Goal: Task Accomplishment & Management: Manage account settings

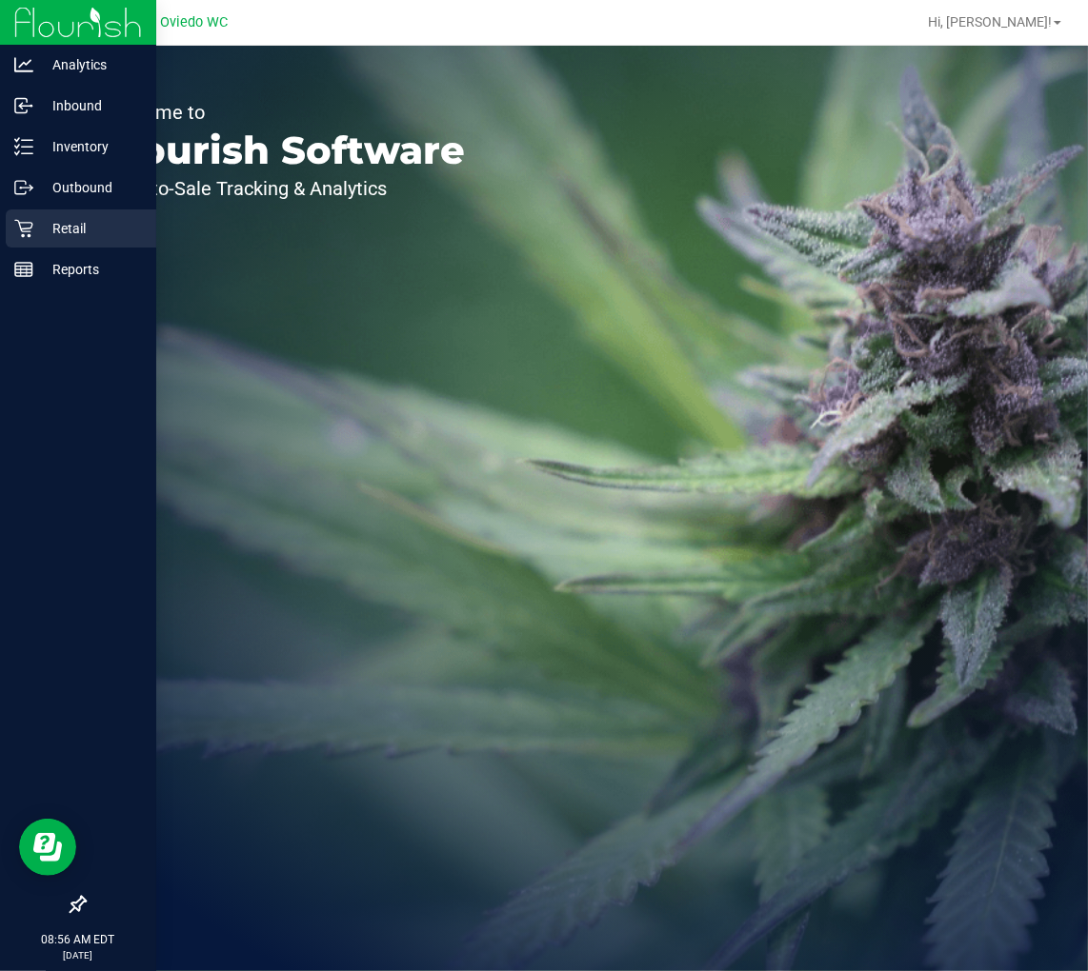
click at [17, 224] on icon at bounding box center [23, 228] width 19 height 19
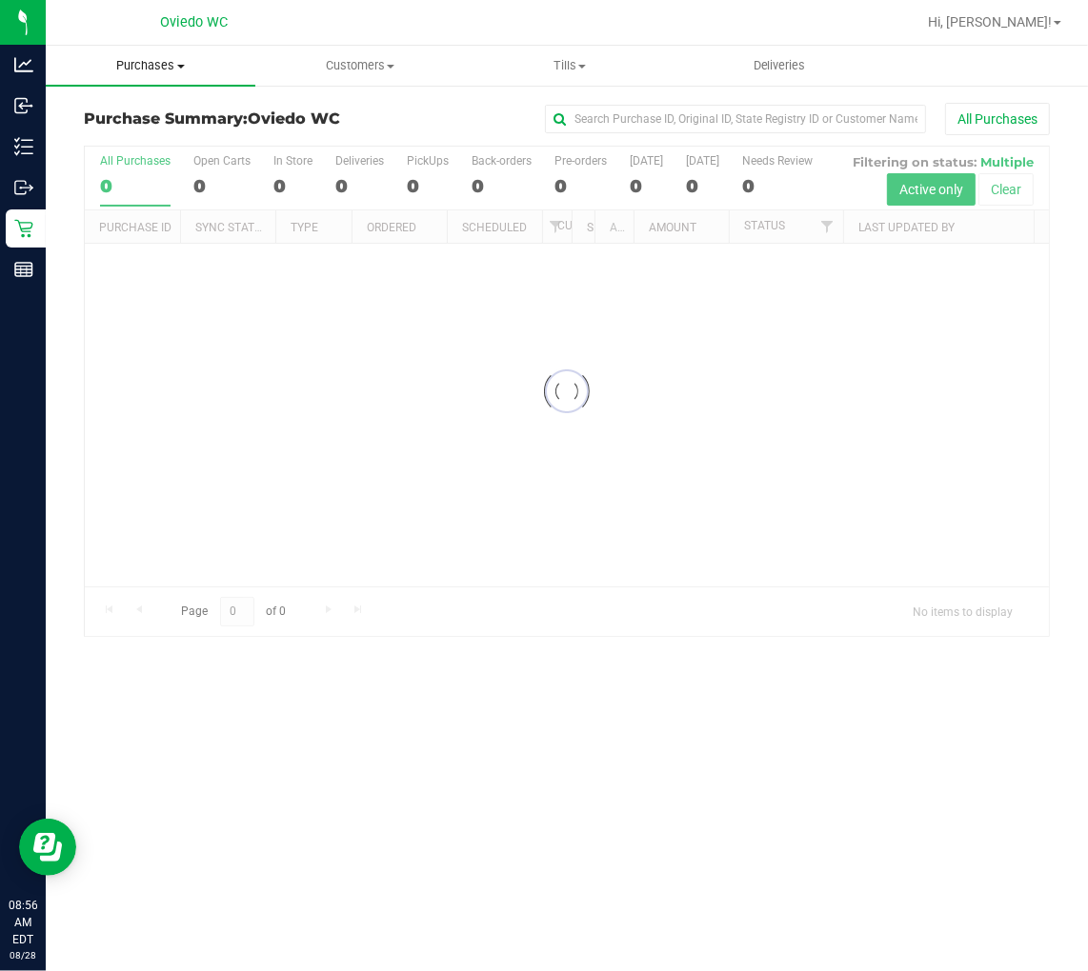
click at [166, 60] on span "Purchases" at bounding box center [151, 65] width 210 height 17
click at [159, 131] on span "Fulfillment" at bounding box center [105, 138] width 118 height 16
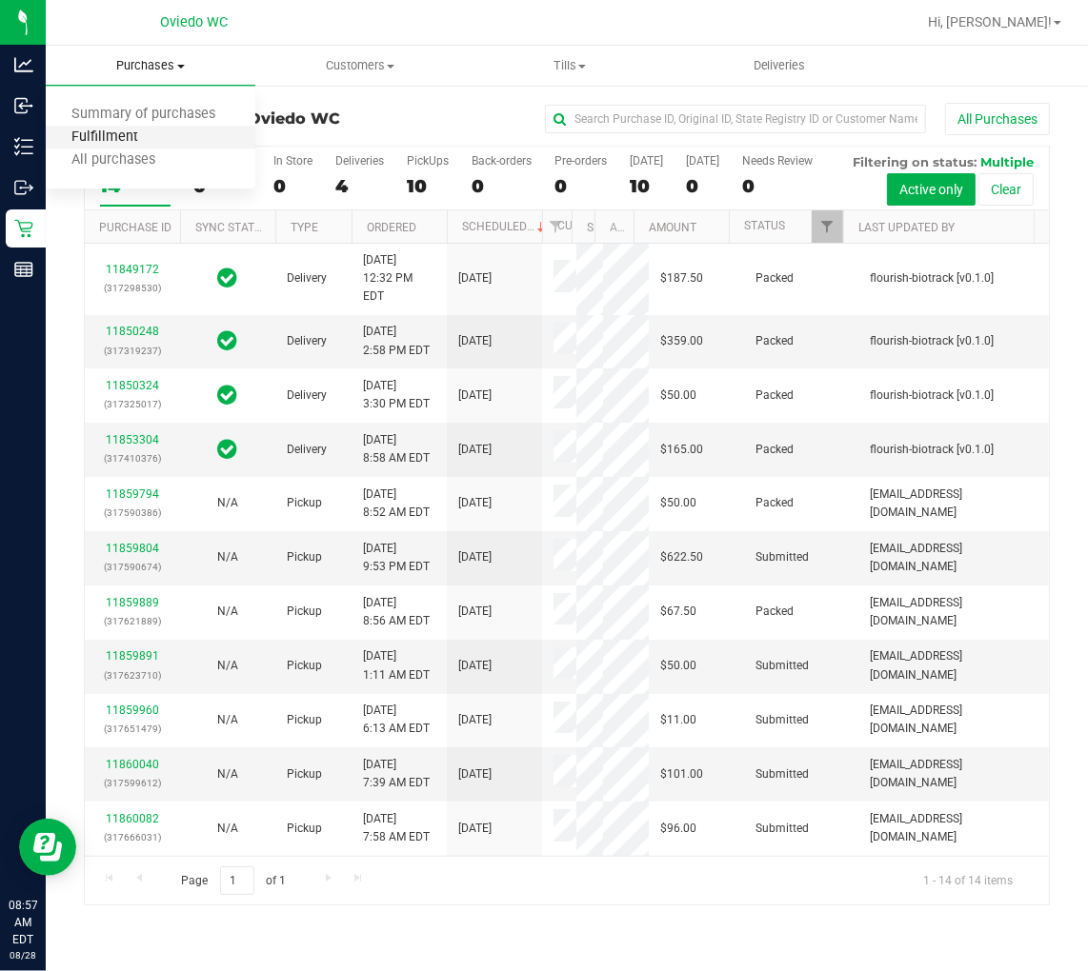
click at [150, 134] on span "Fulfillment" at bounding box center [105, 138] width 118 height 16
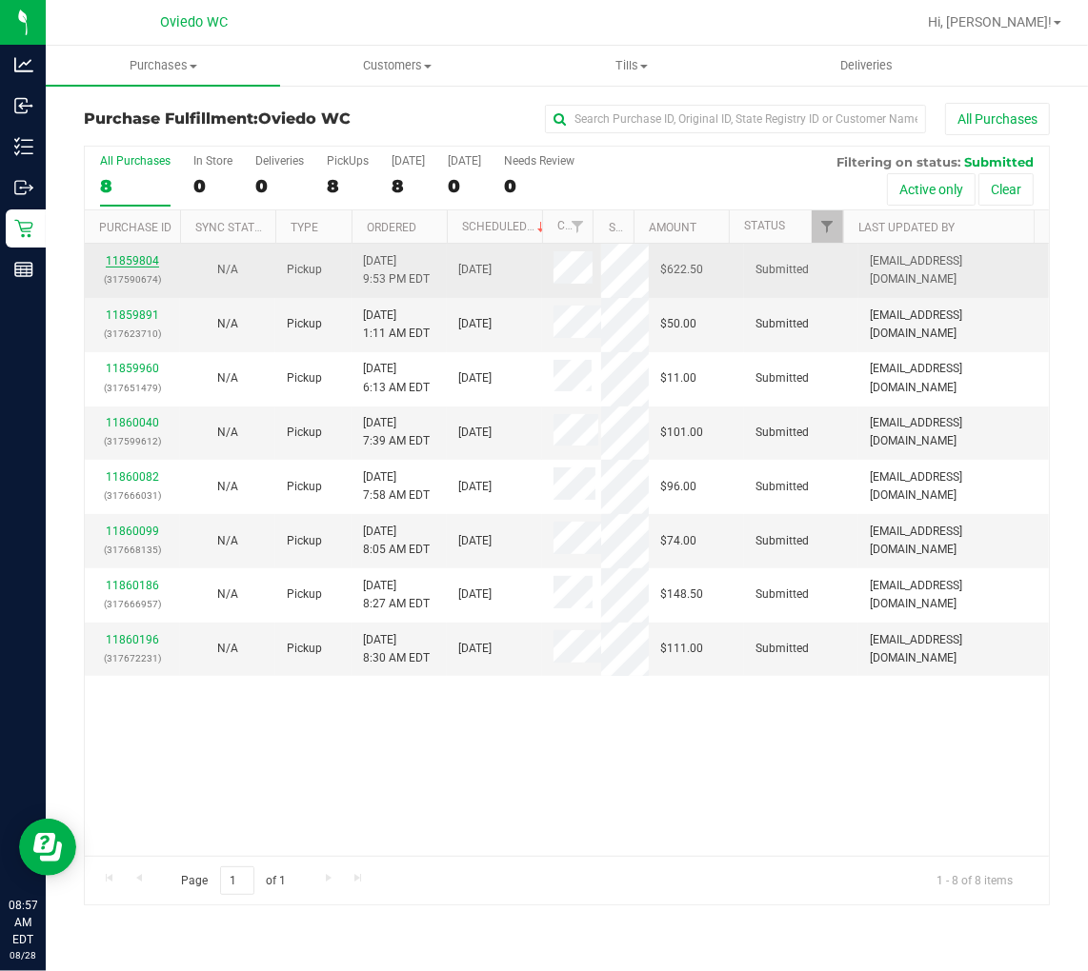
click at [135, 254] on link "11859804" at bounding box center [132, 260] width 53 height 13
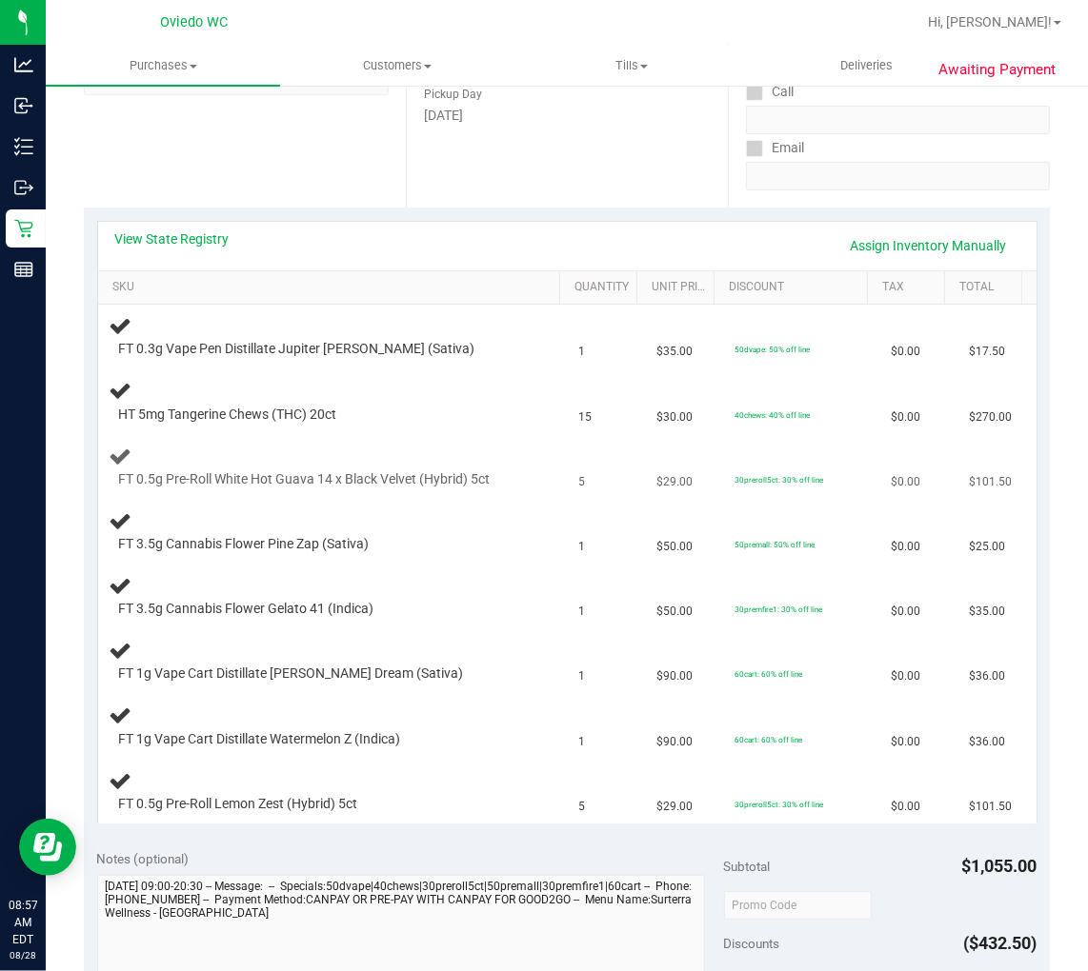
scroll to position [423, 0]
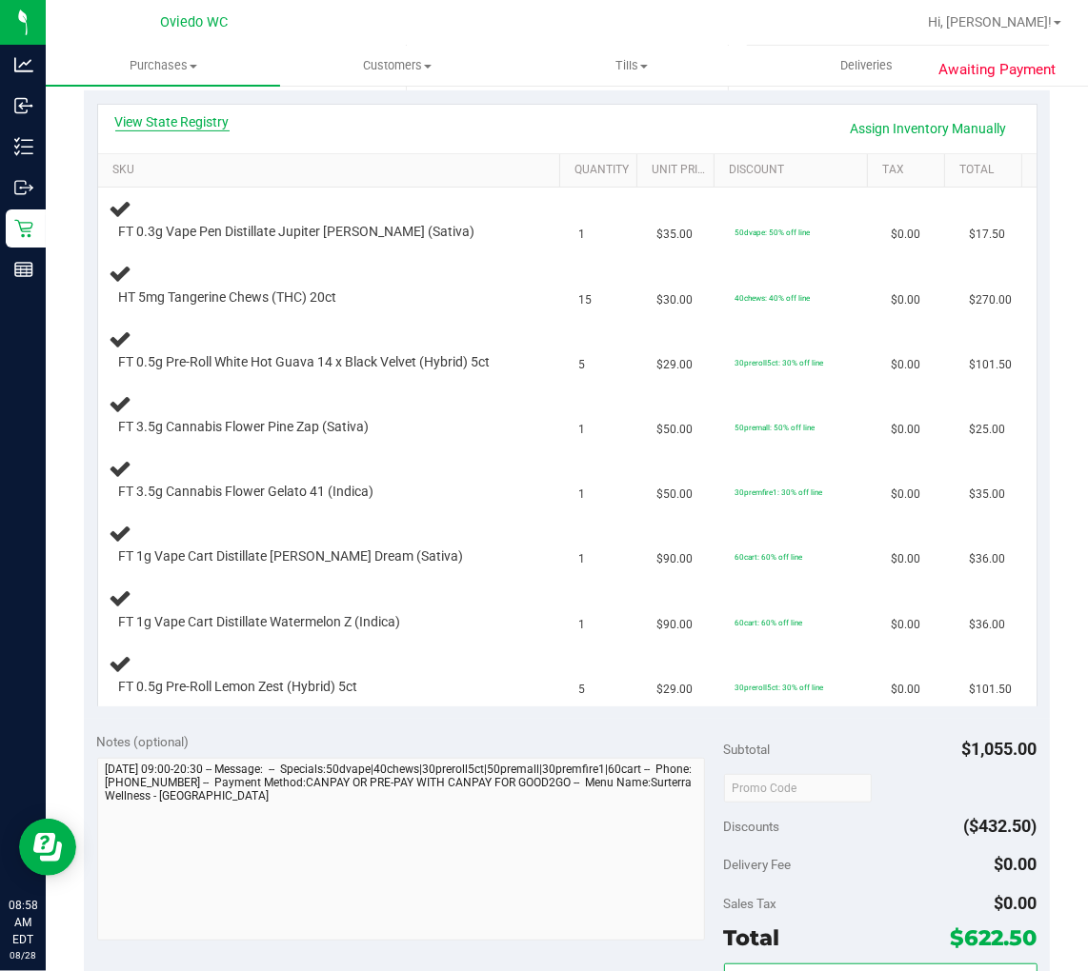
click at [165, 122] on link "View State Registry" at bounding box center [172, 121] width 114 height 19
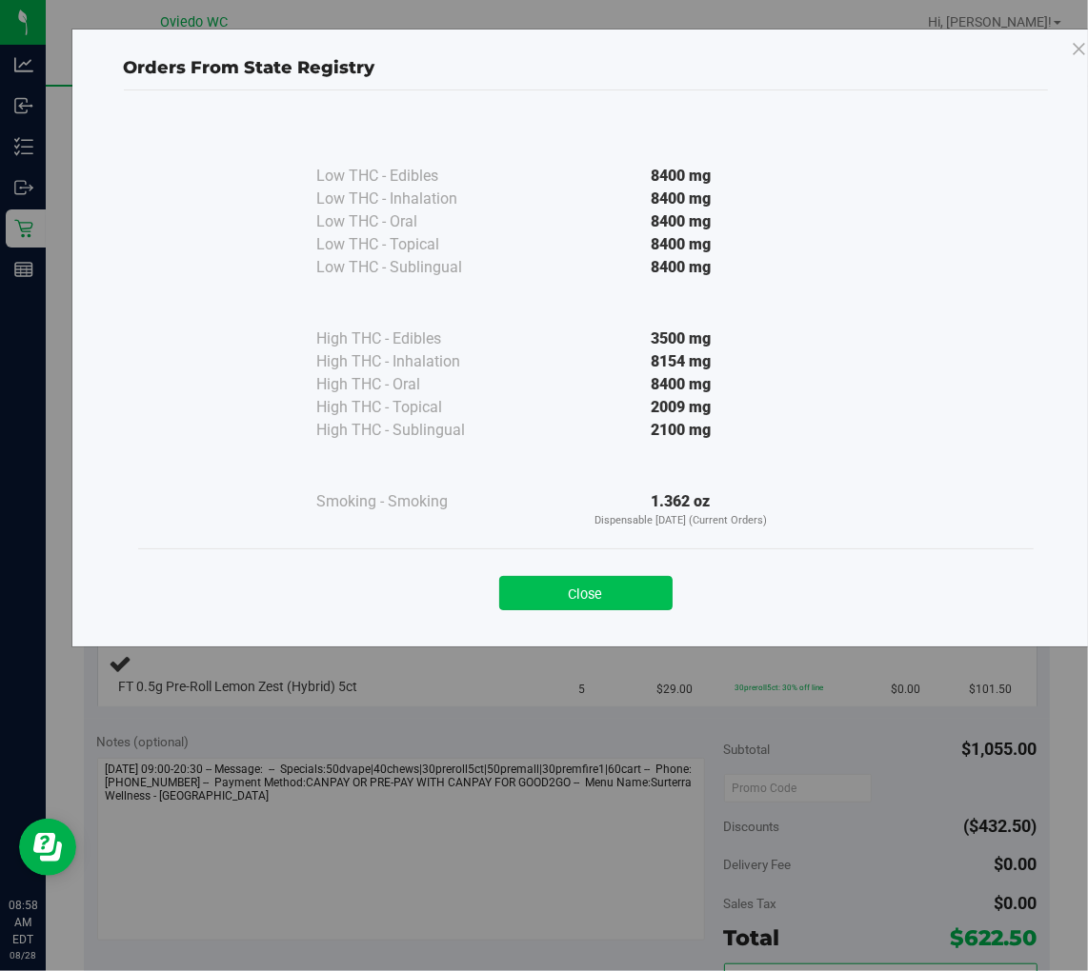
click at [596, 594] on button "Close" at bounding box center [585, 593] width 173 height 34
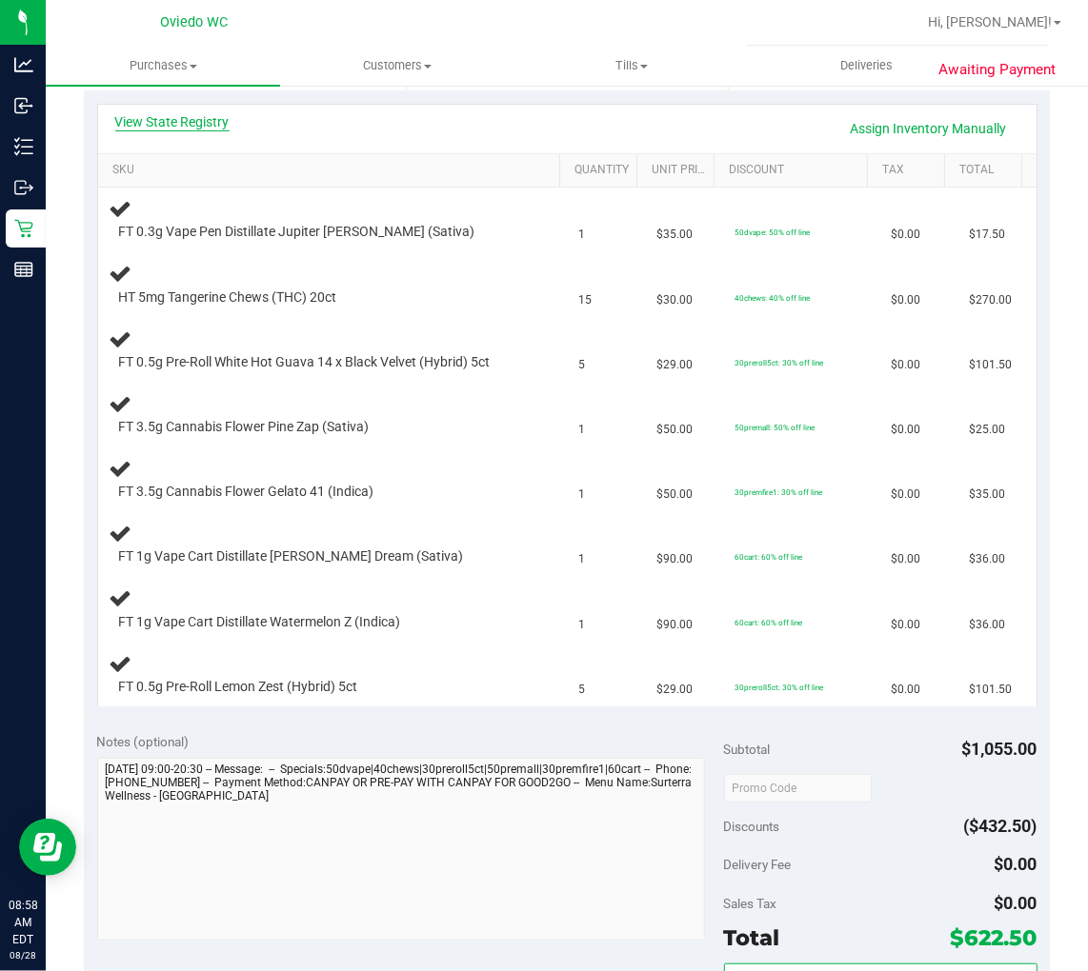
click at [165, 118] on link "View State Registry" at bounding box center [172, 121] width 114 height 19
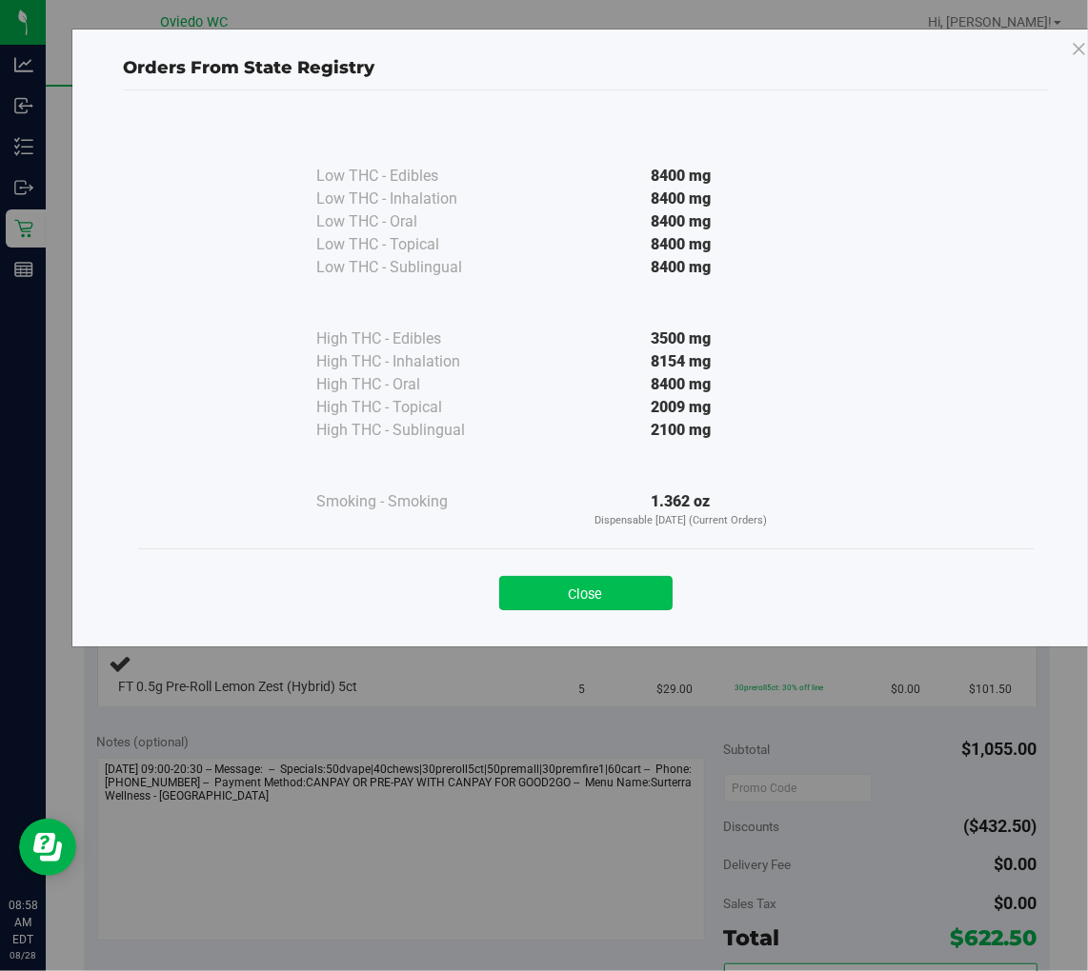
click at [565, 596] on button "Close" at bounding box center [585, 593] width 173 height 34
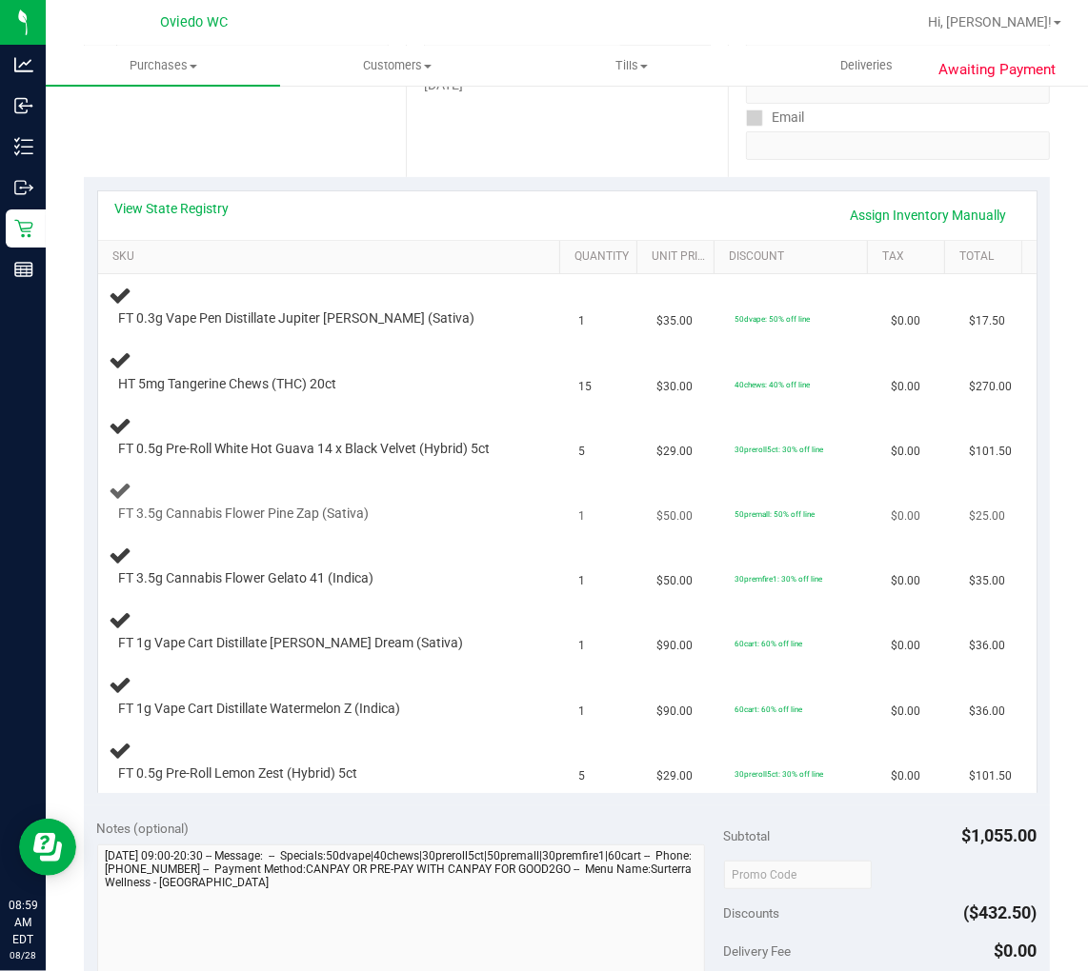
scroll to position [317, 0]
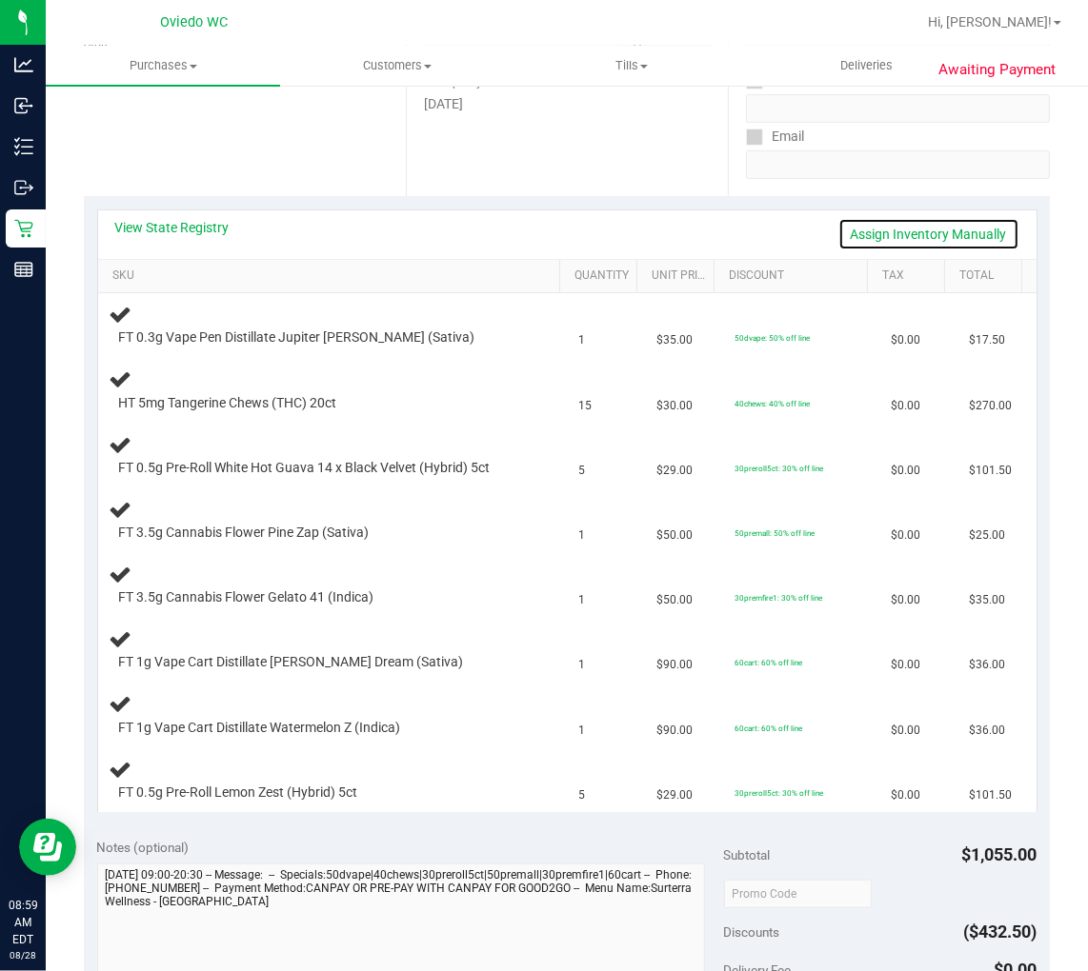
click at [908, 235] on link "Assign Inventory Manually" at bounding box center [928, 234] width 181 height 32
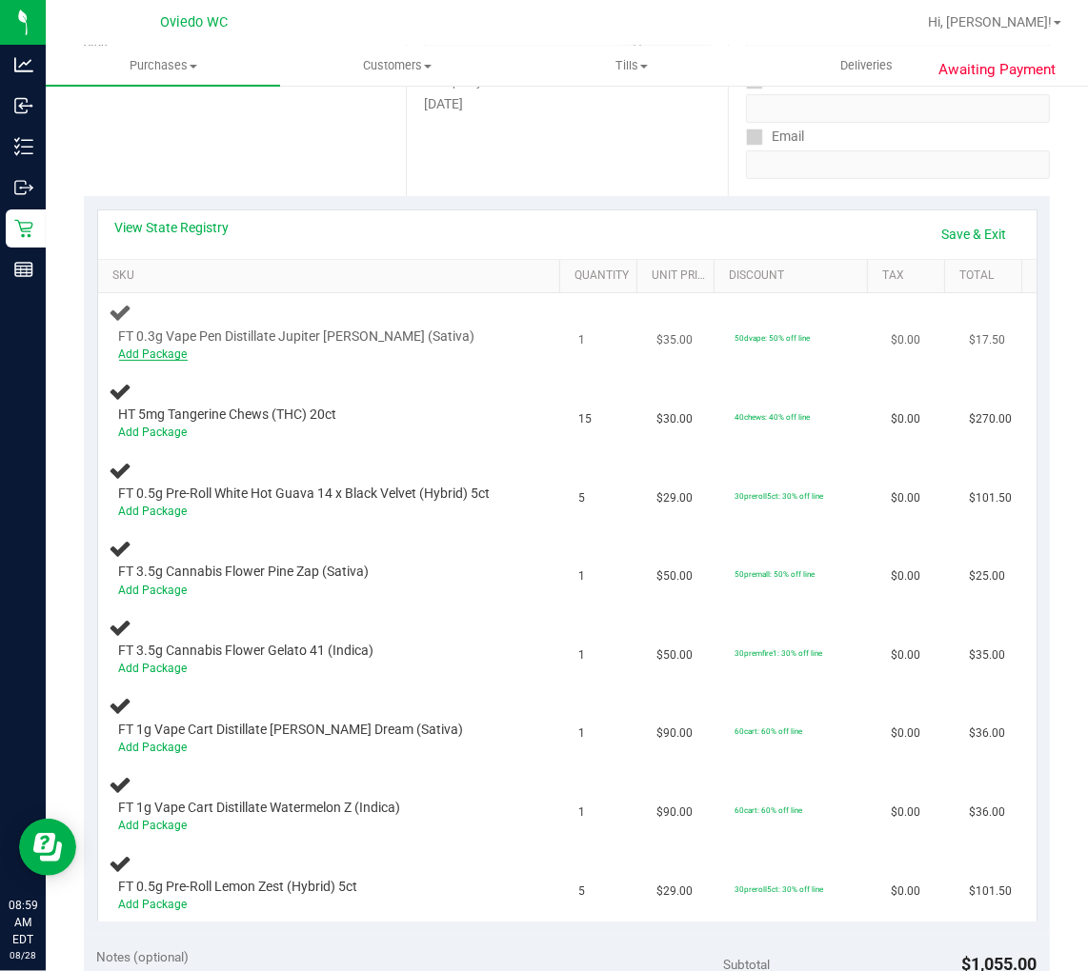
click at [149, 350] on link "Add Package" at bounding box center [153, 354] width 69 height 13
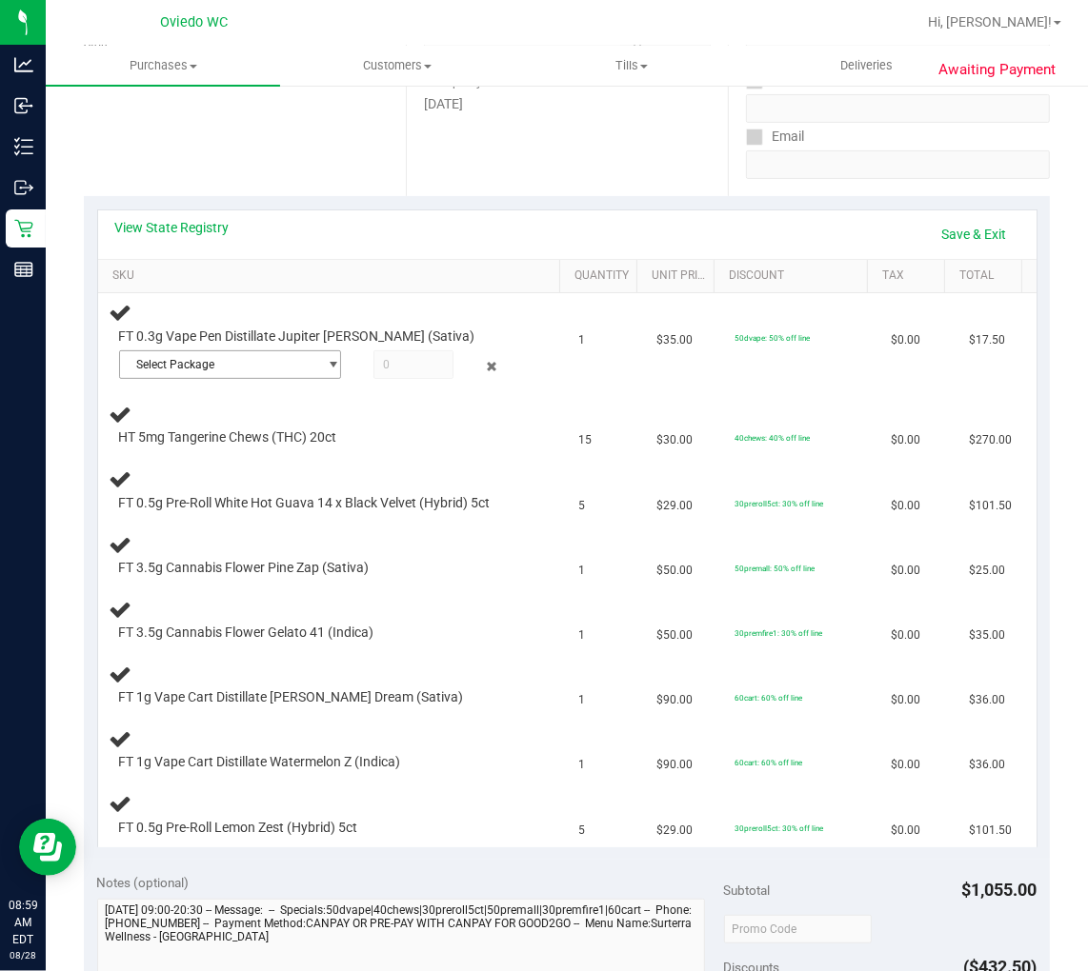
click at [306, 363] on span "Select Package" at bounding box center [218, 364] width 197 height 27
click at [280, 440] on span "( JUL25JLE01-0708 | orig: FLSRWGM-20250714-1780 )" at bounding box center [381, 441] width 282 height 13
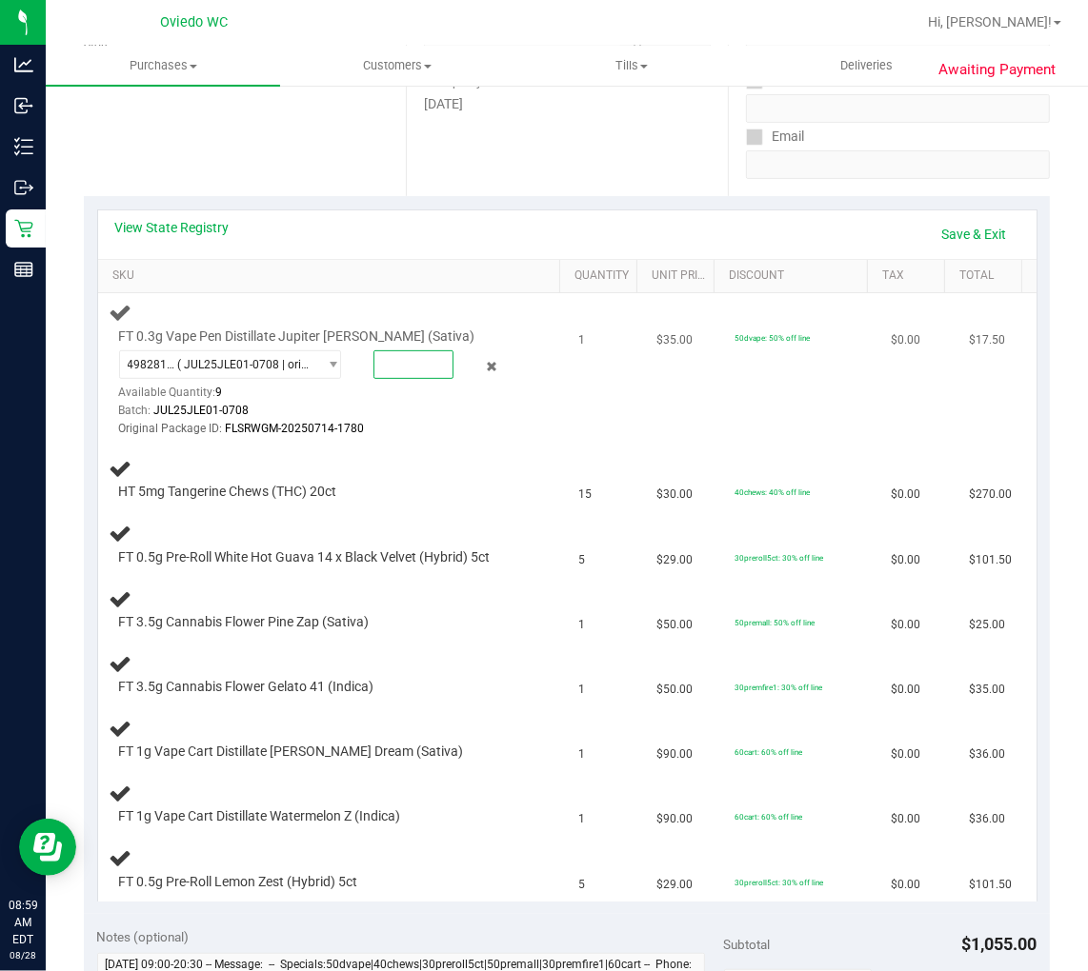
click at [391, 362] on span at bounding box center [413, 364] width 80 height 29
type input "1"
type input "1.0000"
click at [403, 445] on td "FT 0.3g Vape Pen Distillate Jupiter Leo (Sativa) 4982818447476182 ( JUL25JLE01-…" at bounding box center [333, 370] width 470 height 154
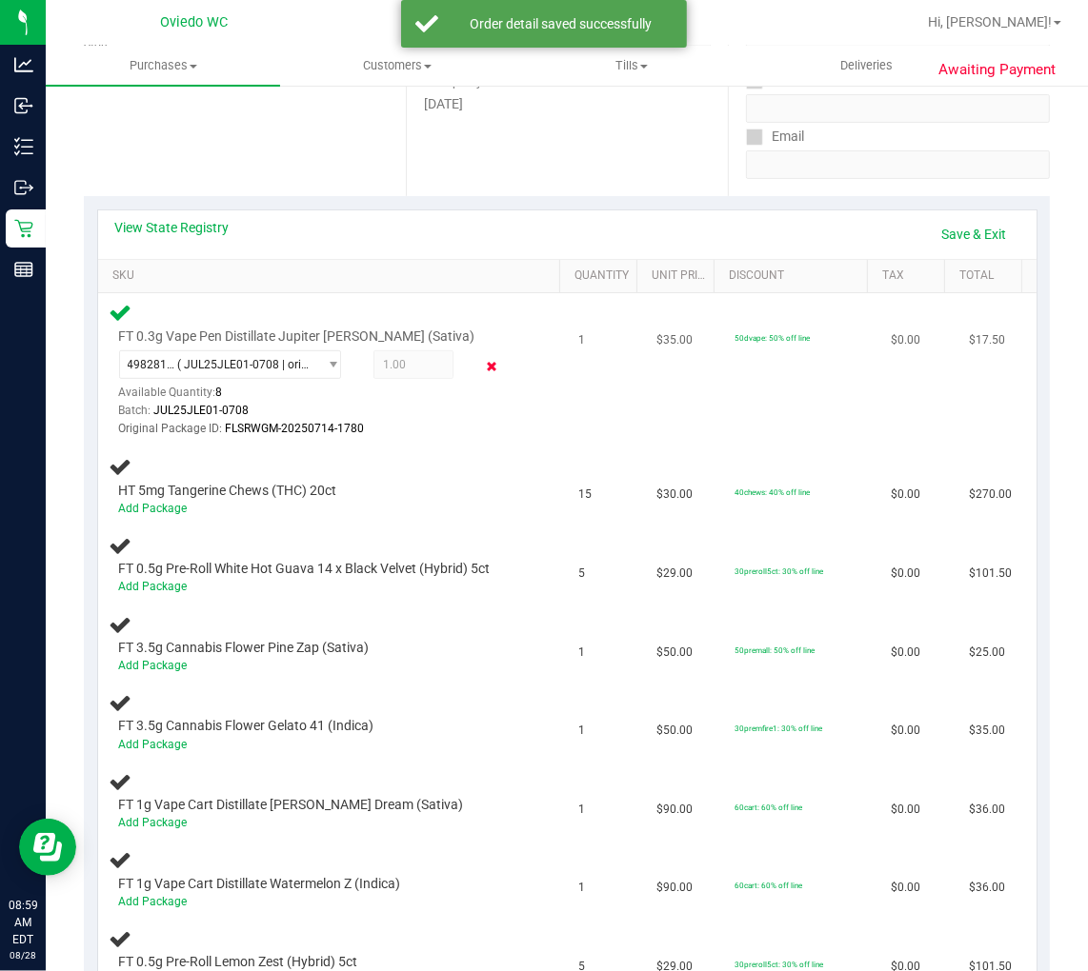
click at [482, 371] on icon at bounding box center [492, 367] width 20 height 22
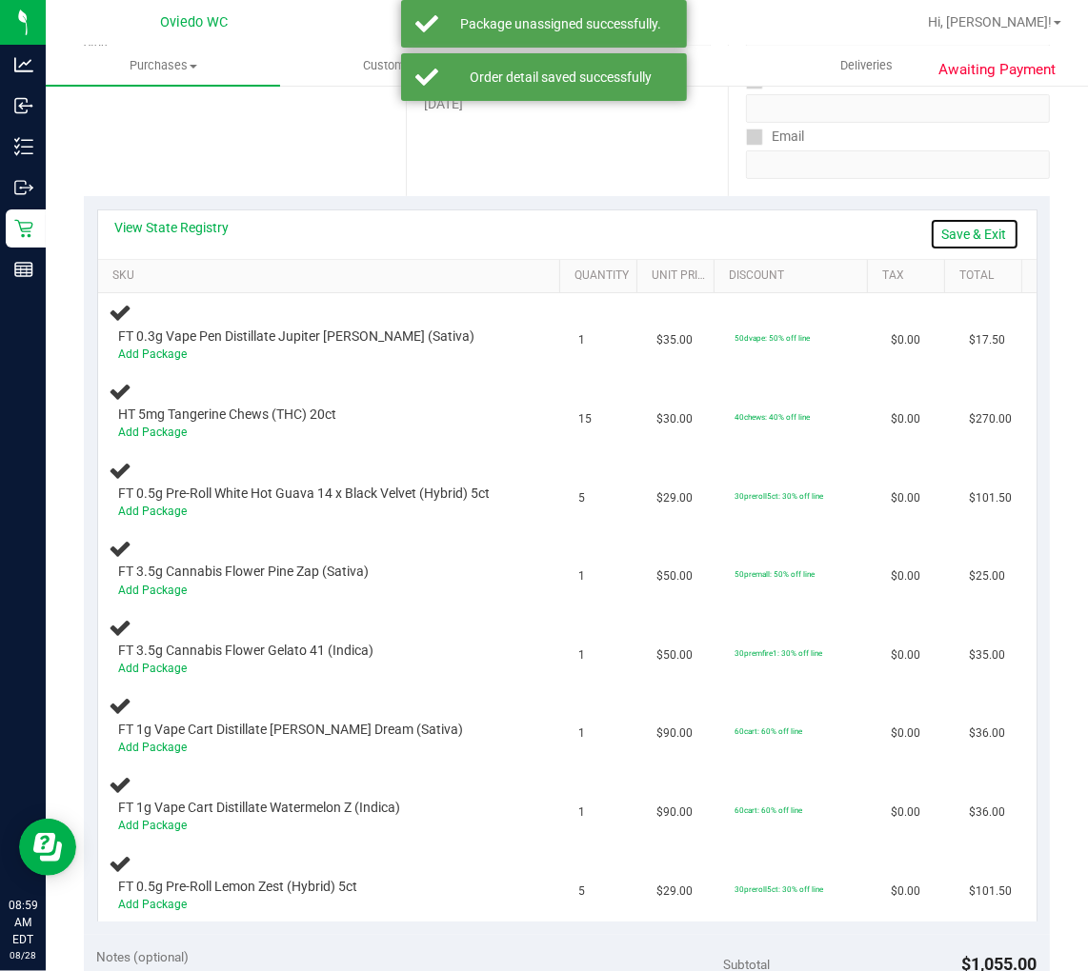
click at [965, 238] on link "Save & Exit" at bounding box center [975, 234] width 90 height 32
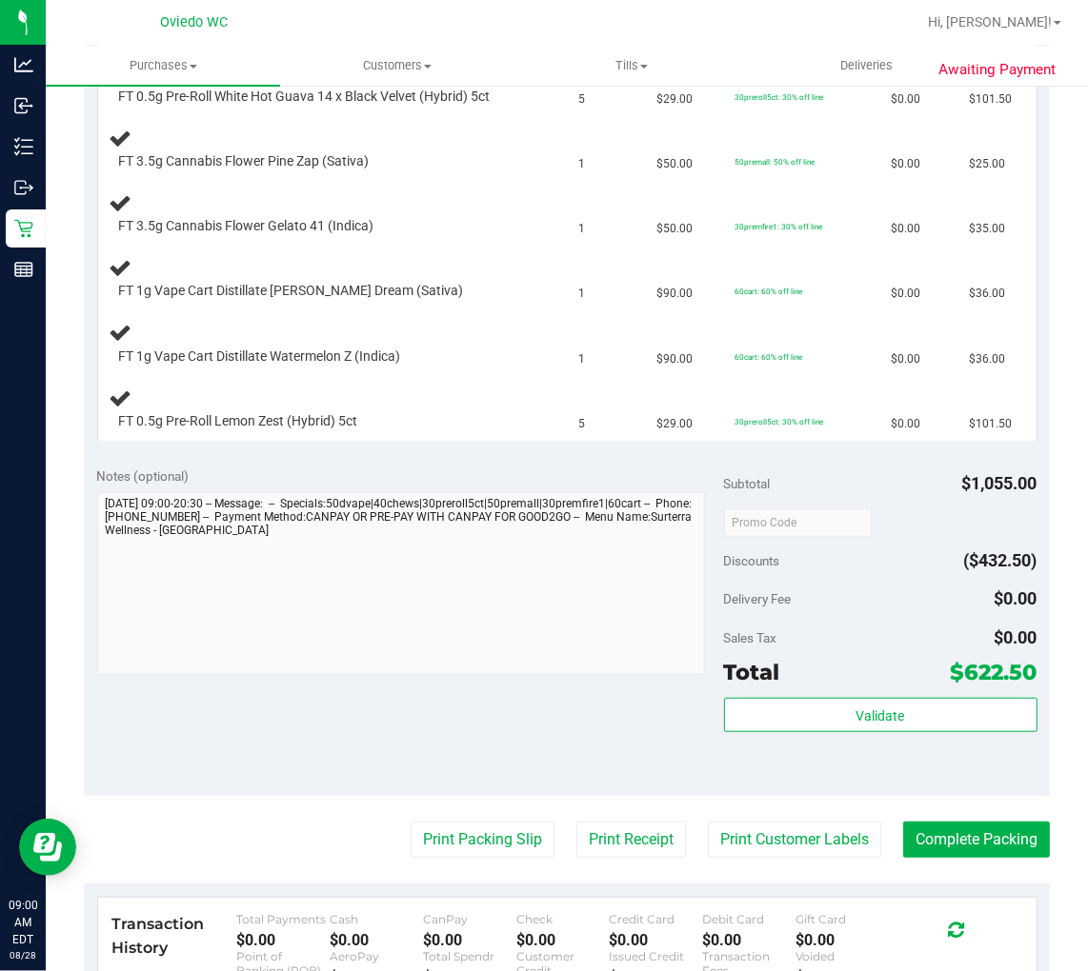
scroll to position [846, 0]
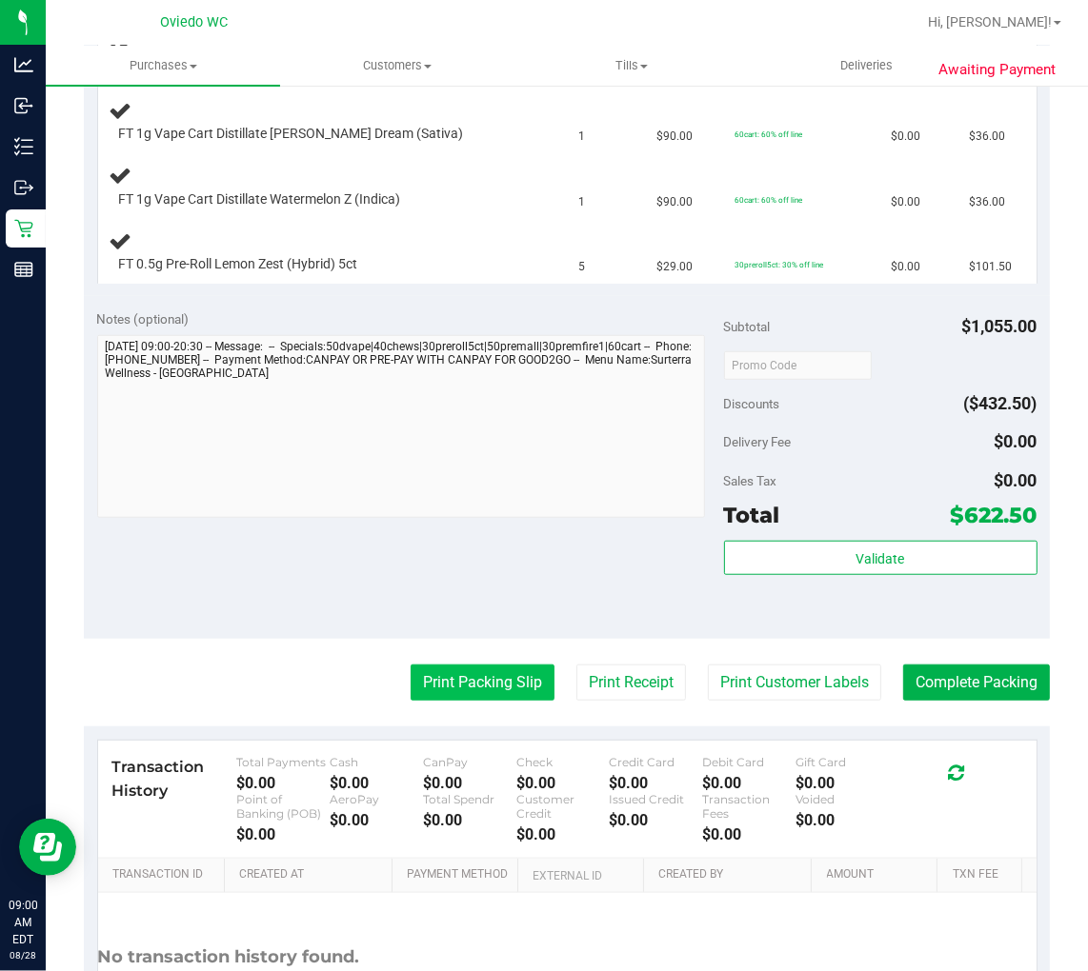
click at [497, 674] on button "Print Packing Slip" at bounding box center [482, 683] width 144 height 36
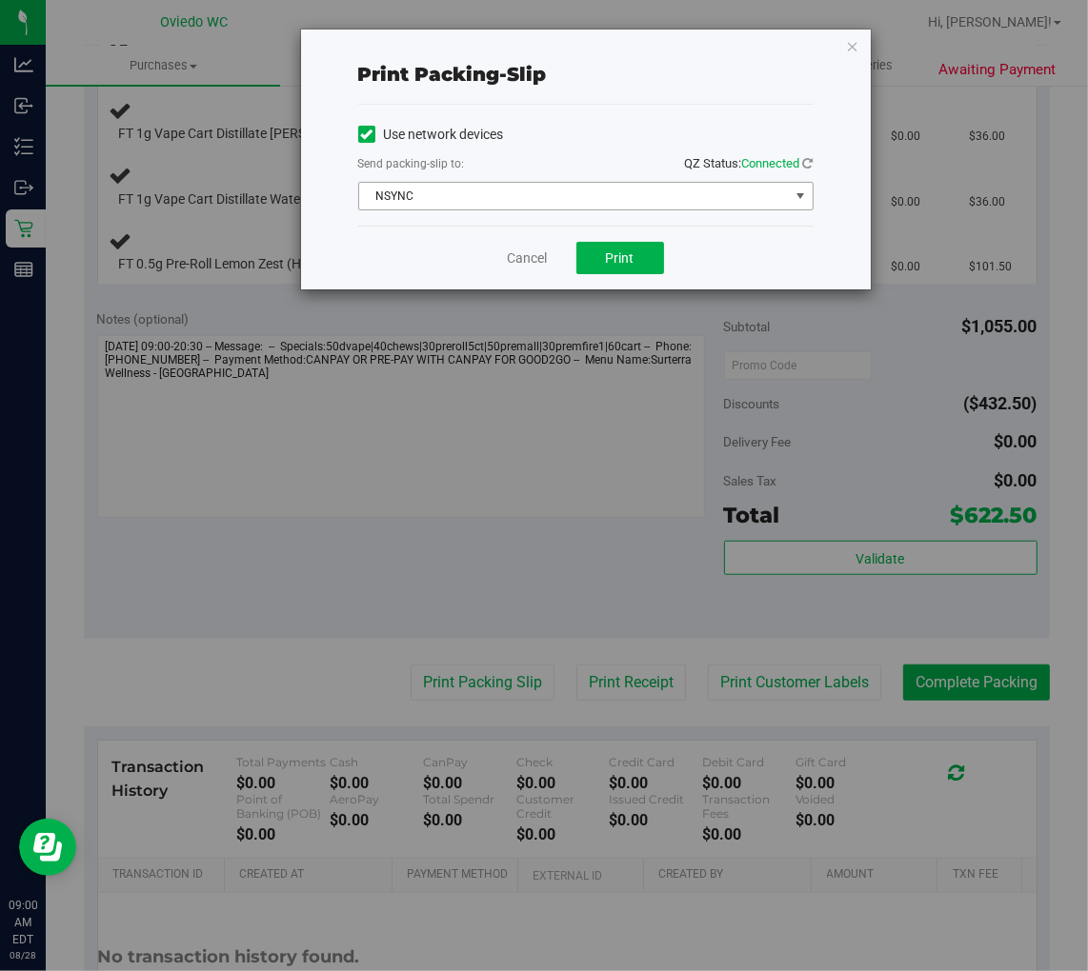
click at [596, 187] on span "NSYNC" at bounding box center [574, 196] width 430 height 27
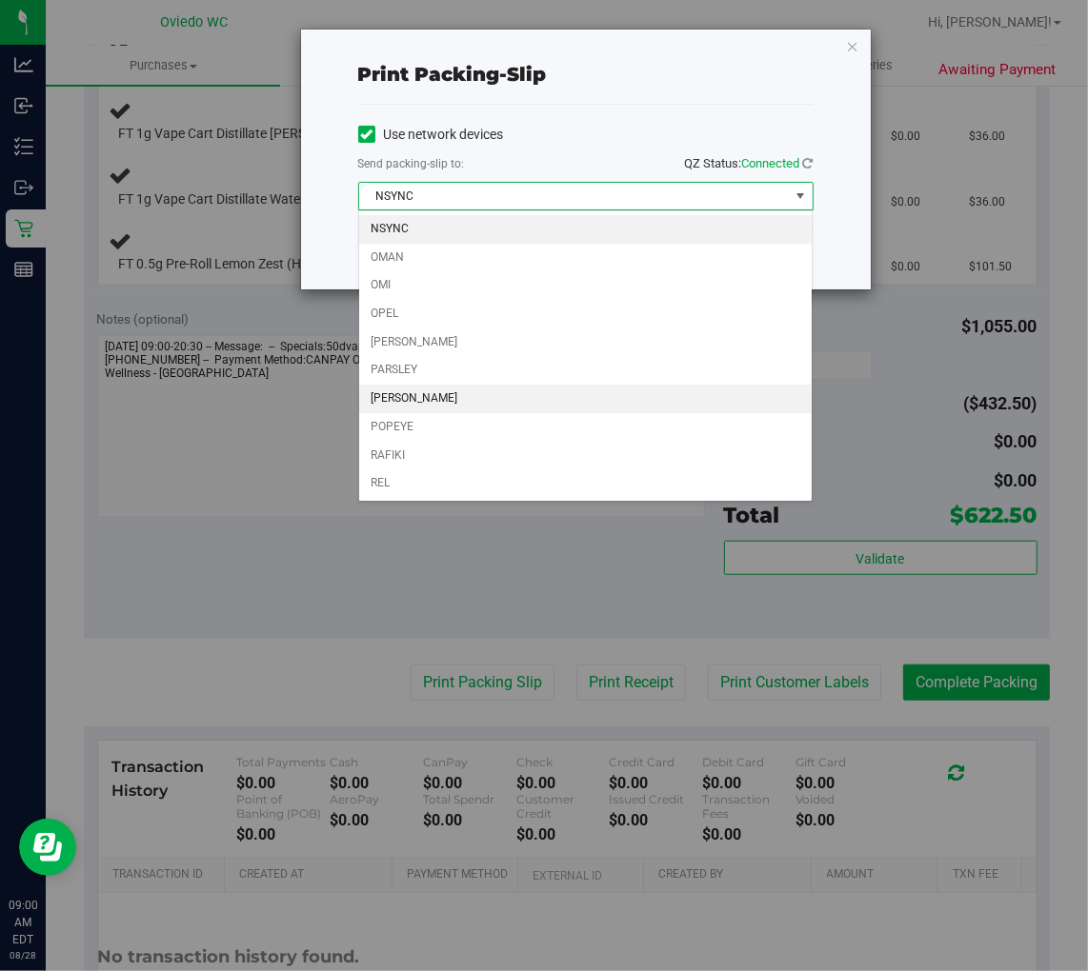
click at [455, 402] on li "PETE" at bounding box center [585, 399] width 453 height 29
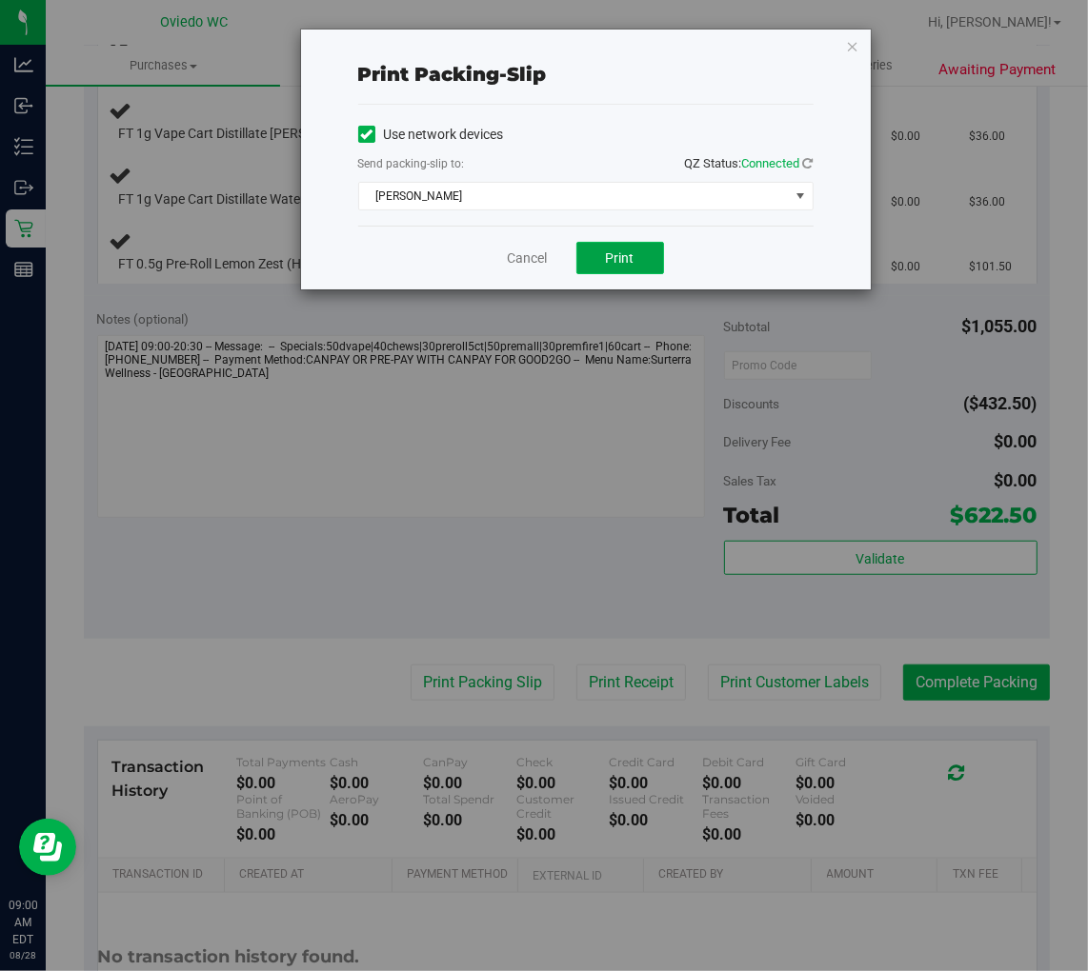
click at [636, 255] on button "Print" at bounding box center [620, 258] width 88 height 32
click at [531, 262] on link "Cancel" at bounding box center [528, 259] width 40 height 20
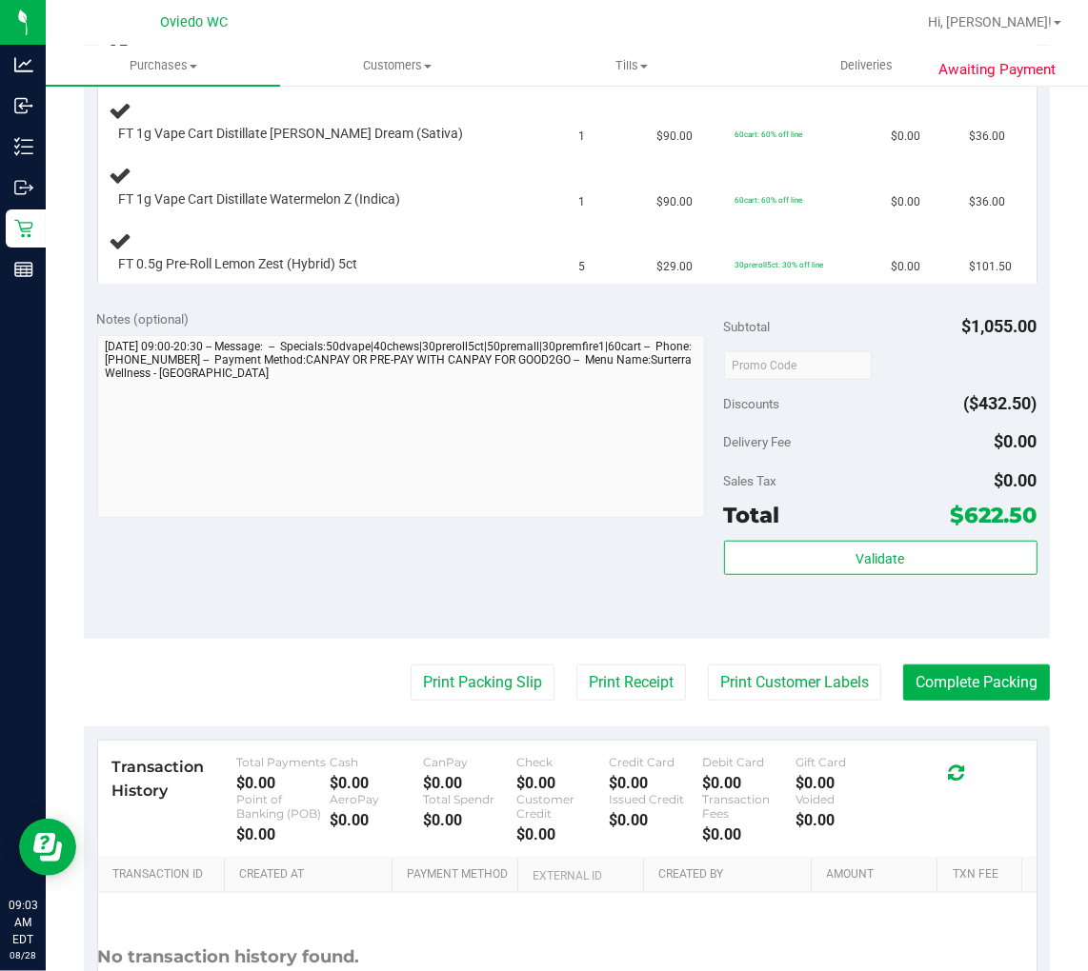
click at [531, 322] on div "Notes (optional)" at bounding box center [410, 319] width 627 height 19
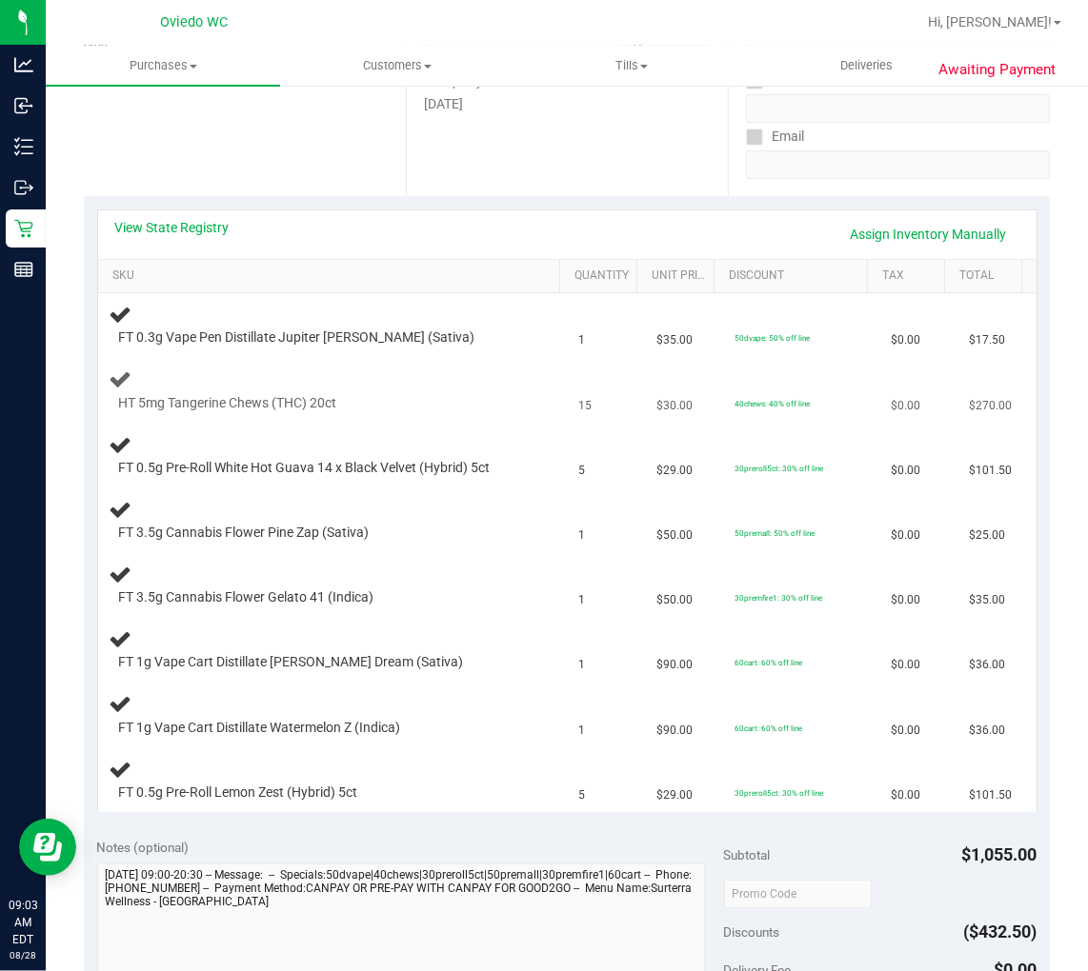
scroll to position [423, 0]
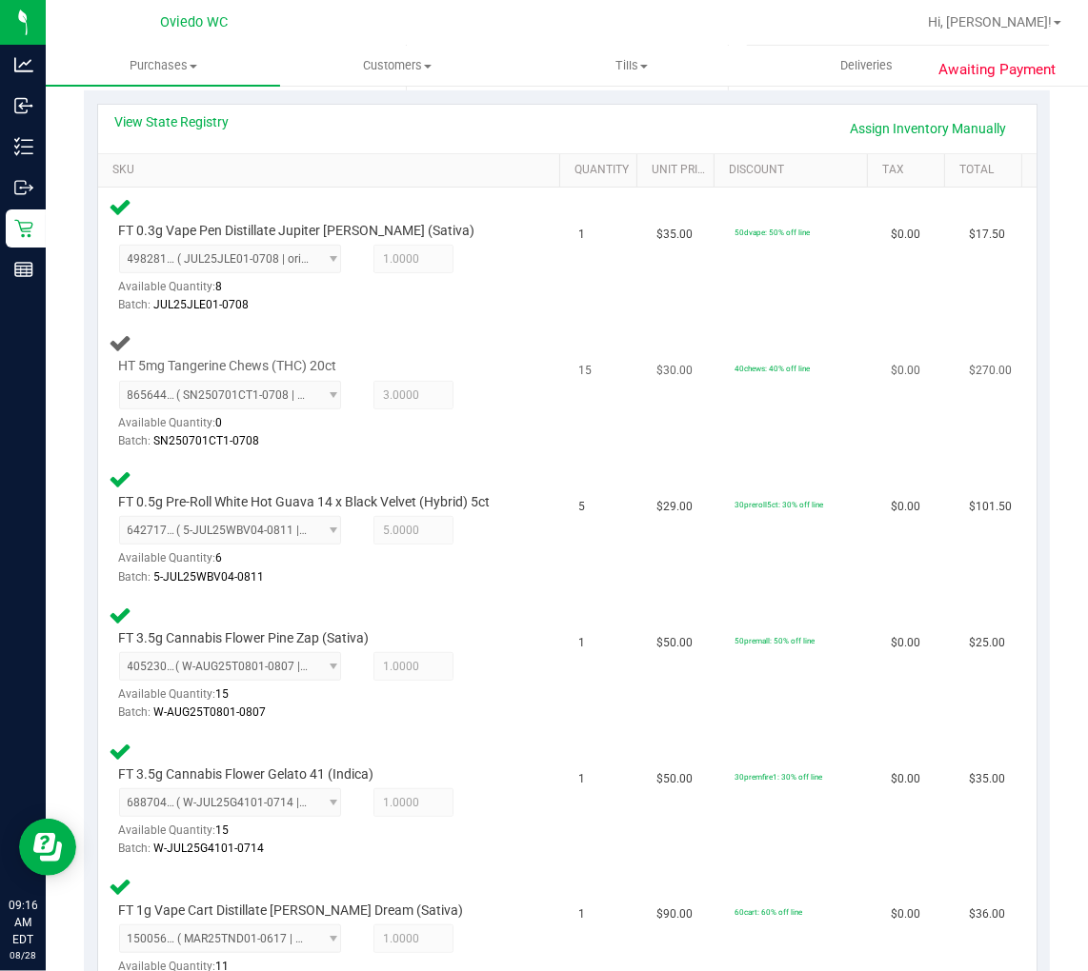
click at [429, 339] on div "HT 5mg Tangerine Chews (THC) 20ct 8656440734766210 ( SN250701CT1-0708 | orig: F…" at bounding box center [333, 391] width 447 height 120
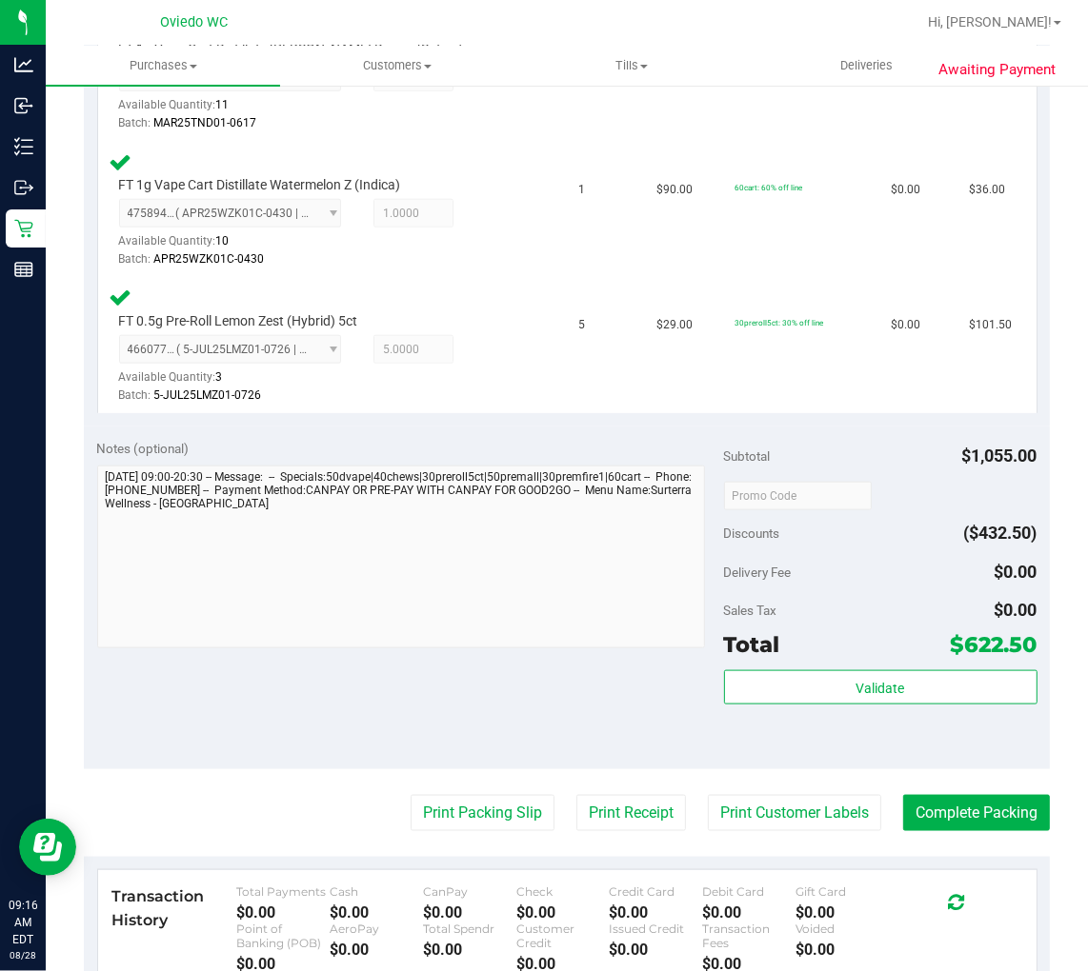
scroll to position [1481, 0]
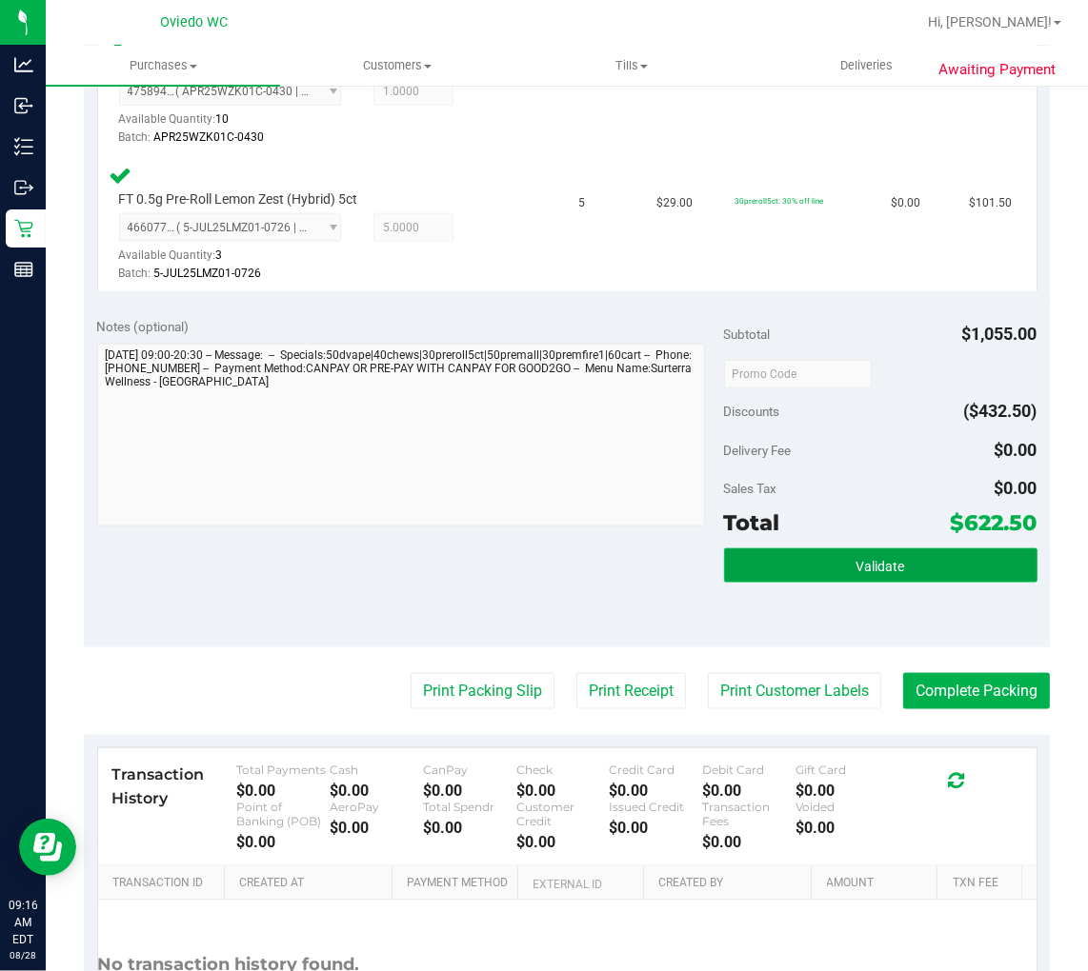
click at [871, 549] on button "Validate" at bounding box center [880, 566] width 313 height 34
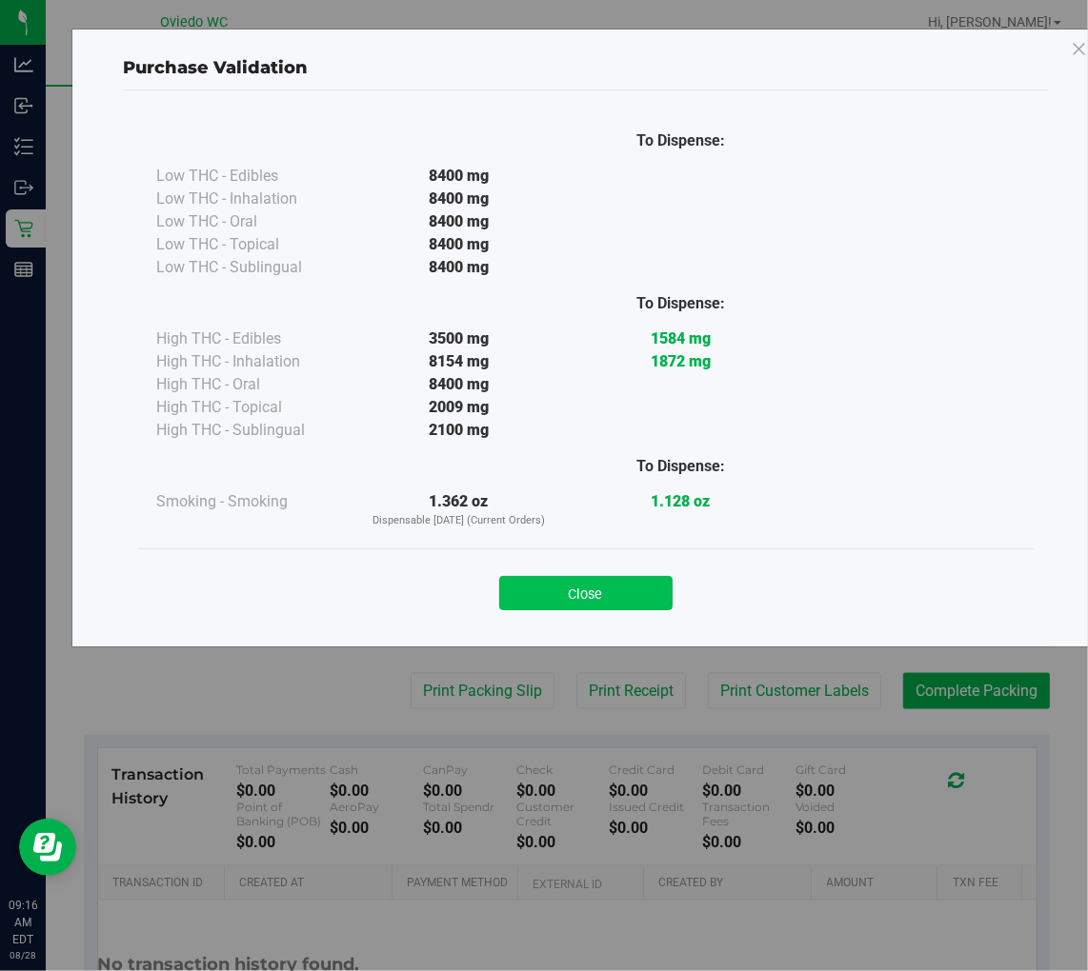
click at [588, 594] on button "Close" at bounding box center [585, 593] width 173 height 34
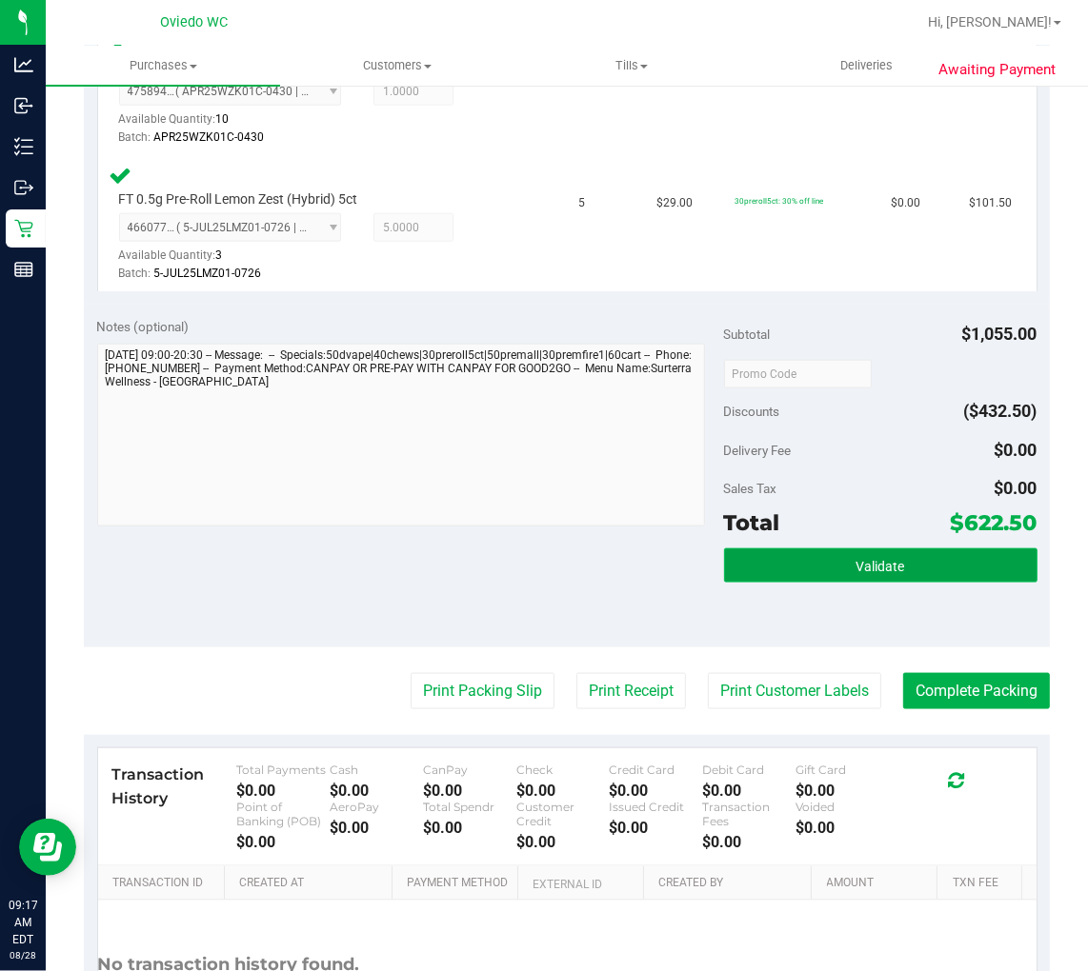
click at [801, 549] on button "Validate" at bounding box center [880, 566] width 313 height 34
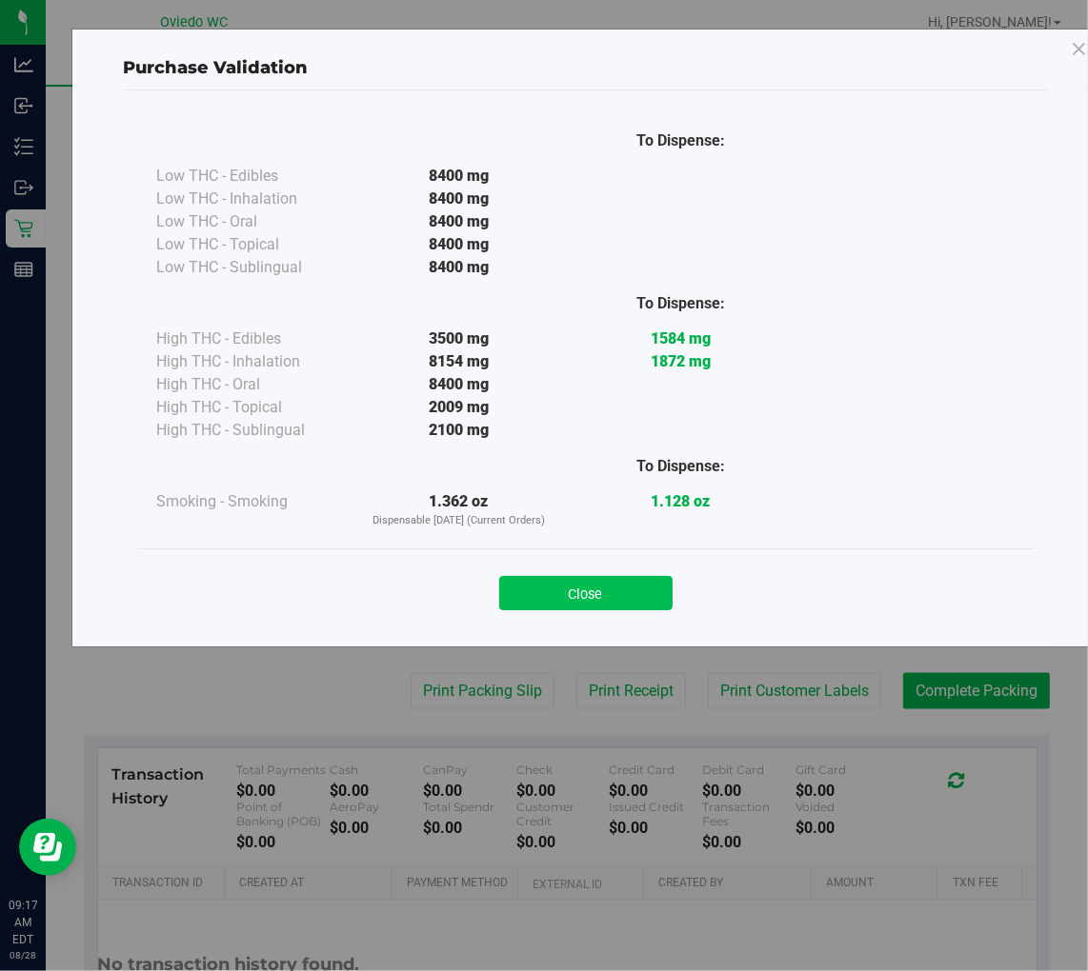
click at [549, 593] on button "Close" at bounding box center [585, 593] width 173 height 34
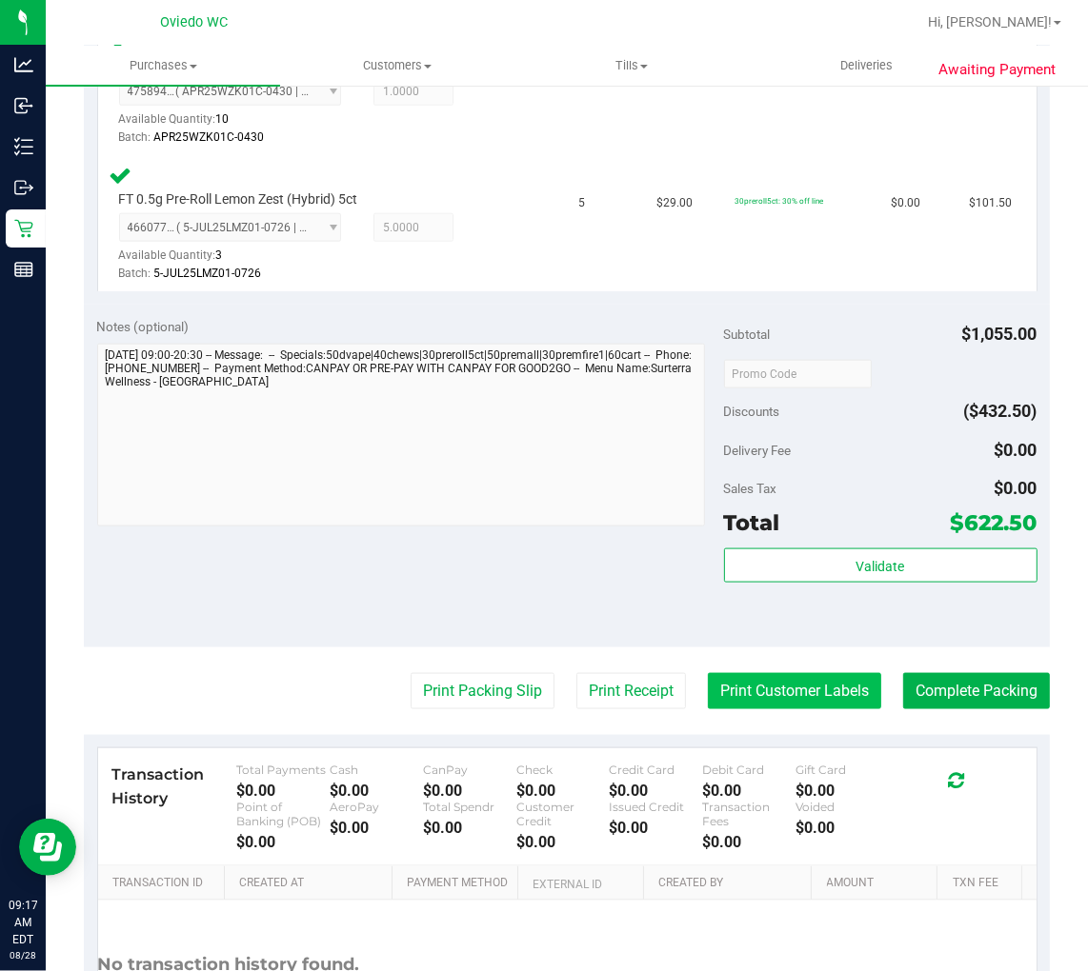
click at [781, 674] on button "Print Customer Labels" at bounding box center [794, 691] width 173 height 36
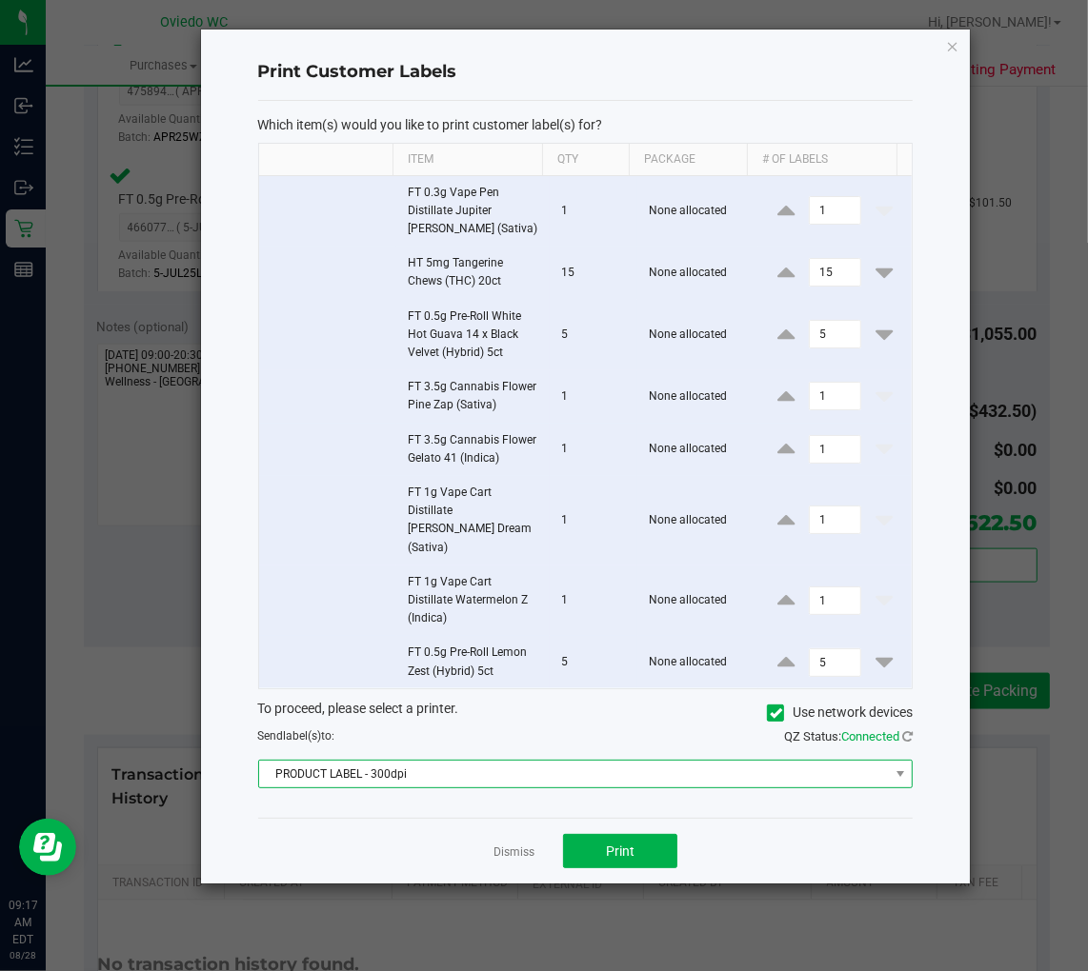
click at [607, 768] on span "PRODUCT LABEL - 300dpi" at bounding box center [574, 774] width 630 height 27
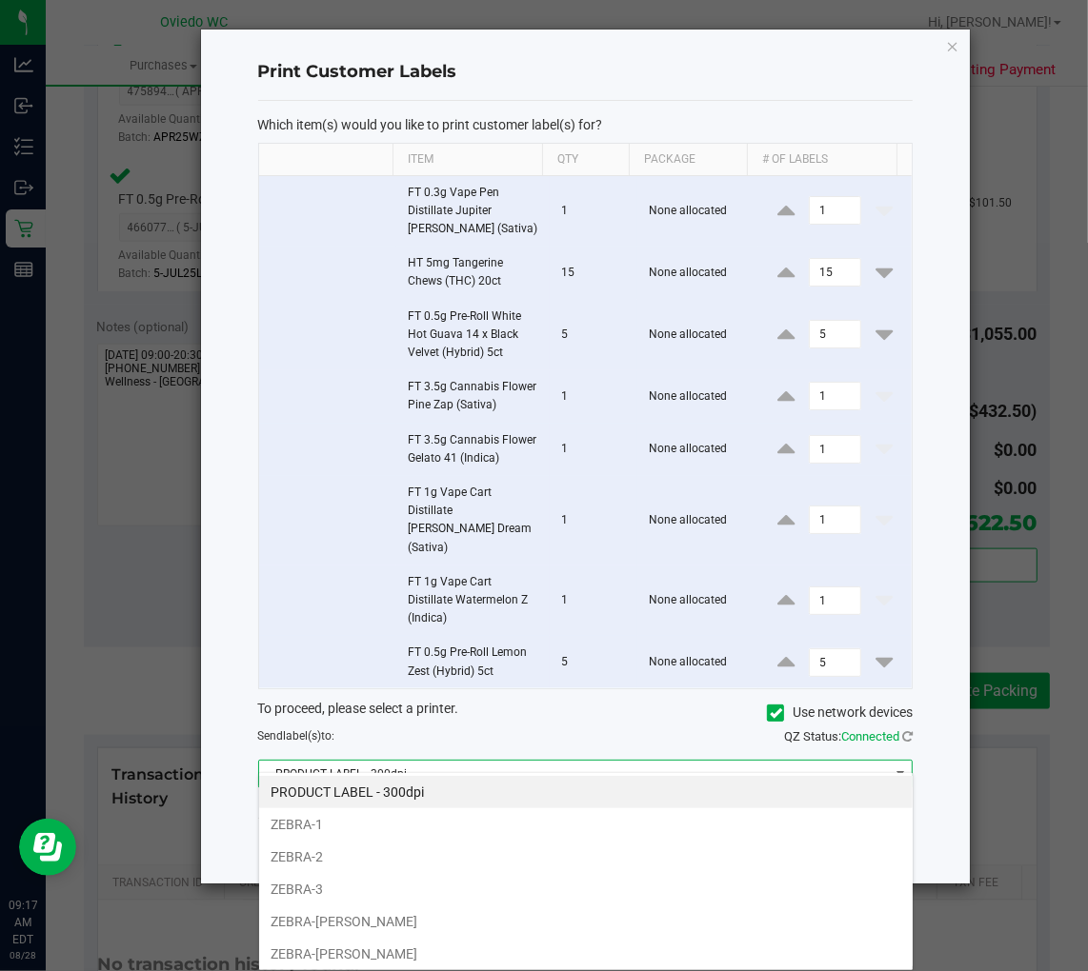
scroll to position [102, 0]
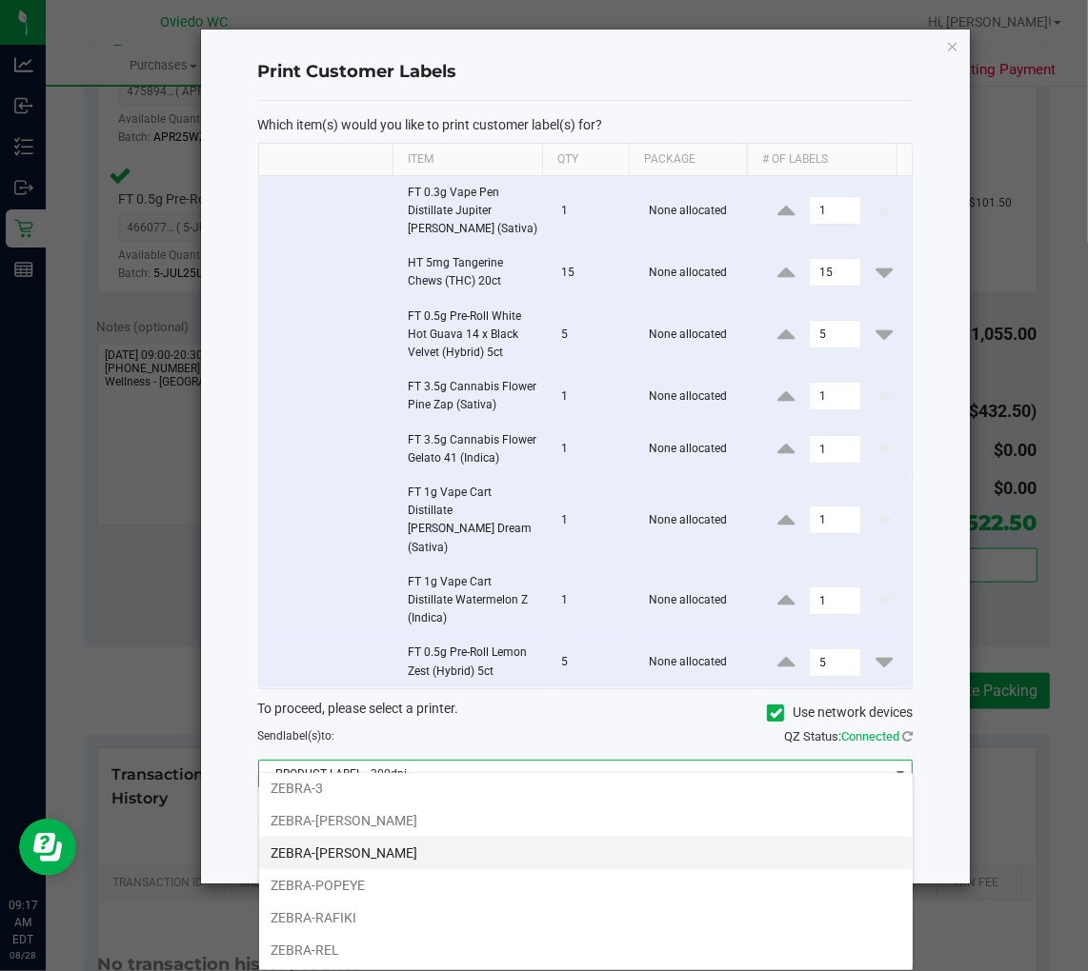
click at [321, 861] on li "ZEBRA-PETE" at bounding box center [585, 853] width 653 height 32
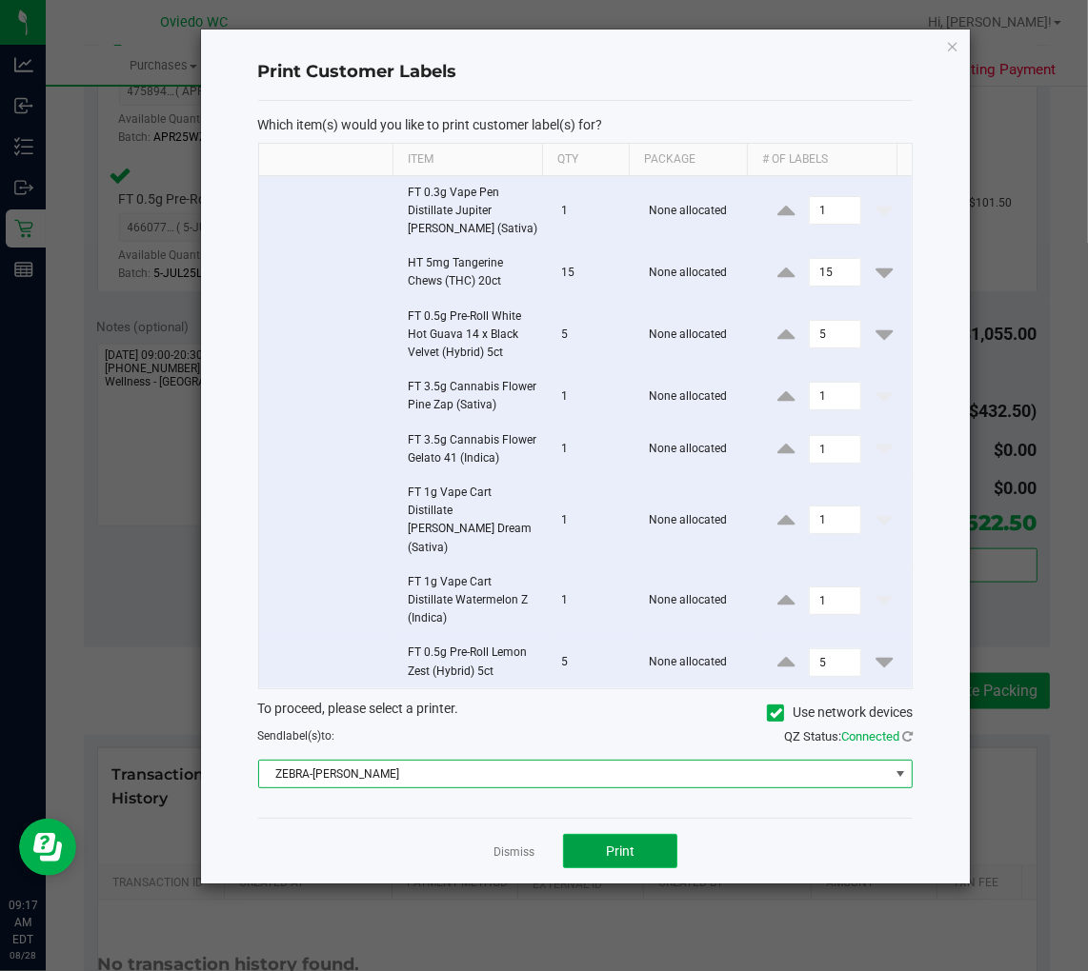
click at [664, 842] on button "Print" at bounding box center [620, 851] width 114 height 34
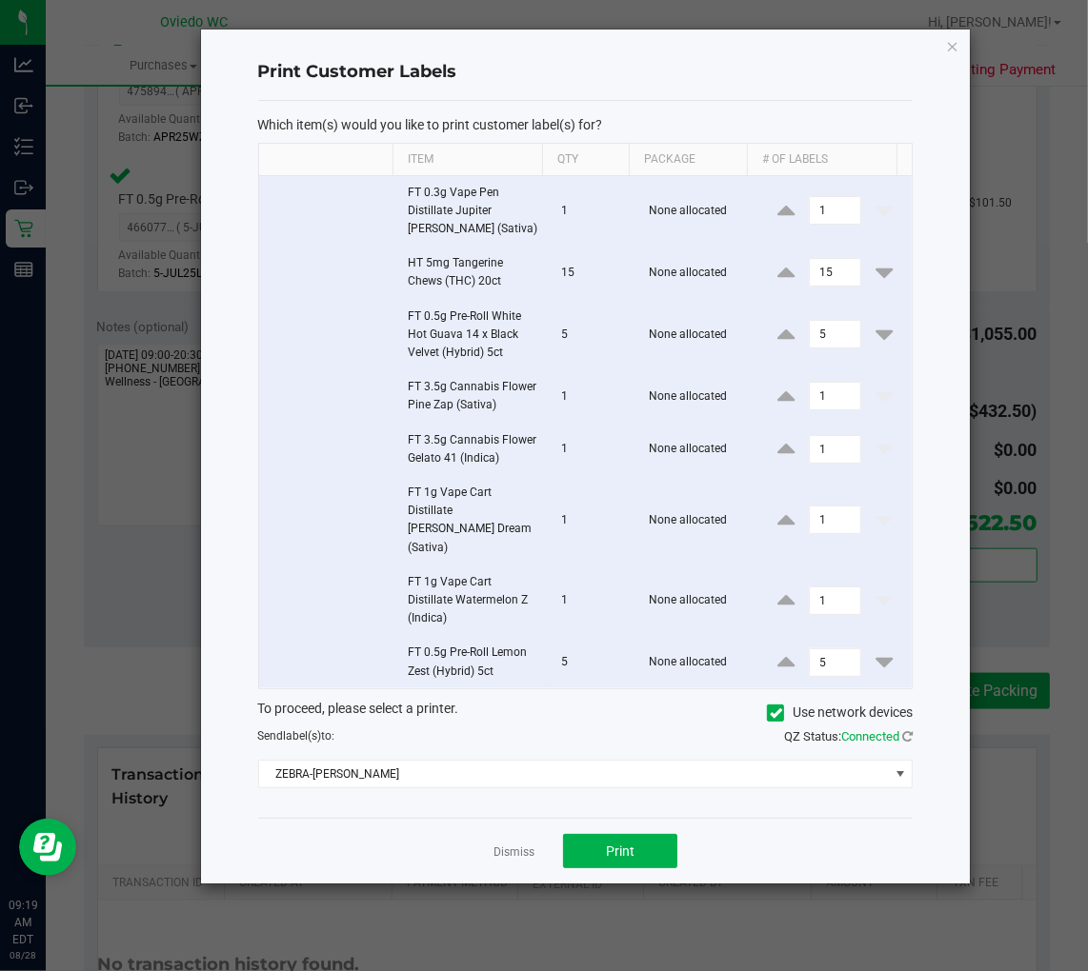
click at [534, 843] on div "Dismiss Print" at bounding box center [585, 851] width 655 height 66
click at [529, 845] on link "Dismiss" at bounding box center [513, 853] width 41 height 16
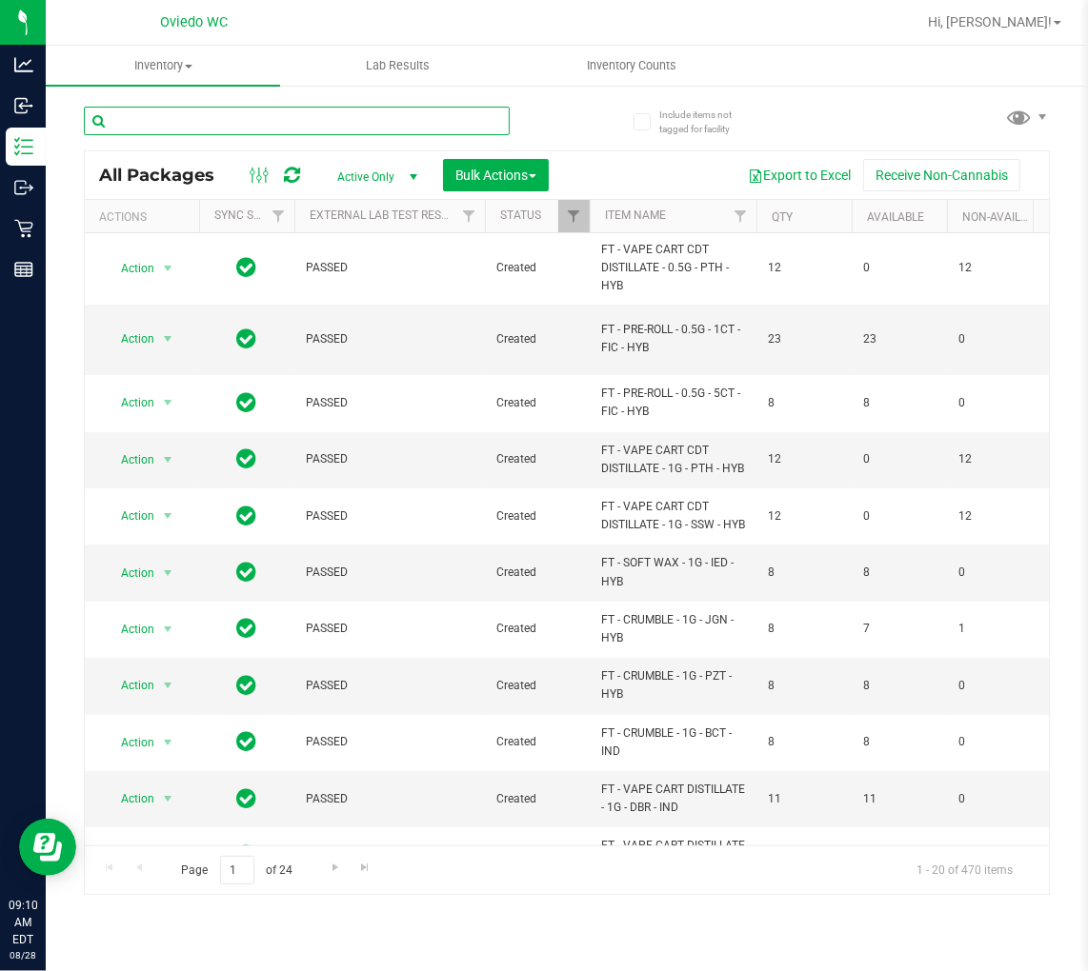
click at [235, 130] on input "text" at bounding box center [297, 121] width 426 height 29
type input "wbv"
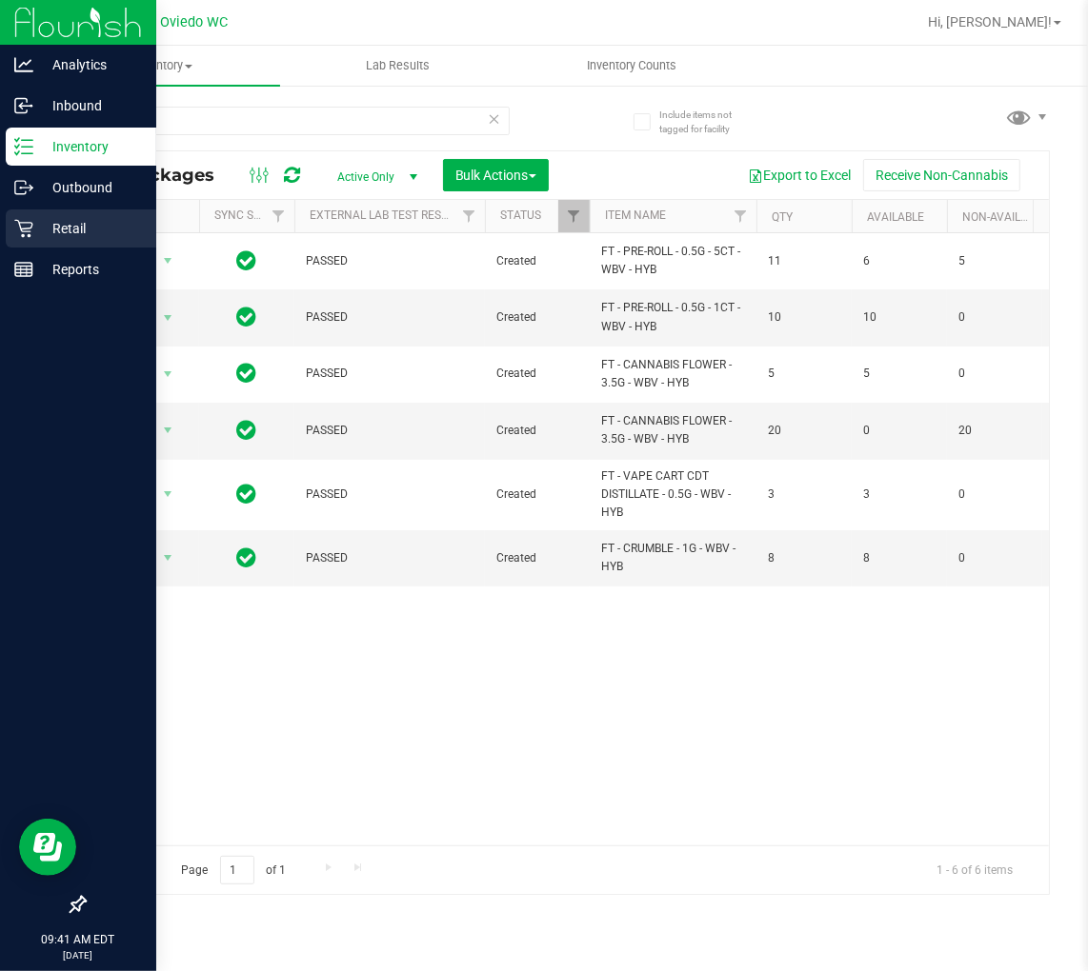
click at [43, 217] on p "Retail" at bounding box center [90, 228] width 114 height 23
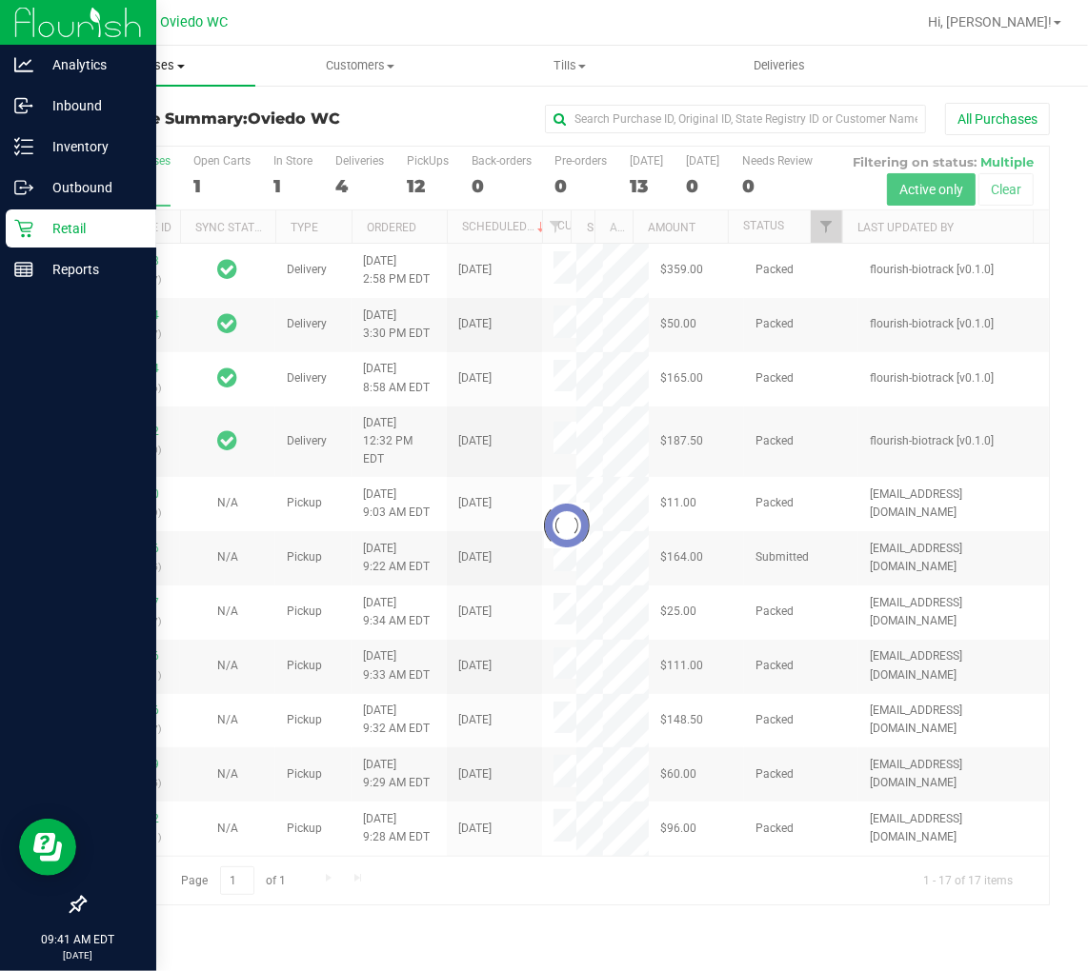
click at [167, 77] on uib-tab-heading "Purchases Summary of purchases Fulfillment All purchases" at bounding box center [151, 66] width 210 height 40
click at [150, 135] on span "Fulfillment" at bounding box center [105, 138] width 118 height 16
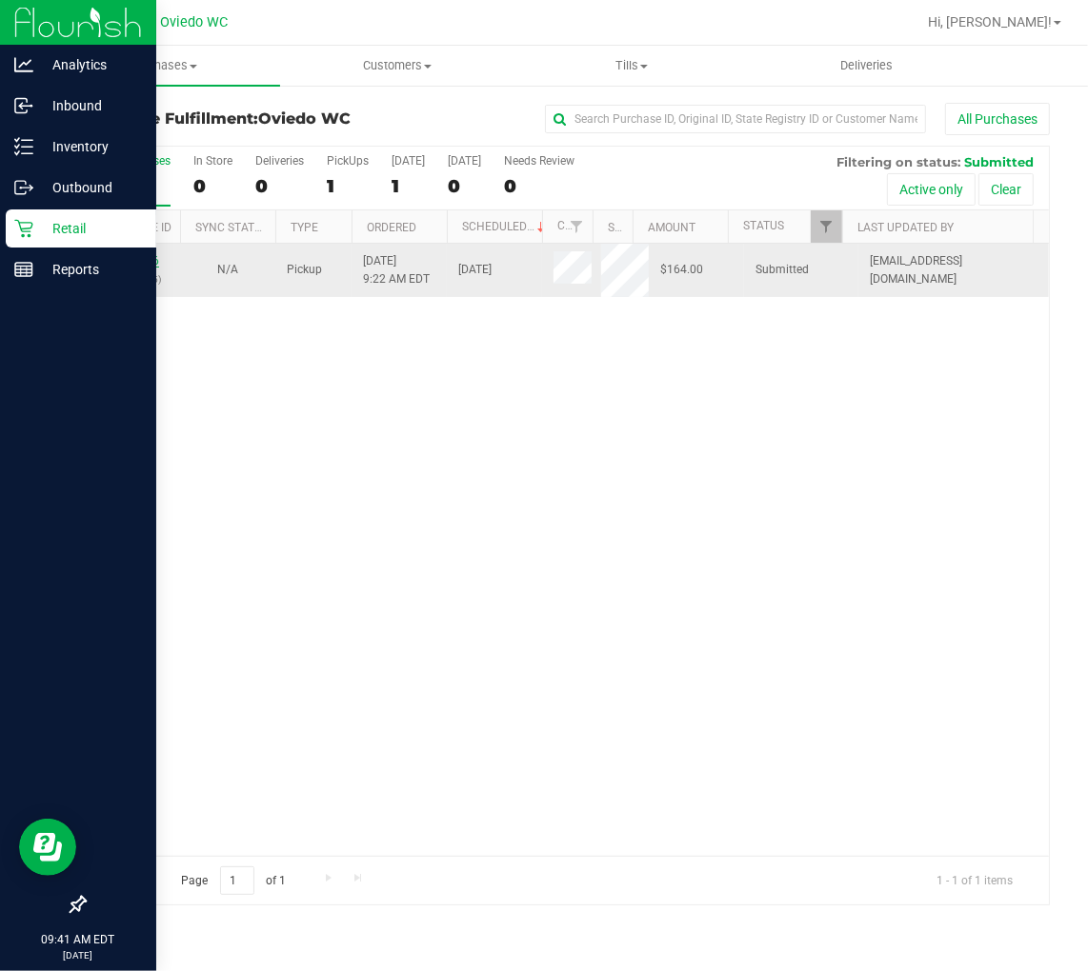
click at [138, 264] on link "11860466" at bounding box center [132, 260] width 53 height 13
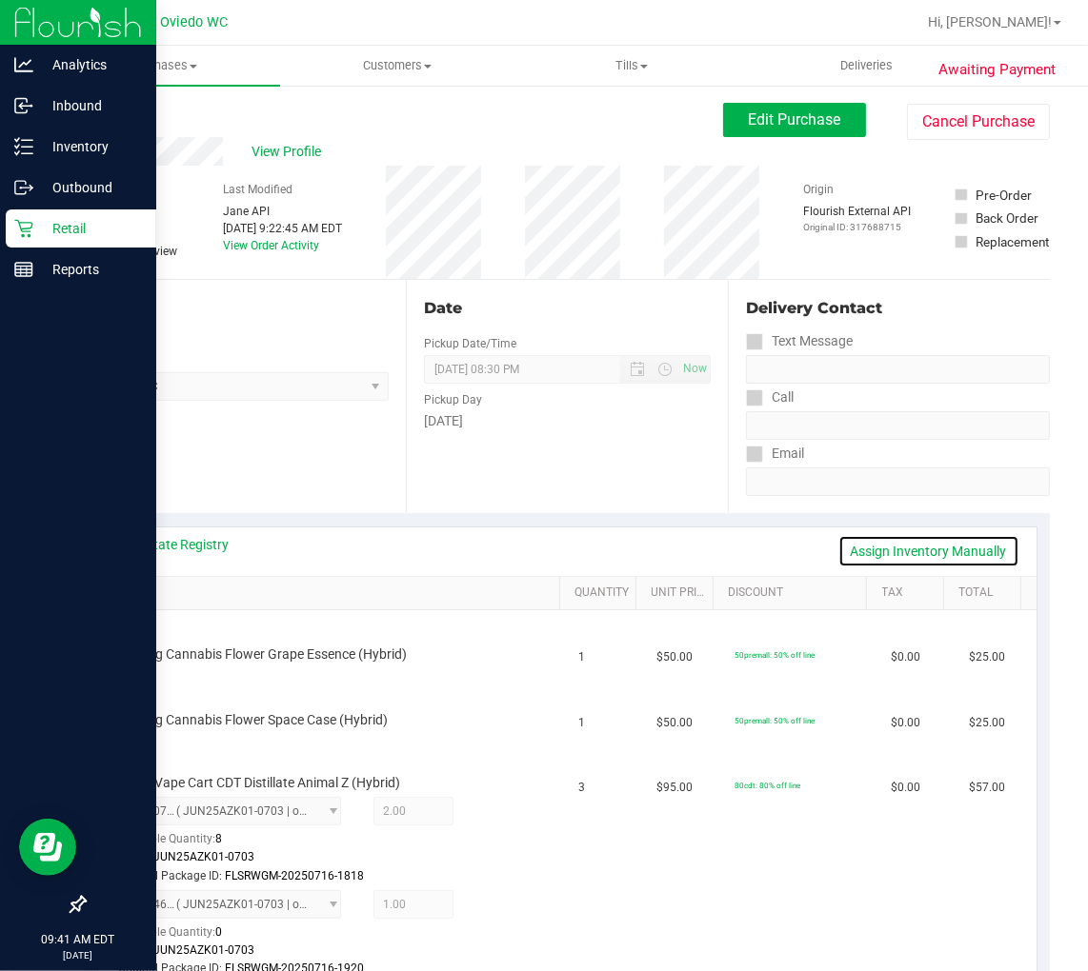
click at [886, 564] on link "Assign Inventory Manually" at bounding box center [928, 551] width 181 height 32
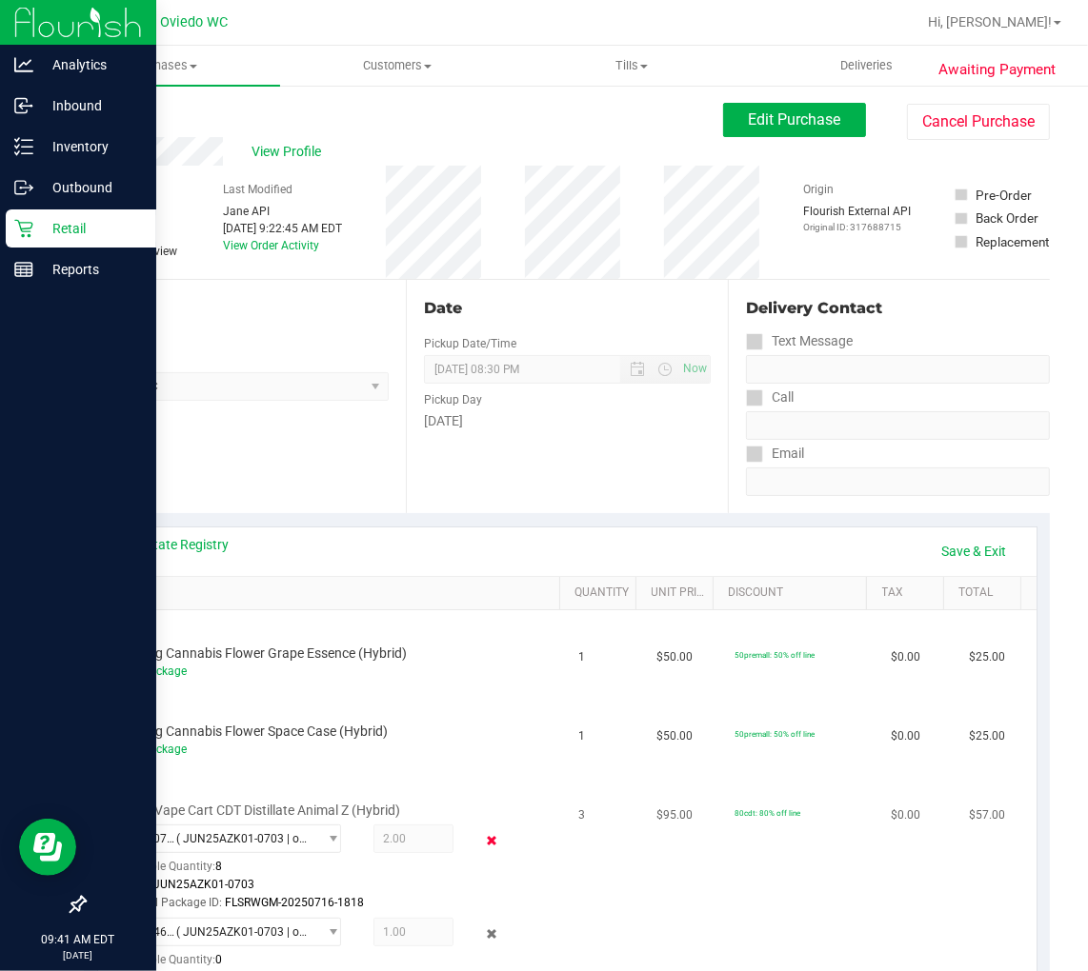
click at [482, 833] on icon at bounding box center [492, 842] width 20 height 22
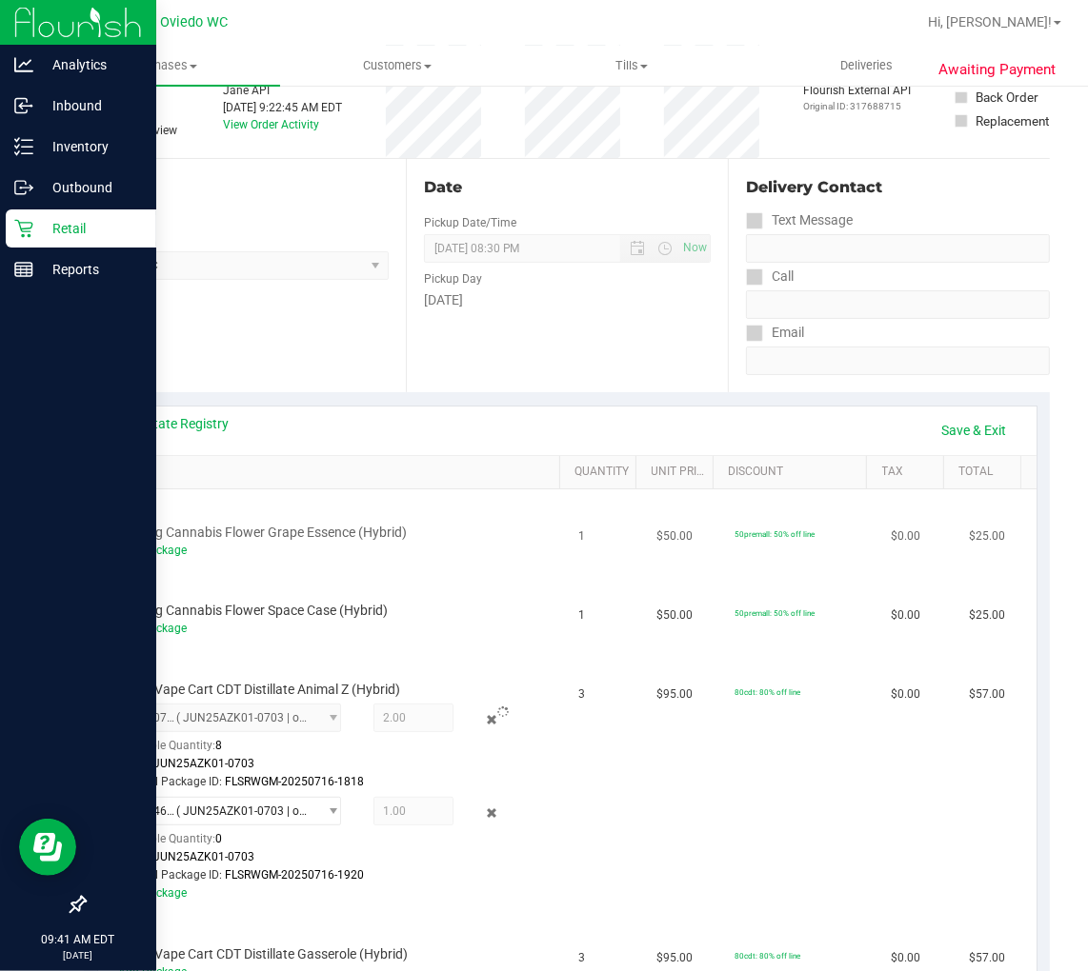
scroll to position [317, 0]
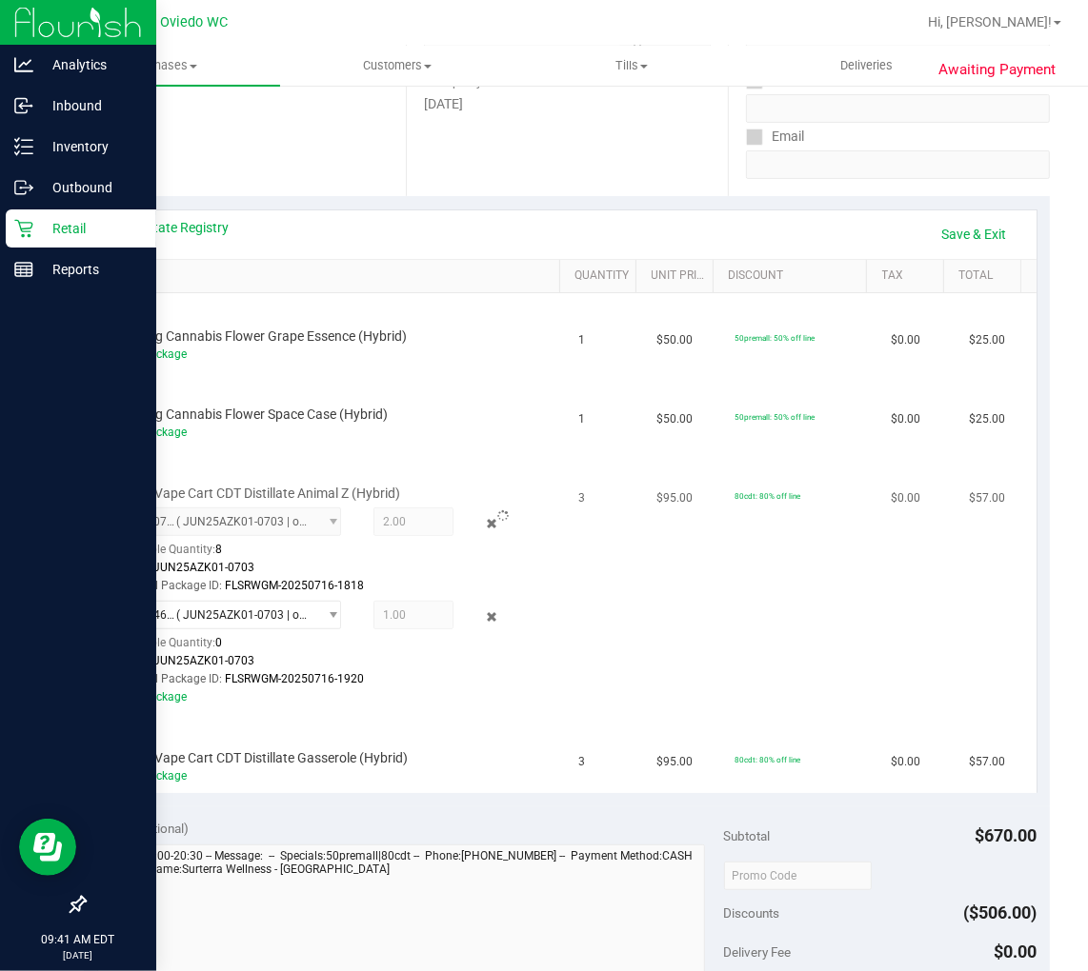
click at [487, 518] on div at bounding box center [503, 517] width 33 height 18
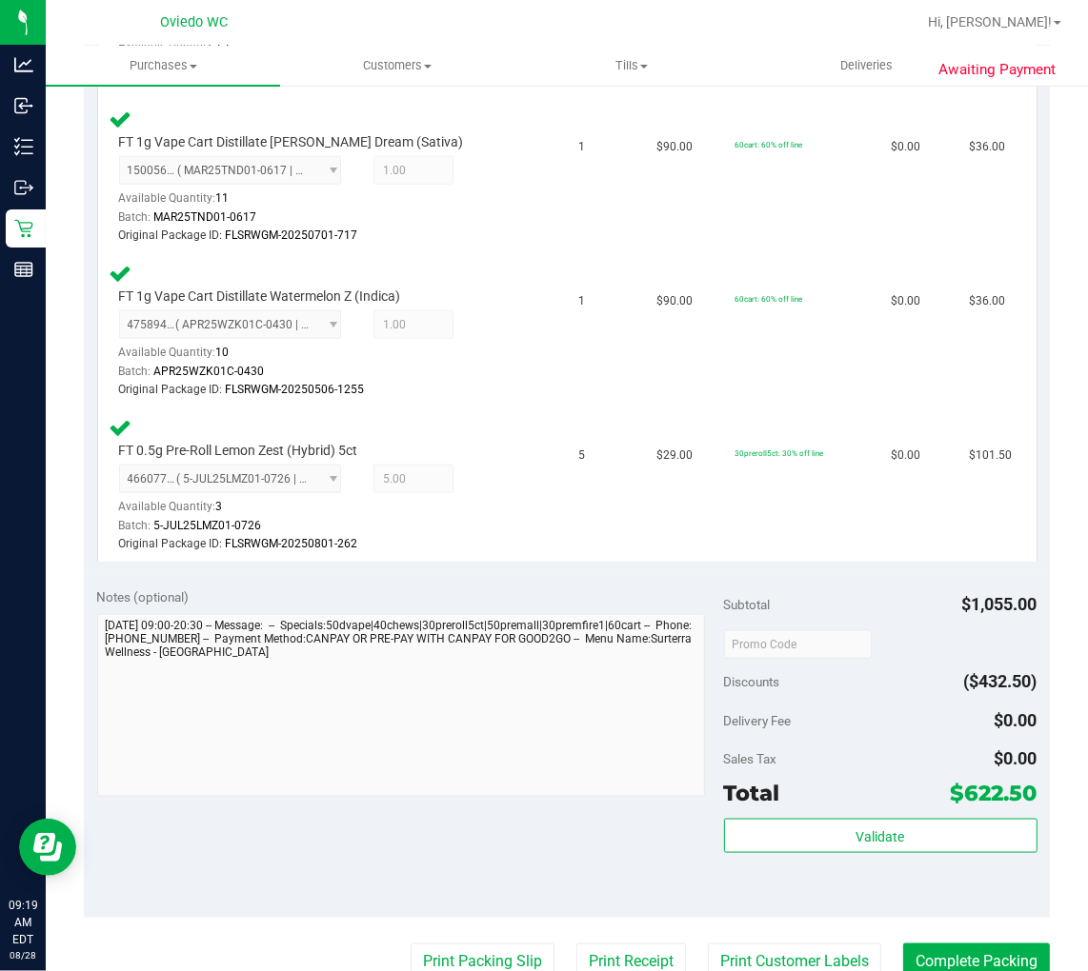
scroll to position [1798, 0]
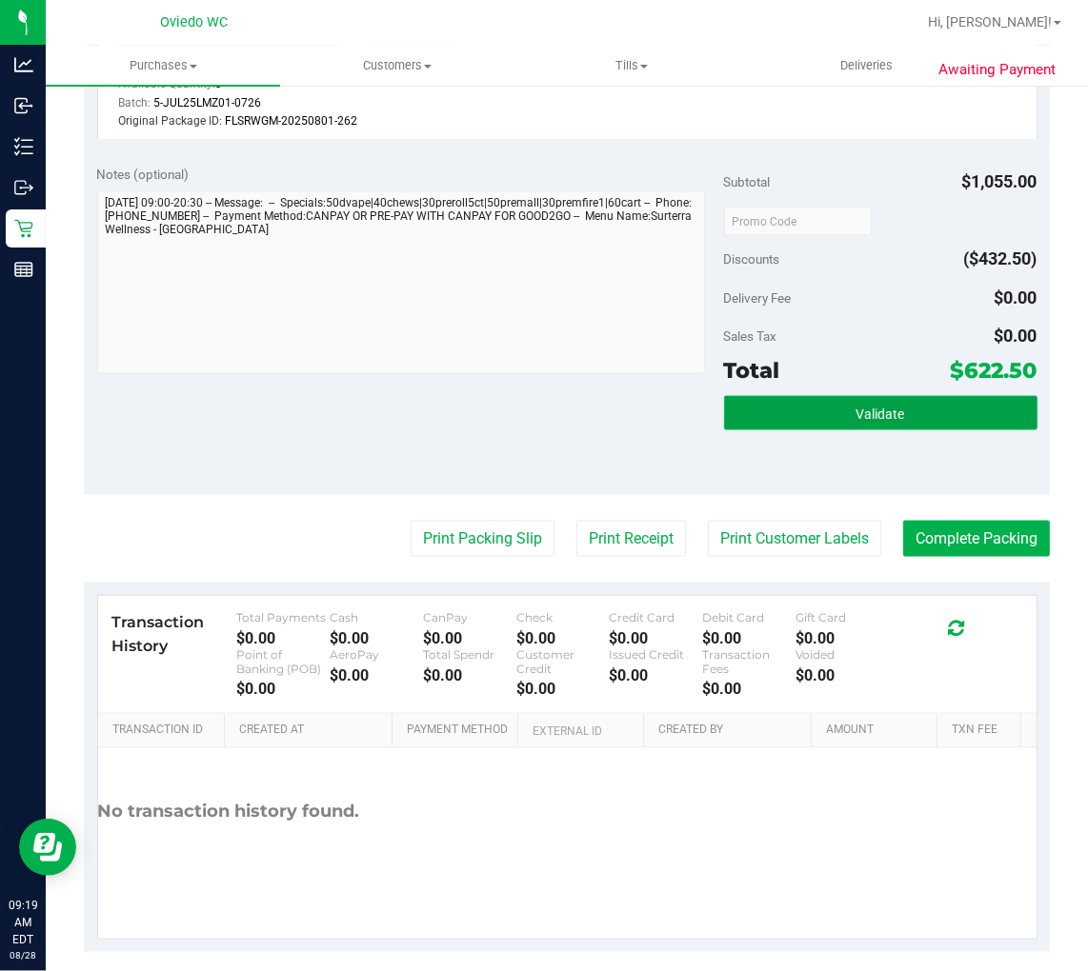
click at [830, 414] on button "Validate" at bounding box center [880, 413] width 313 height 34
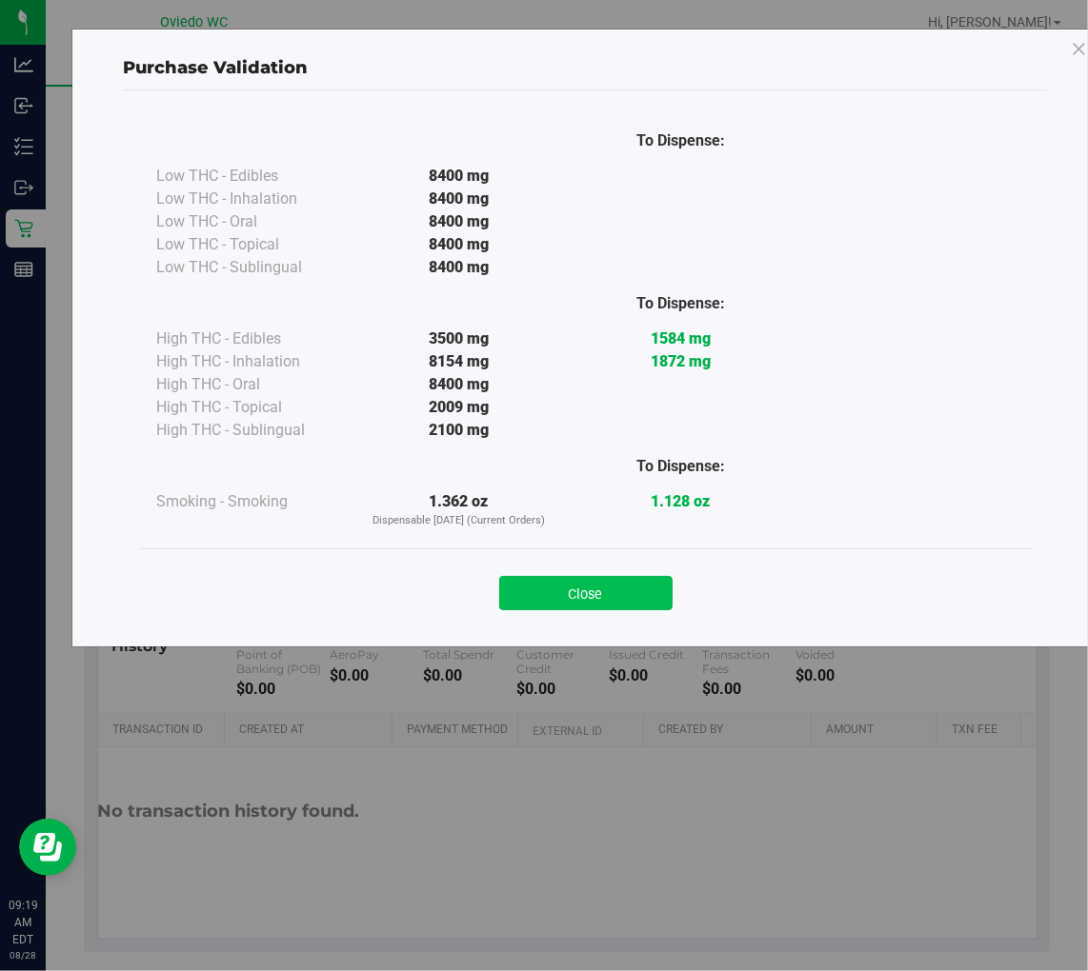
click at [577, 593] on button "Close" at bounding box center [585, 593] width 173 height 34
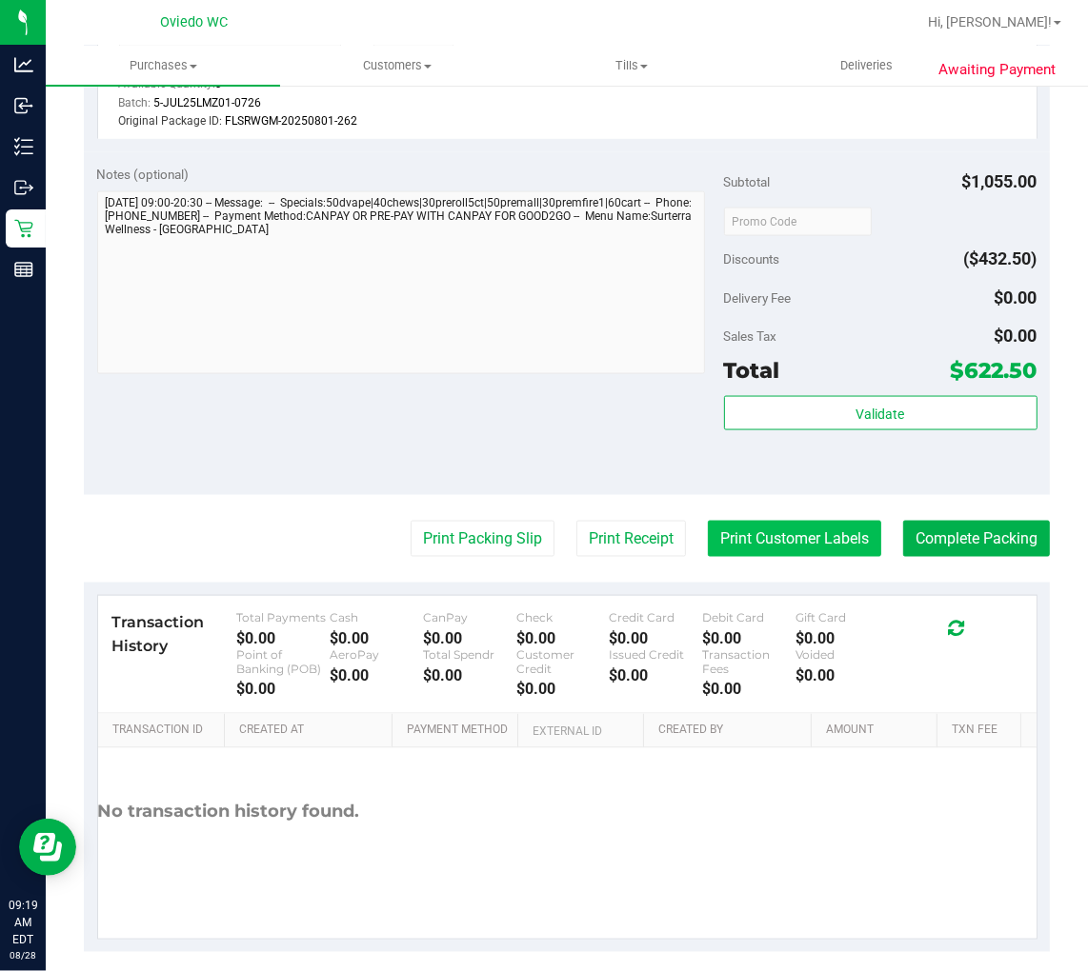
click at [765, 539] on button "Print Customer Labels" at bounding box center [794, 539] width 173 height 36
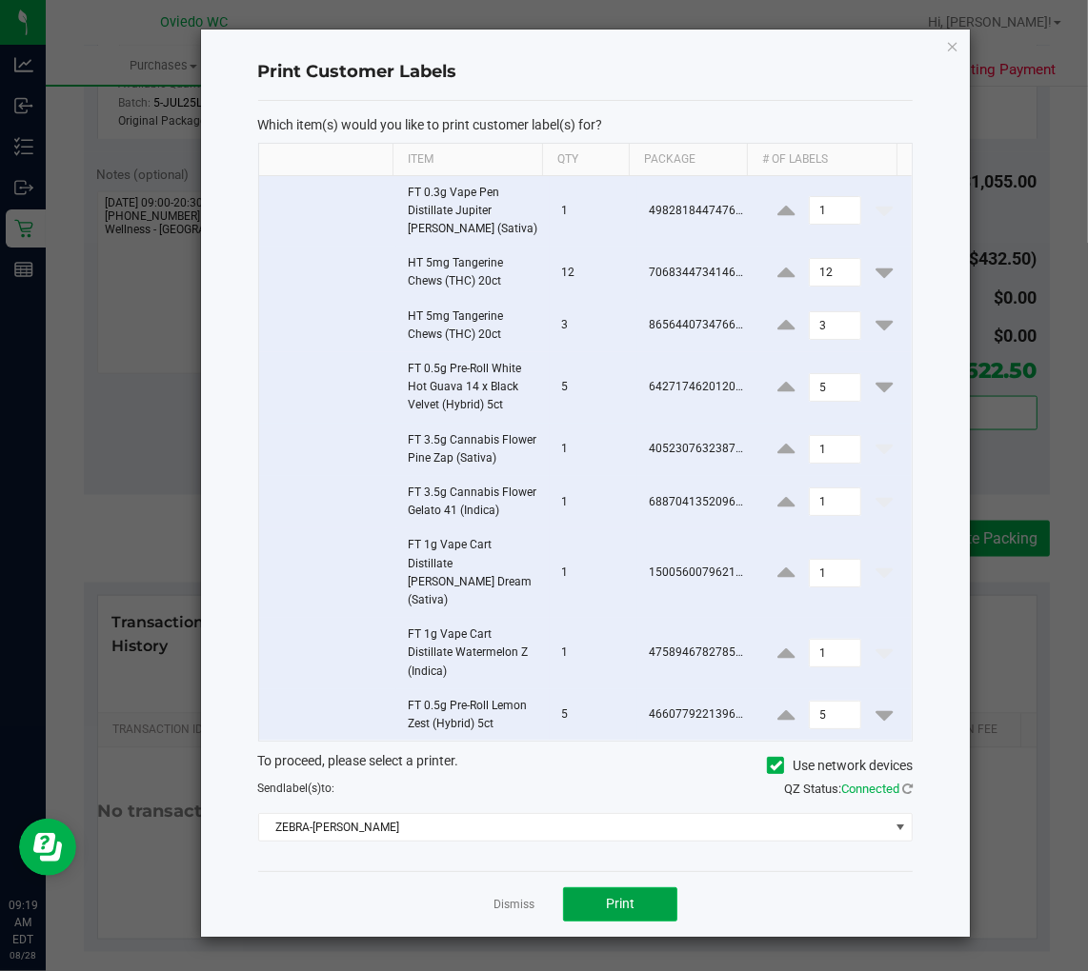
click at [622, 896] on span "Print" at bounding box center [620, 903] width 29 height 15
click at [522, 897] on link "Dismiss" at bounding box center [513, 905] width 41 height 16
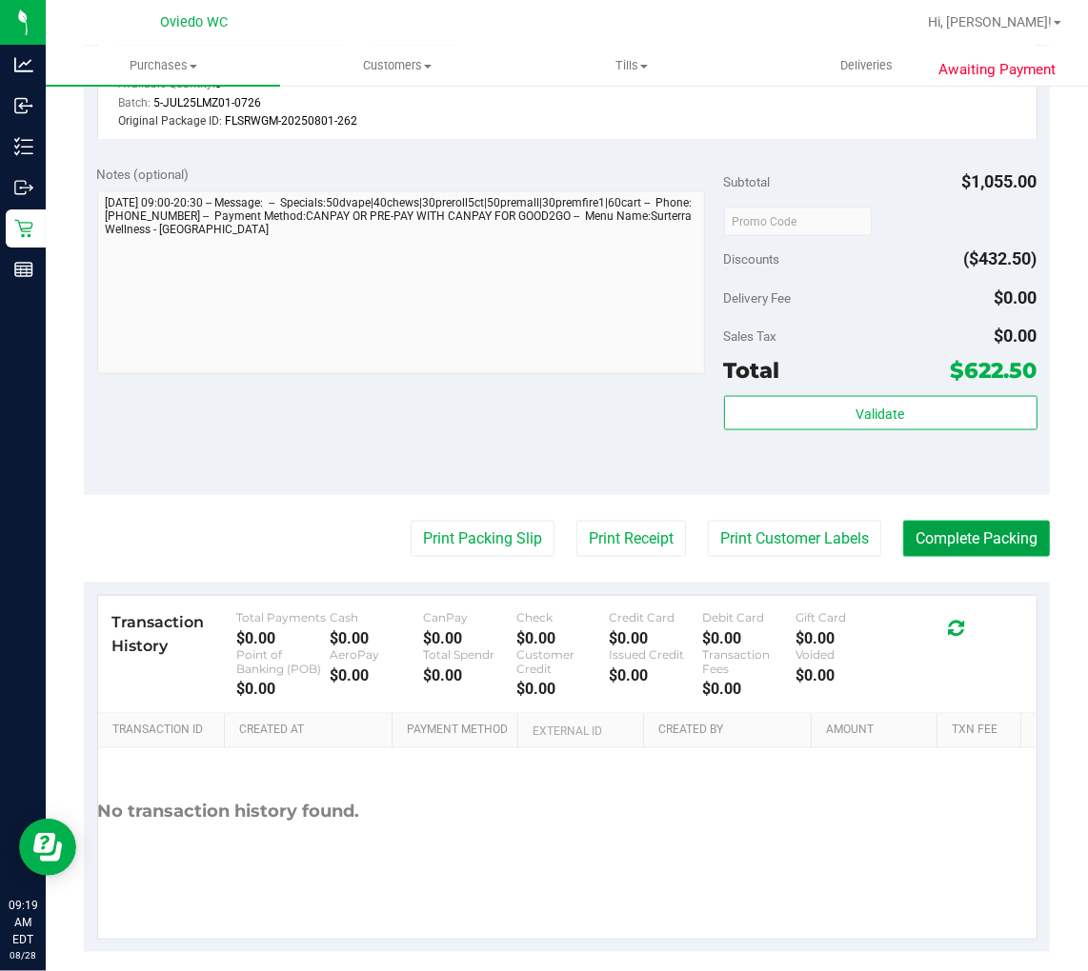
click at [997, 531] on button "Complete Packing" at bounding box center [976, 539] width 147 height 36
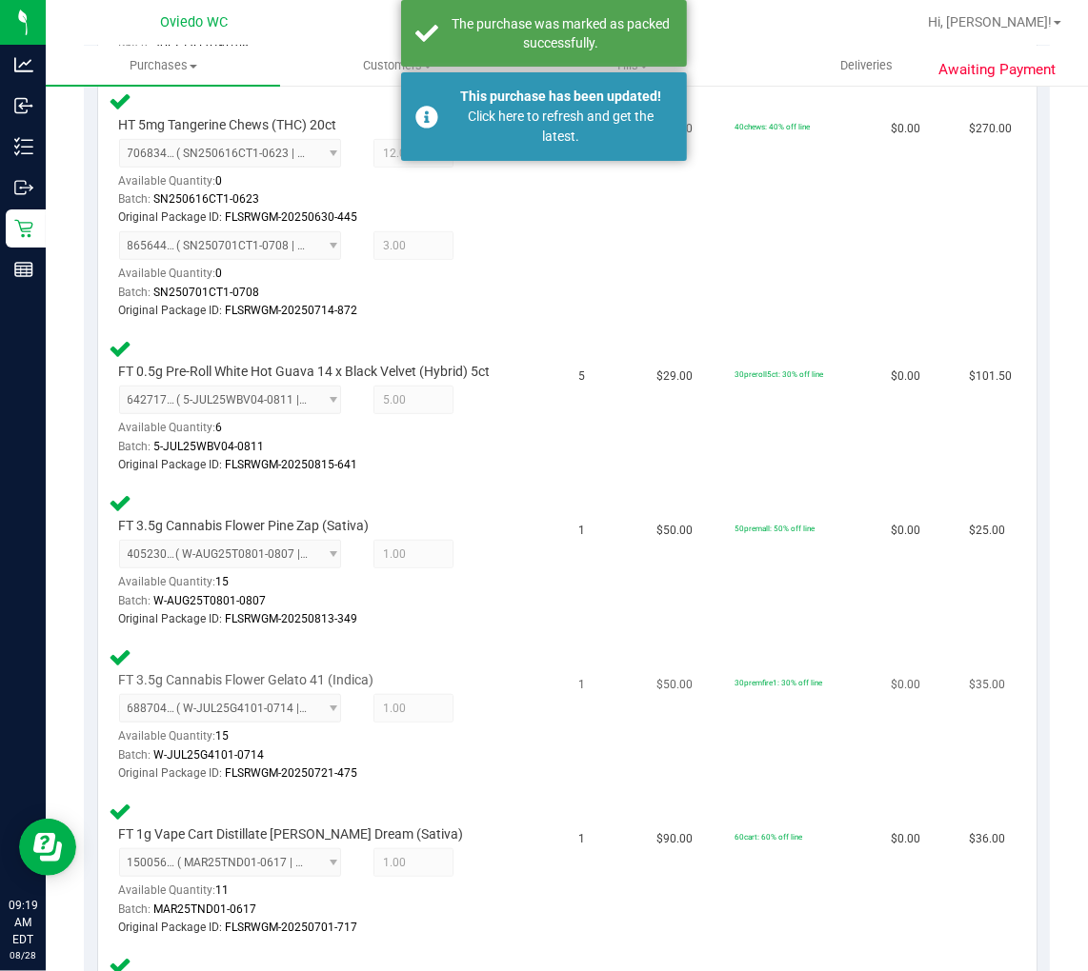
scroll to position [529, 0]
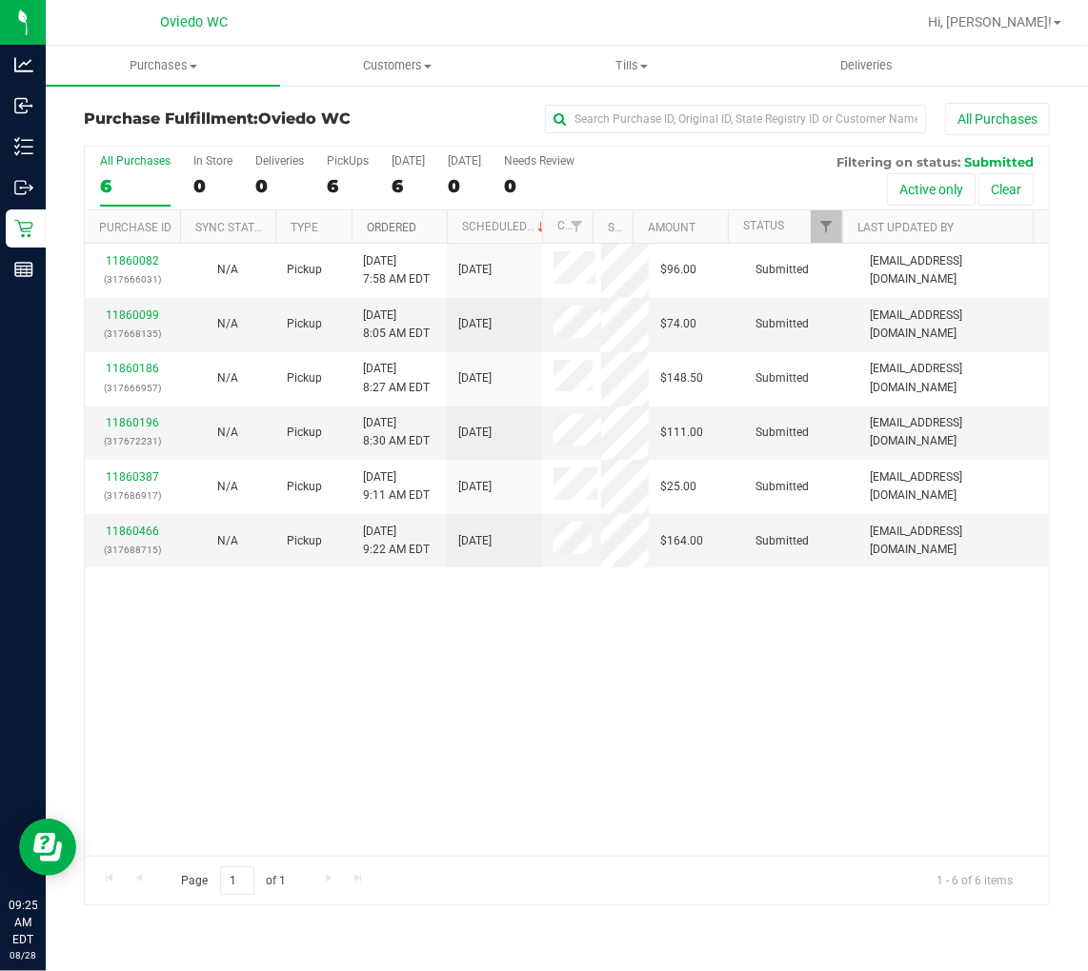
click at [382, 221] on link "Ordered" at bounding box center [392, 227] width 50 height 13
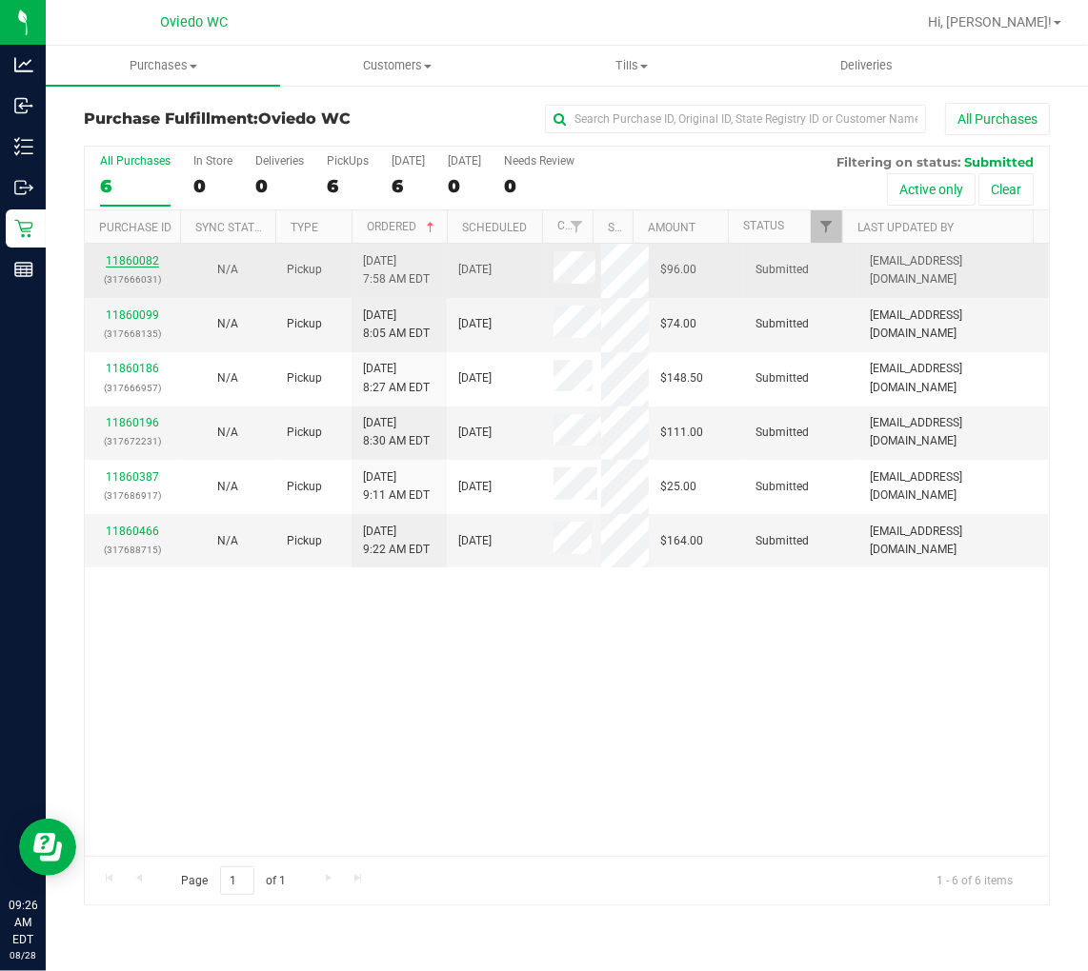
click at [116, 258] on link "11860082" at bounding box center [132, 260] width 53 height 13
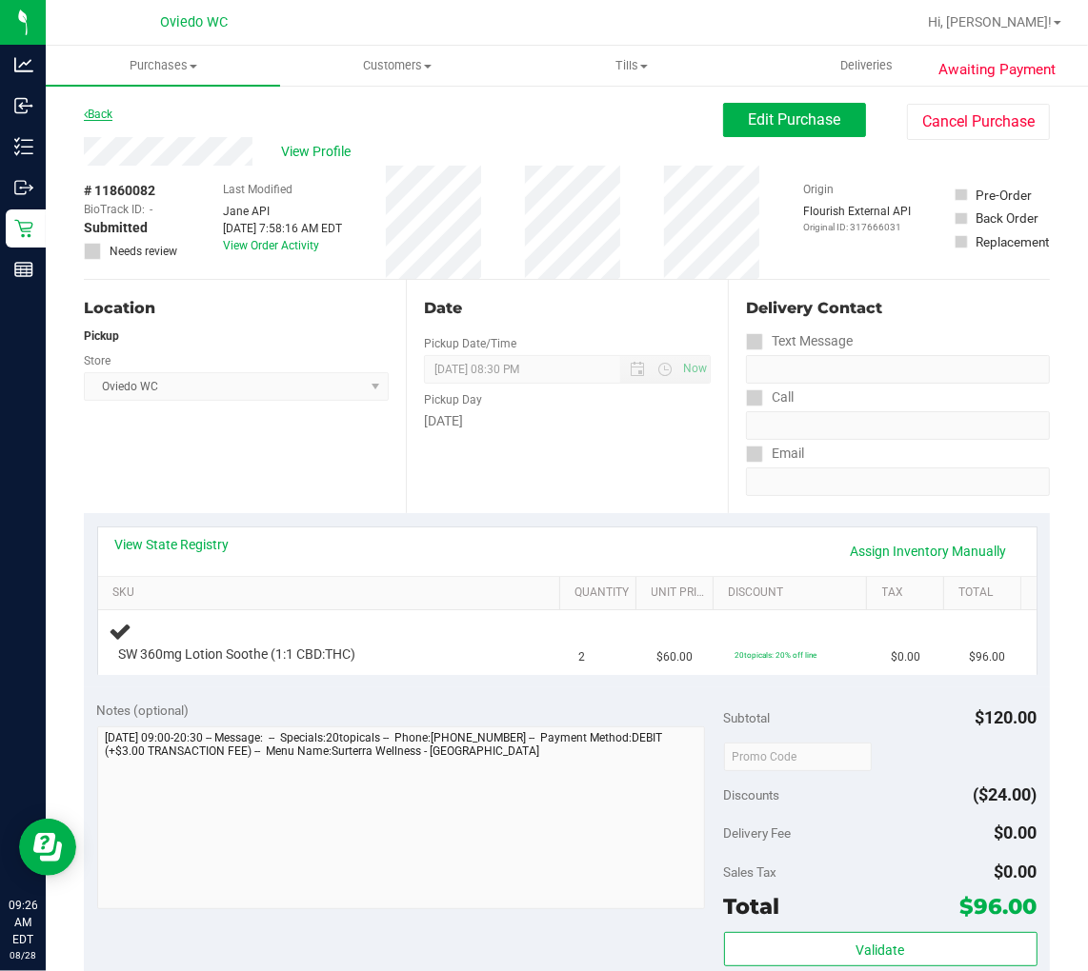
click at [98, 110] on link "Back" at bounding box center [98, 114] width 29 height 13
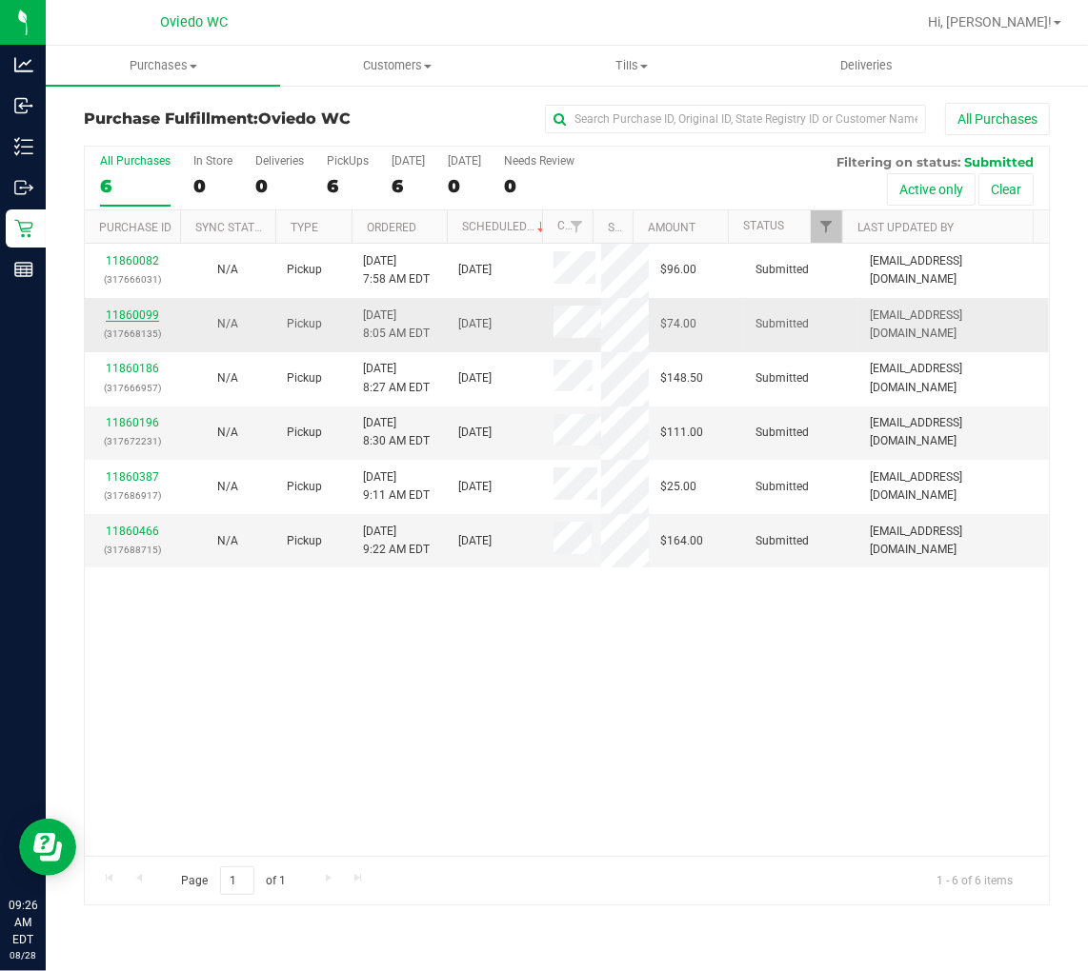
click at [133, 315] on link "11860099" at bounding box center [132, 315] width 53 height 13
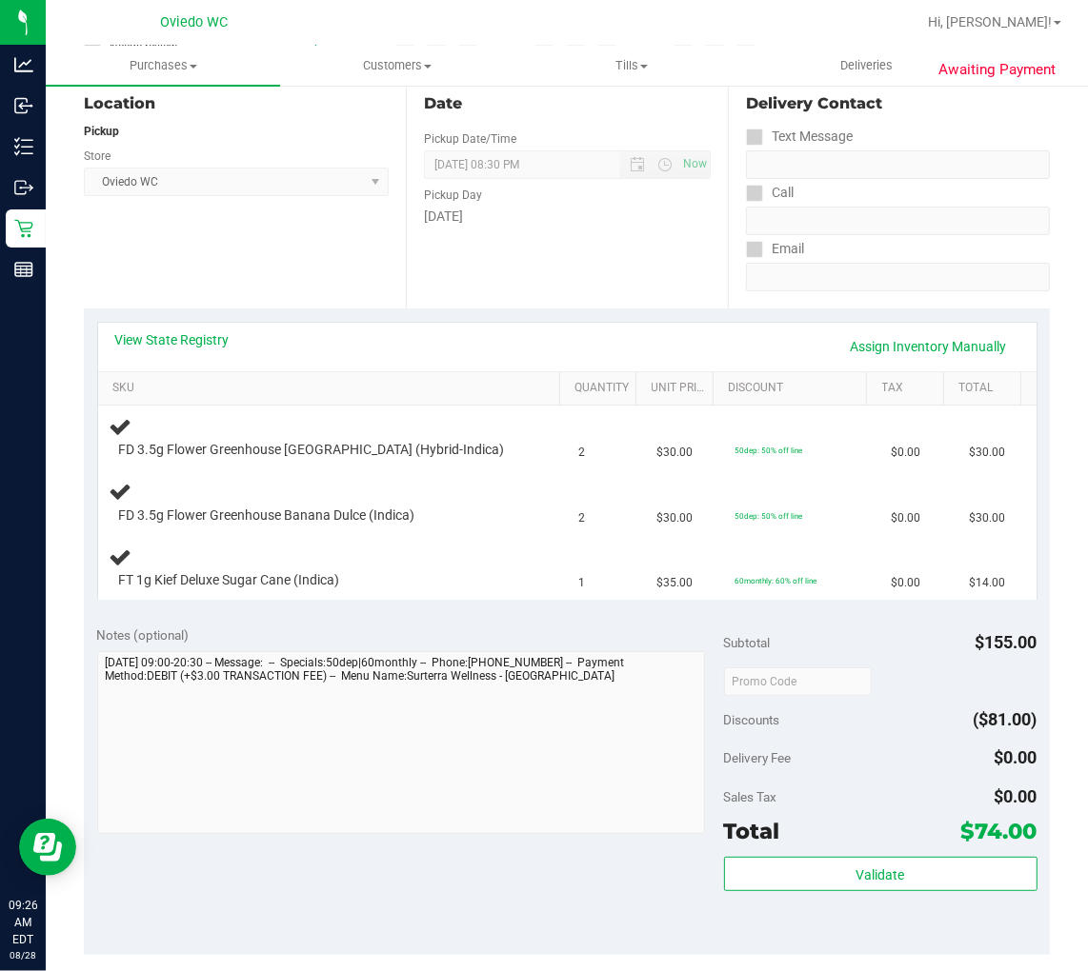
scroll to position [211, 0]
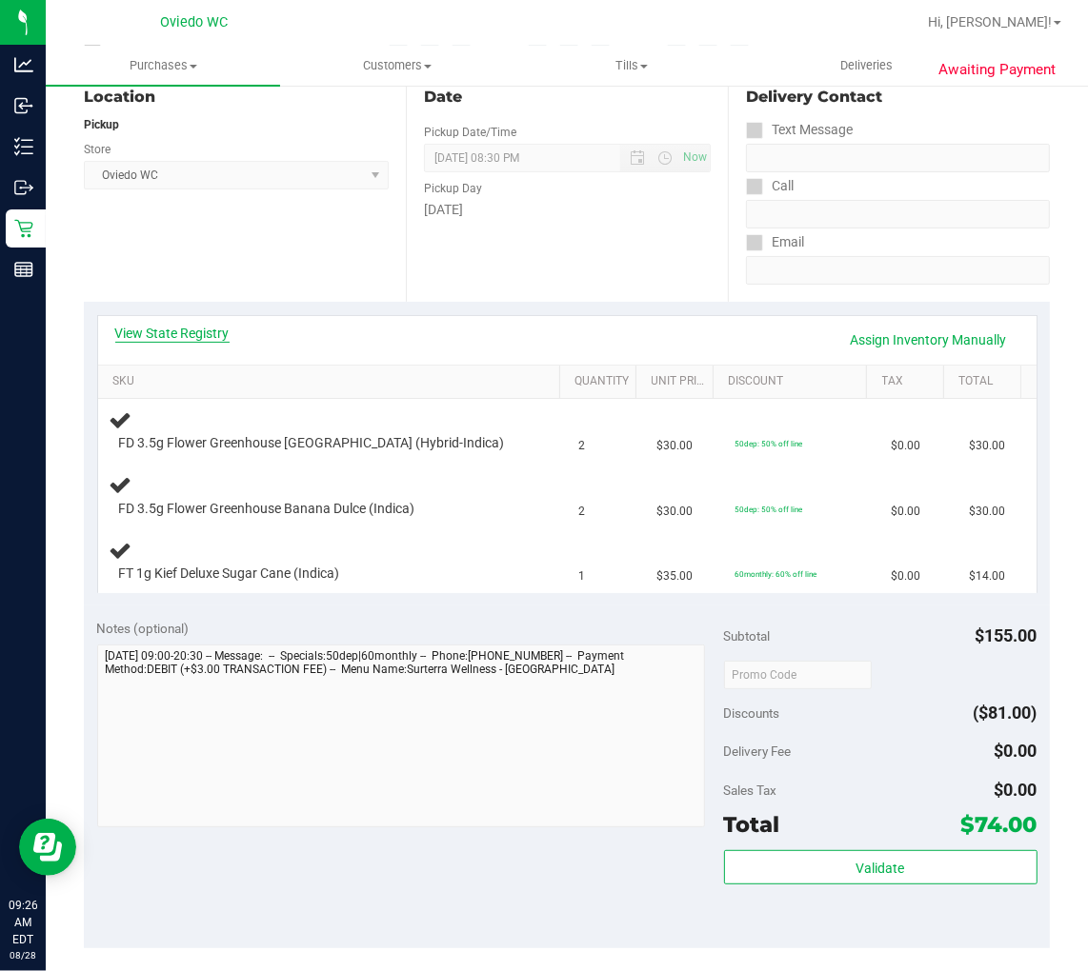
click at [156, 335] on link "View State Registry" at bounding box center [172, 333] width 114 height 19
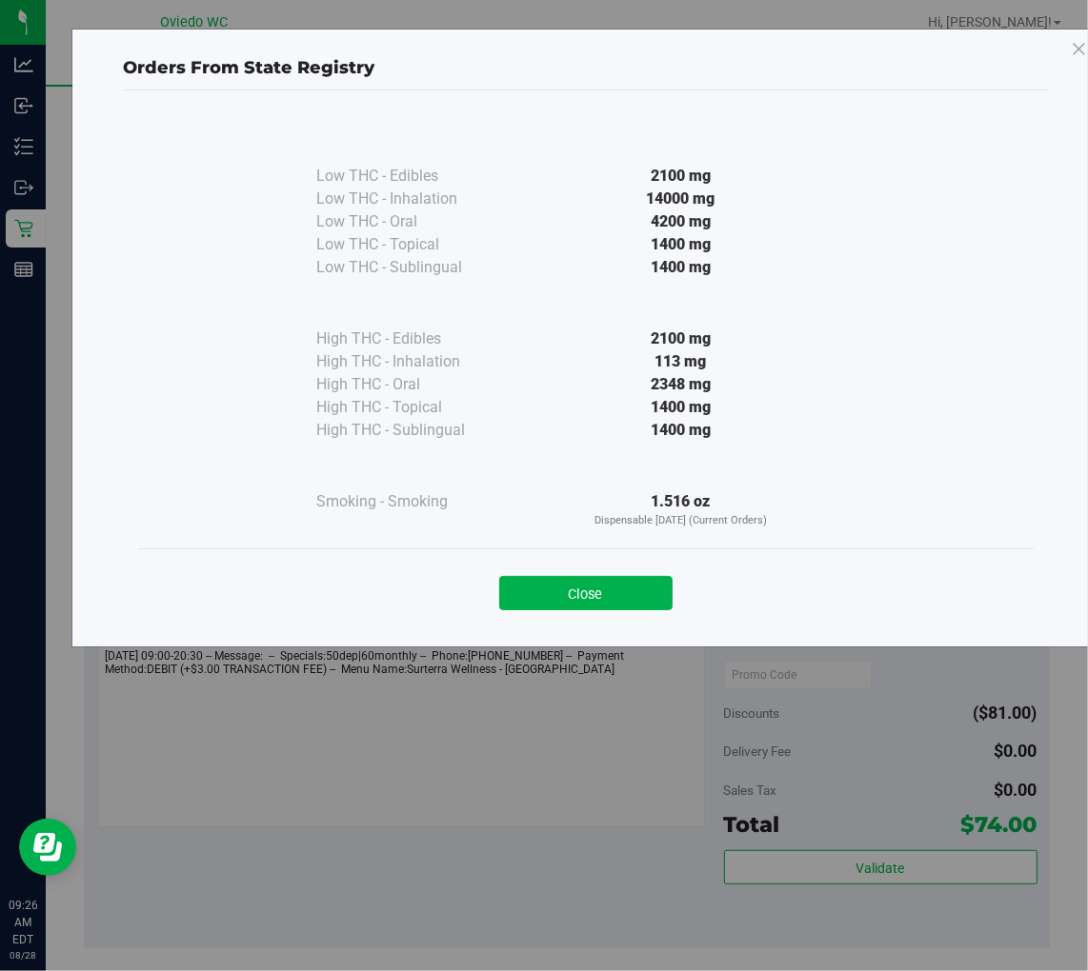
click at [579, 571] on div "Close" at bounding box center [585, 588] width 867 height 48
click at [610, 586] on button "Close" at bounding box center [585, 593] width 173 height 34
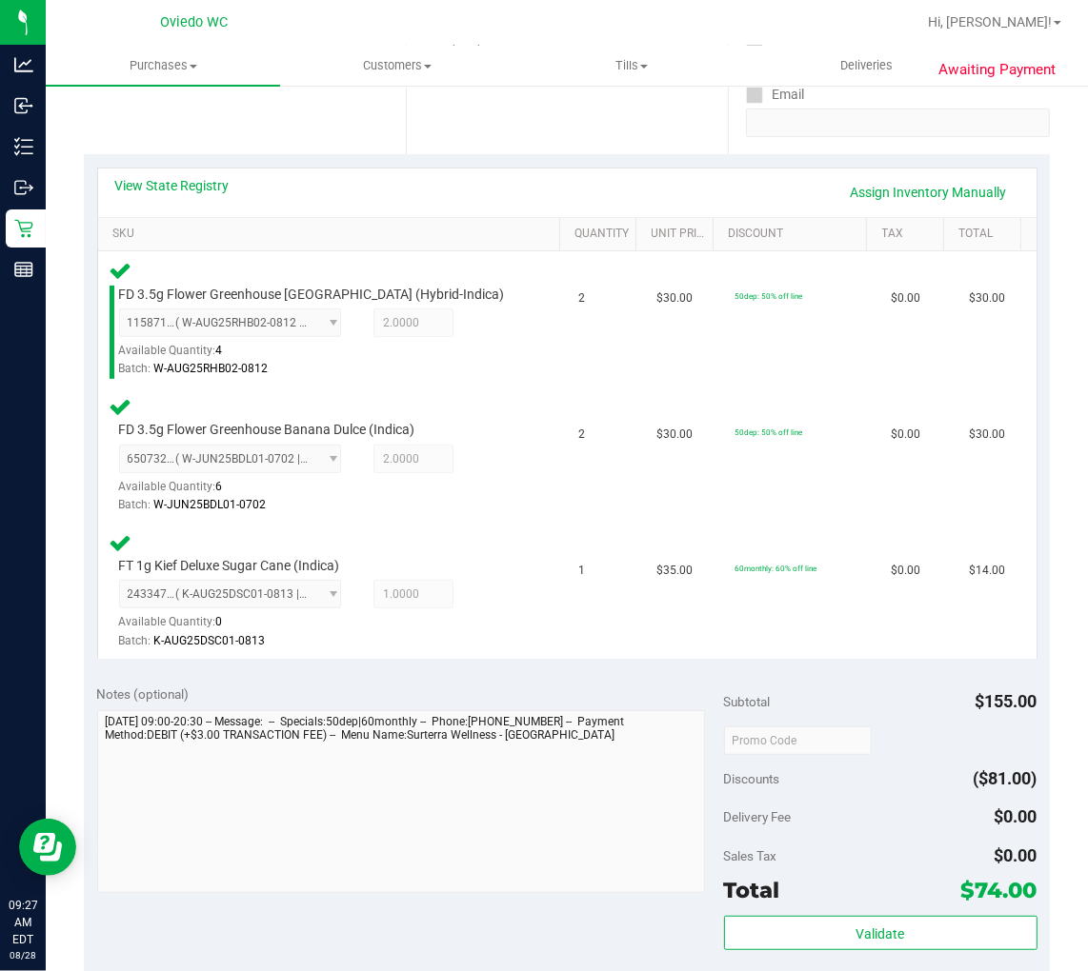
scroll to position [634, 0]
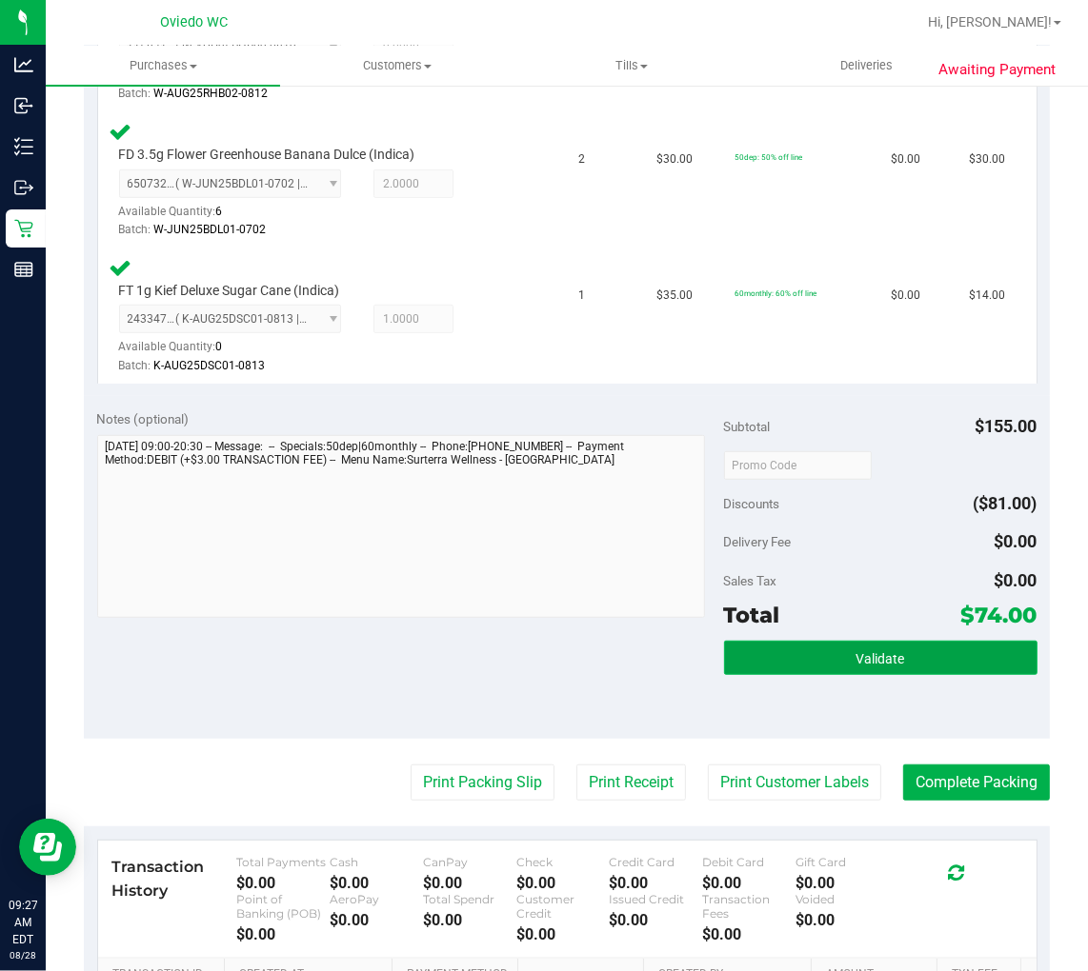
click at [798, 645] on button "Validate" at bounding box center [880, 658] width 313 height 34
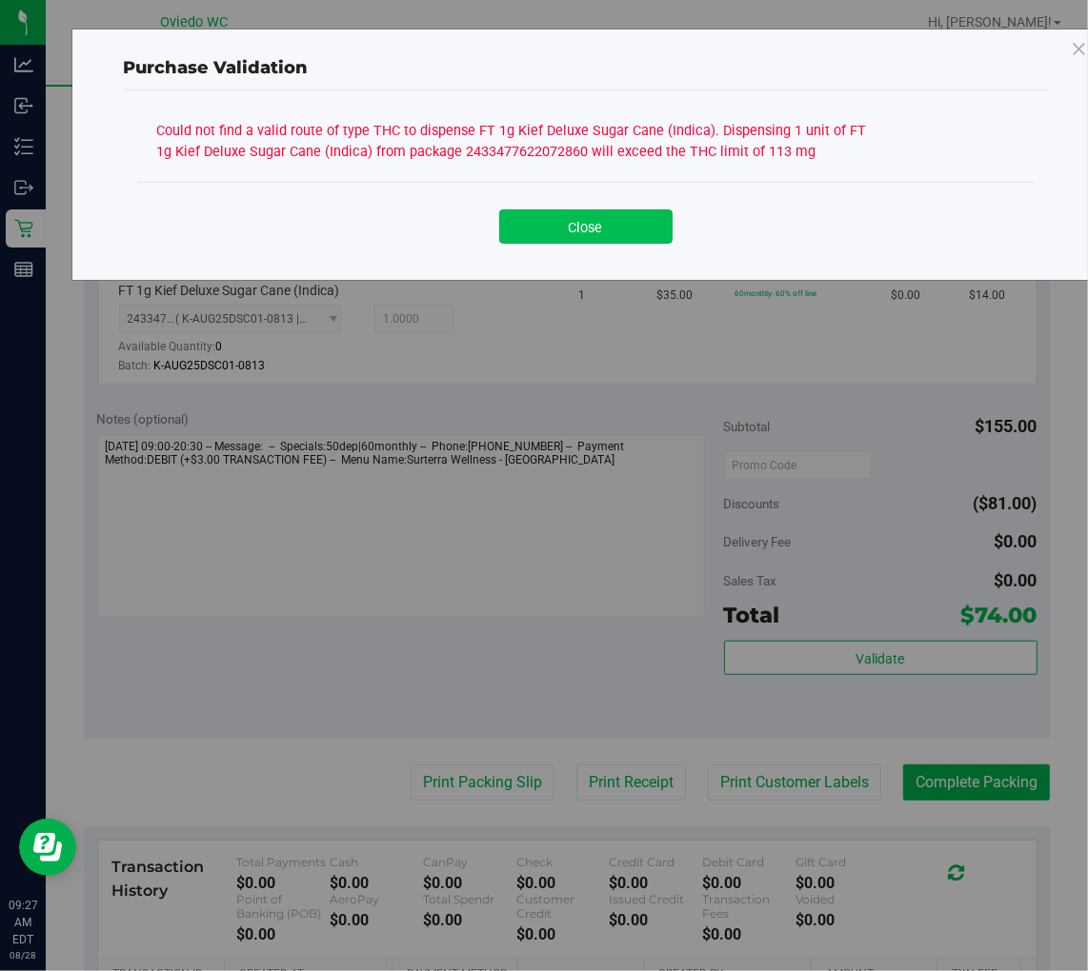
click at [593, 232] on button "Close" at bounding box center [585, 227] width 173 height 34
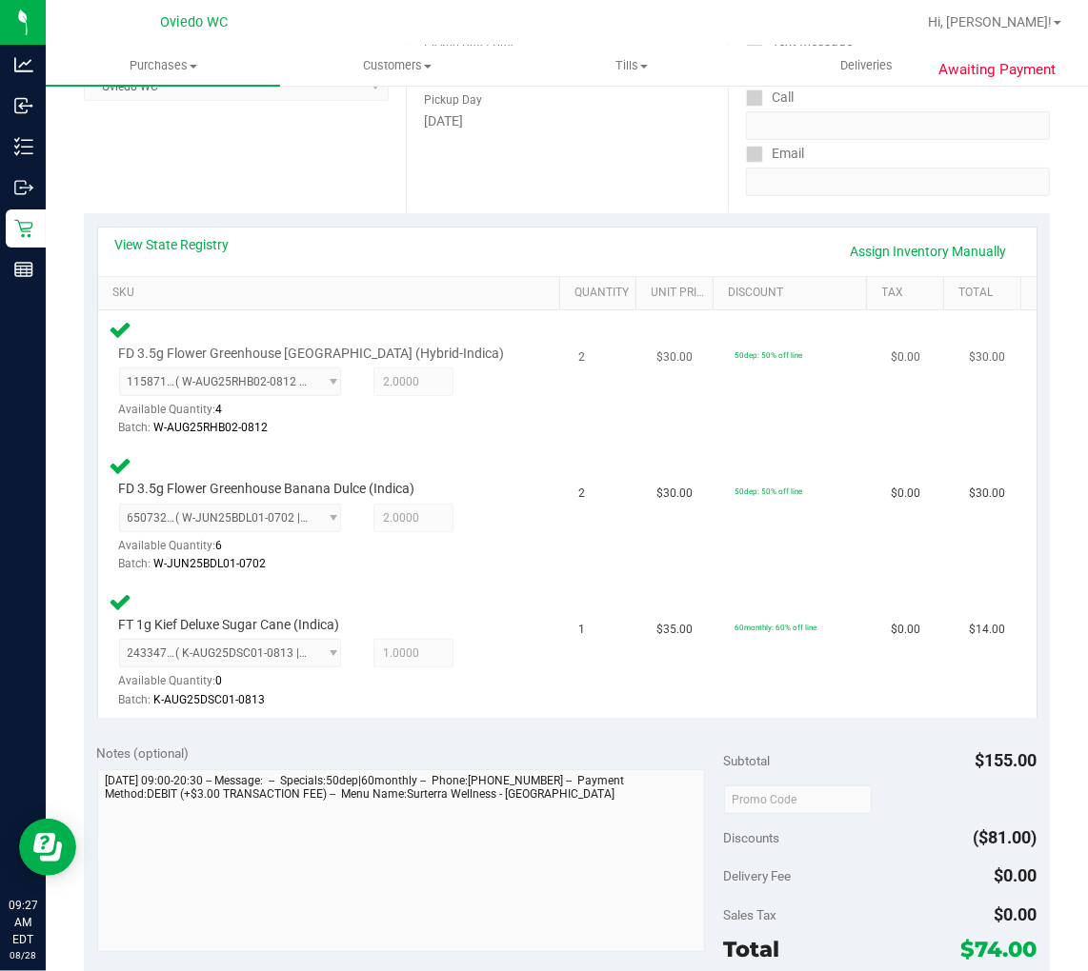
scroll to position [211, 0]
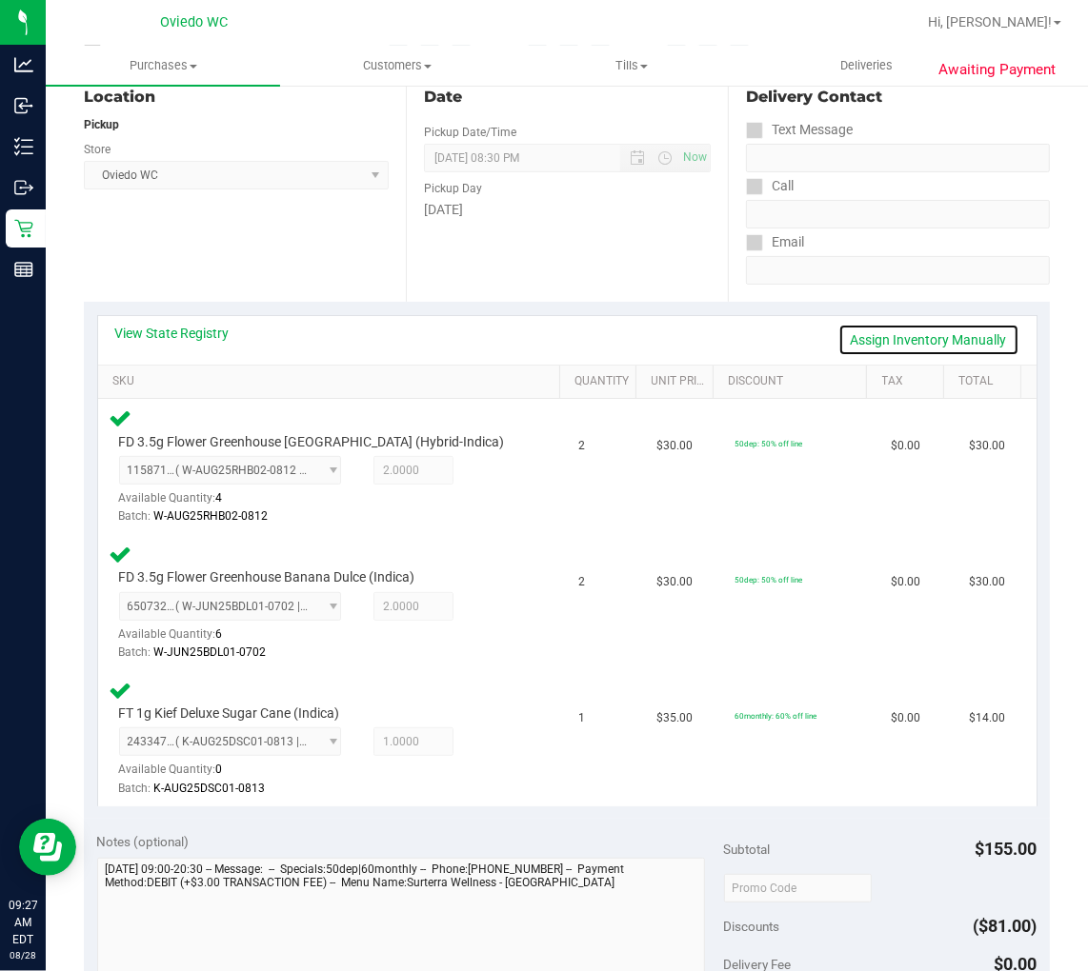
click at [952, 330] on link "Assign Inventory Manually" at bounding box center [928, 340] width 181 height 32
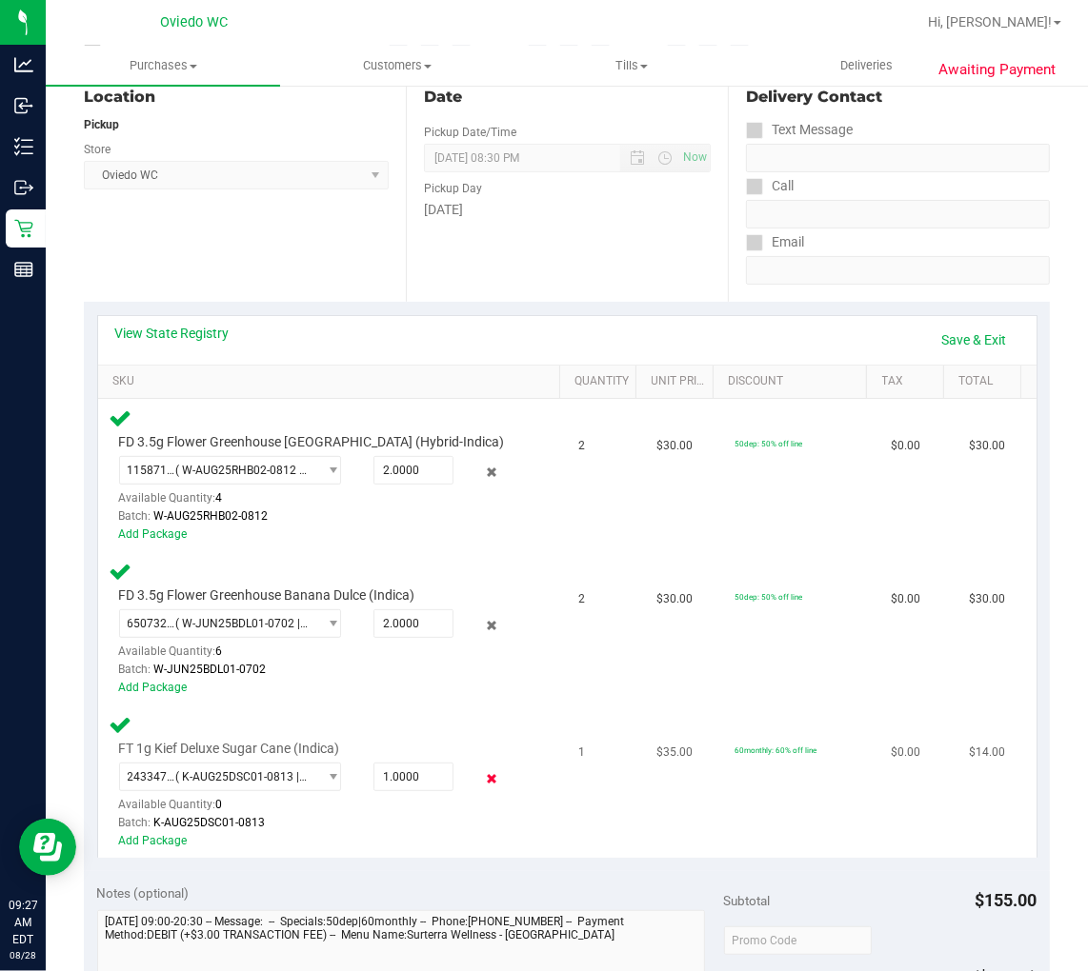
click at [482, 779] on icon at bounding box center [492, 780] width 20 height 22
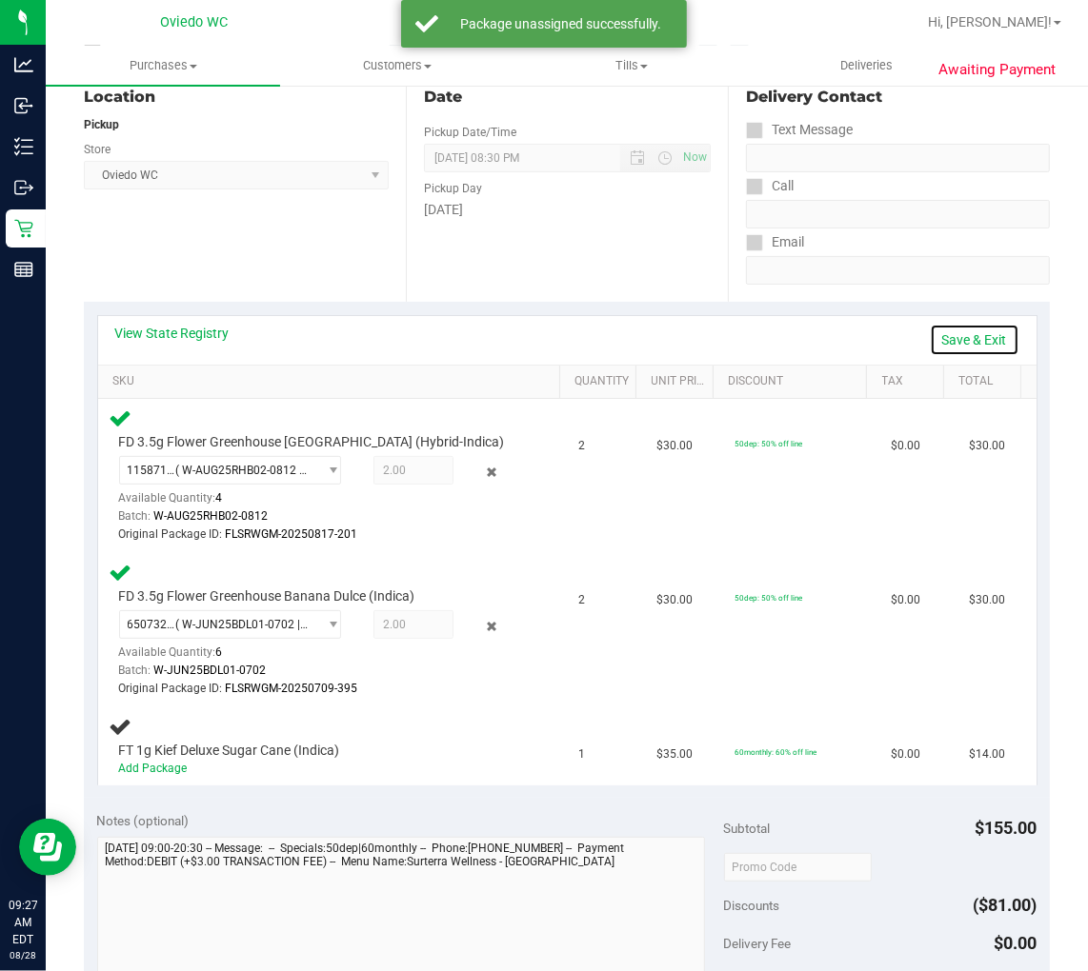
click at [938, 340] on link "Save & Exit" at bounding box center [975, 340] width 90 height 32
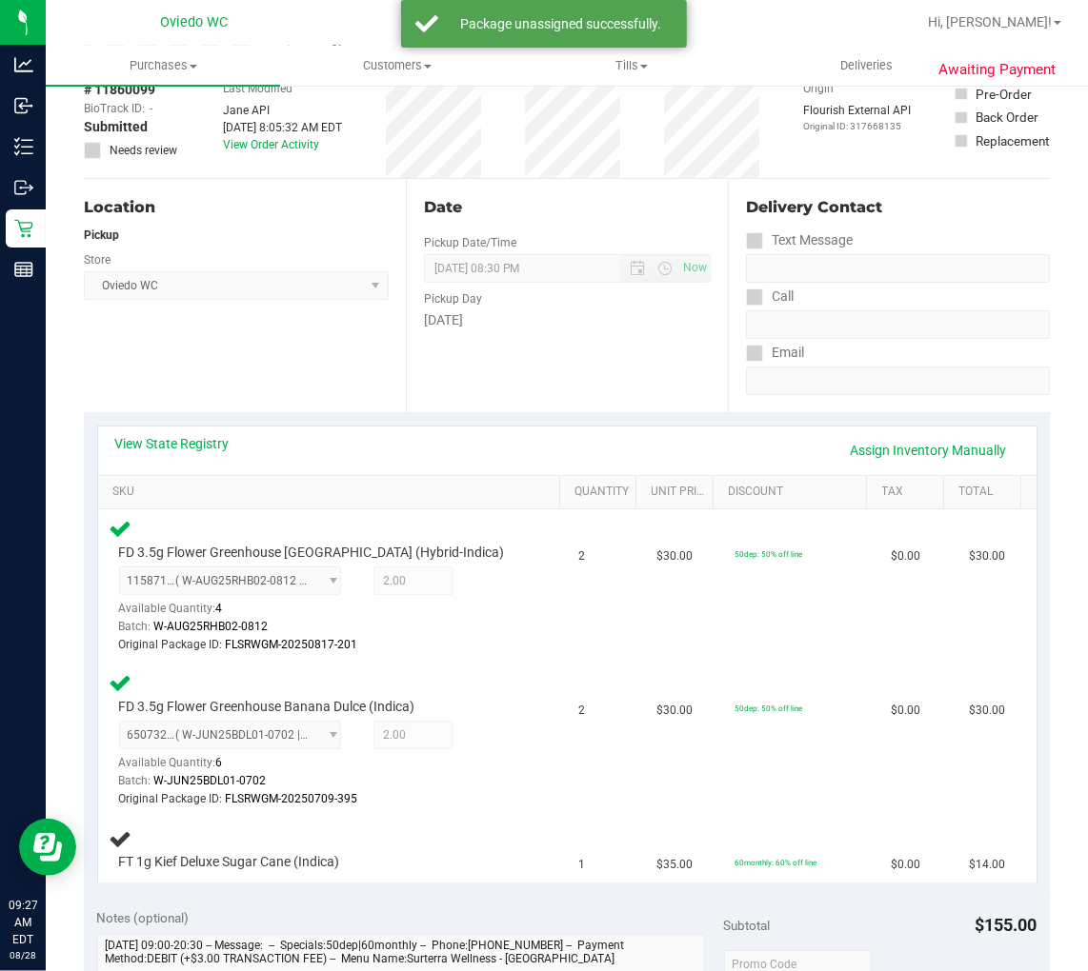
scroll to position [0, 0]
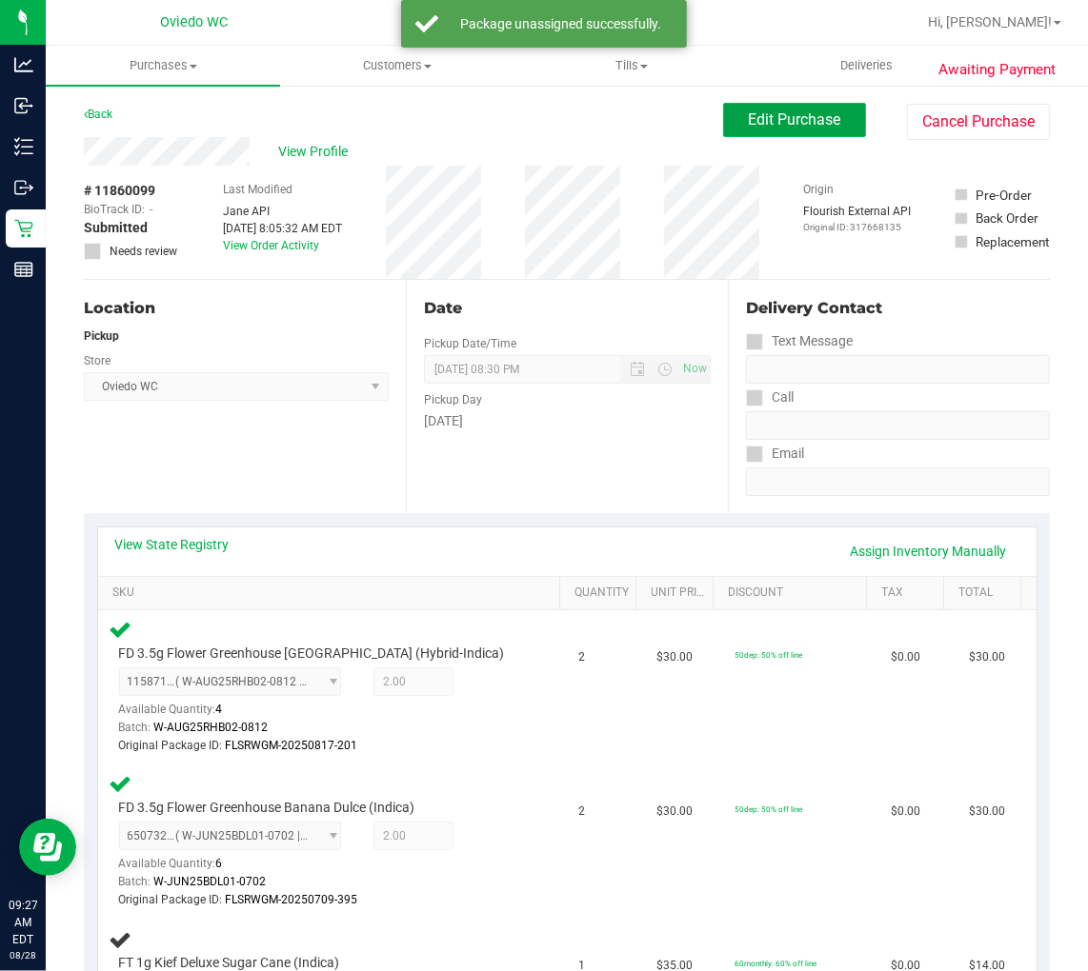
click at [822, 110] on span "Edit Purchase" at bounding box center [795, 119] width 92 height 18
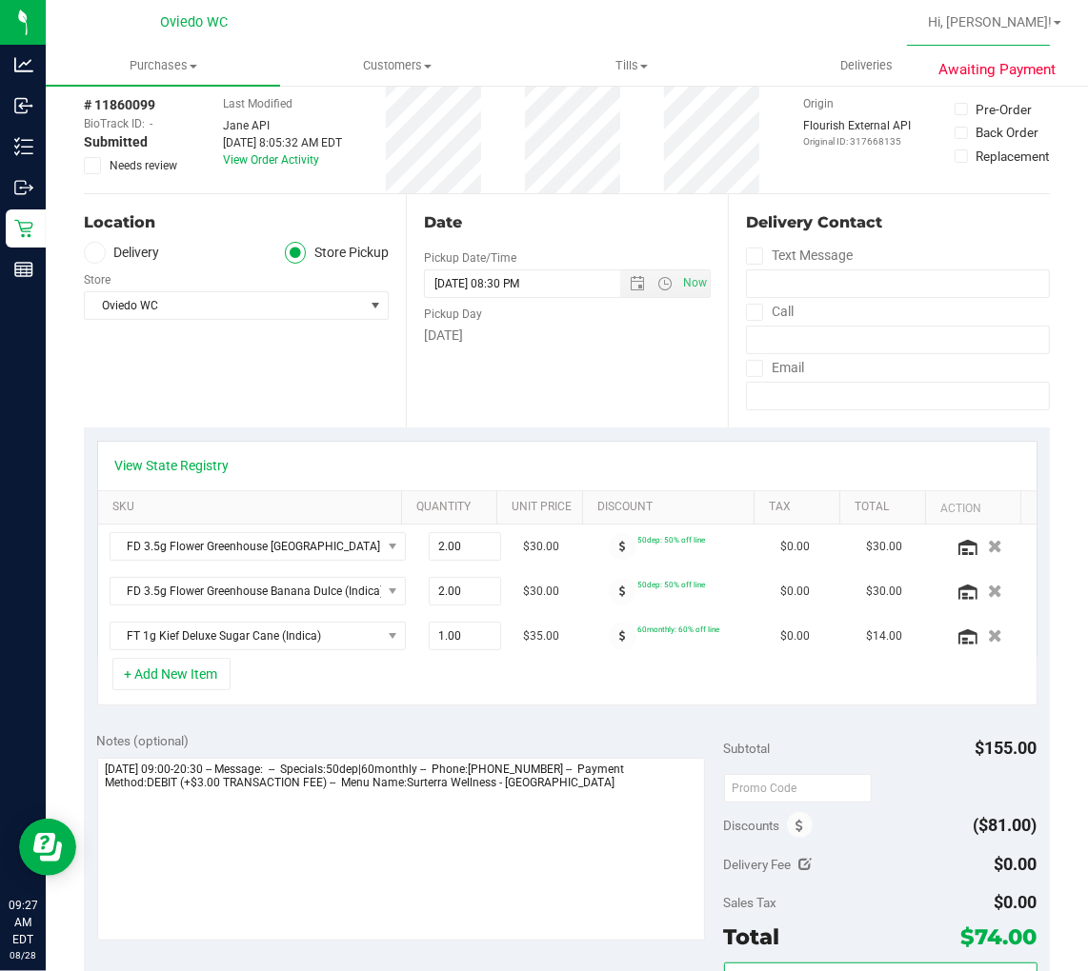
scroll to position [211, 0]
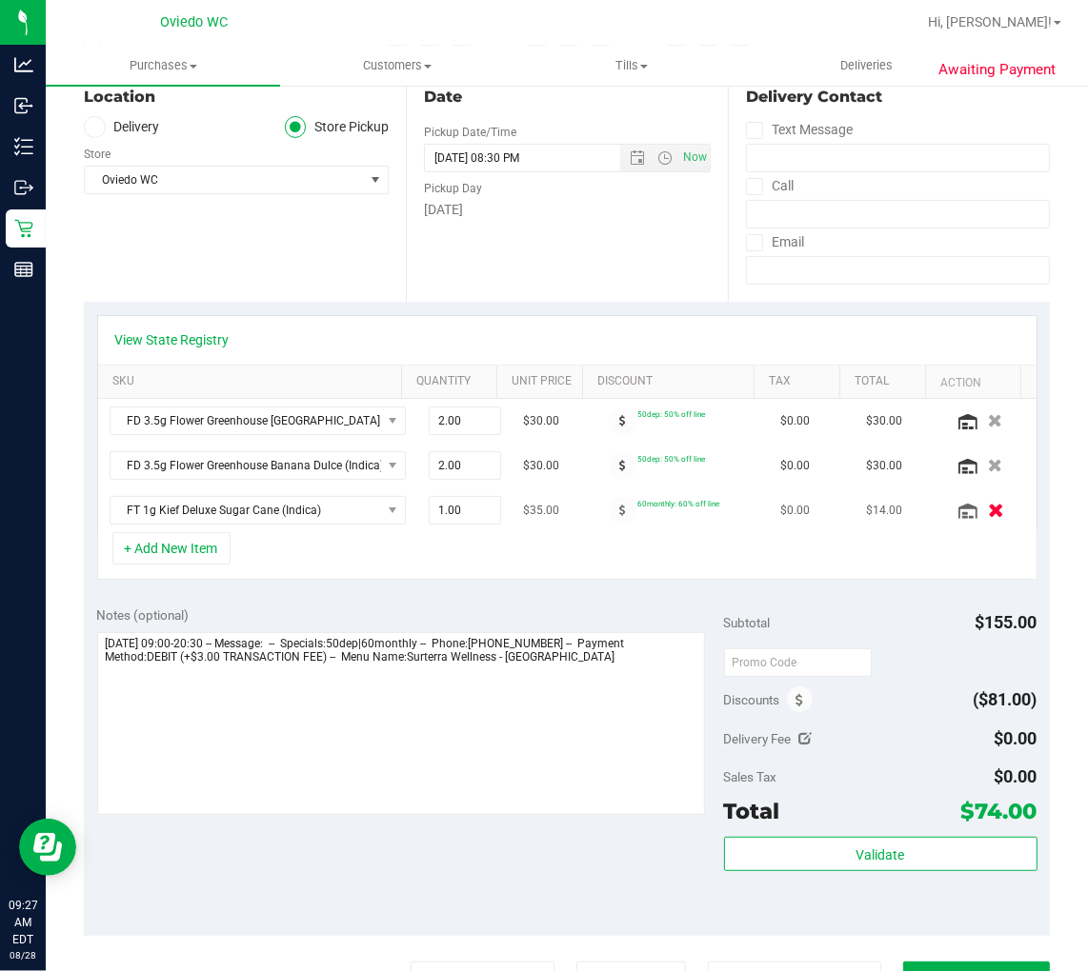
click at [988, 514] on icon "button" at bounding box center [996, 511] width 16 height 14
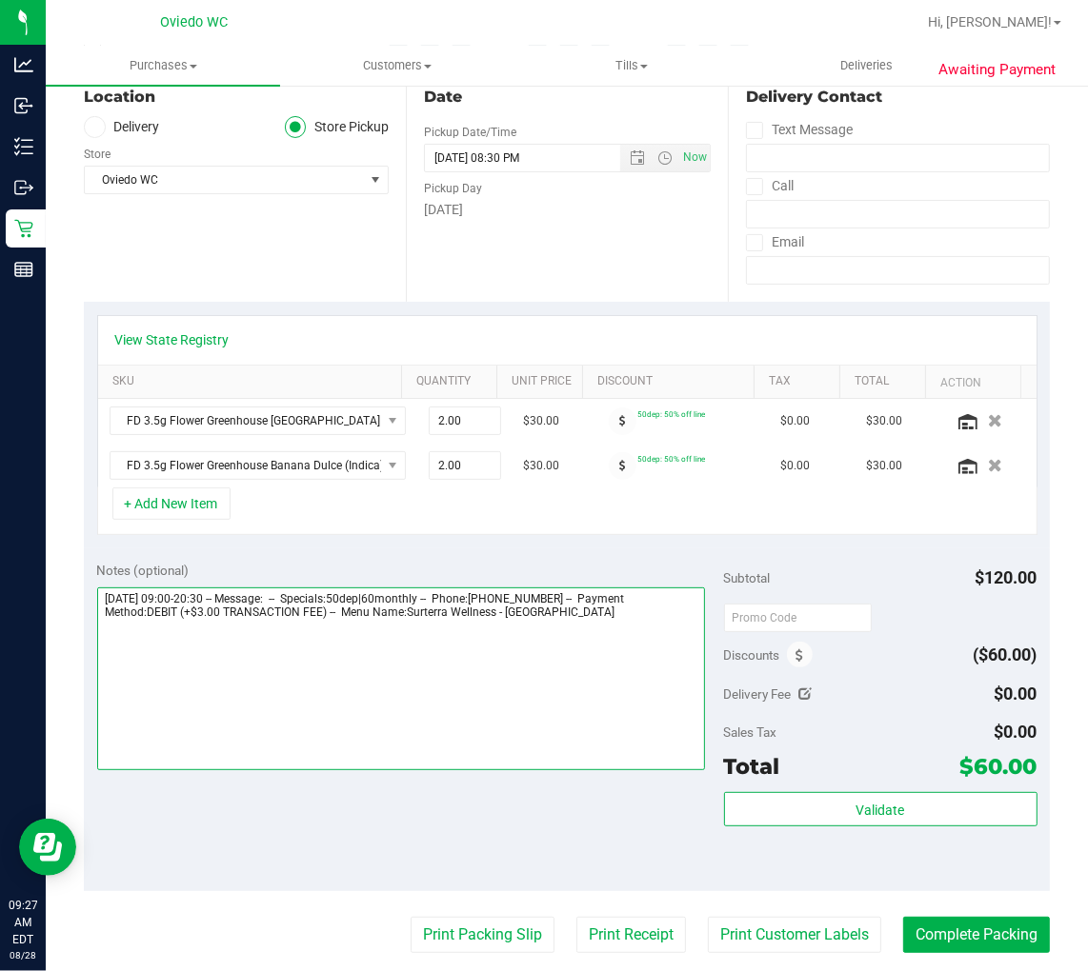
click at [601, 668] on textarea at bounding box center [401, 679] width 608 height 183
type textarea "Thursday 08/28/2025 09:00-20:30 -- Message: -- Specials:50dep|60monthly -- Phon…"
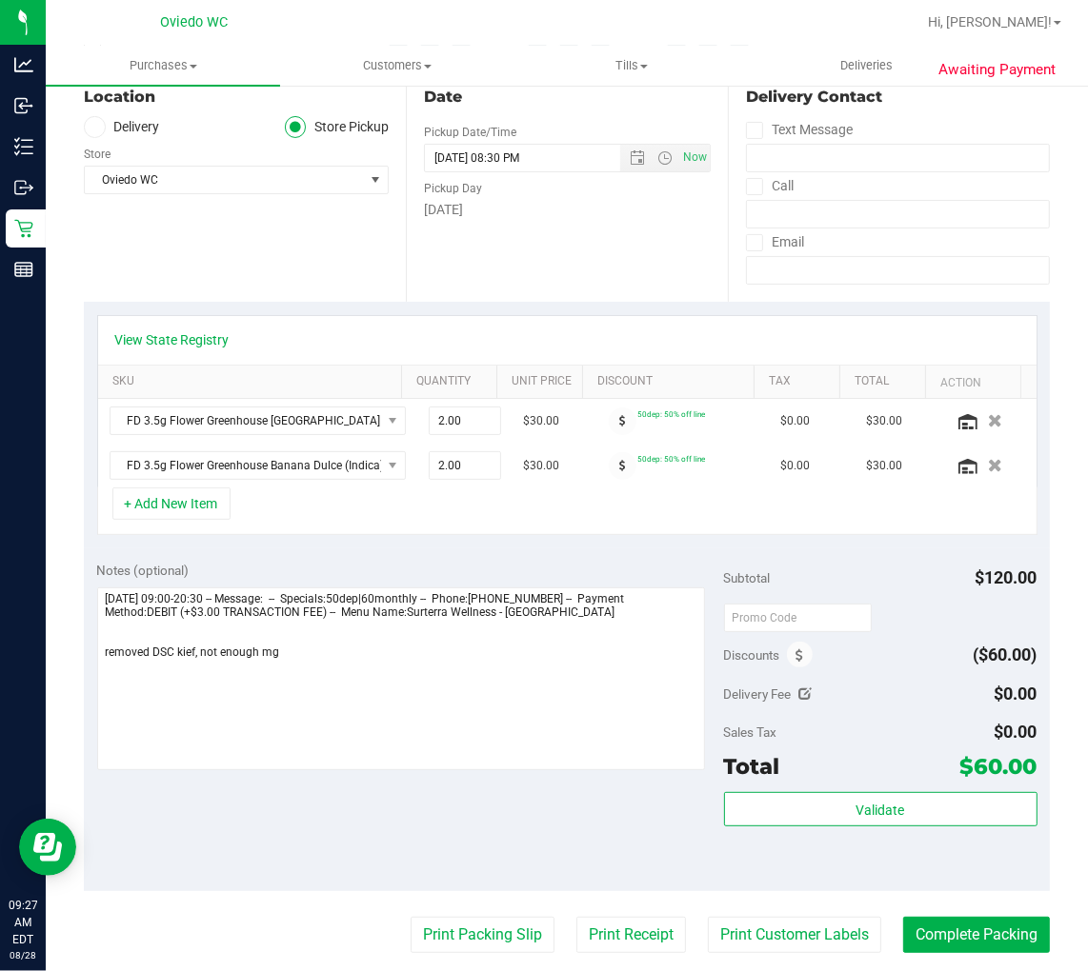
click at [663, 831] on div "Notes (optional) Subtotal $120.00 Discounts ($60.00) Delivery Fee $0.00 Sales T…" at bounding box center [567, 720] width 966 height 343
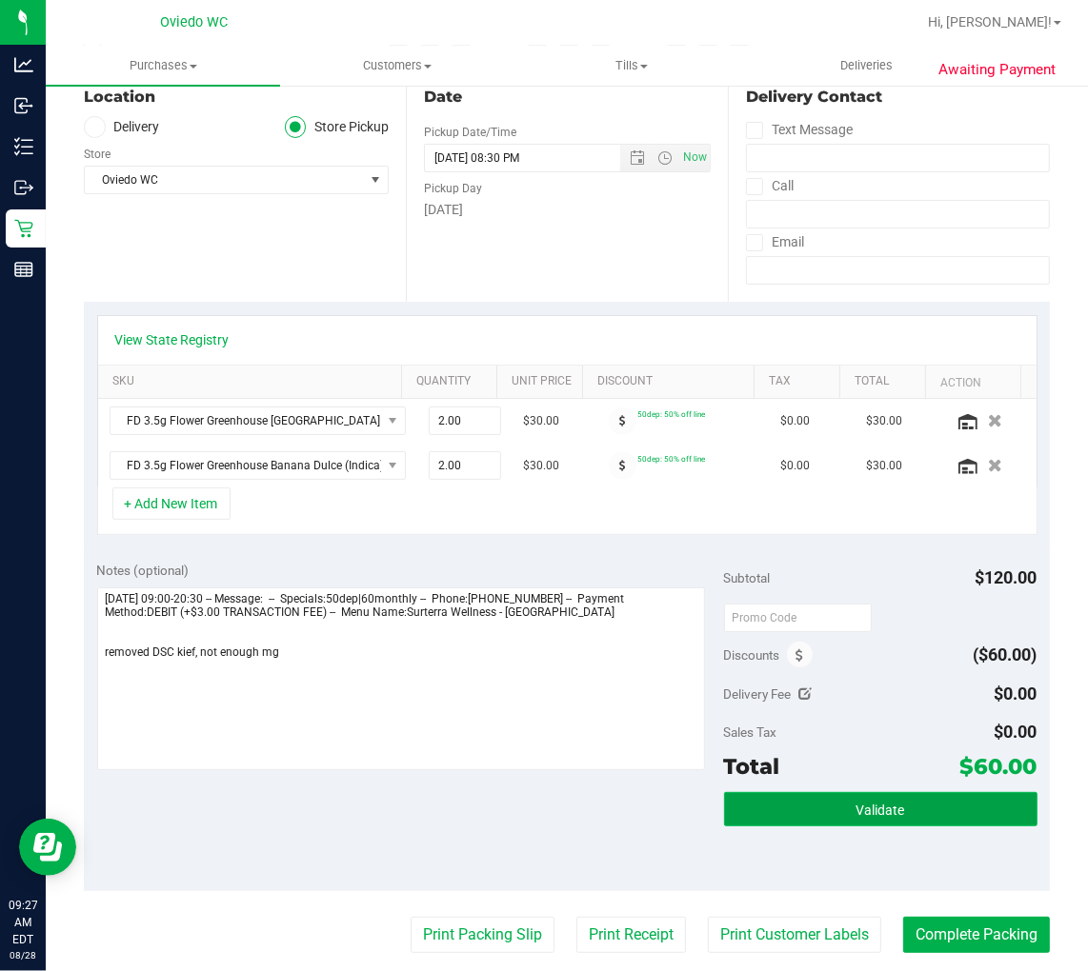
click at [857, 811] on span "Validate" at bounding box center [880, 810] width 49 height 15
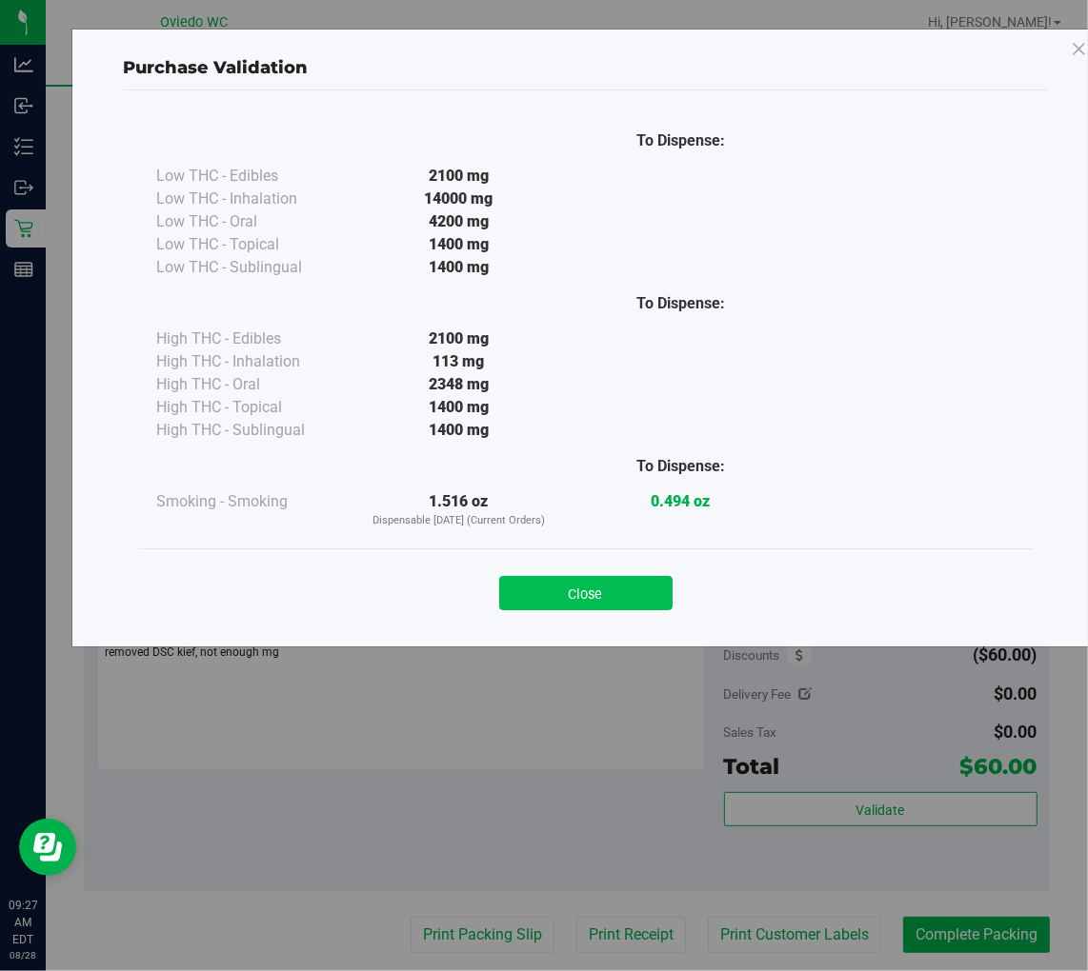
click at [571, 583] on button "Close" at bounding box center [585, 593] width 173 height 34
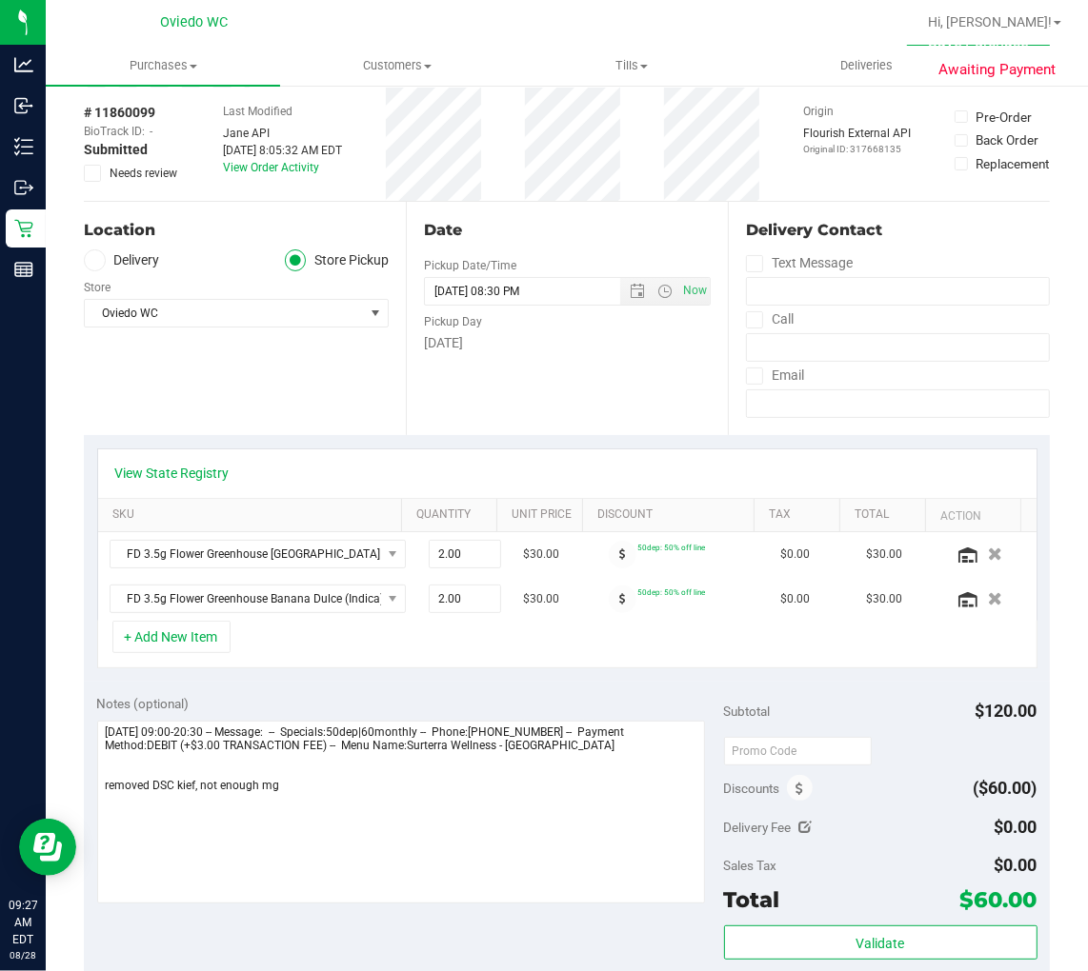
scroll to position [0, 0]
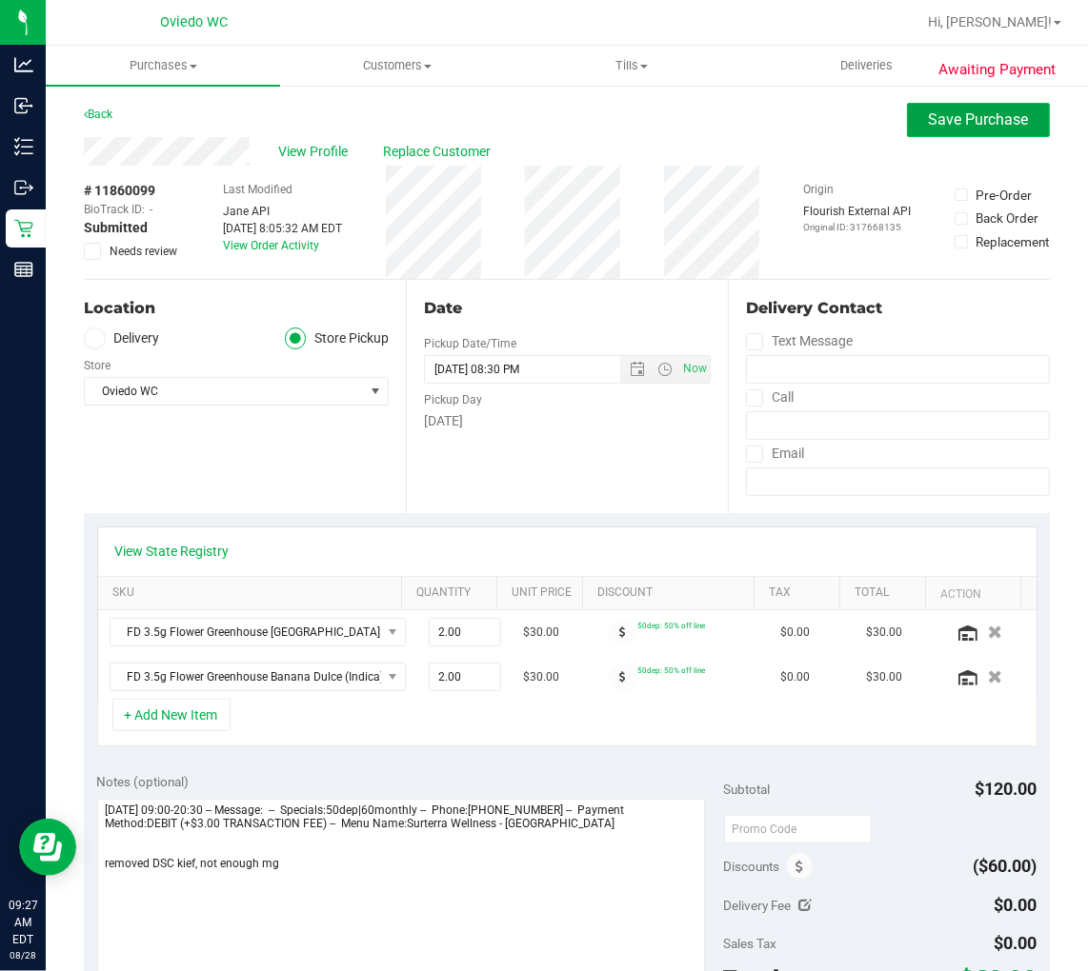
click at [1001, 127] on span "Save Purchase" at bounding box center [979, 119] width 100 height 18
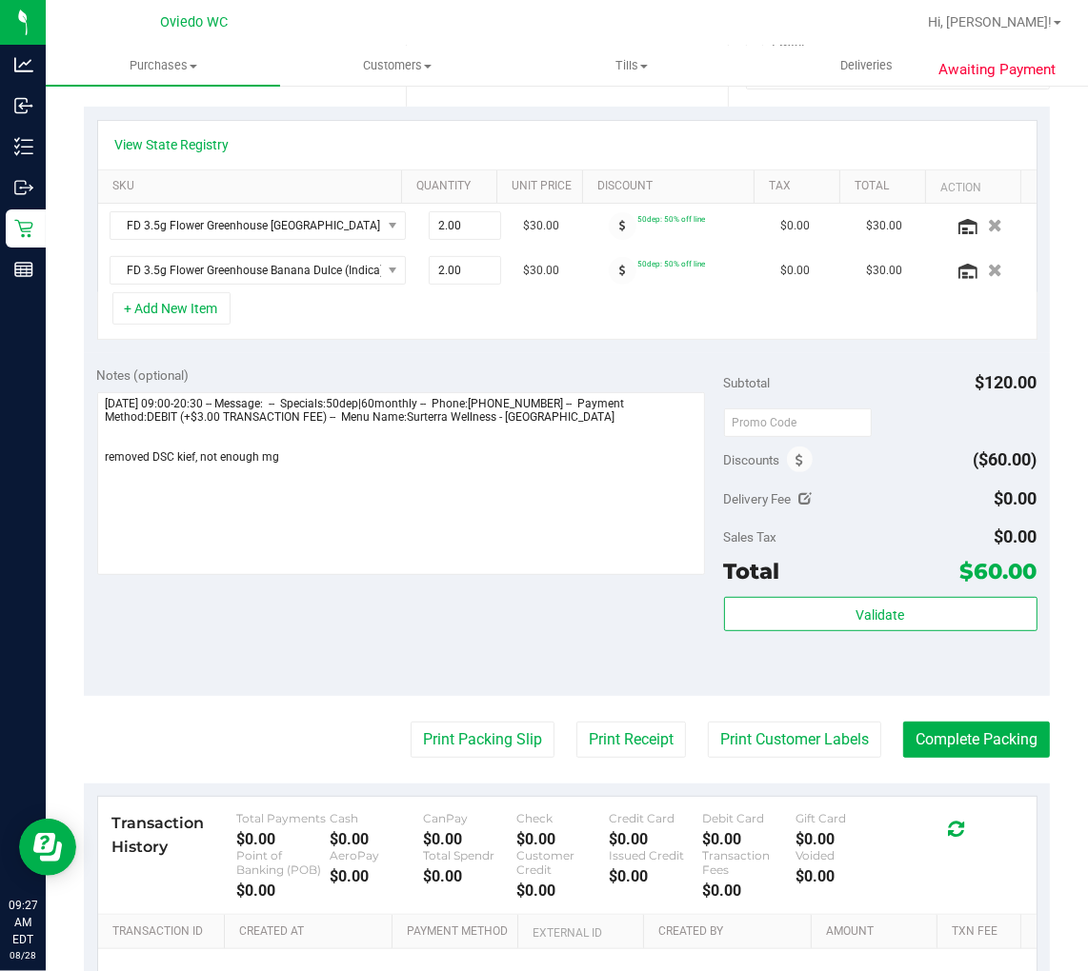
scroll to position [423, 0]
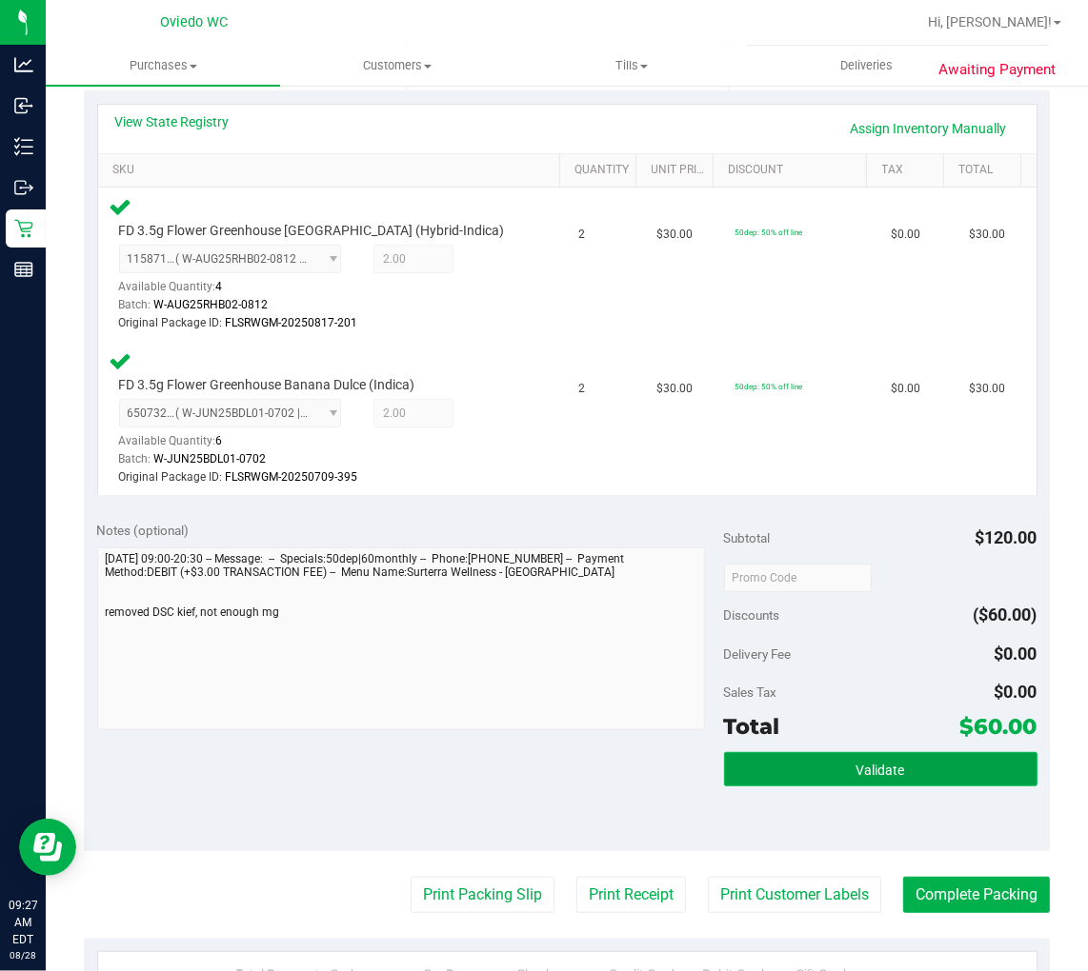
click at [890, 758] on button "Validate" at bounding box center [880, 769] width 313 height 34
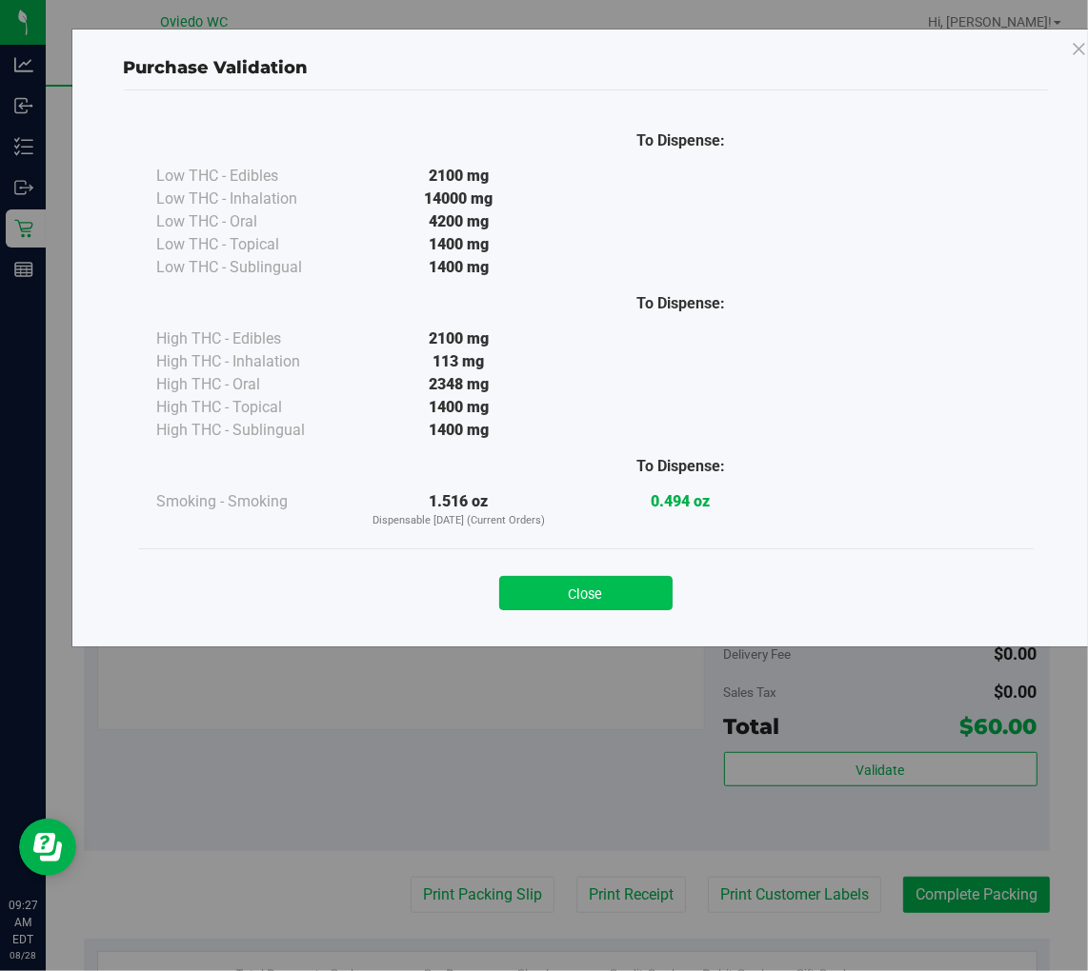
click at [602, 607] on button "Close" at bounding box center [585, 593] width 173 height 34
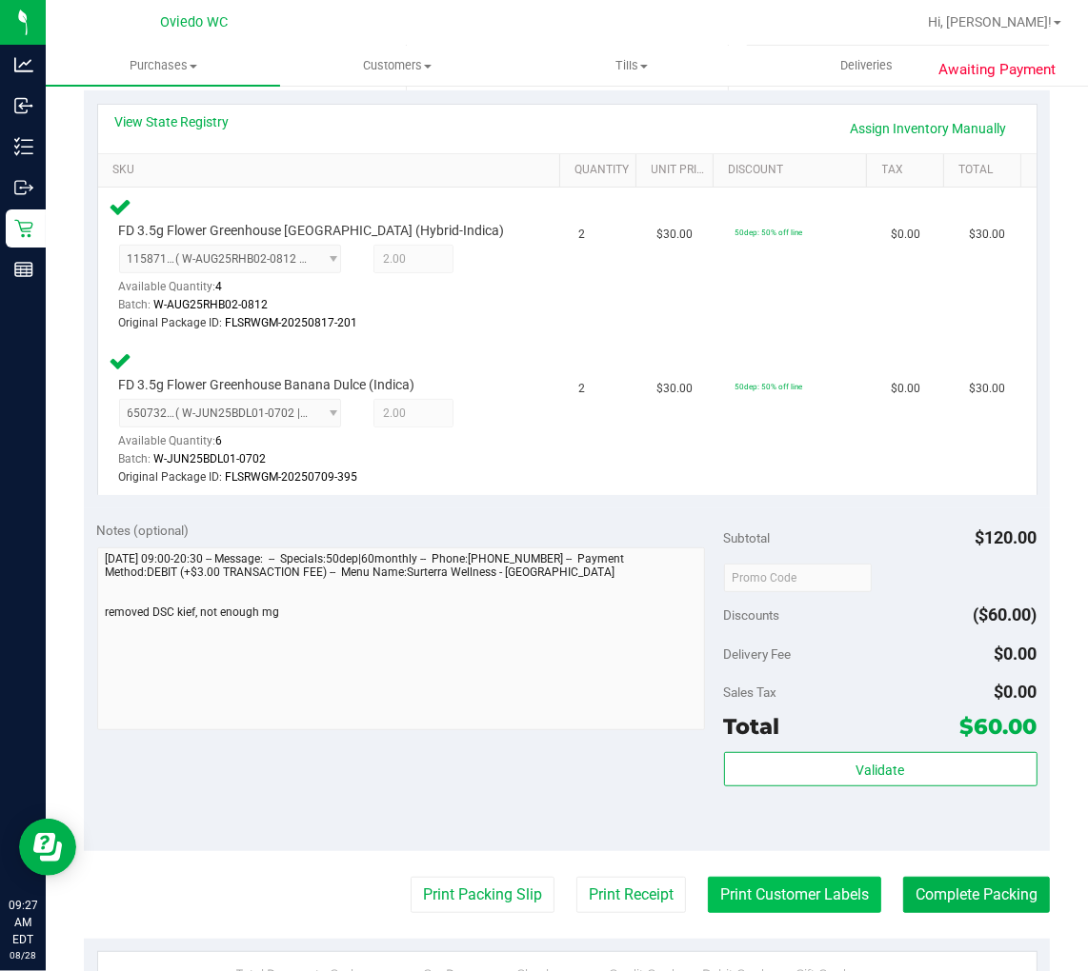
click at [783, 881] on button "Print Customer Labels" at bounding box center [794, 895] width 173 height 36
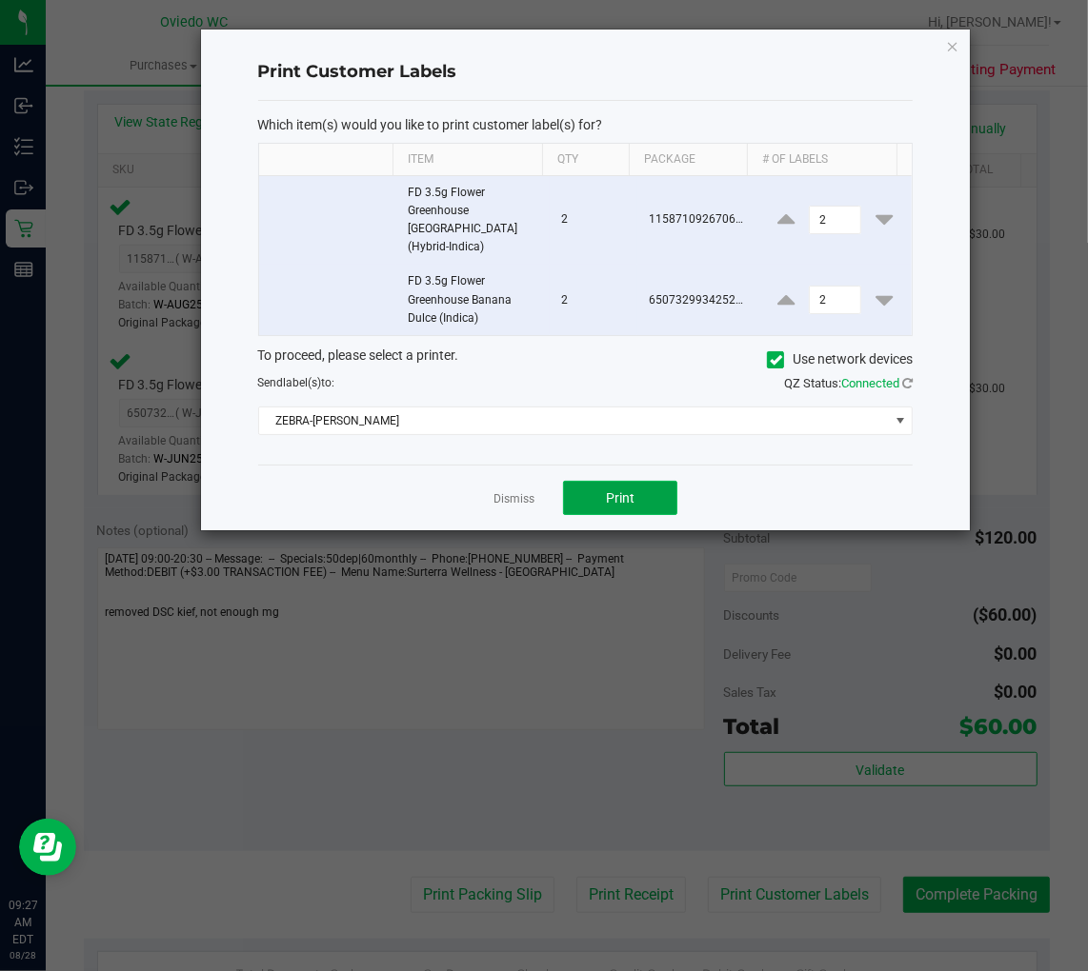
click at [668, 481] on button "Print" at bounding box center [620, 498] width 114 height 34
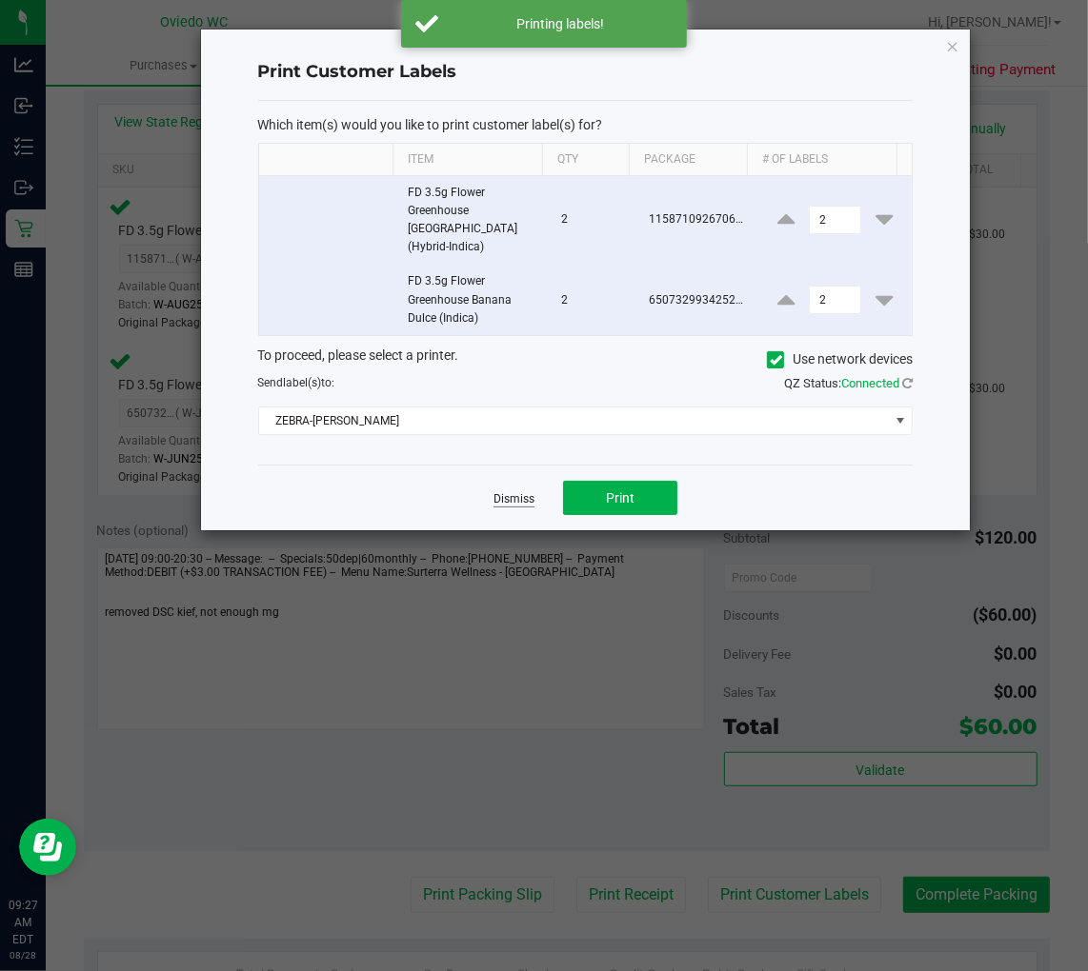
click at [495, 491] on link "Dismiss" at bounding box center [513, 499] width 41 height 16
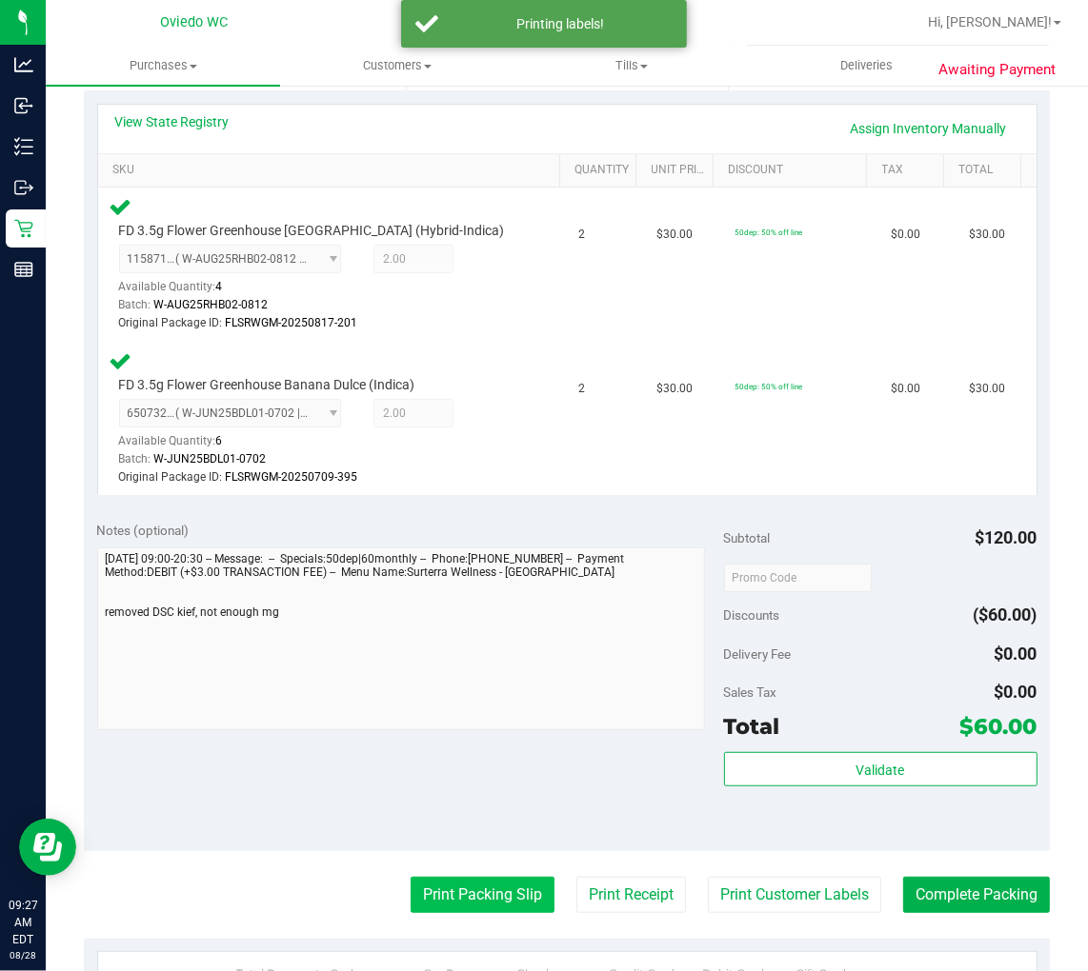
click at [502, 901] on button "Print Packing Slip" at bounding box center [482, 895] width 144 height 36
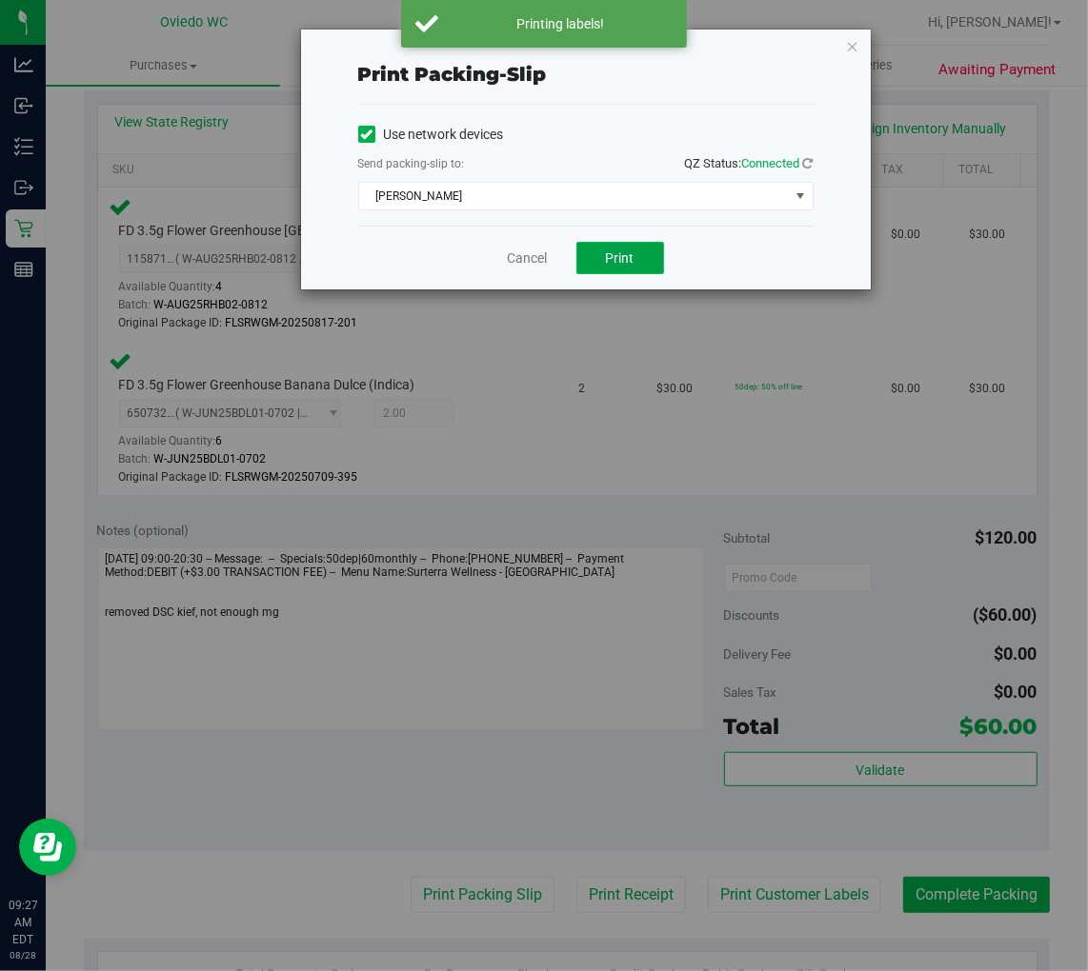
click at [638, 262] on button "Print" at bounding box center [620, 258] width 88 height 32
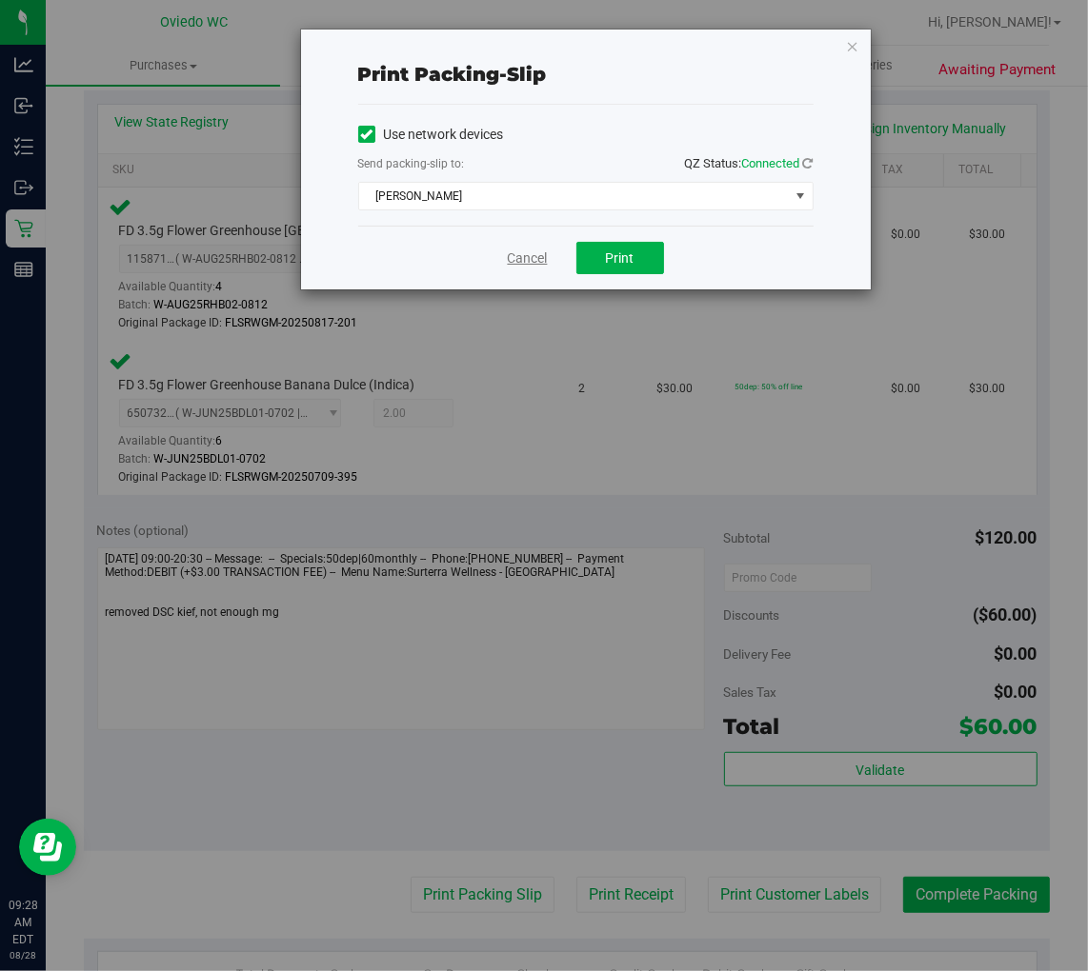
click at [534, 263] on link "Cancel" at bounding box center [528, 259] width 40 height 20
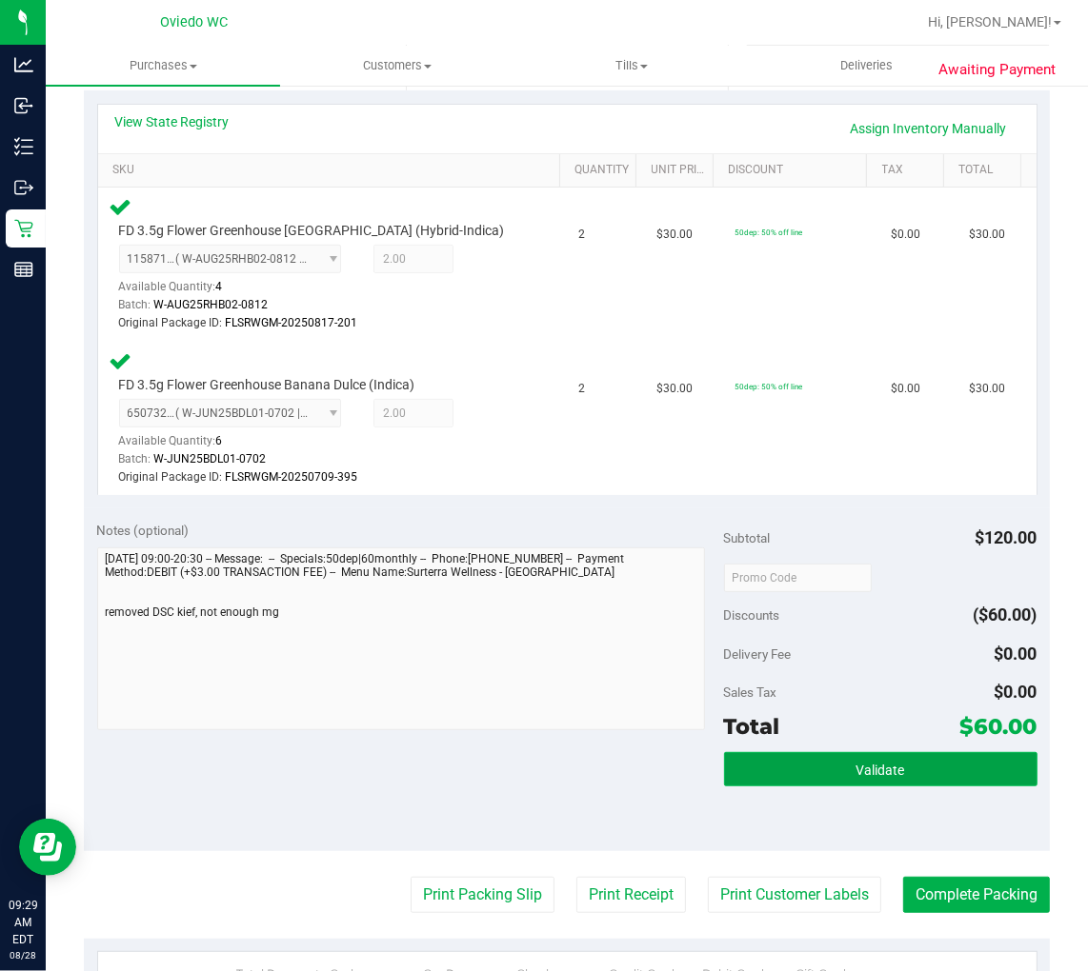
click at [958, 778] on button "Validate" at bounding box center [880, 769] width 313 height 34
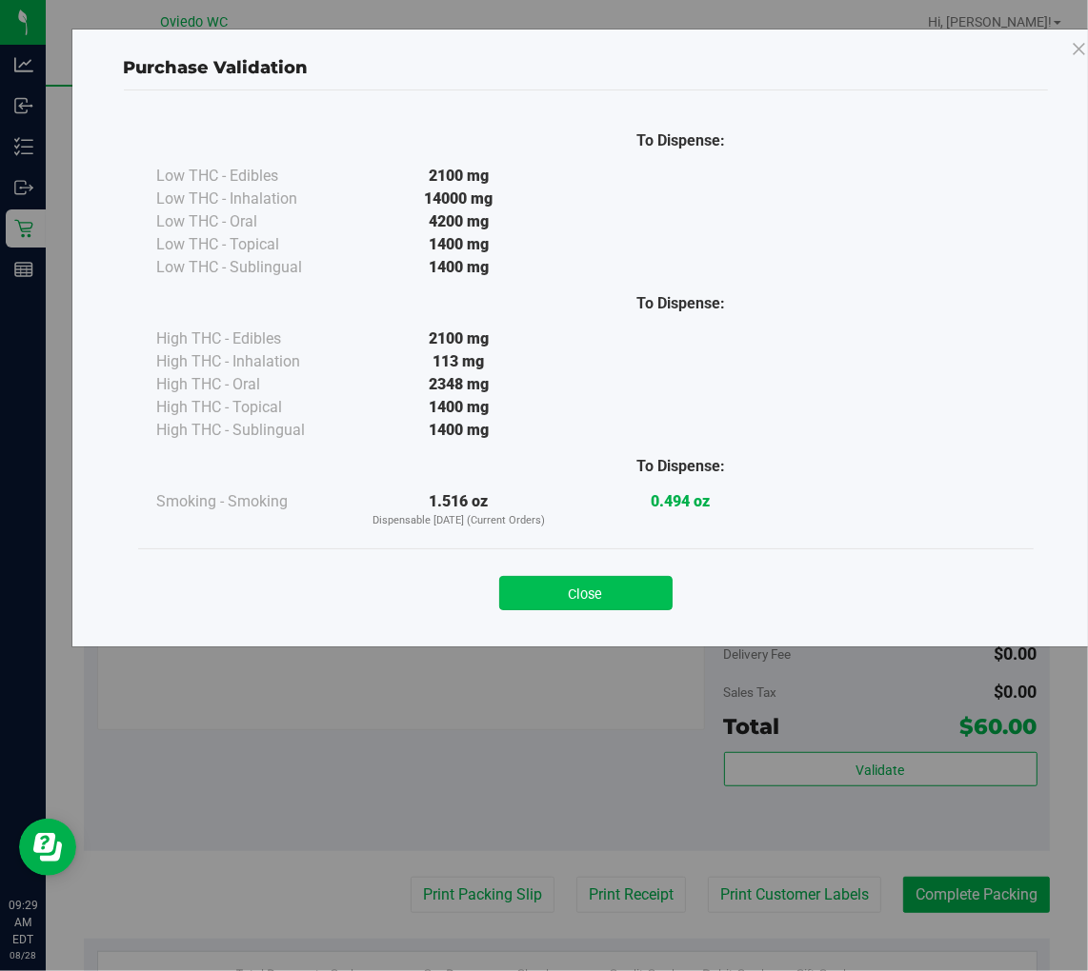
click at [604, 596] on button "Close" at bounding box center [585, 593] width 173 height 34
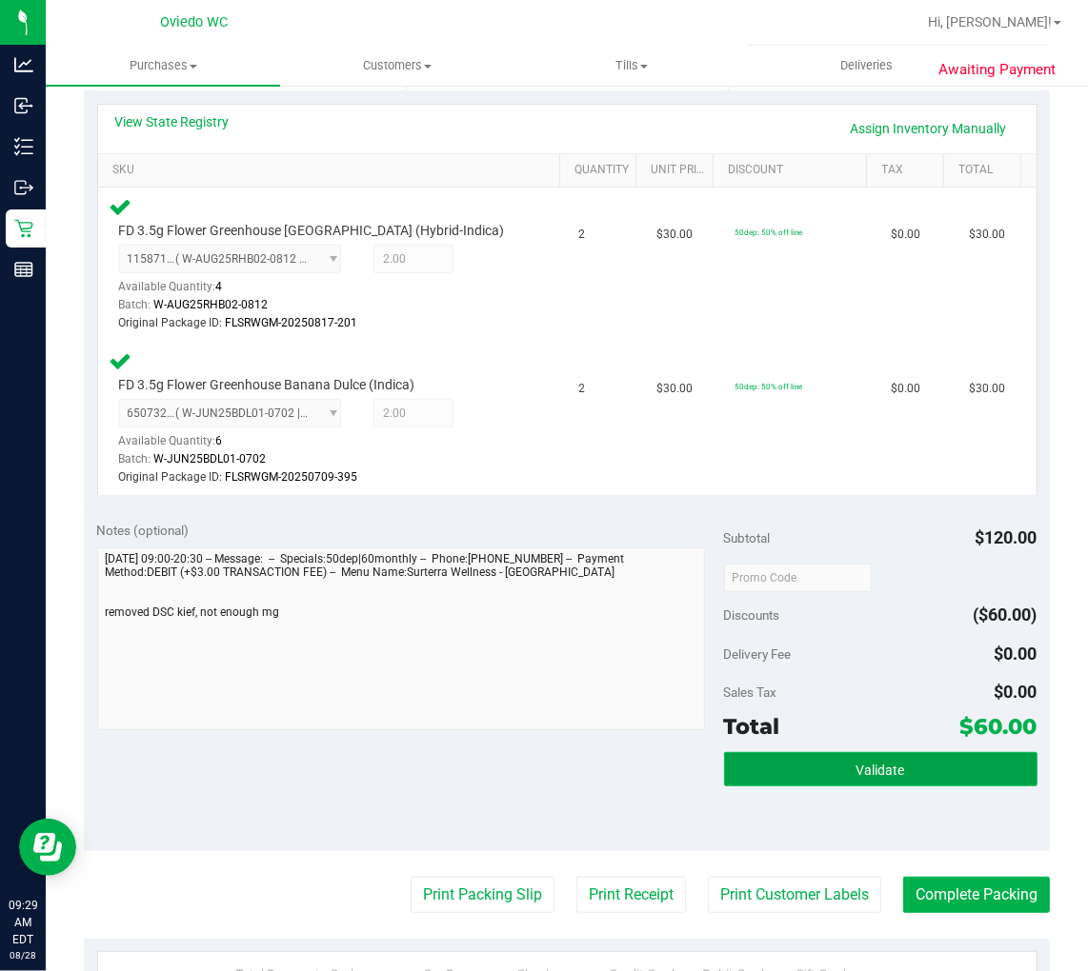
click at [830, 773] on button "Validate" at bounding box center [880, 769] width 313 height 34
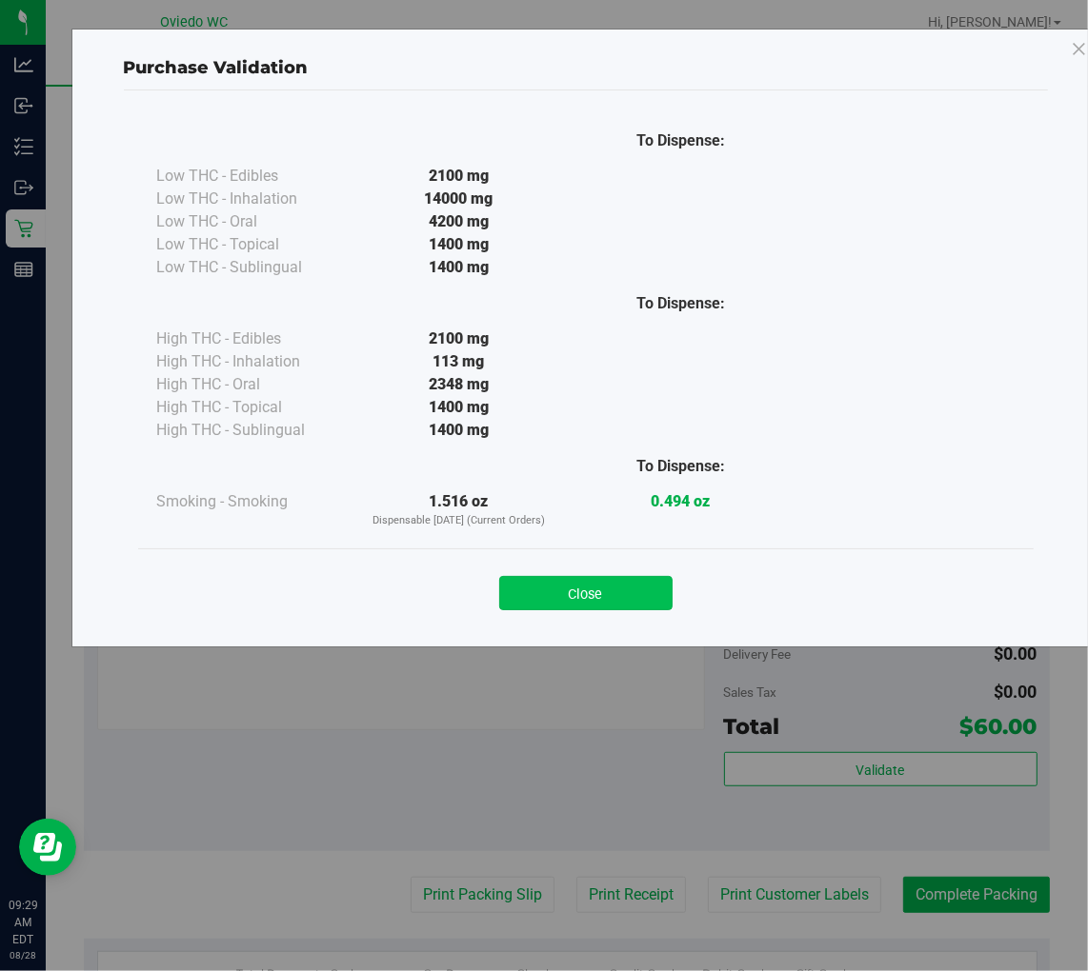
click at [548, 591] on button "Close" at bounding box center [585, 593] width 173 height 34
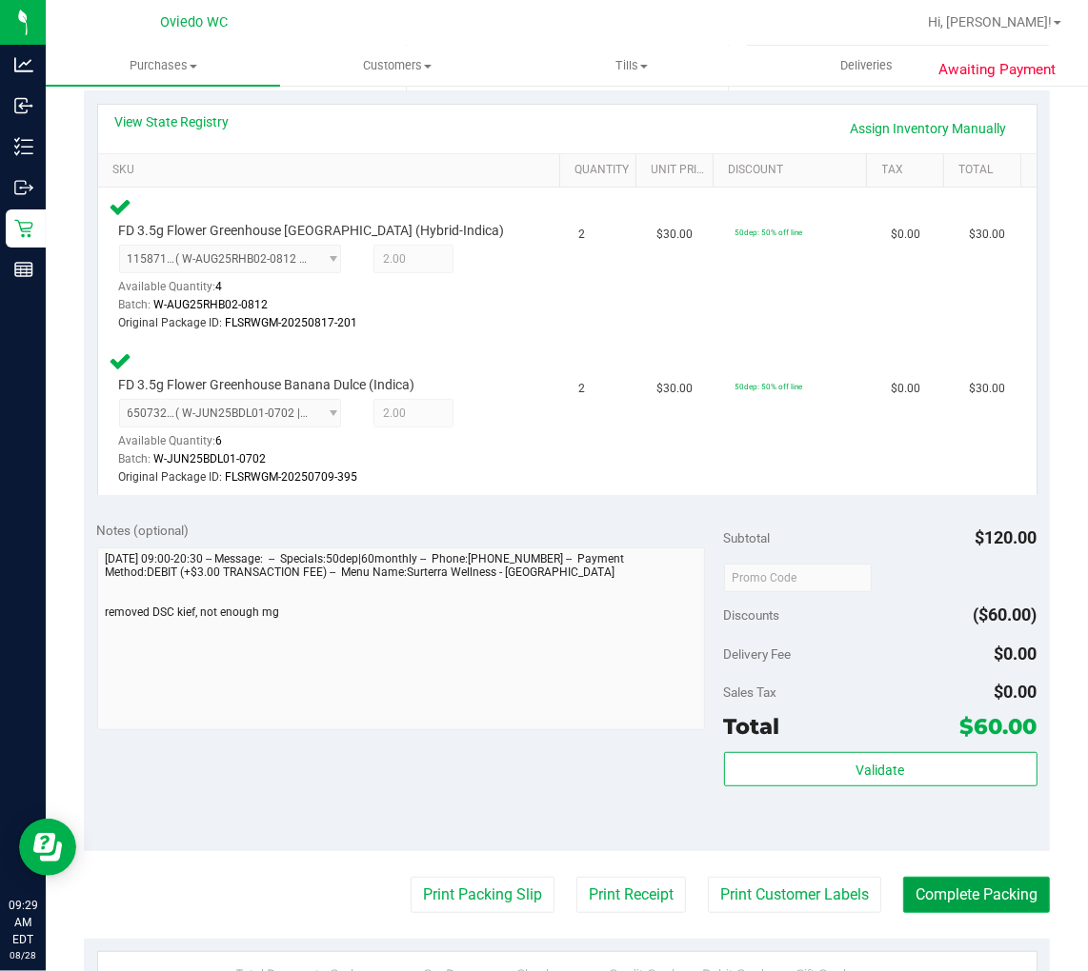
click at [972, 896] on button "Complete Packing" at bounding box center [976, 895] width 147 height 36
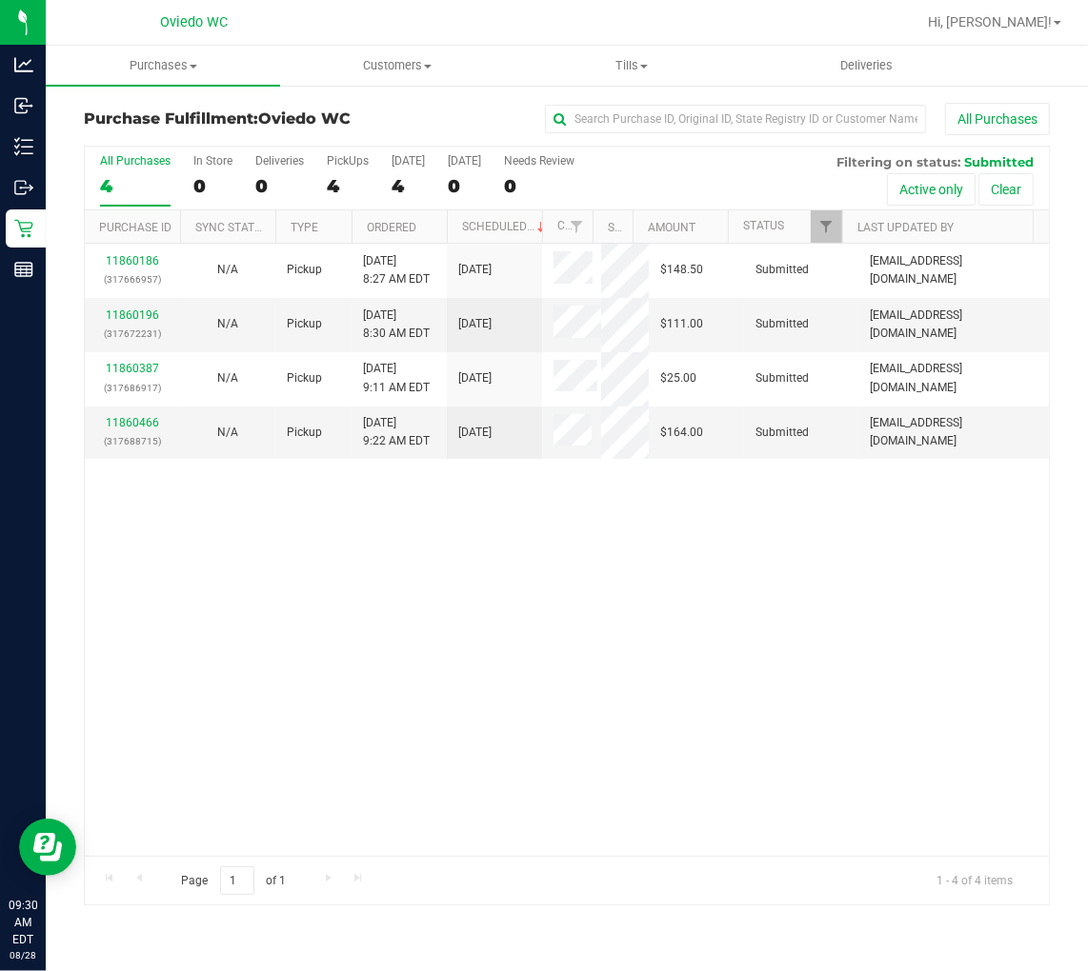
click at [403, 217] on th "Ordered" at bounding box center [398, 226] width 95 height 33
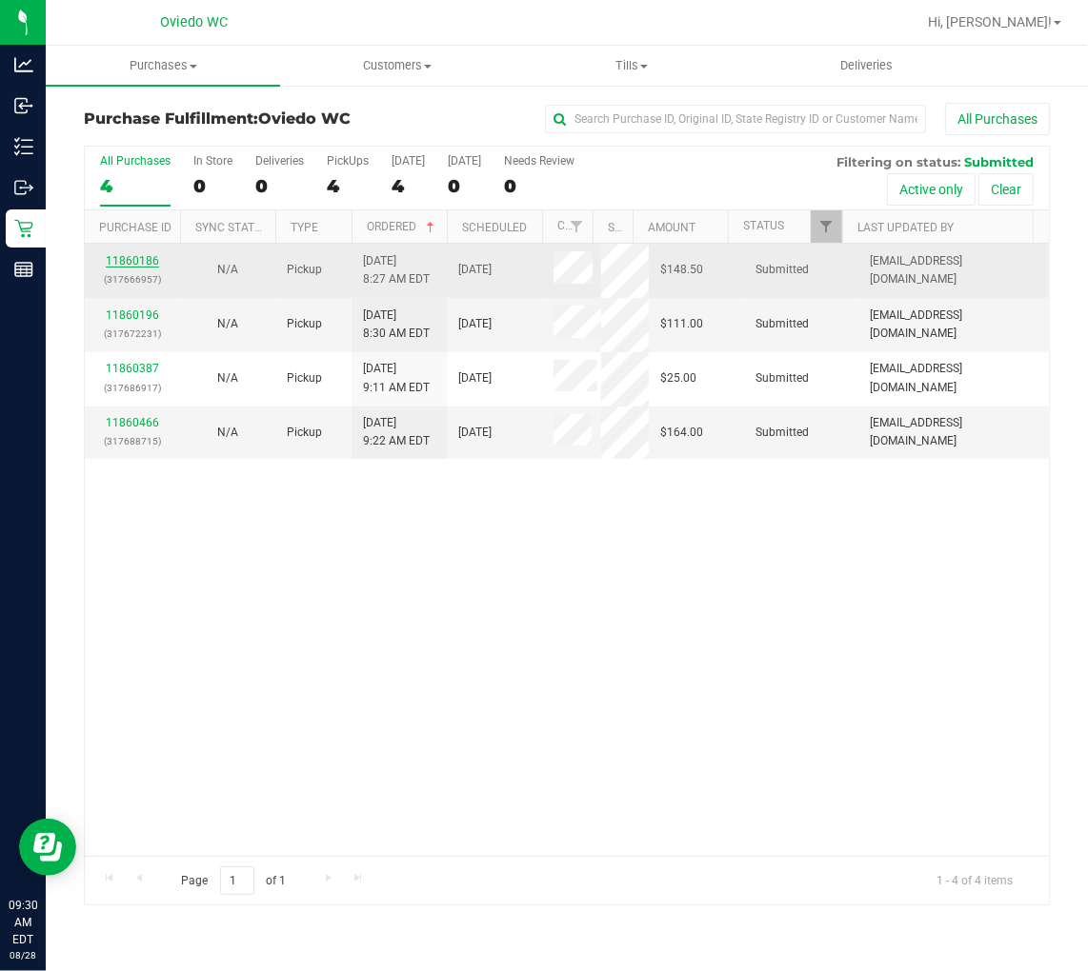
click at [152, 260] on link "11860186" at bounding box center [132, 260] width 53 height 13
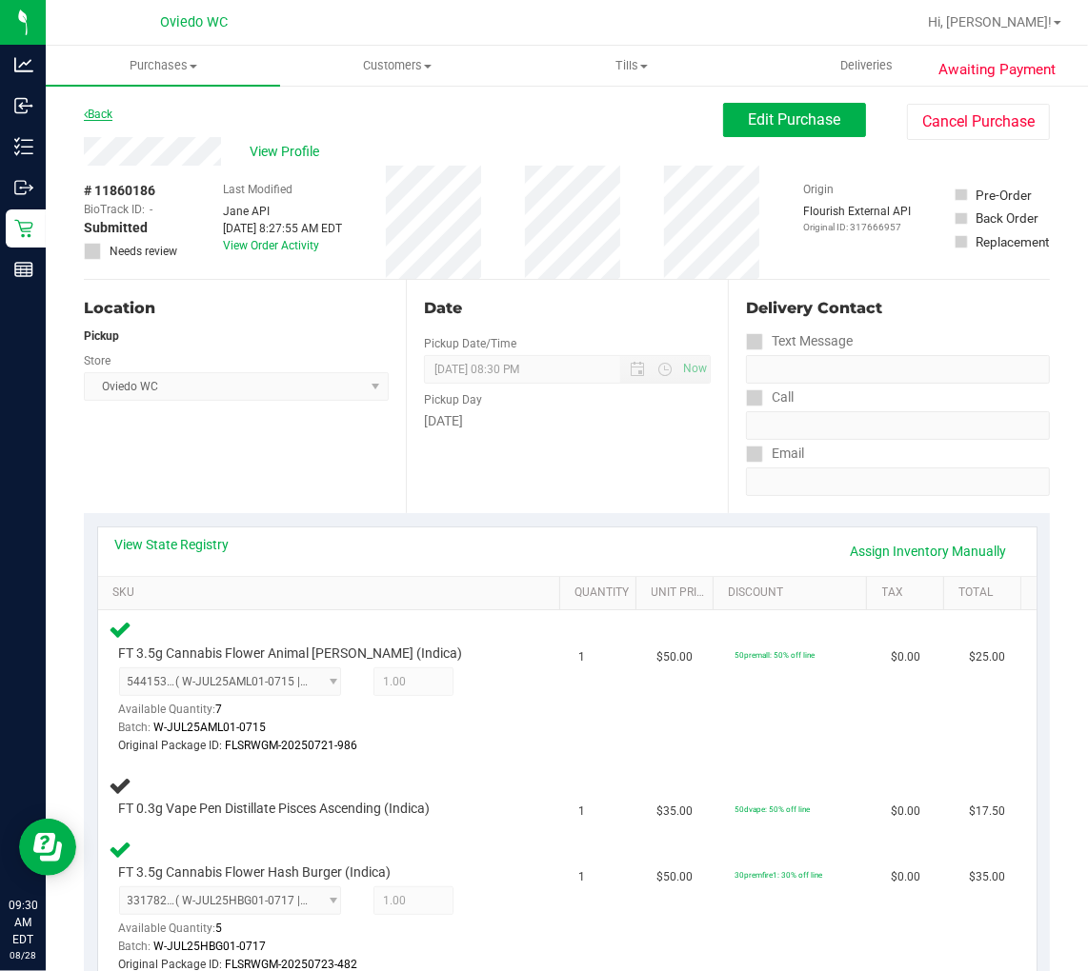
click at [98, 116] on link "Back" at bounding box center [98, 114] width 29 height 13
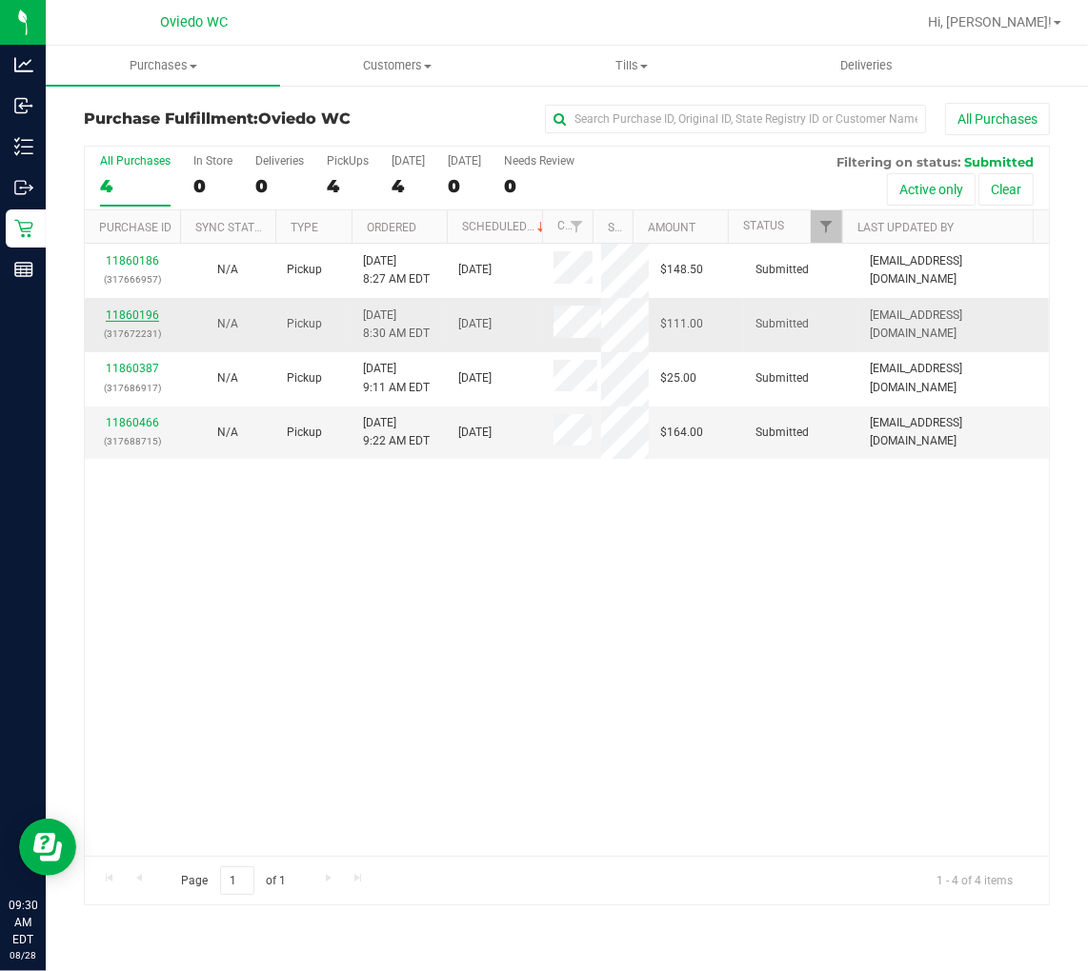
click at [144, 317] on link "11860196" at bounding box center [132, 315] width 53 height 13
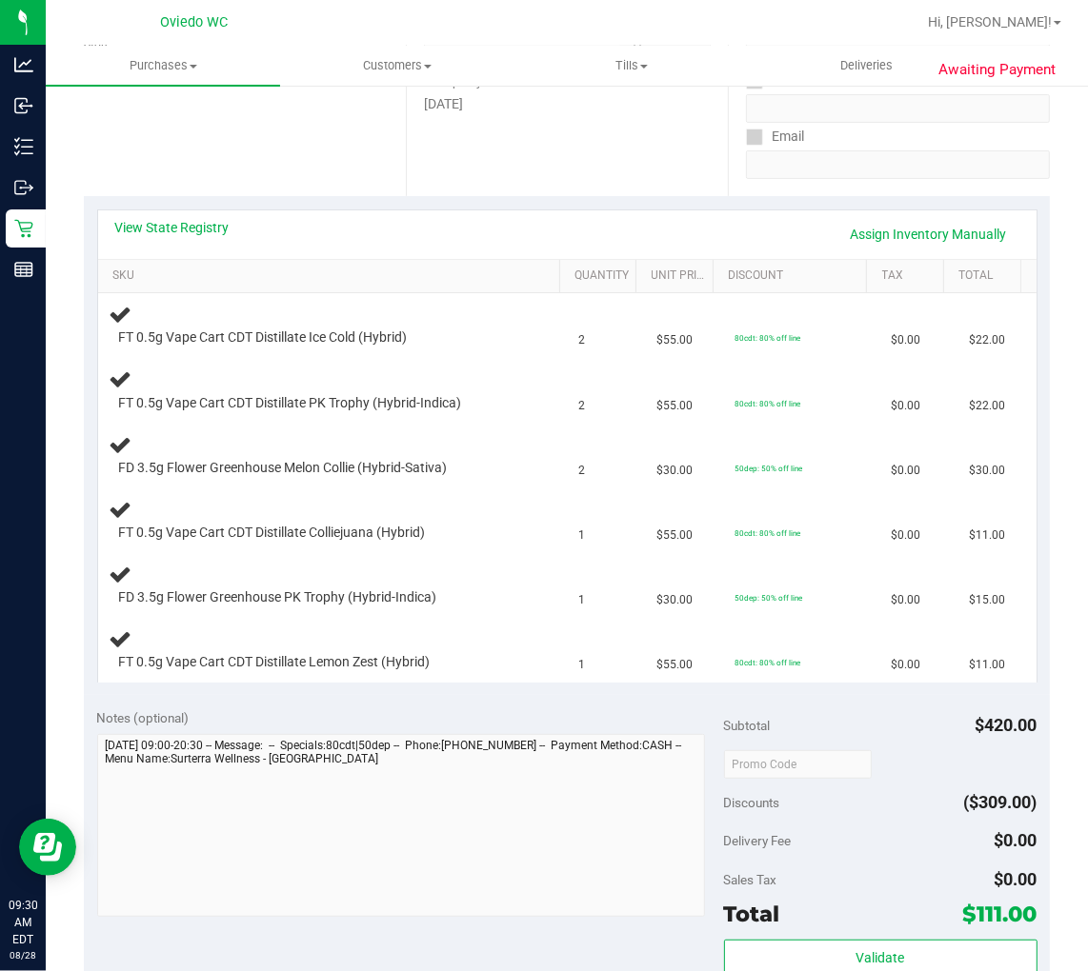
scroll to position [211, 0]
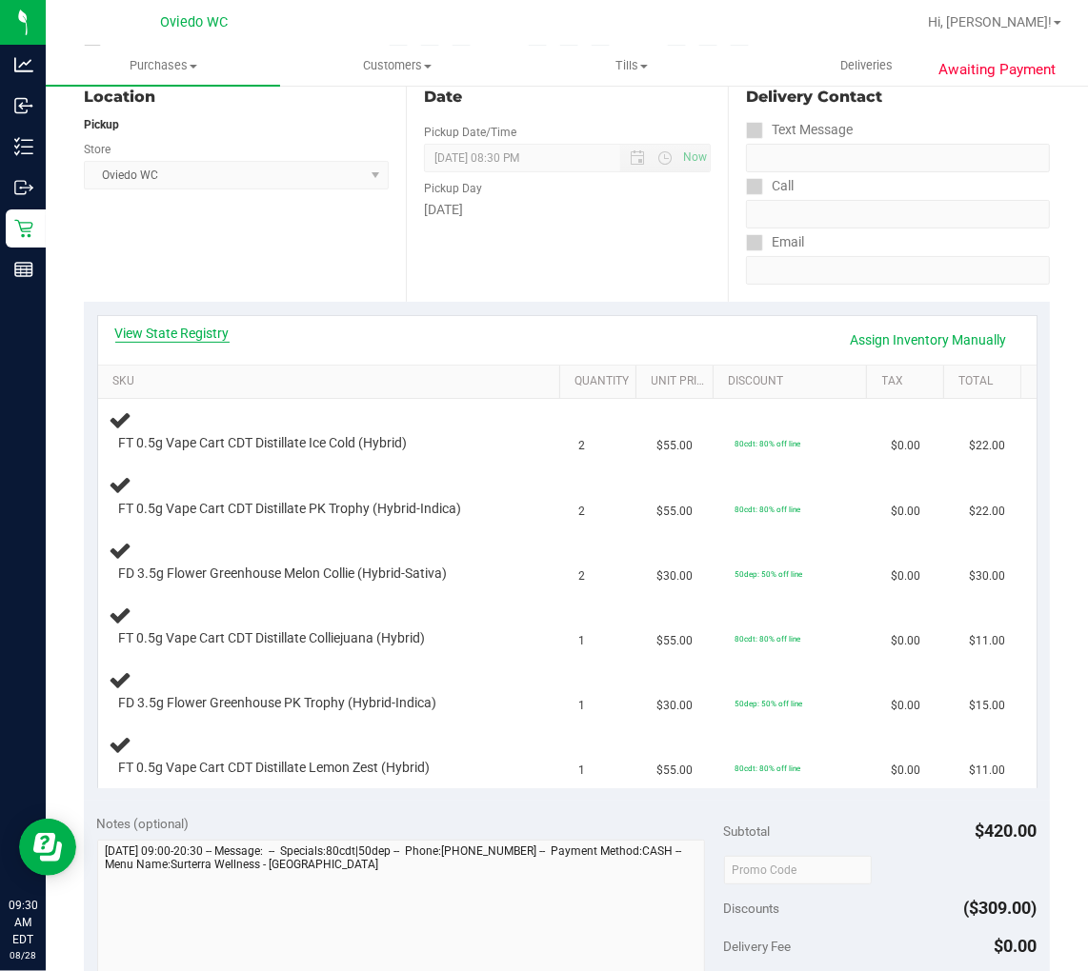
click at [167, 325] on link "View State Registry" at bounding box center [172, 333] width 114 height 19
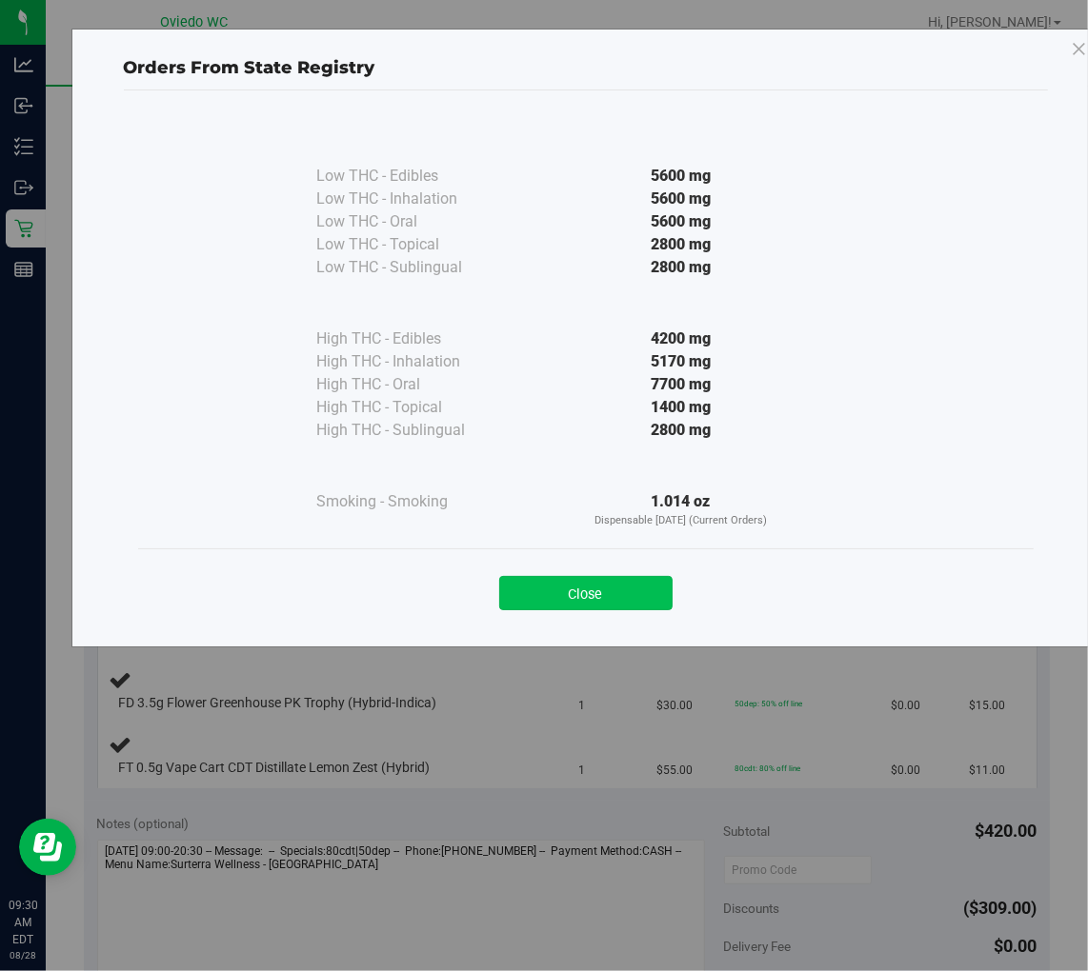
click at [597, 589] on button "Close" at bounding box center [585, 593] width 173 height 34
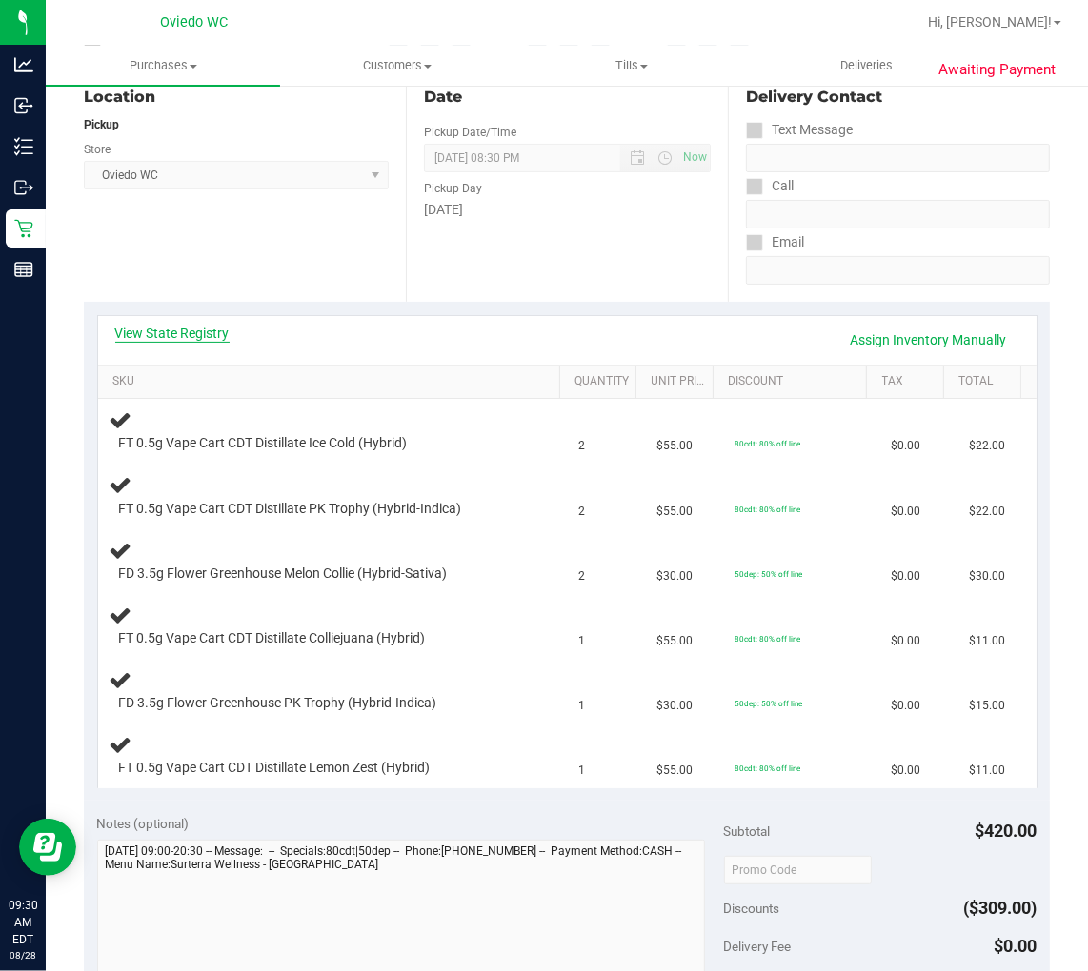
click at [159, 326] on link "View State Registry" at bounding box center [172, 333] width 114 height 19
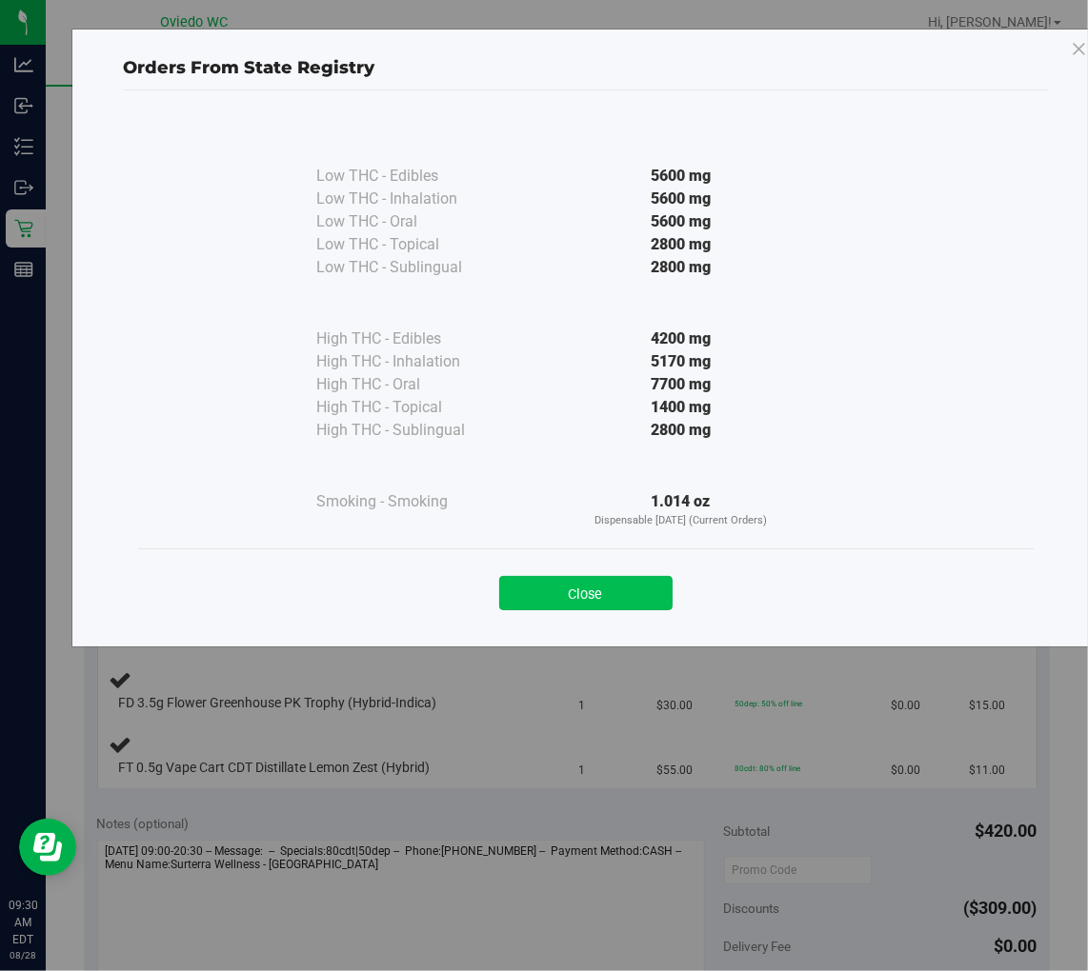
click at [602, 587] on button "Close" at bounding box center [585, 593] width 173 height 34
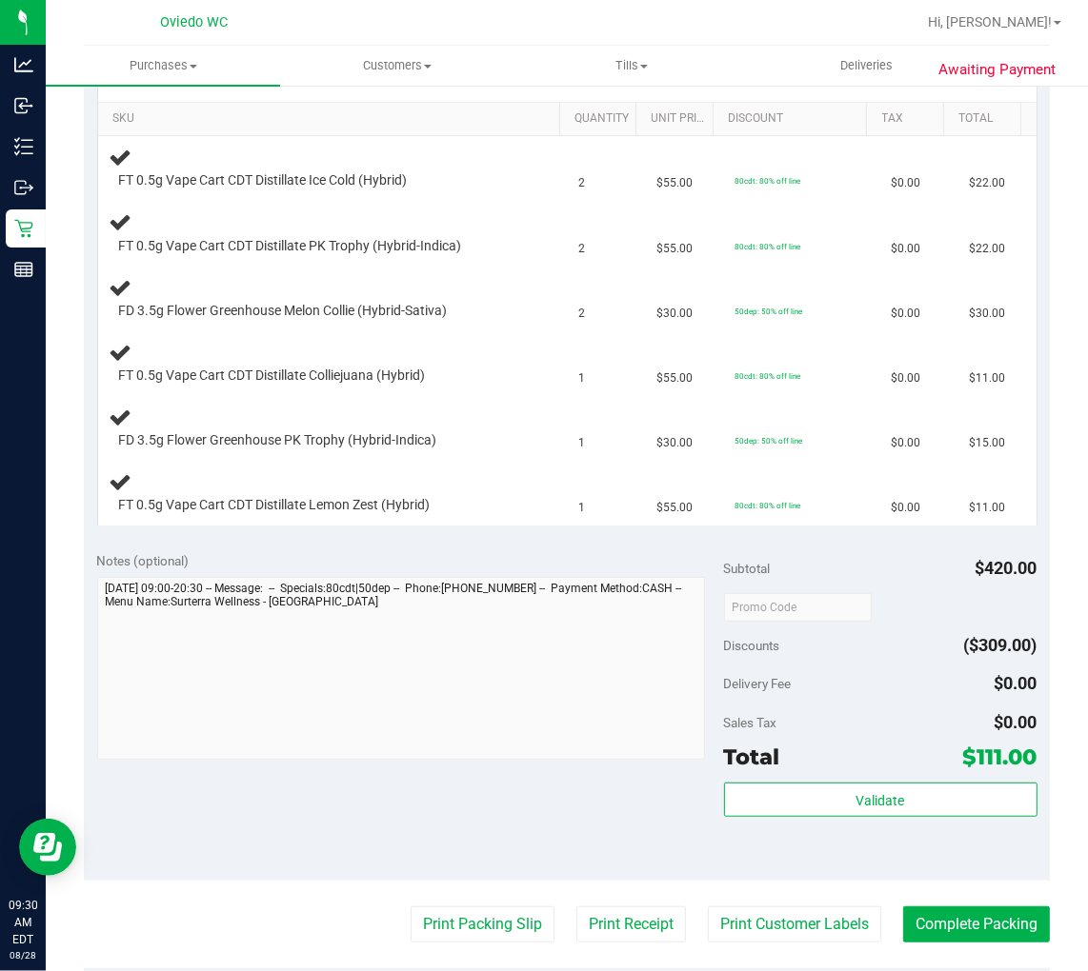
scroll to position [634, 0]
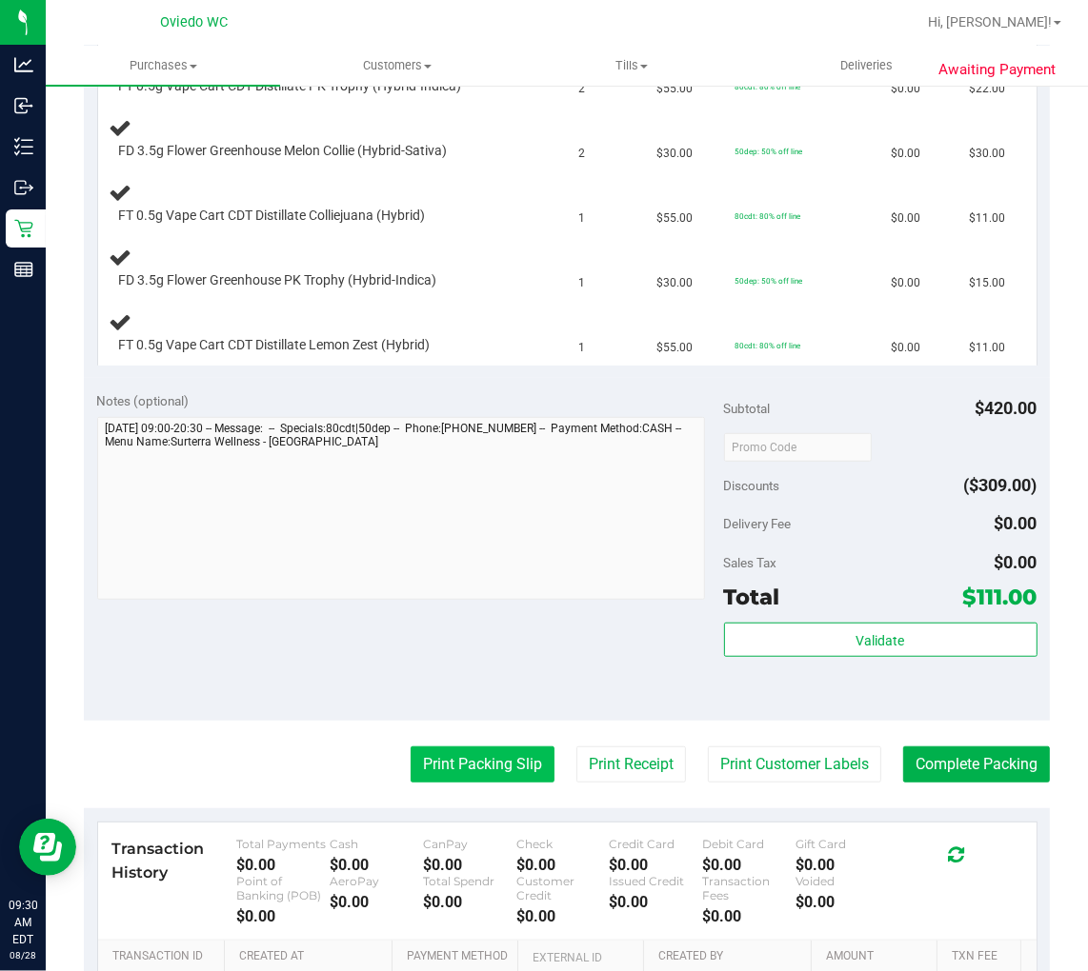
click at [416, 757] on button "Print Packing Slip" at bounding box center [482, 765] width 144 height 36
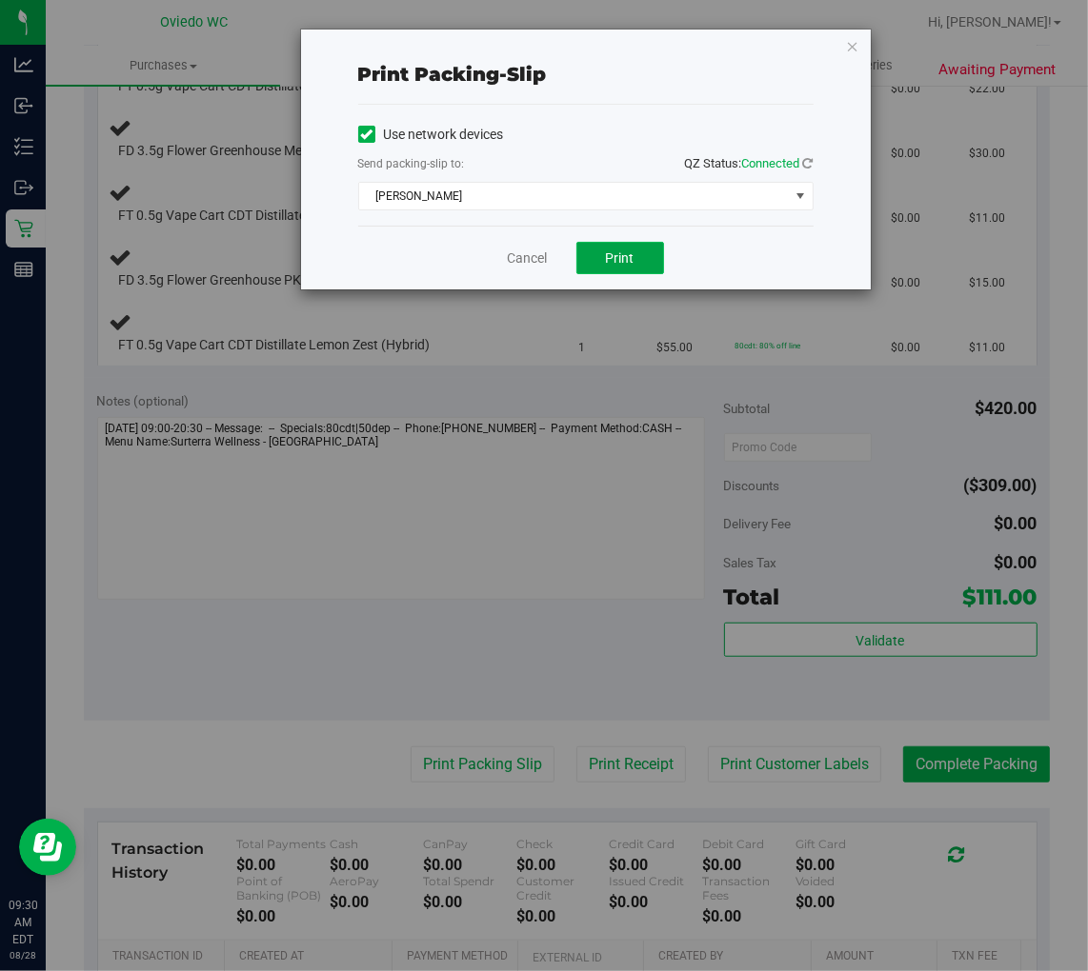
click at [645, 250] on button "Print" at bounding box center [620, 258] width 88 height 32
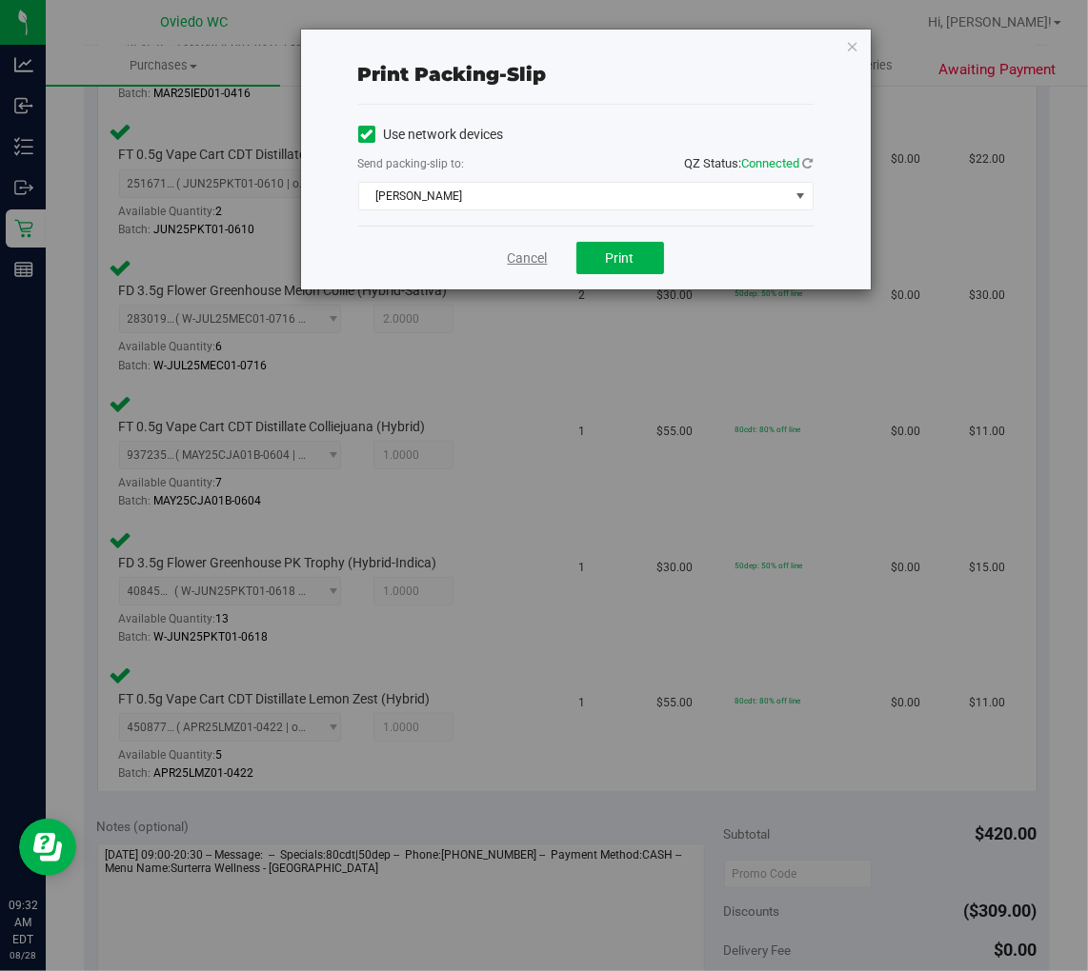
click at [527, 263] on link "Cancel" at bounding box center [528, 259] width 40 height 20
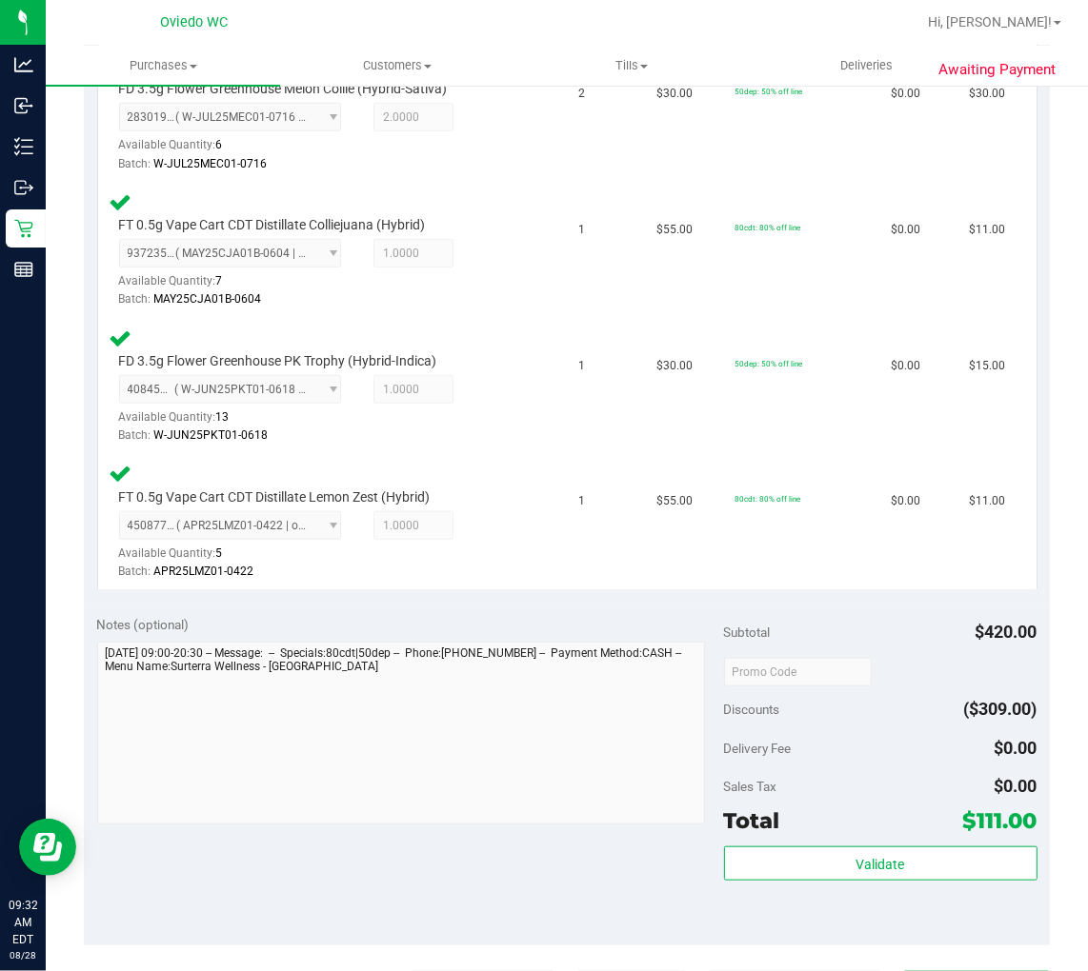
scroll to position [984, 0]
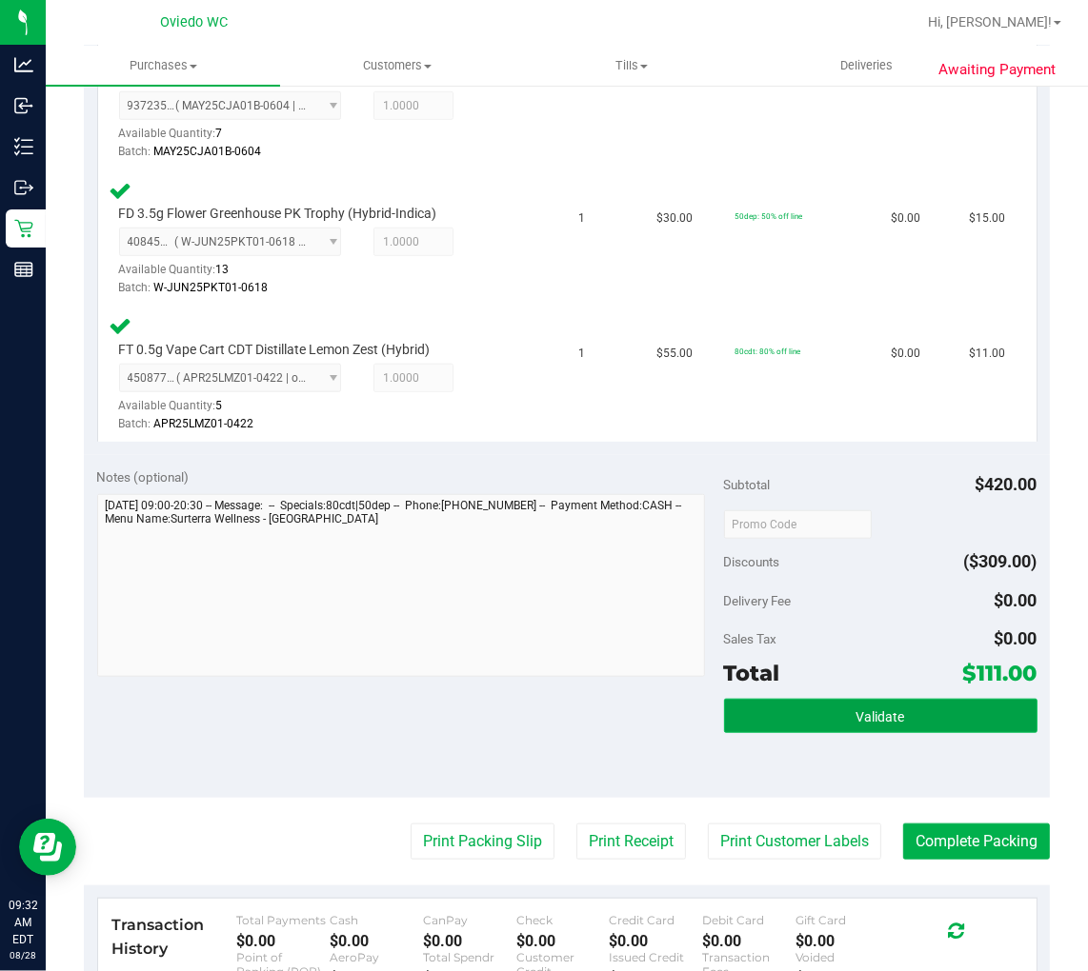
click at [845, 717] on button "Validate" at bounding box center [880, 716] width 313 height 34
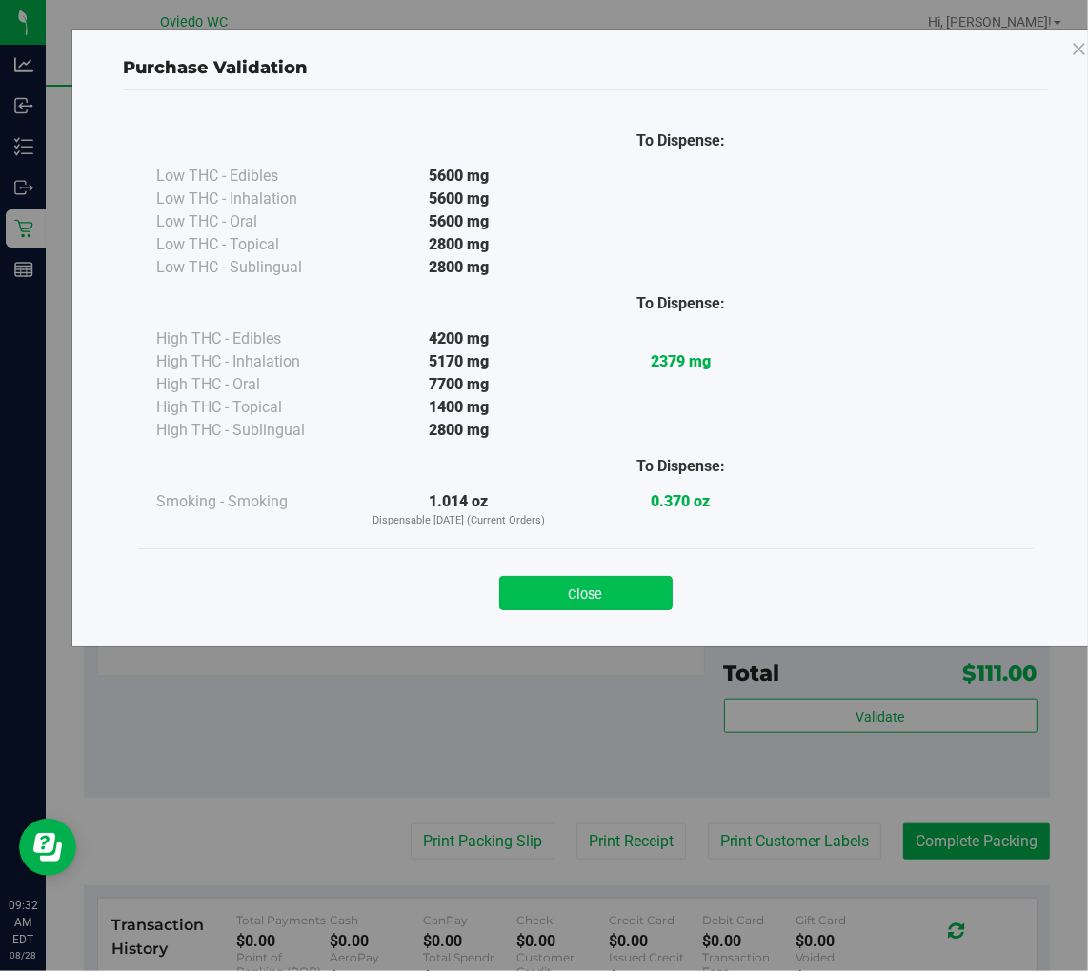
click at [641, 596] on button "Close" at bounding box center [585, 593] width 173 height 34
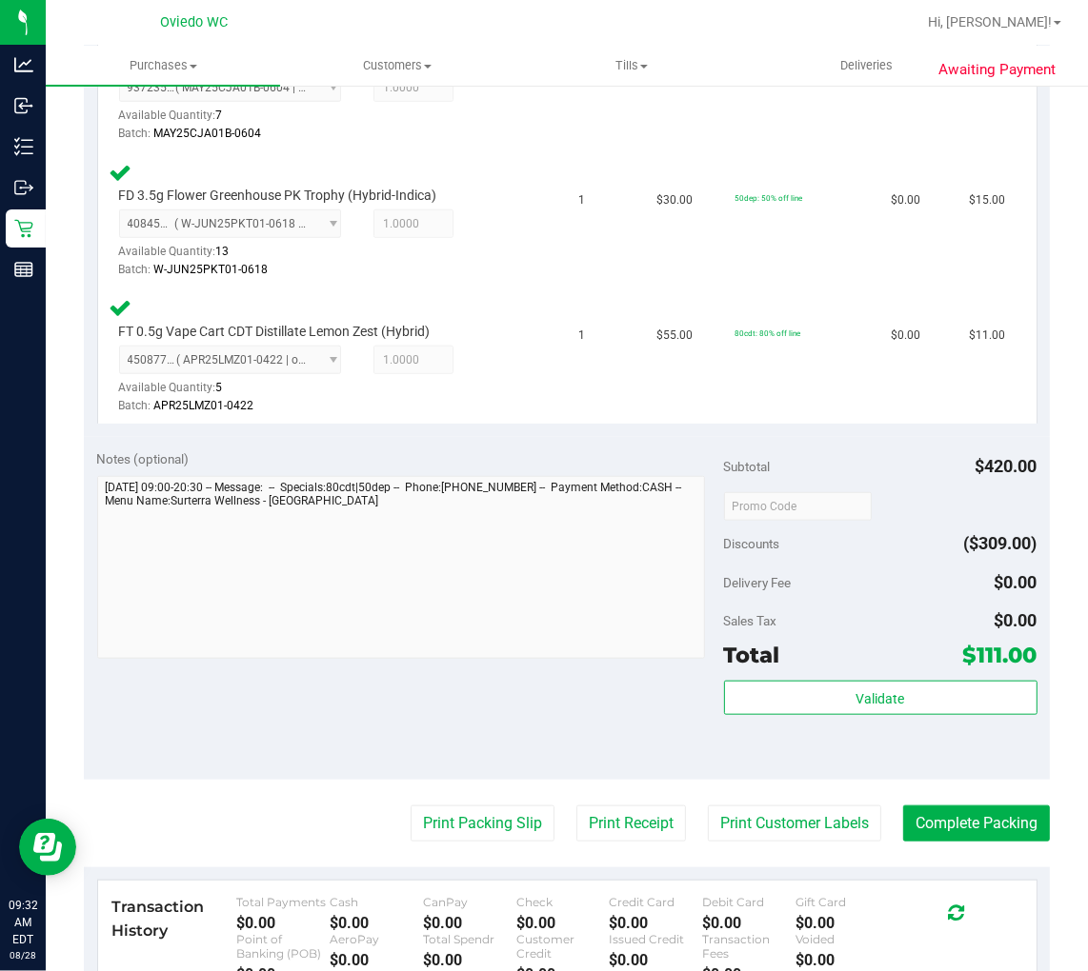
scroll to position [1195, 0]
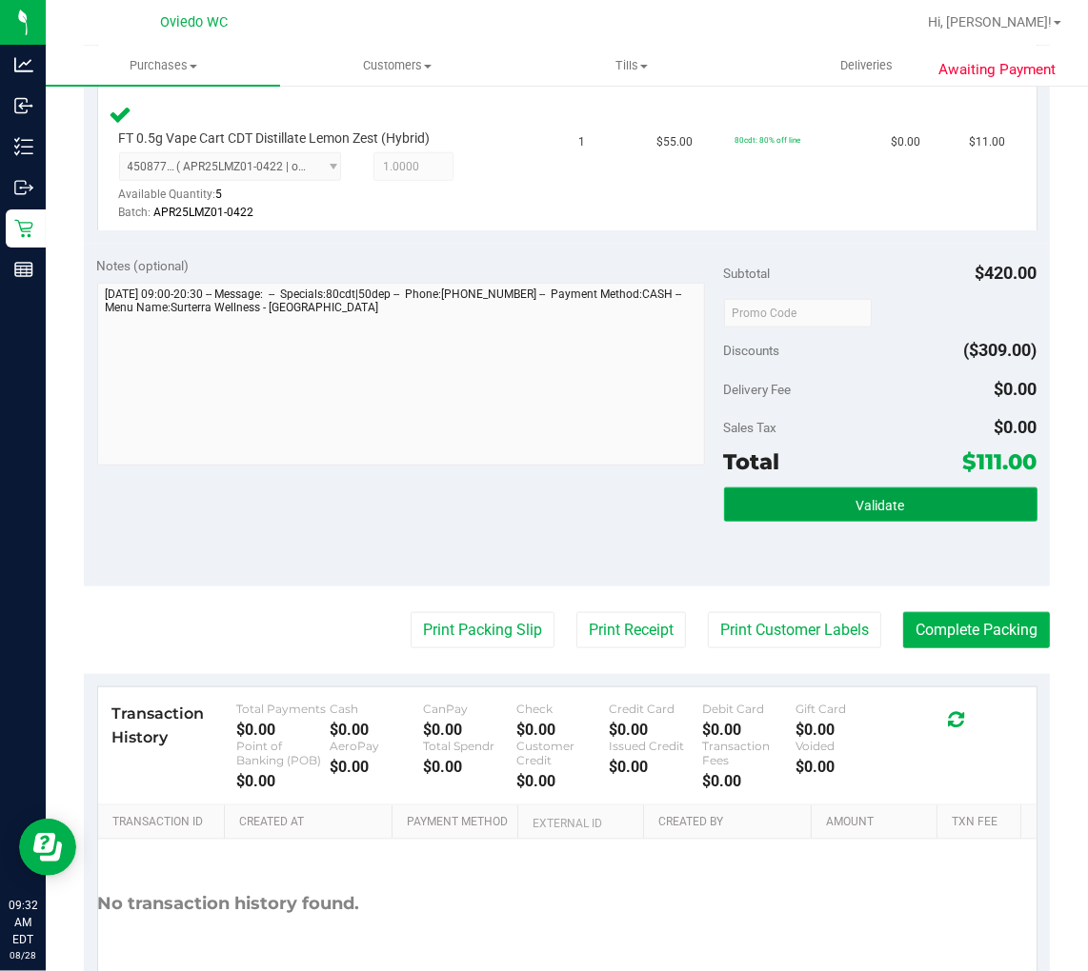
click at [858, 498] on span "Validate" at bounding box center [880, 505] width 49 height 15
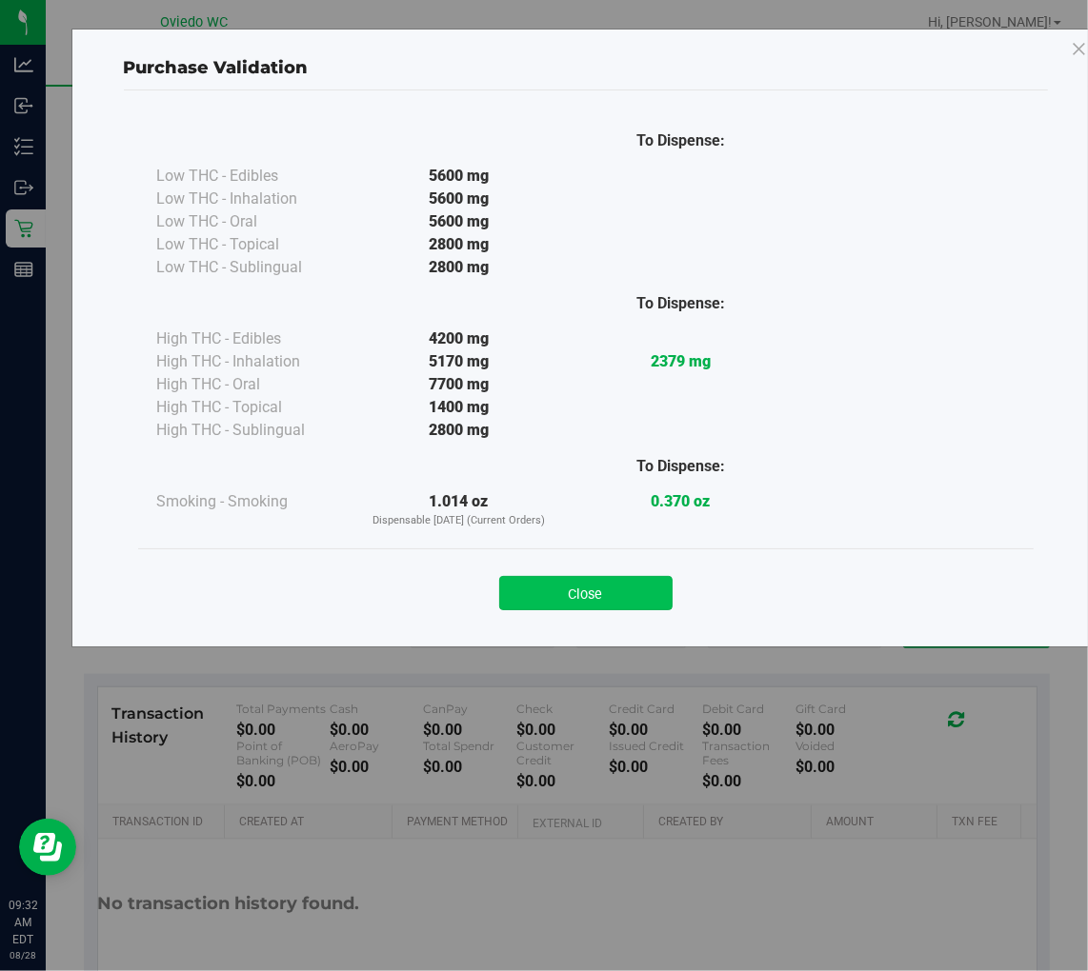
click at [601, 591] on button "Close" at bounding box center [585, 593] width 173 height 34
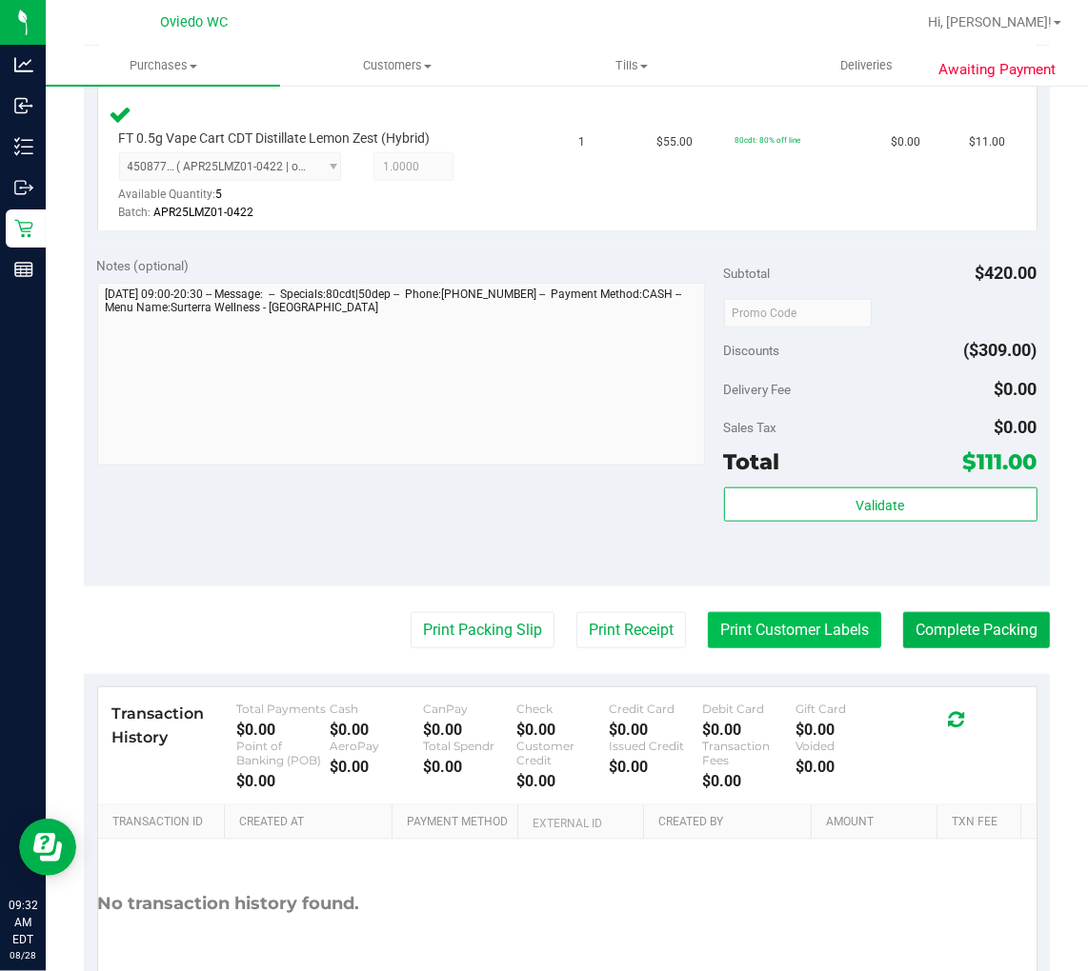
click at [791, 640] on button "Print Customer Labels" at bounding box center [794, 630] width 173 height 36
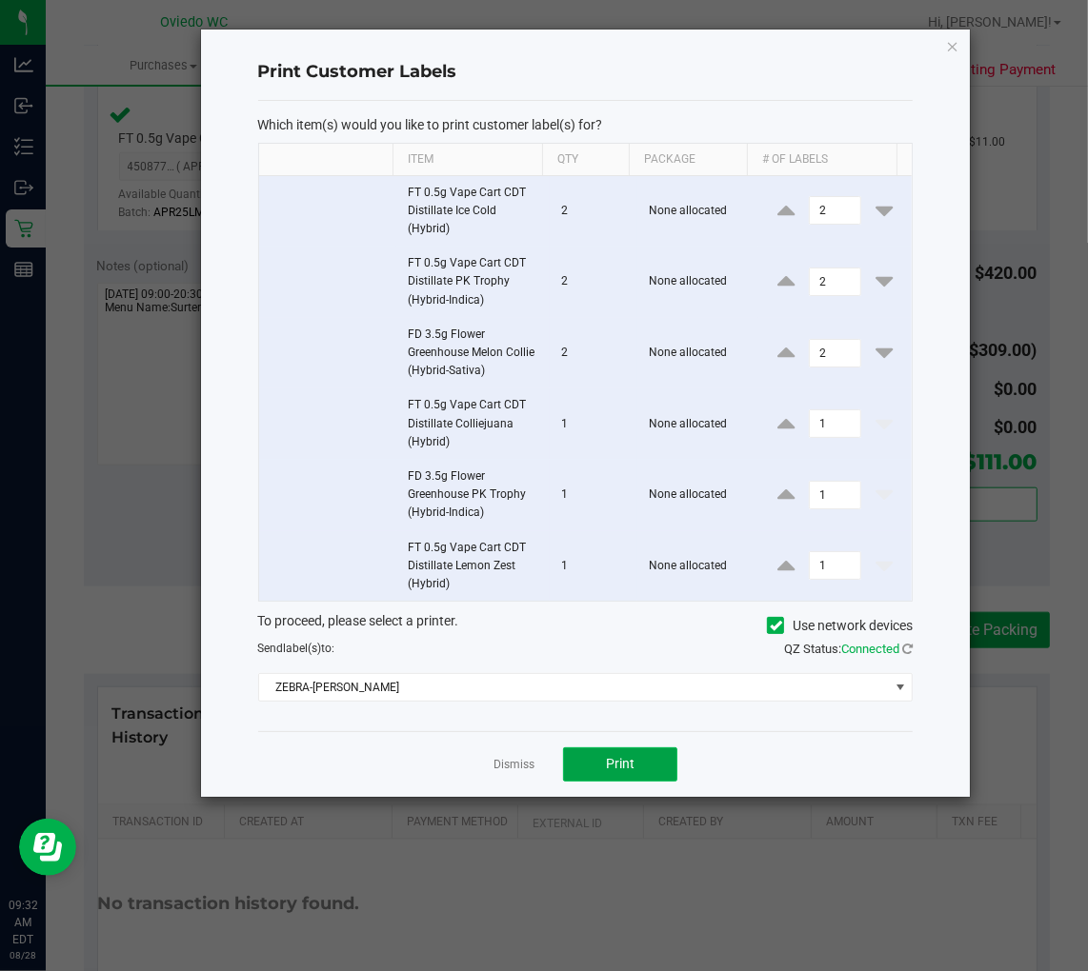
click at [631, 770] on span "Print" at bounding box center [620, 763] width 29 height 15
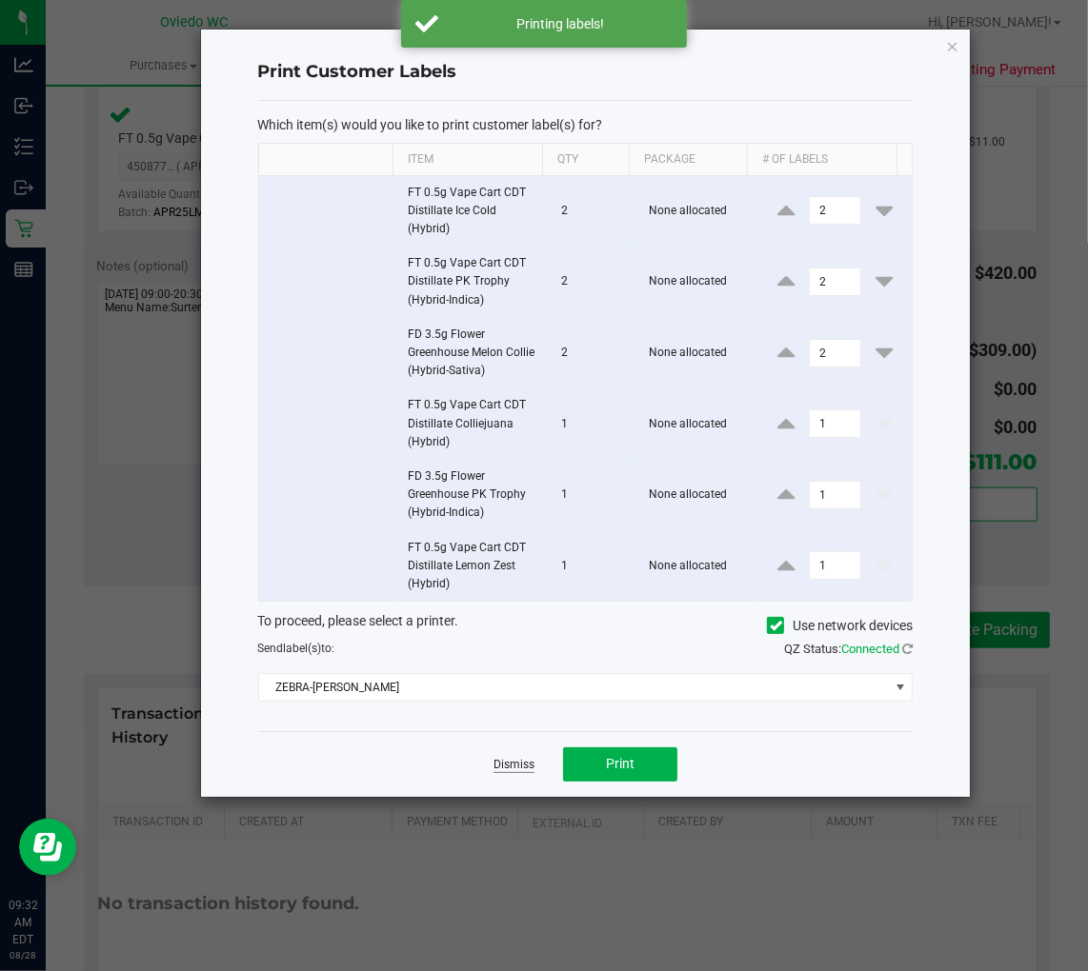
click at [531, 763] on link "Dismiss" at bounding box center [513, 765] width 41 height 16
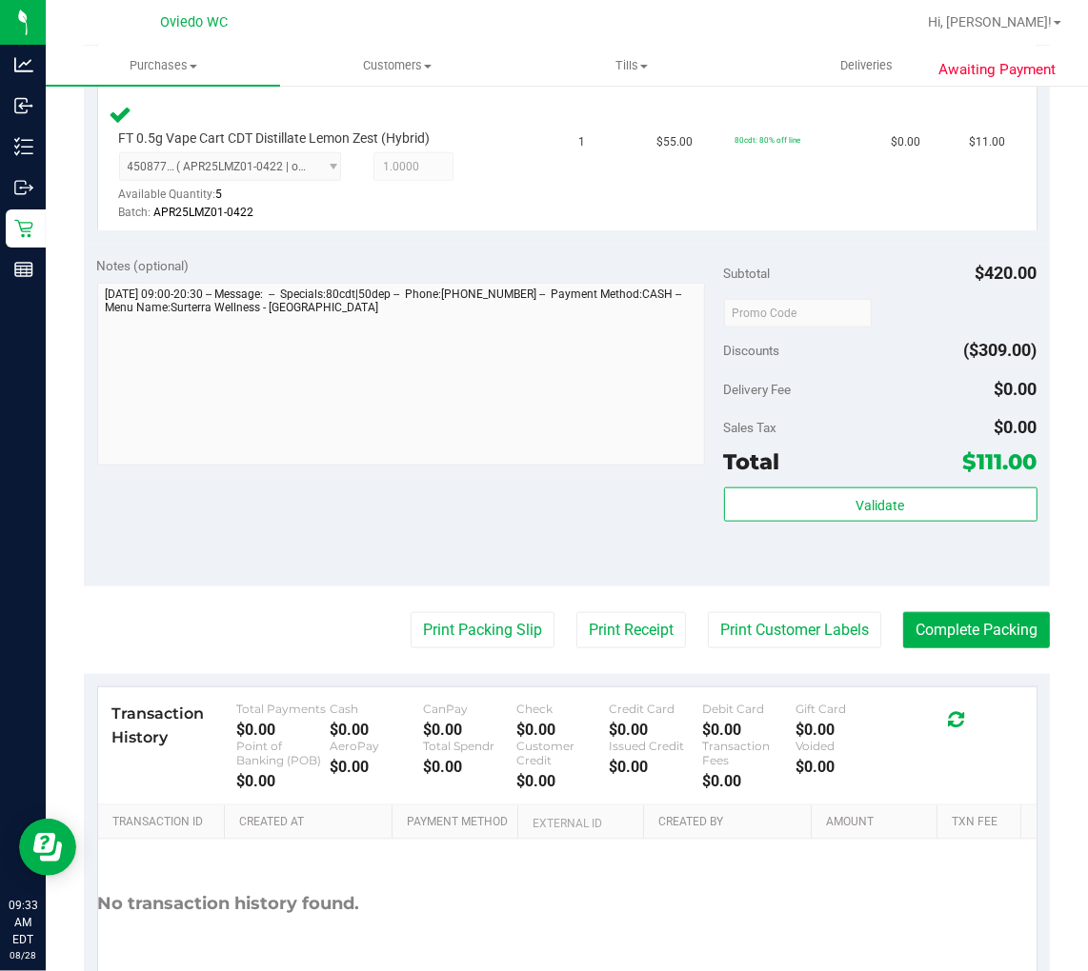
click at [891, 479] on div "Subtotal $420.00 Discounts ($309.00) Delivery Fee $0.00 Sales Tax $0.00 Total $…" at bounding box center [880, 414] width 313 height 317
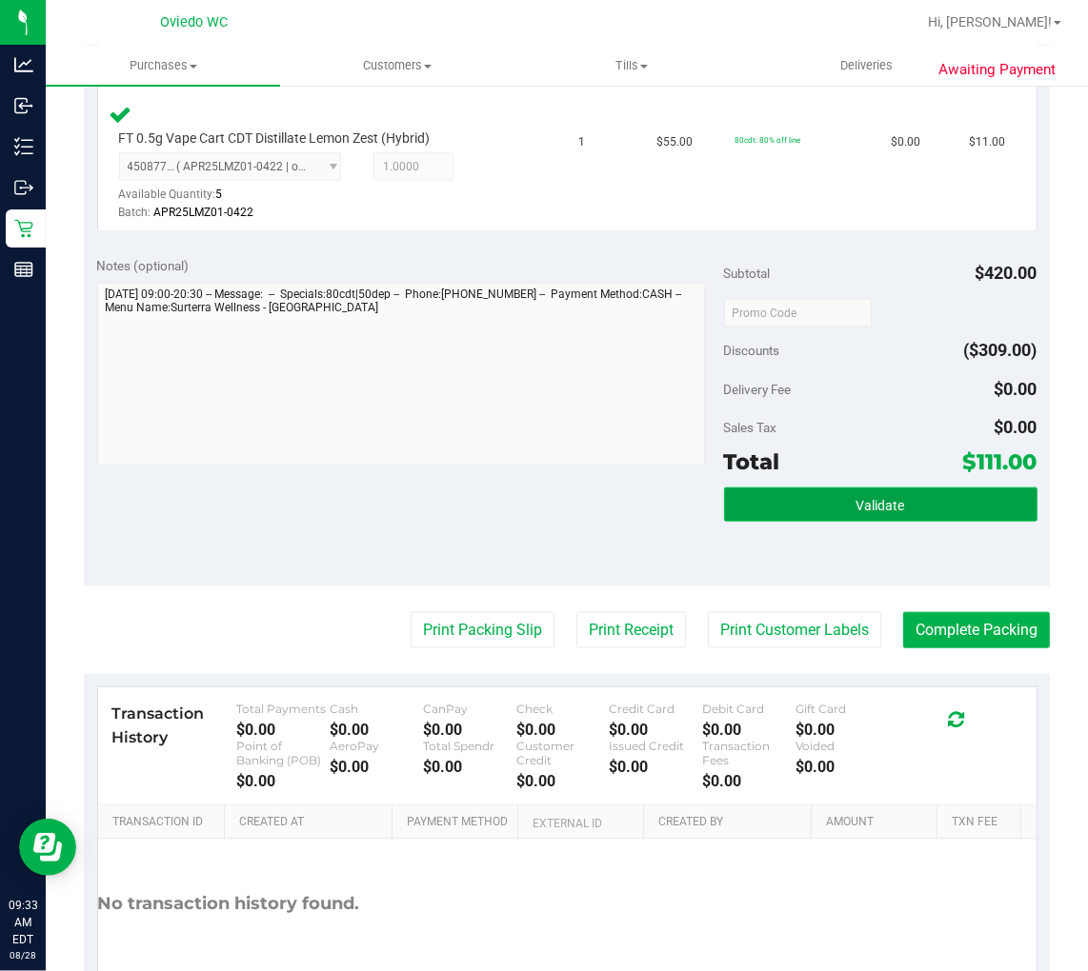
click at [891, 501] on button "Validate" at bounding box center [880, 505] width 313 height 34
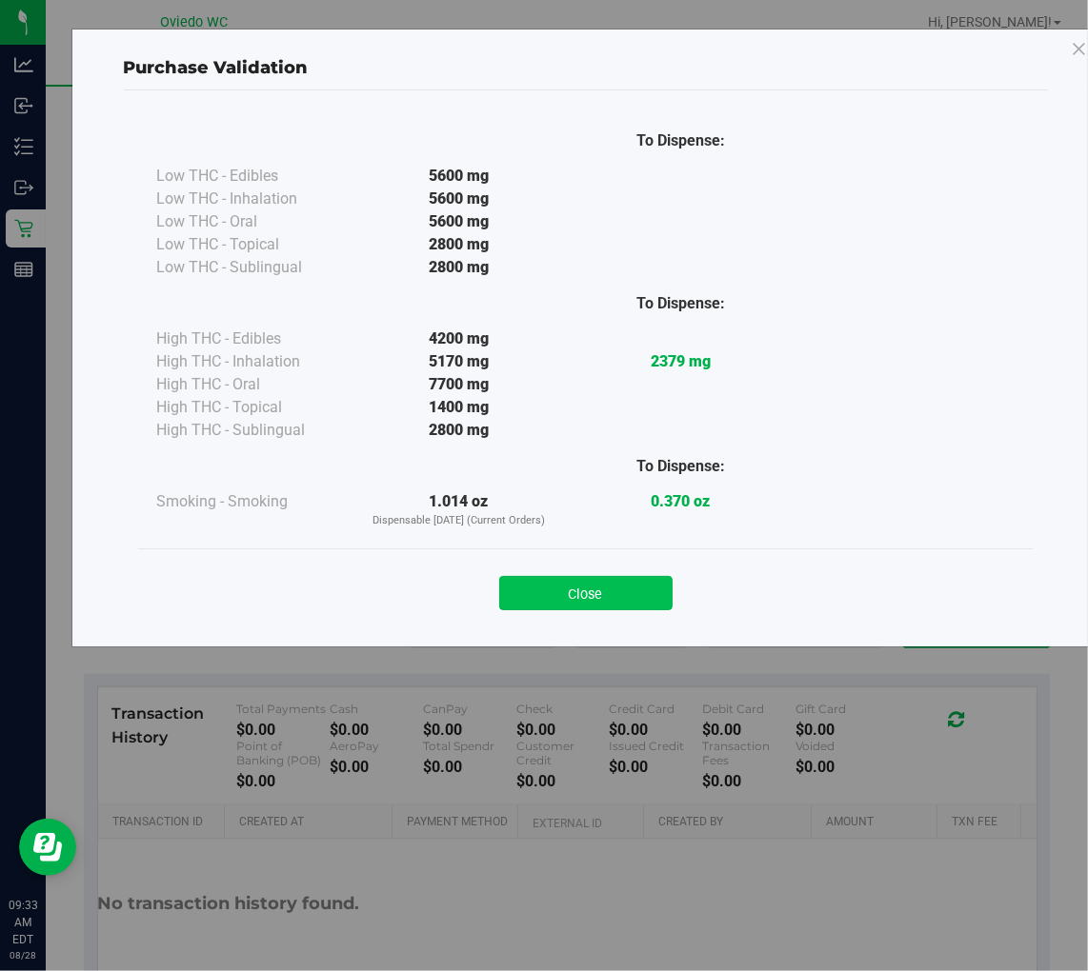
click at [556, 585] on button "Close" at bounding box center [585, 593] width 173 height 34
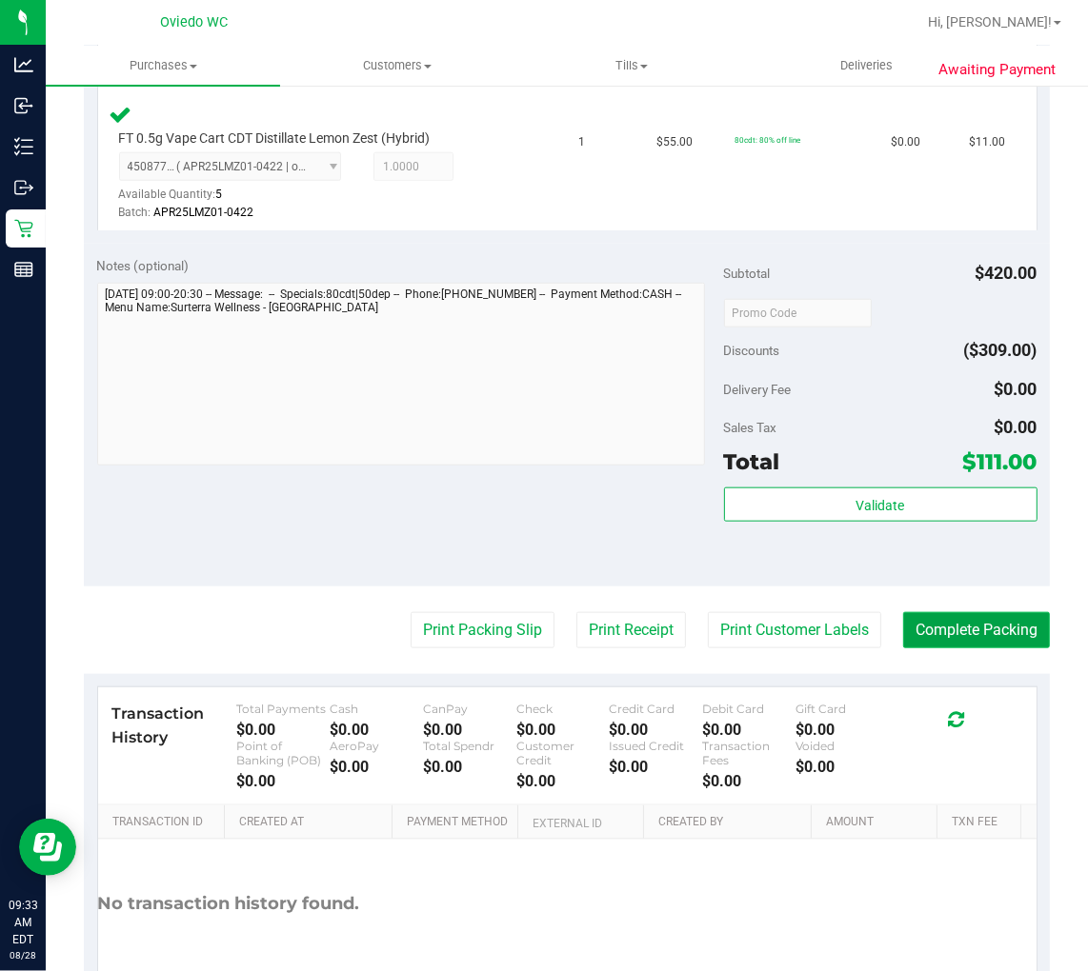
click at [931, 612] on button "Complete Packing" at bounding box center [976, 630] width 147 height 36
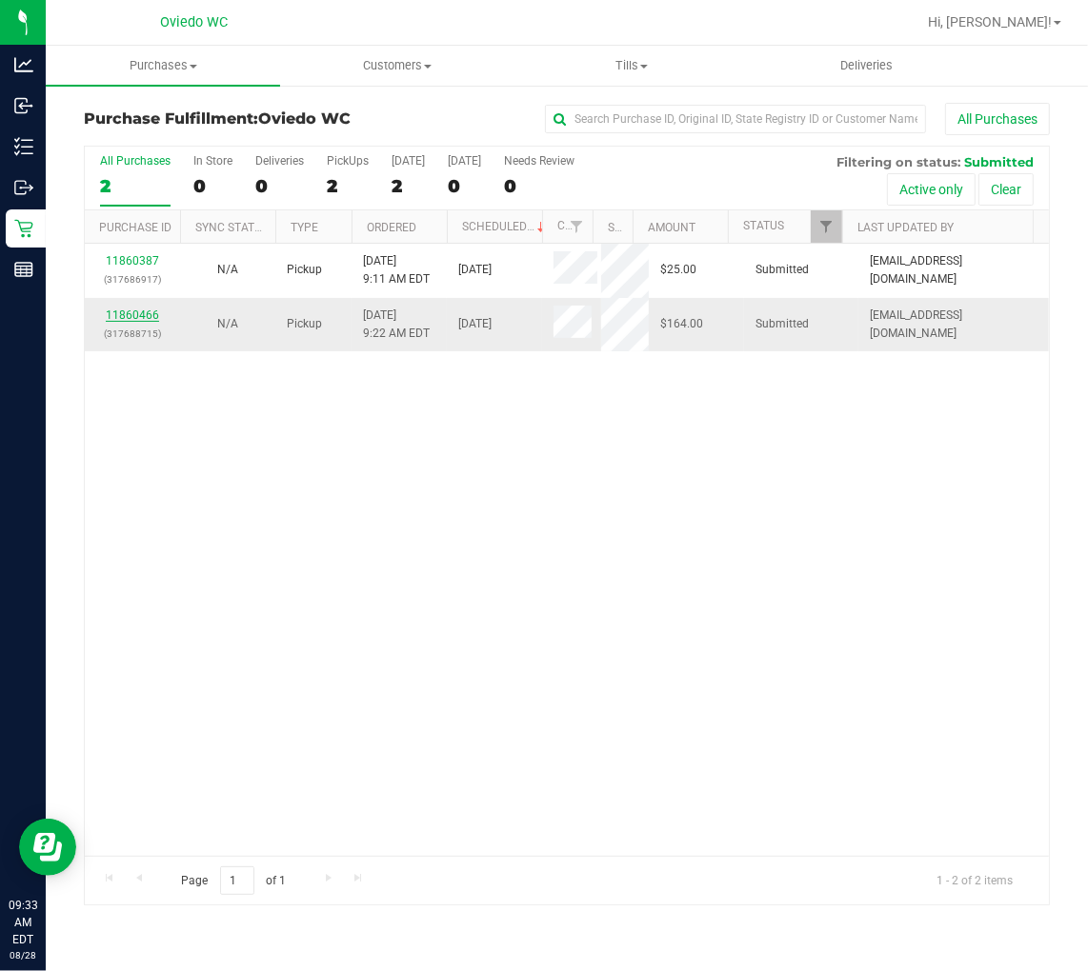
click at [141, 310] on link "11860466" at bounding box center [132, 315] width 53 height 13
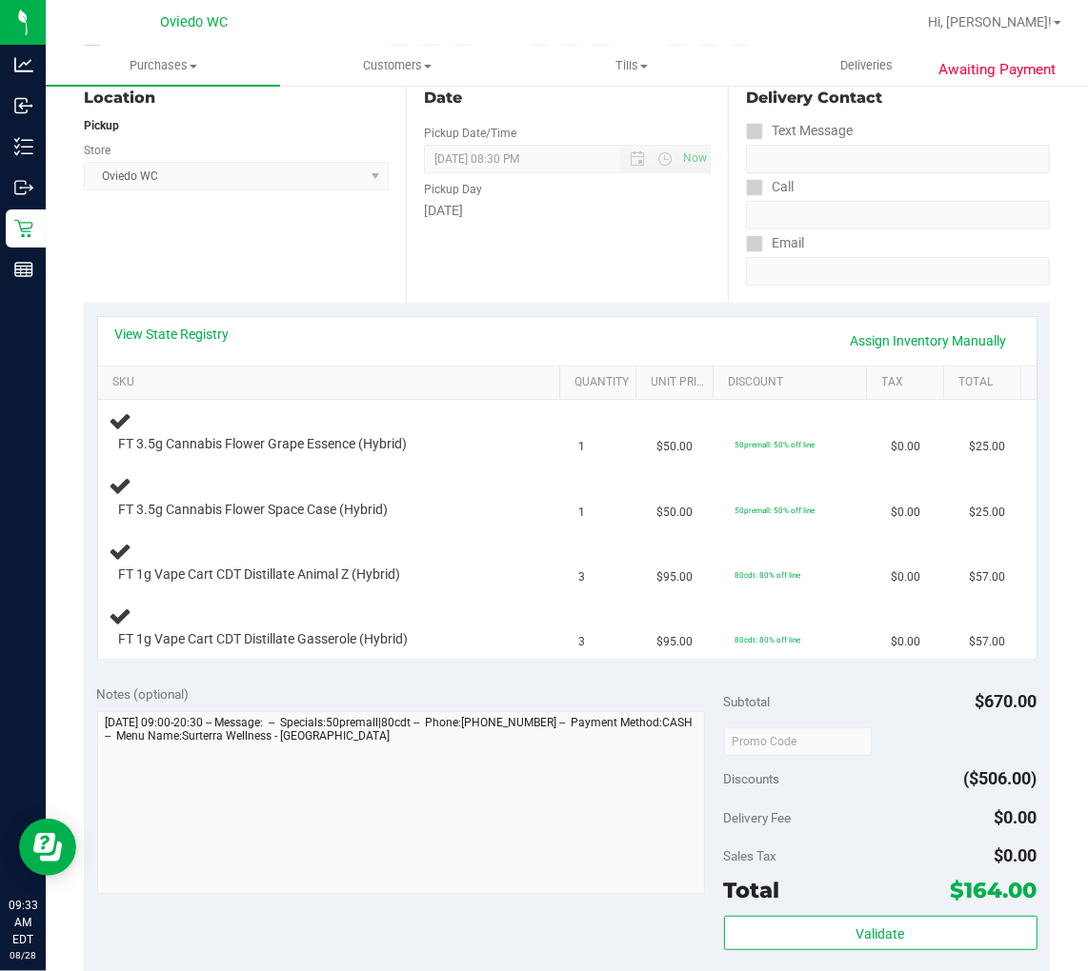
scroll to position [211, 0]
click at [185, 328] on link "View State Registry" at bounding box center [172, 333] width 114 height 19
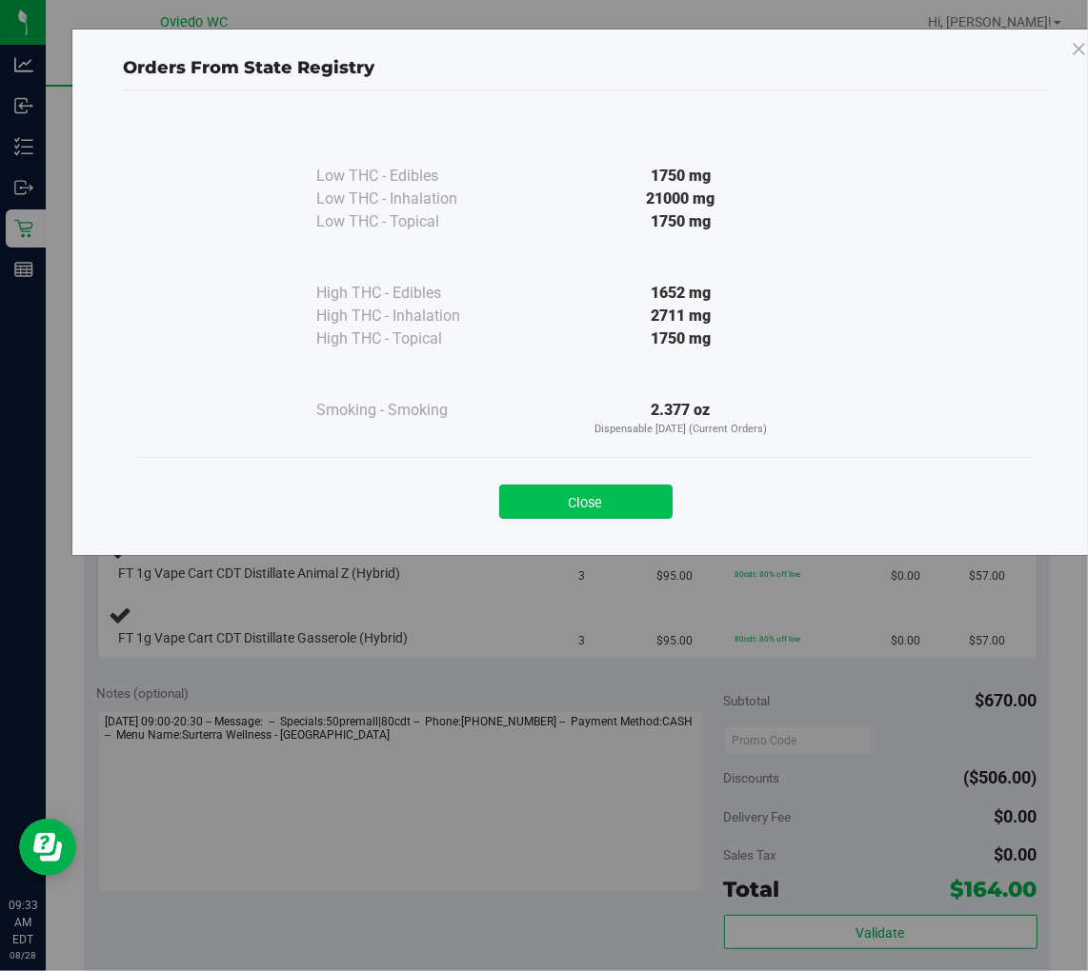
click at [560, 511] on button "Close" at bounding box center [585, 502] width 173 height 34
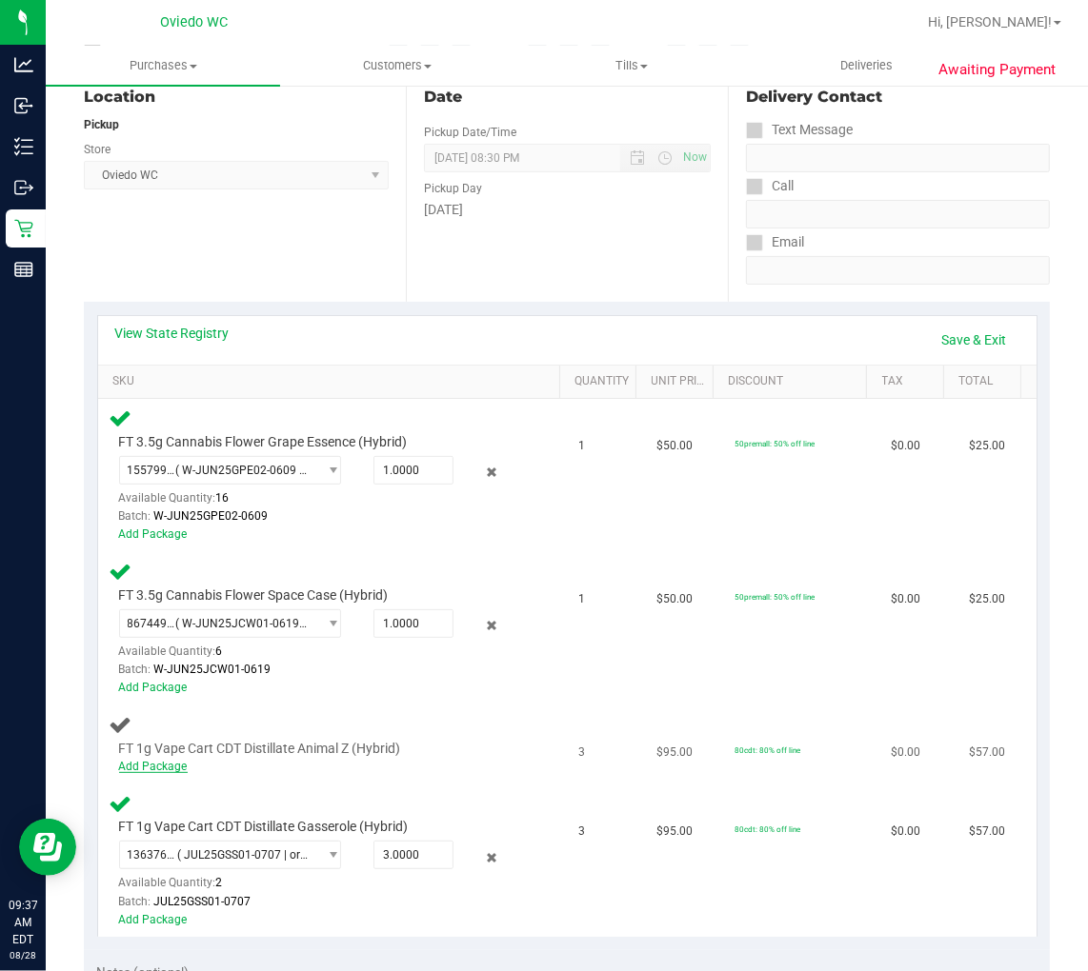
click at [159, 762] on link "Add Package" at bounding box center [153, 766] width 69 height 13
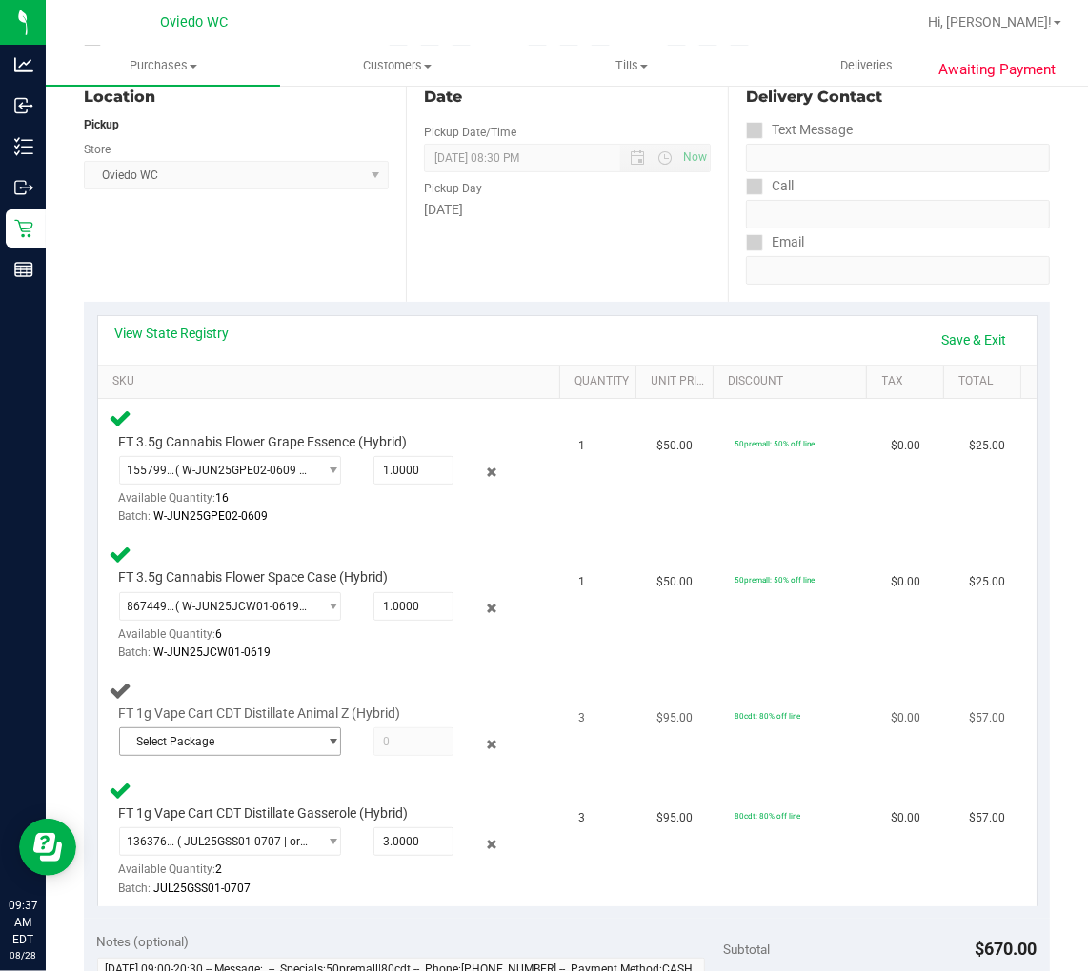
click at [258, 735] on span "Select Package" at bounding box center [218, 742] width 197 height 27
click at [244, 824] on span "( JUN25AZK01-0703 | orig: FLSRWGM-20250716-1920 )" at bounding box center [384, 817] width 288 height 13
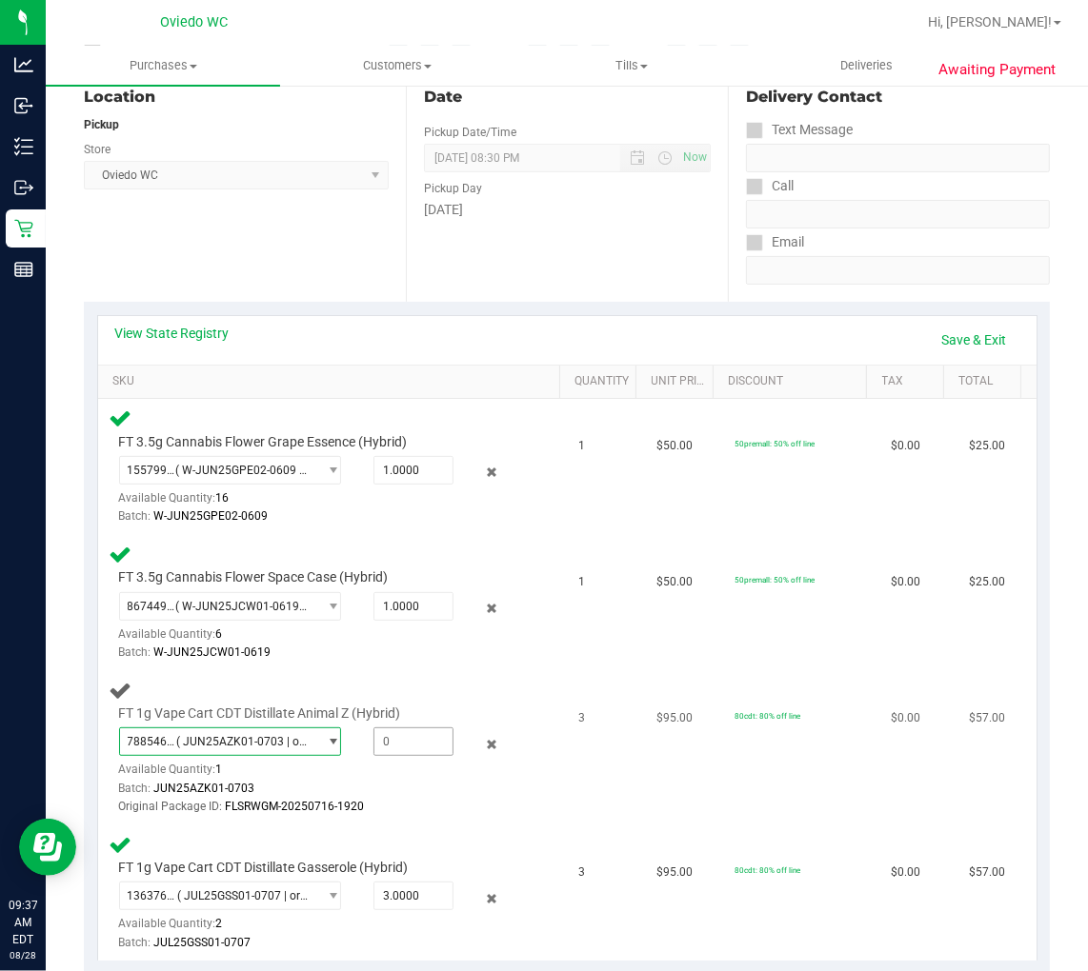
click at [410, 739] on span at bounding box center [413, 742] width 80 height 29
type input "1"
type input "1.0000"
click at [509, 815] on td "FT 1g Vape Cart CDT Distillate Animal Z (Hybrid) 7885460923562248 ( JUN25AZK01-…" at bounding box center [333, 748] width 470 height 154
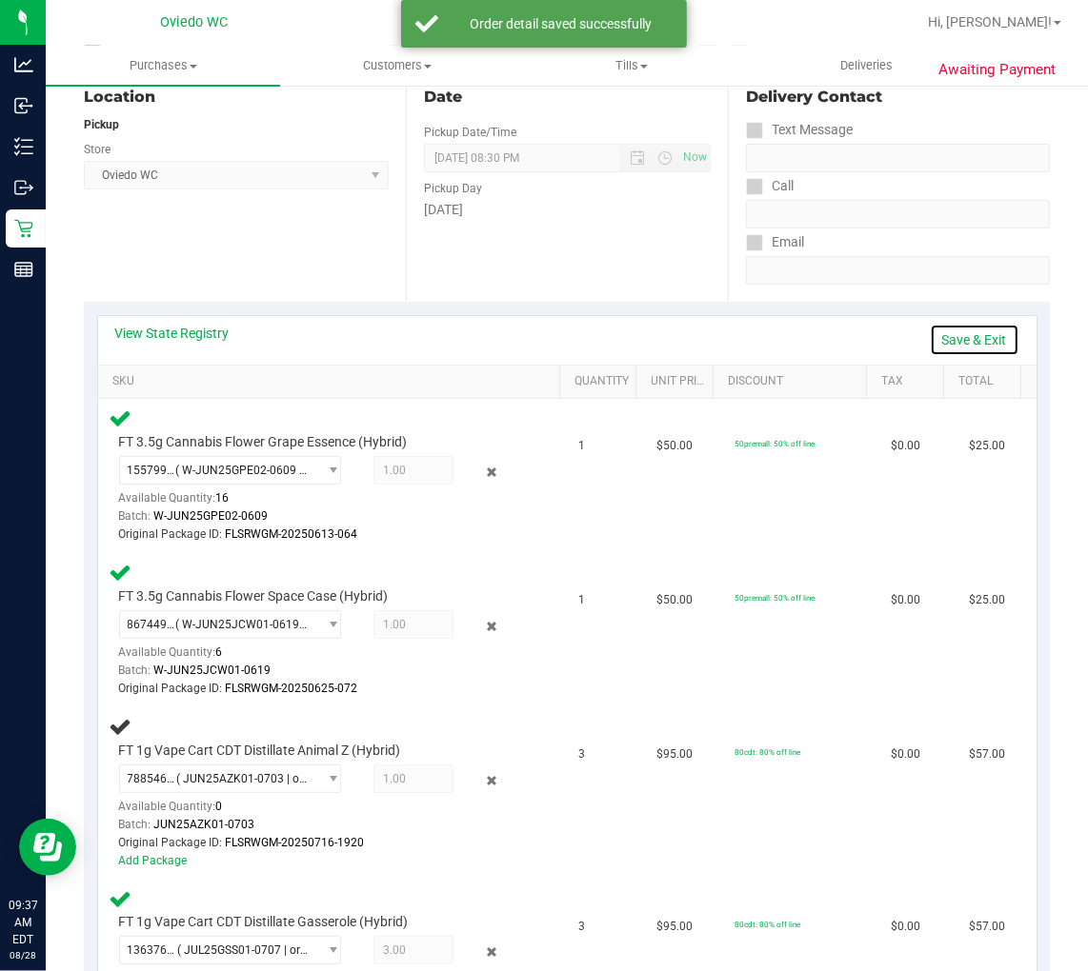
click at [934, 337] on link "Save & Exit" at bounding box center [975, 340] width 90 height 32
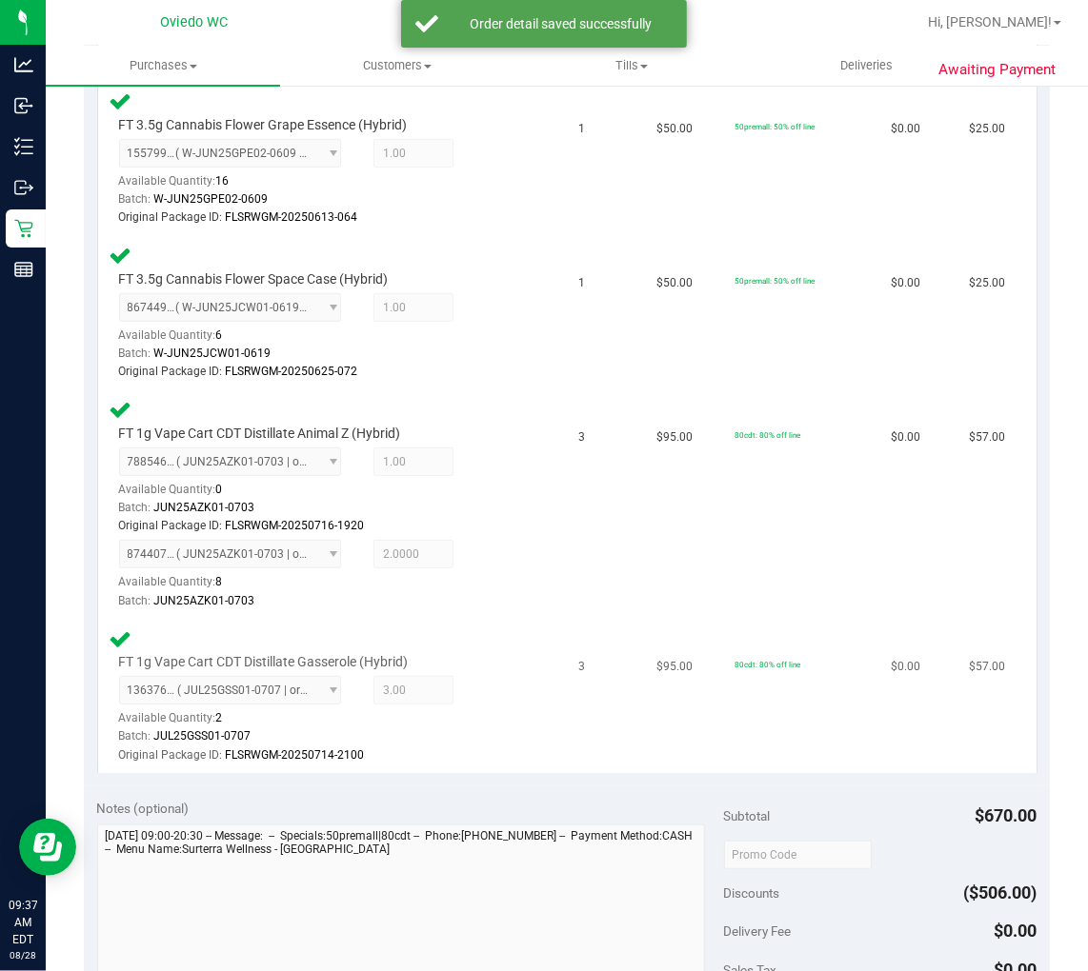
scroll to position [846, 0]
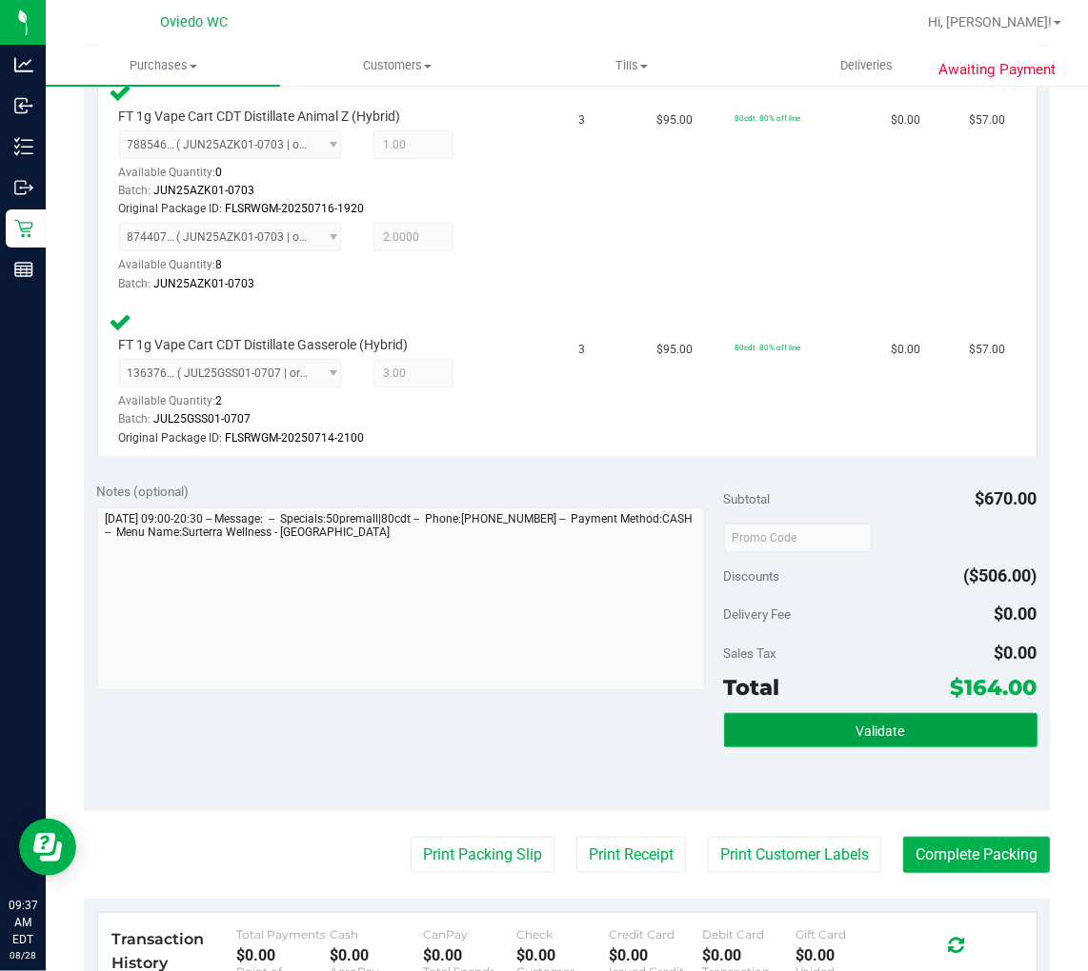
click at [779, 729] on button "Validate" at bounding box center [880, 730] width 313 height 34
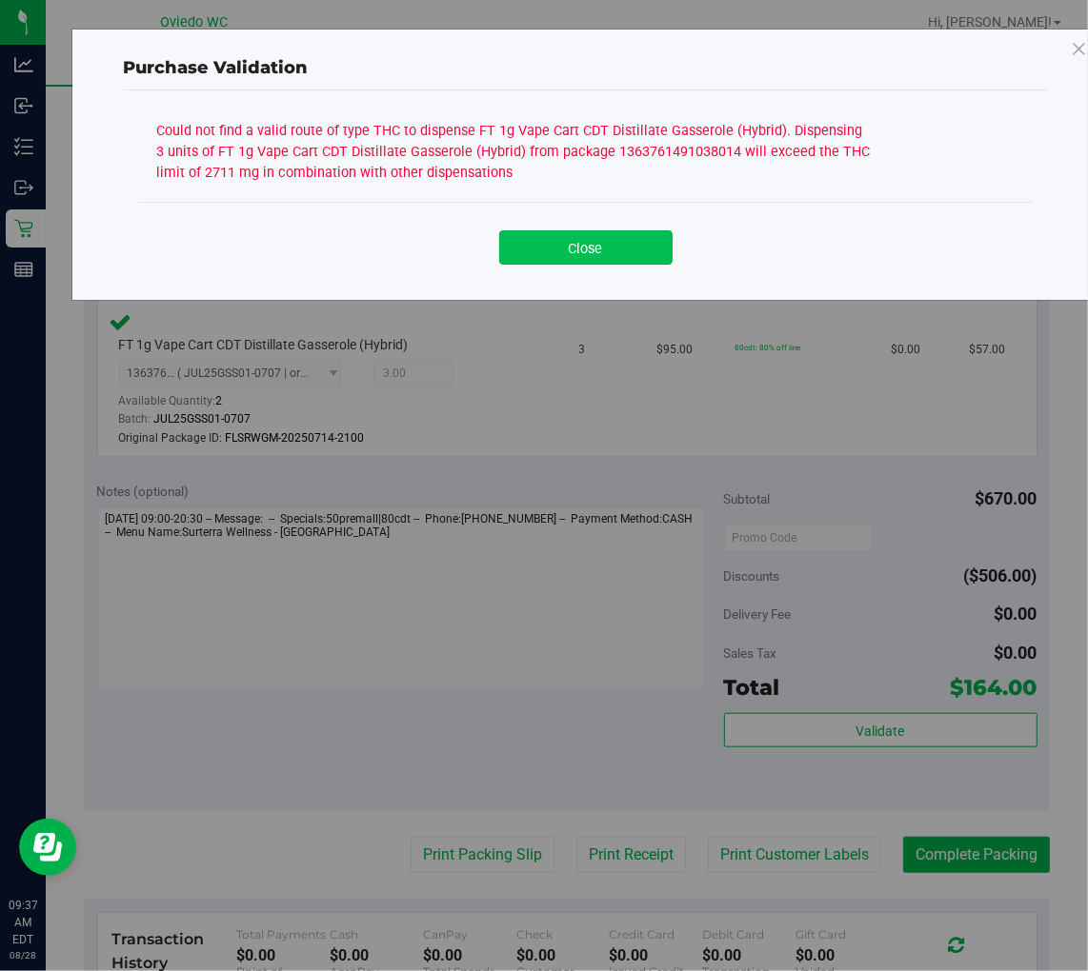
click at [593, 250] on button "Close" at bounding box center [585, 247] width 173 height 34
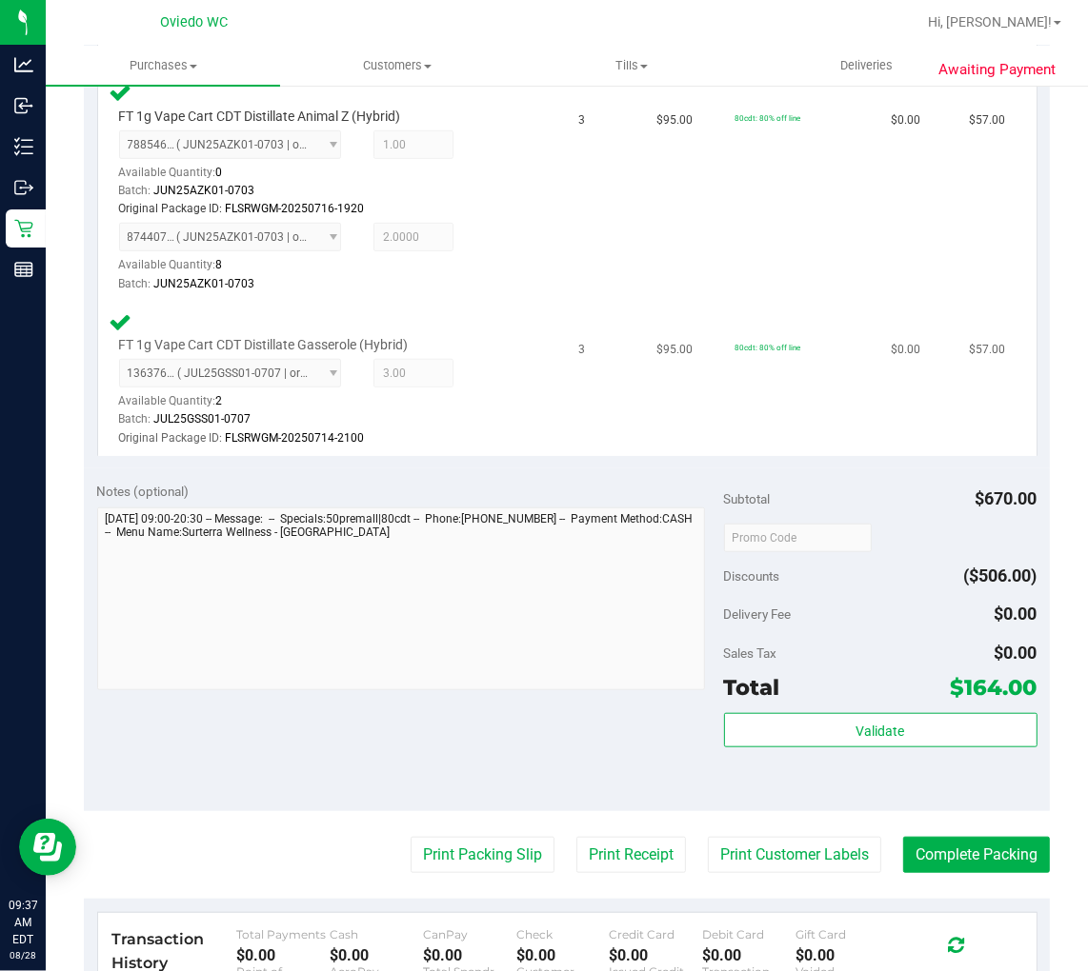
scroll to position [423, 0]
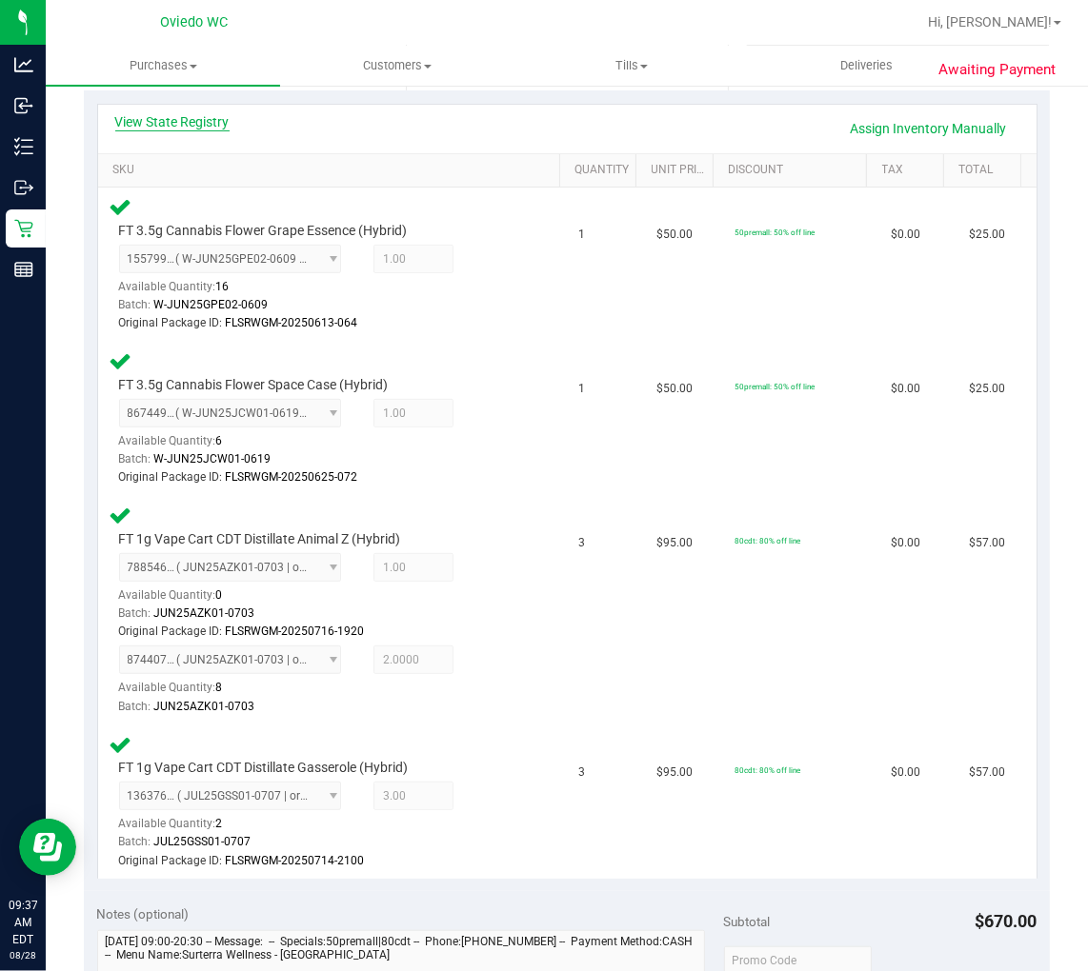
click at [183, 127] on link "View State Registry" at bounding box center [172, 121] width 114 height 19
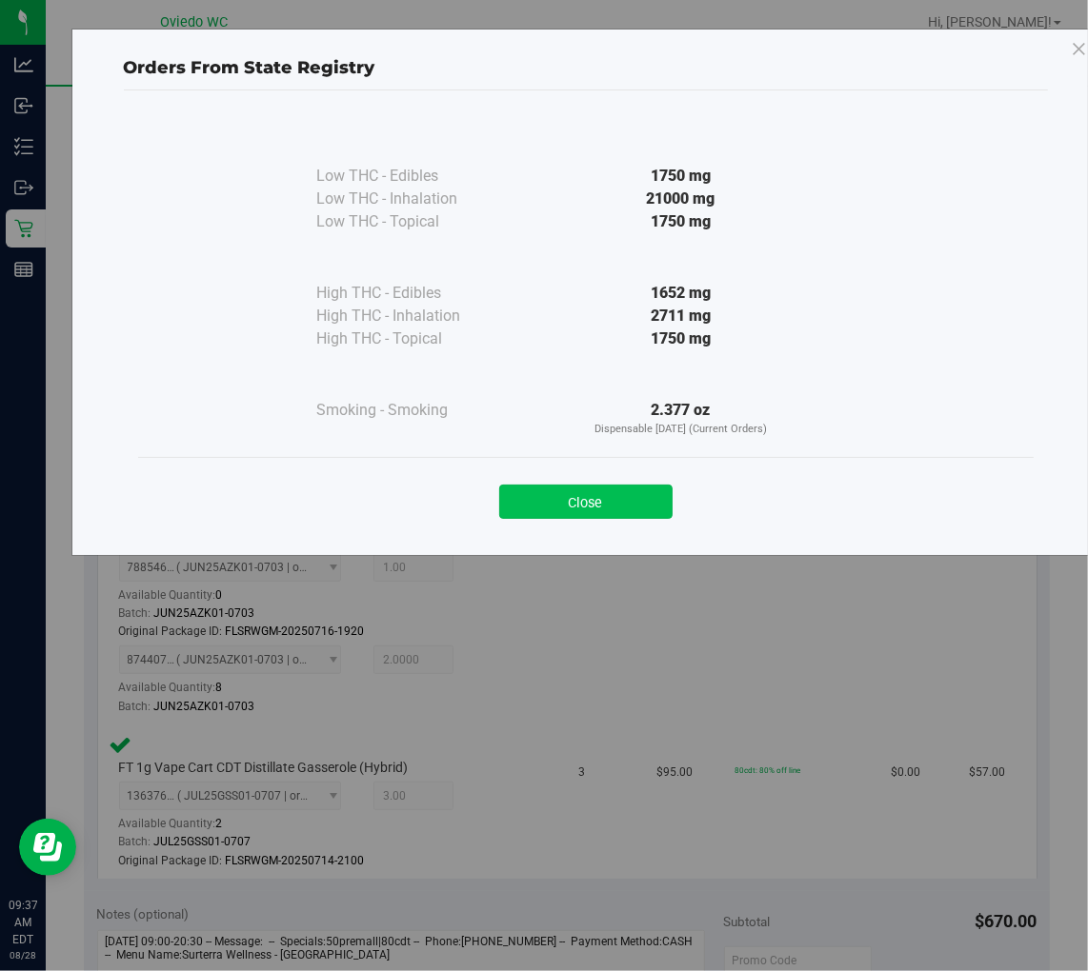
click at [605, 492] on button "Close" at bounding box center [585, 502] width 173 height 34
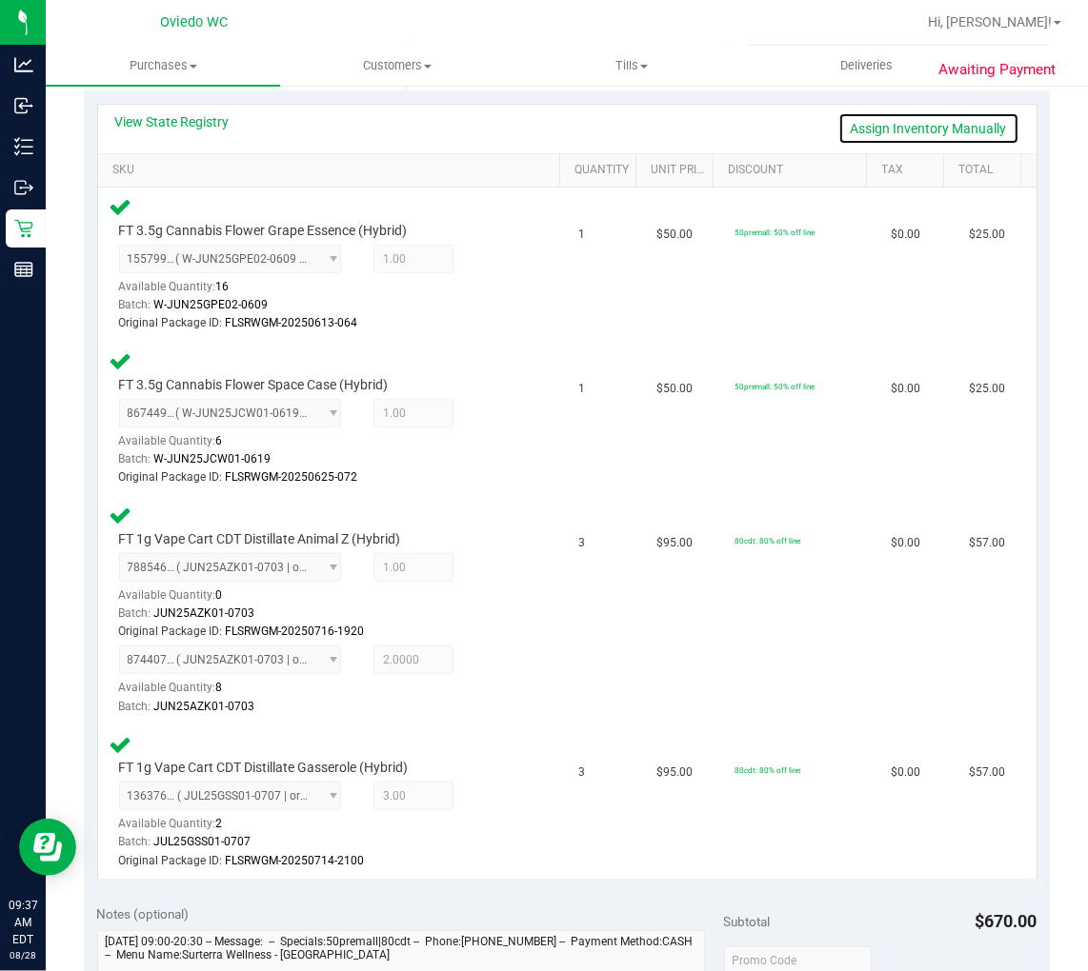
click at [910, 130] on link "Assign Inventory Manually" at bounding box center [928, 128] width 181 height 32
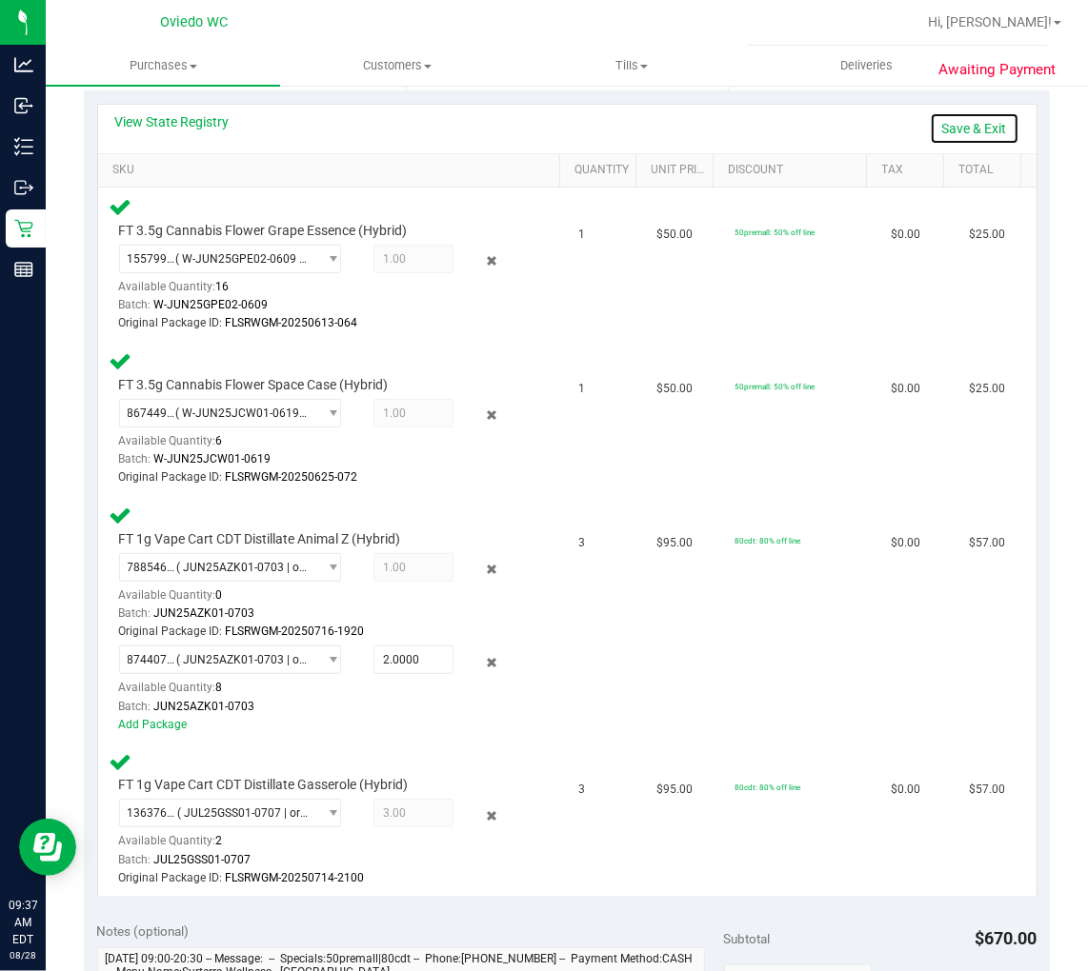
click at [956, 126] on link "Save & Exit" at bounding box center [975, 128] width 90 height 32
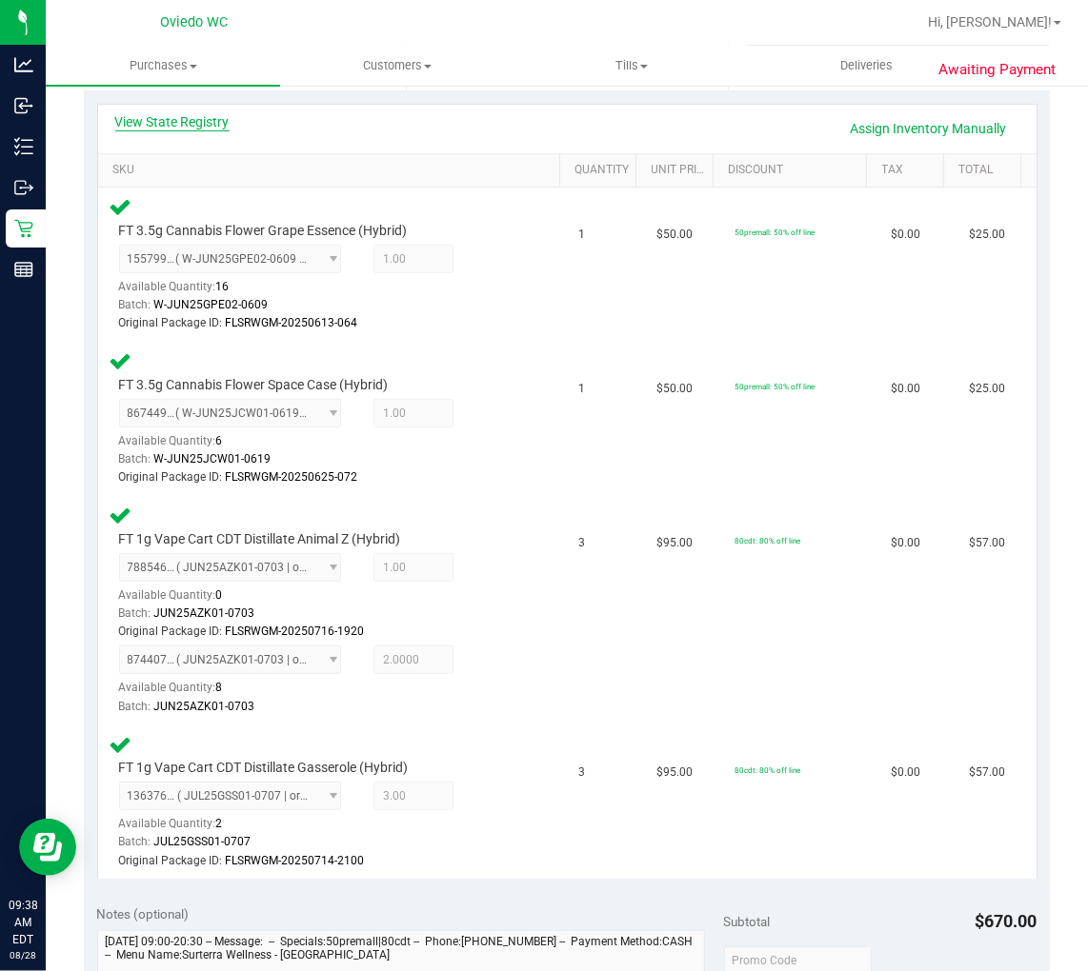
click at [201, 118] on link "View State Registry" at bounding box center [172, 121] width 114 height 19
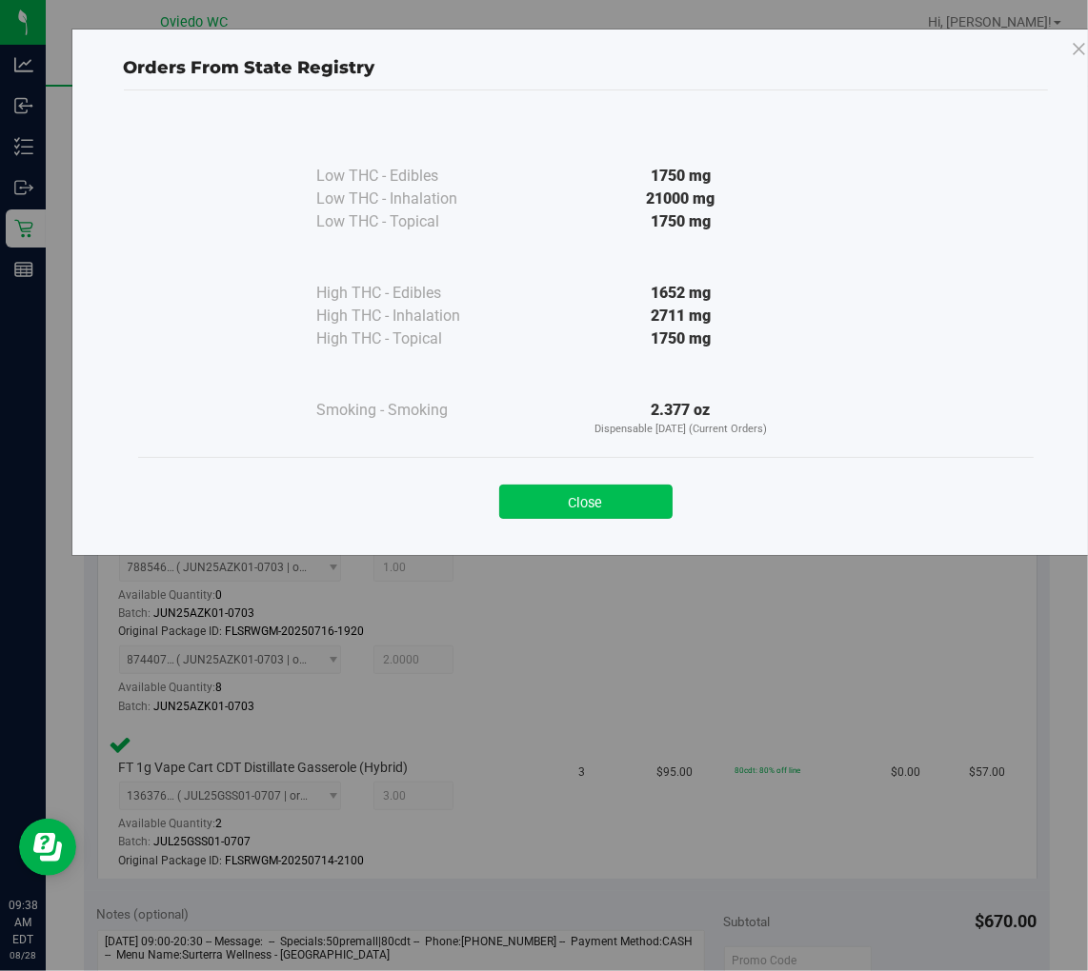
click at [518, 491] on button "Close" at bounding box center [585, 502] width 173 height 34
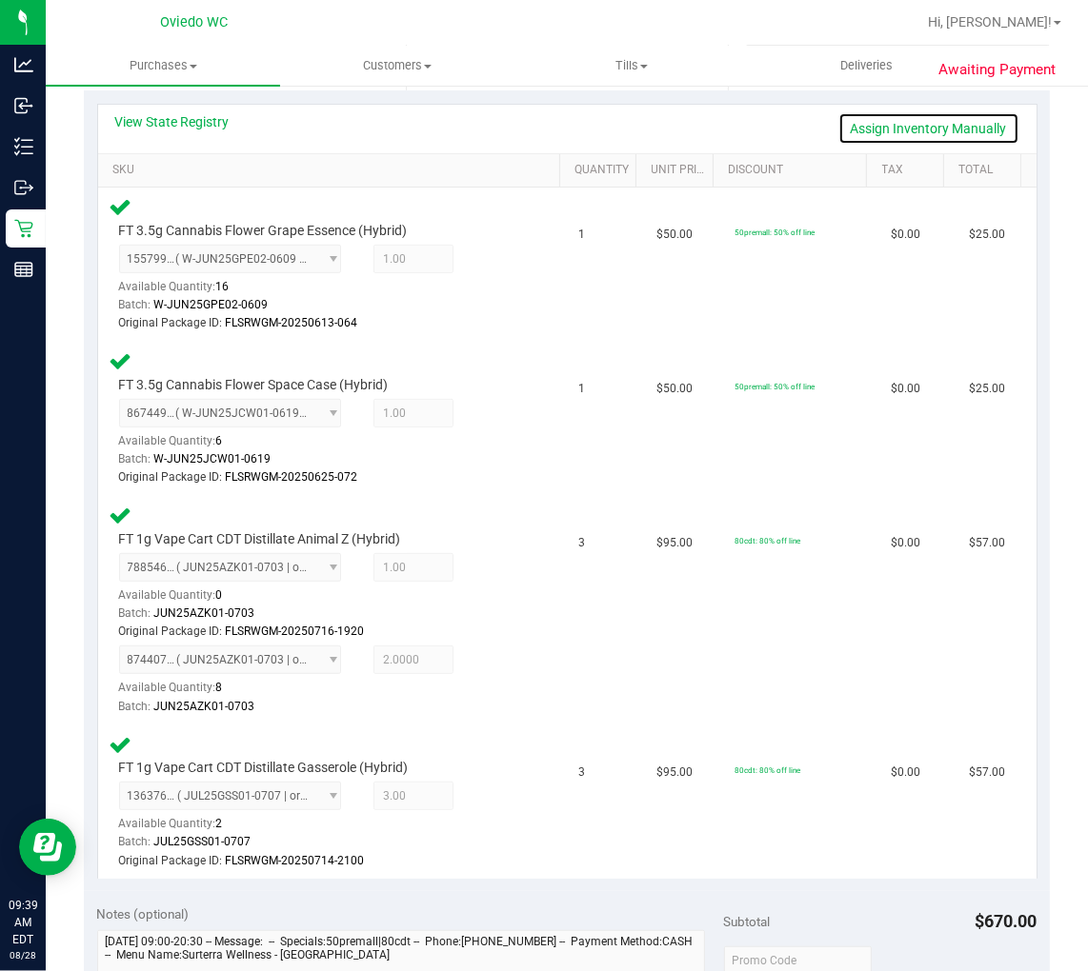
click at [924, 127] on link "Assign Inventory Manually" at bounding box center [928, 128] width 181 height 32
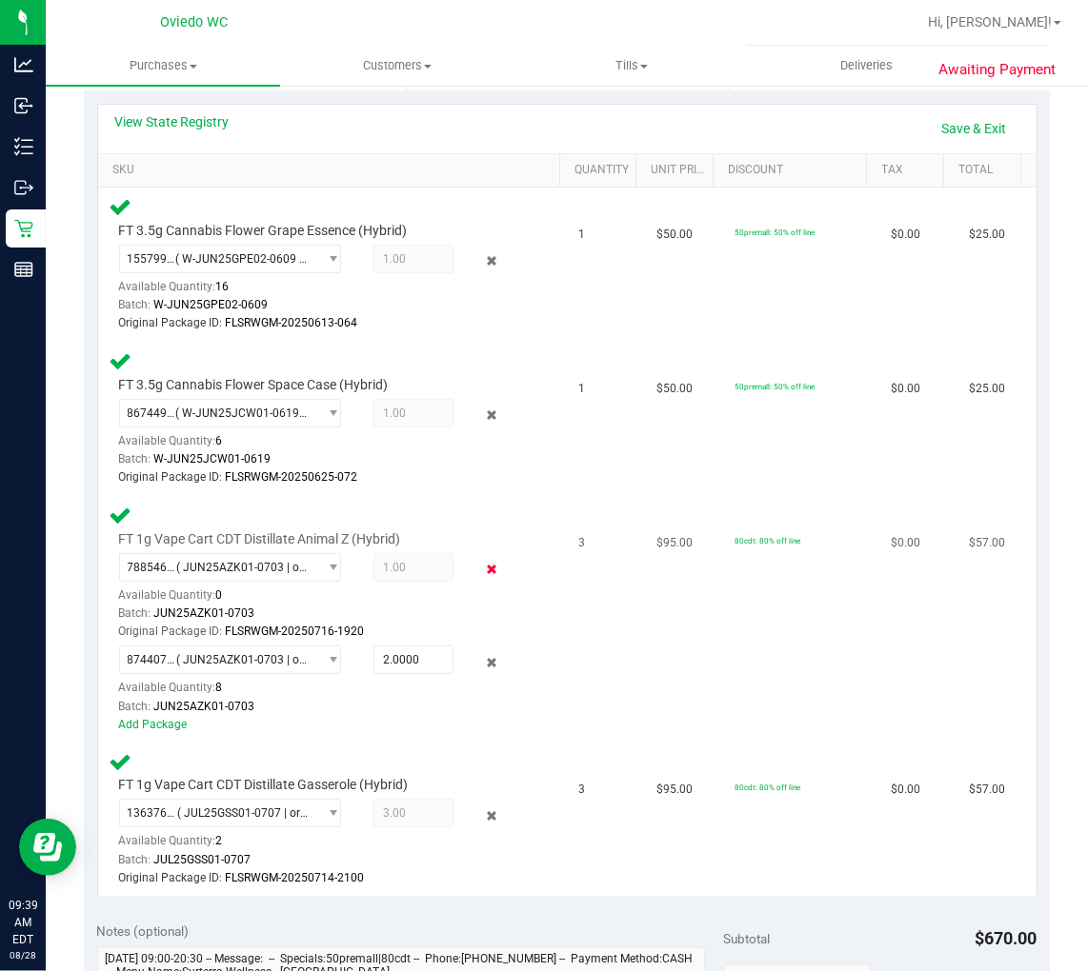
click at [482, 564] on icon at bounding box center [492, 570] width 20 height 22
click at [482, 658] on icon at bounding box center [492, 662] width 20 height 22
click at [482, 806] on icon at bounding box center [492, 816] width 20 height 22
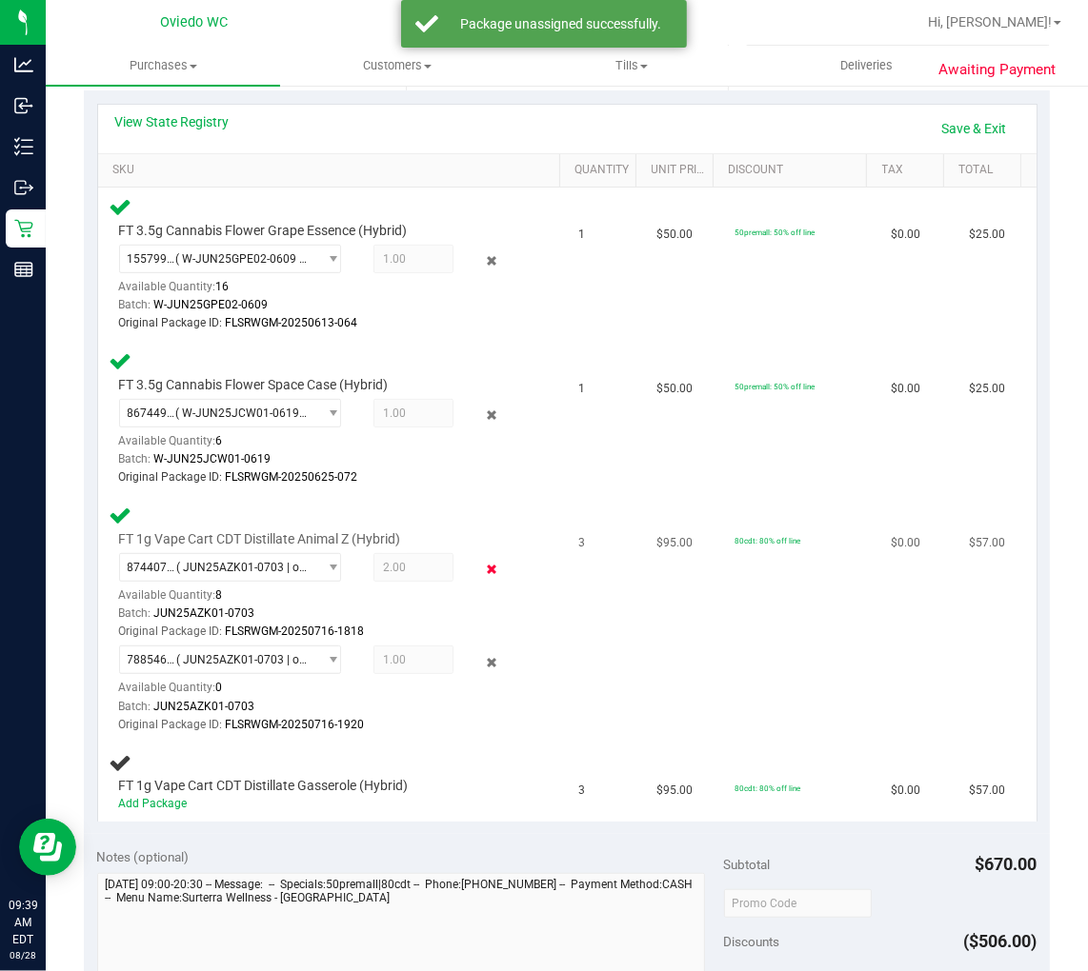
click at [482, 566] on icon at bounding box center [492, 570] width 20 height 22
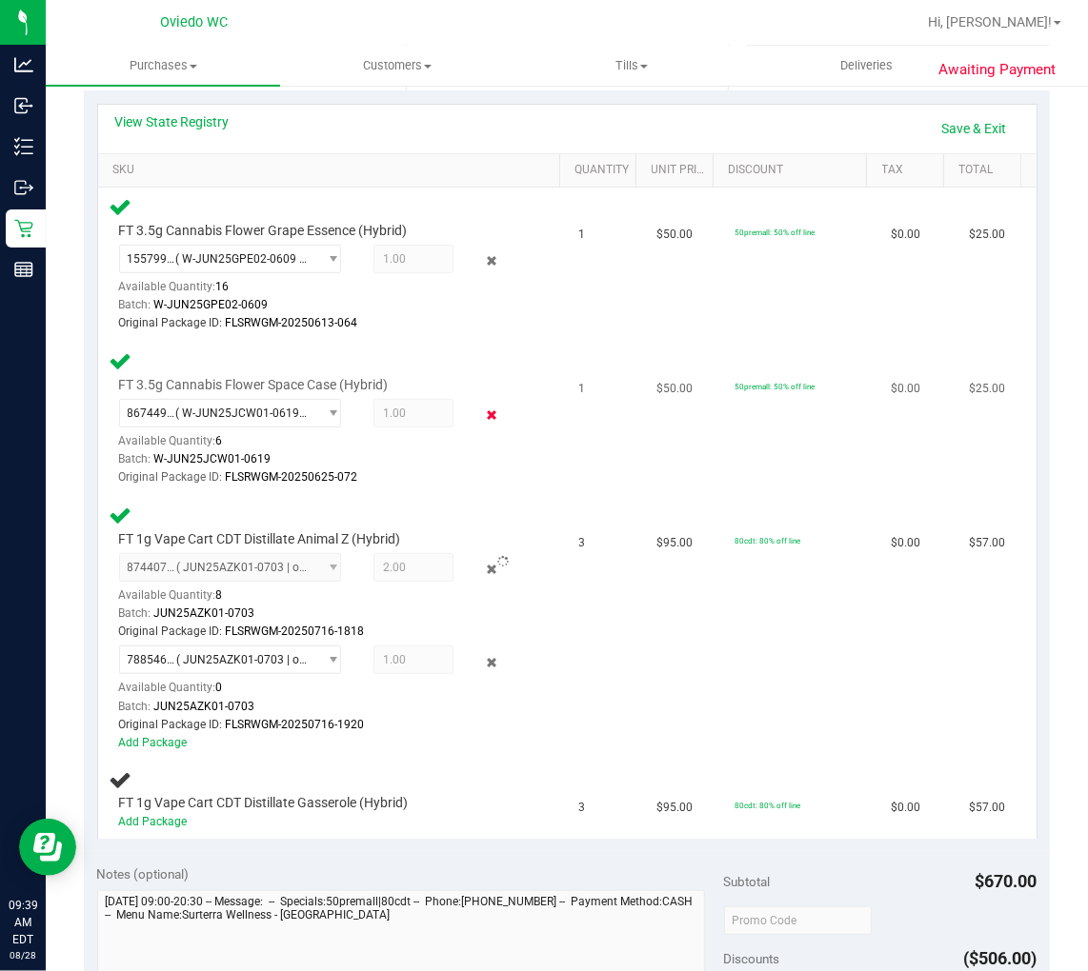
click at [482, 415] on icon at bounding box center [492, 416] width 20 height 22
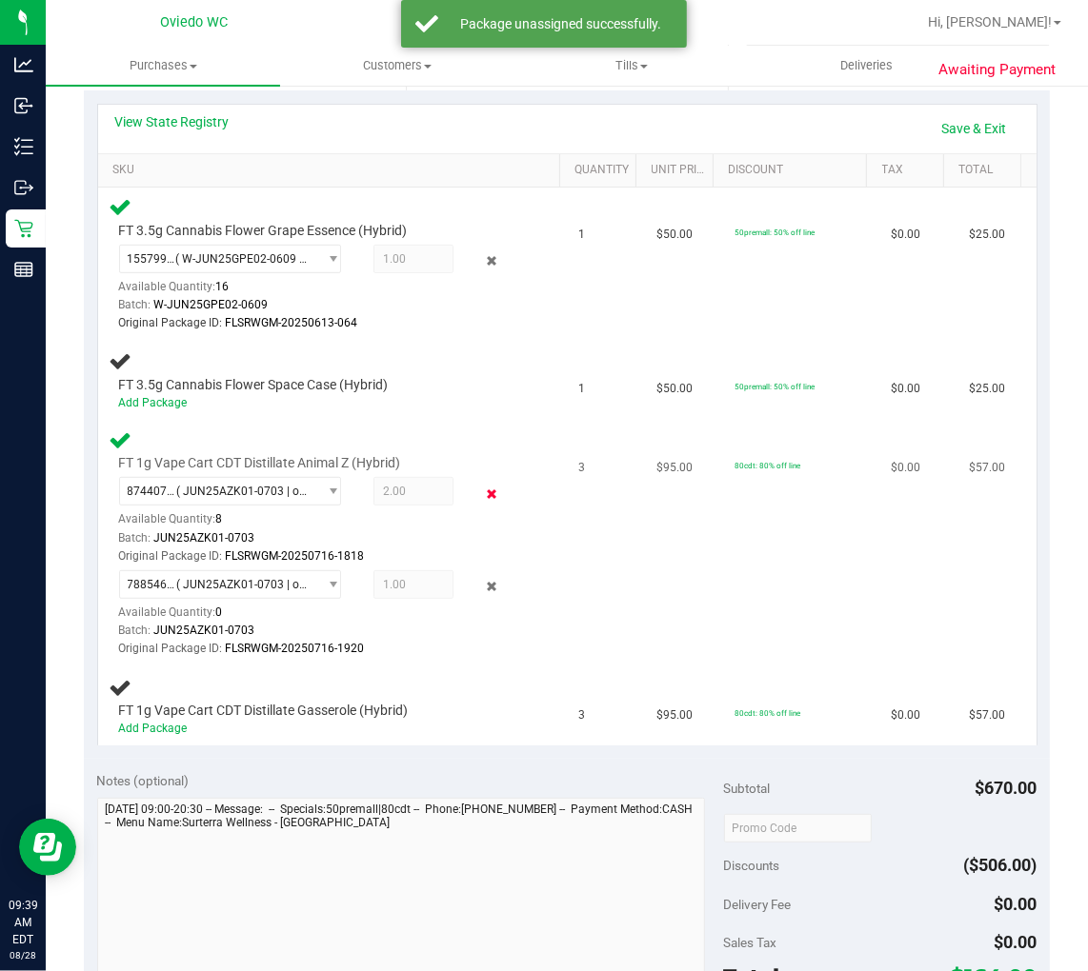
click at [482, 492] on icon at bounding box center [492, 494] width 20 height 22
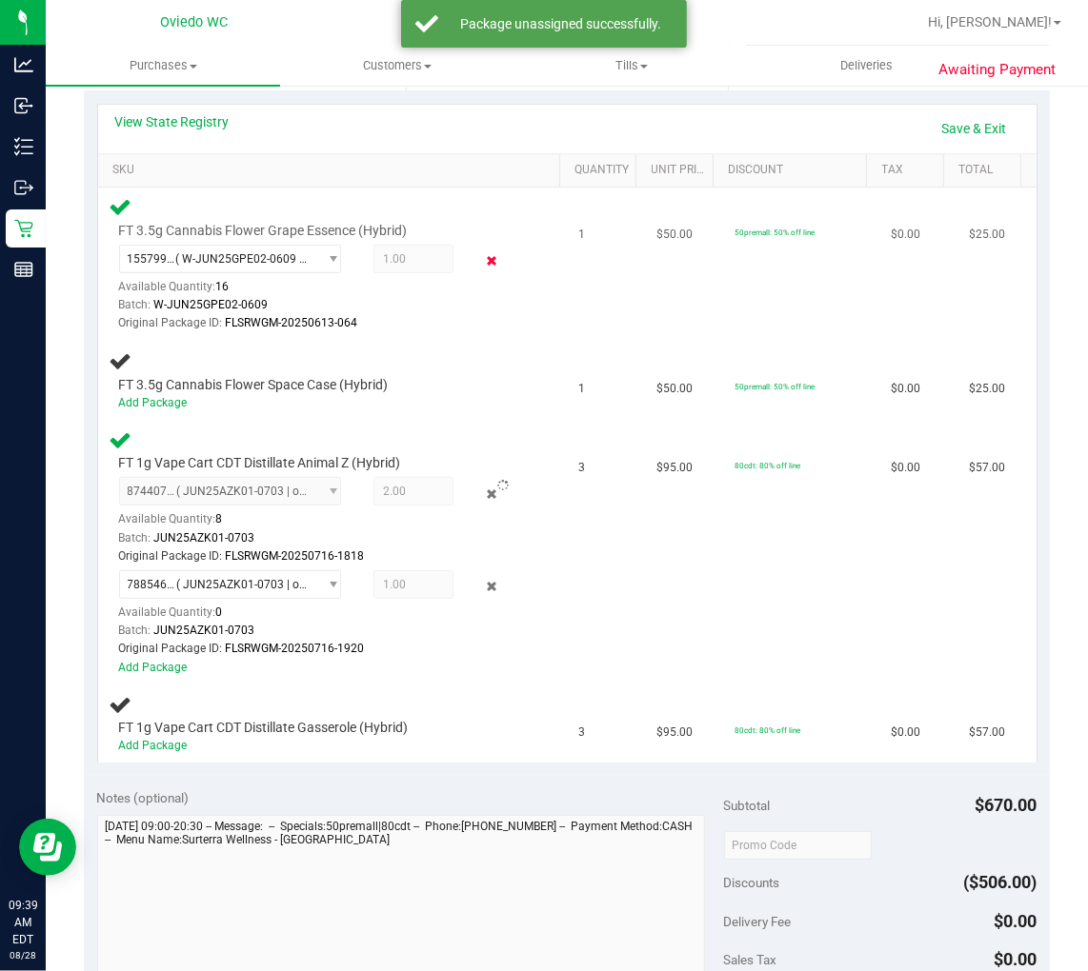
click at [482, 253] on icon at bounding box center [492, 261] width 20 height 22
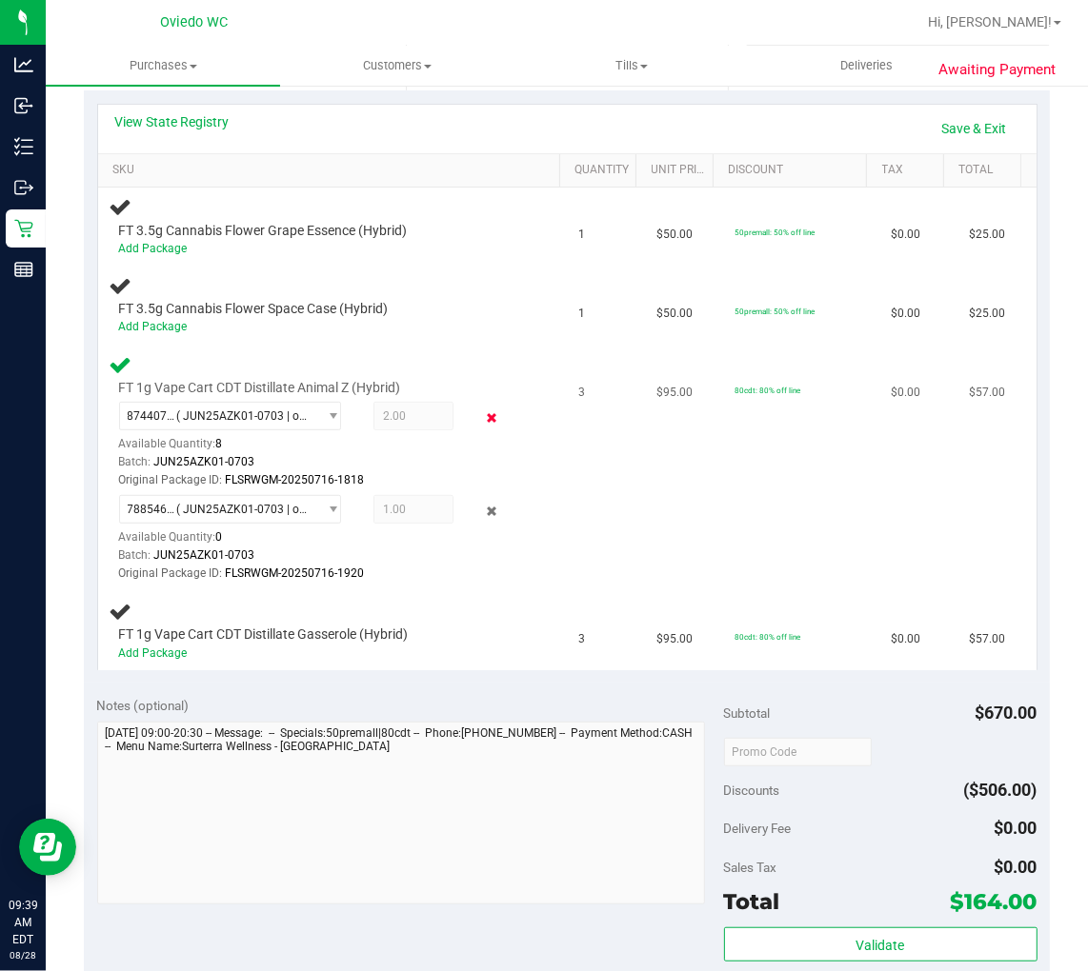
click at [483, 414] on icon at bounding box center [492, 419] width 20 height 22
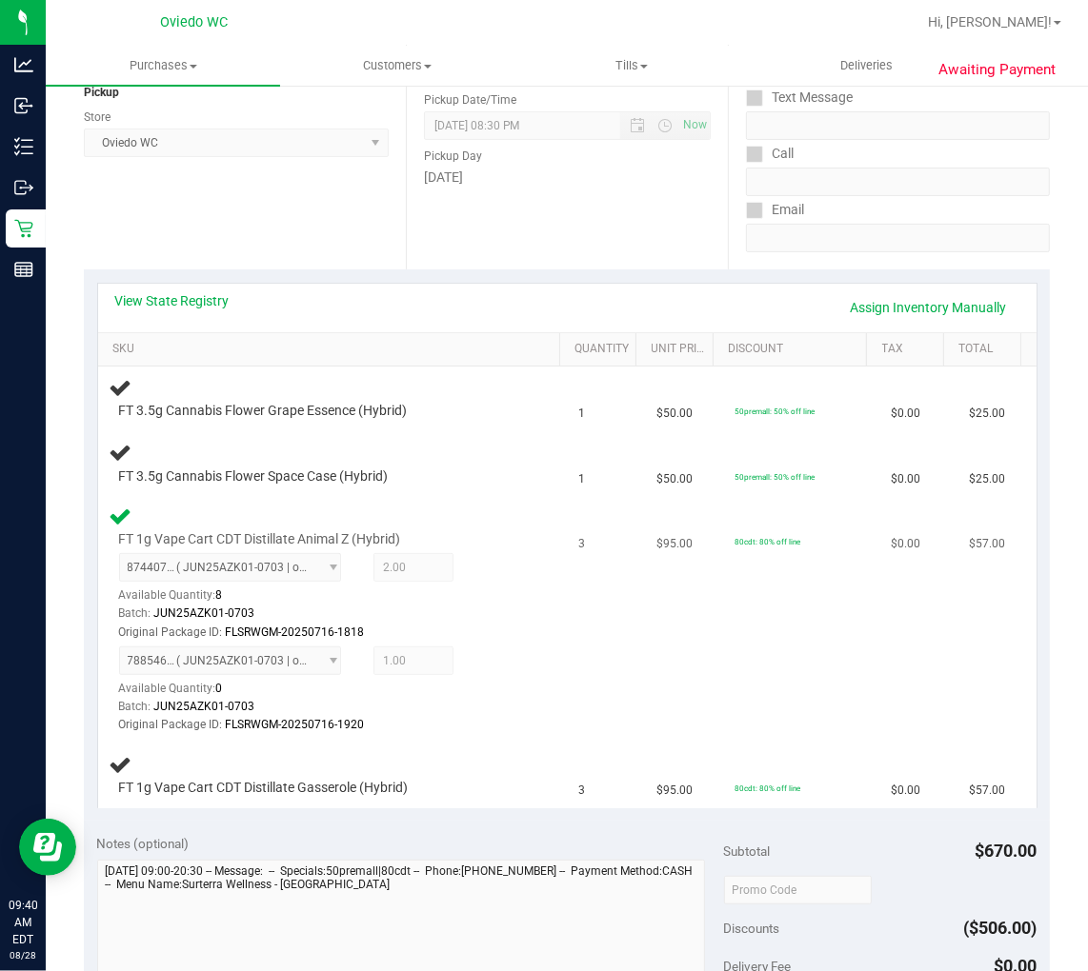
scroll to position [211, 0]
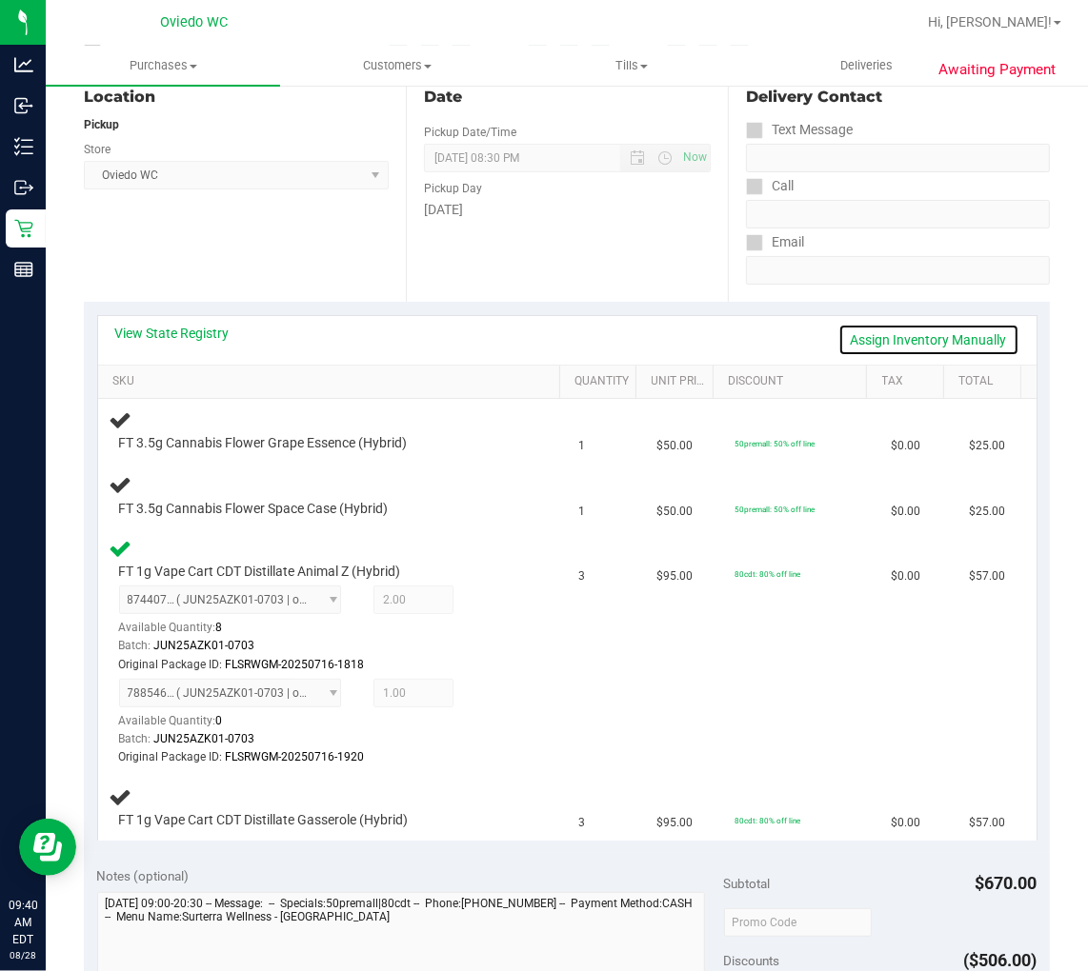
click at [902, 341] on link "Assign Inventory Manually" at bounding box center [928, 340] width 181 height 32
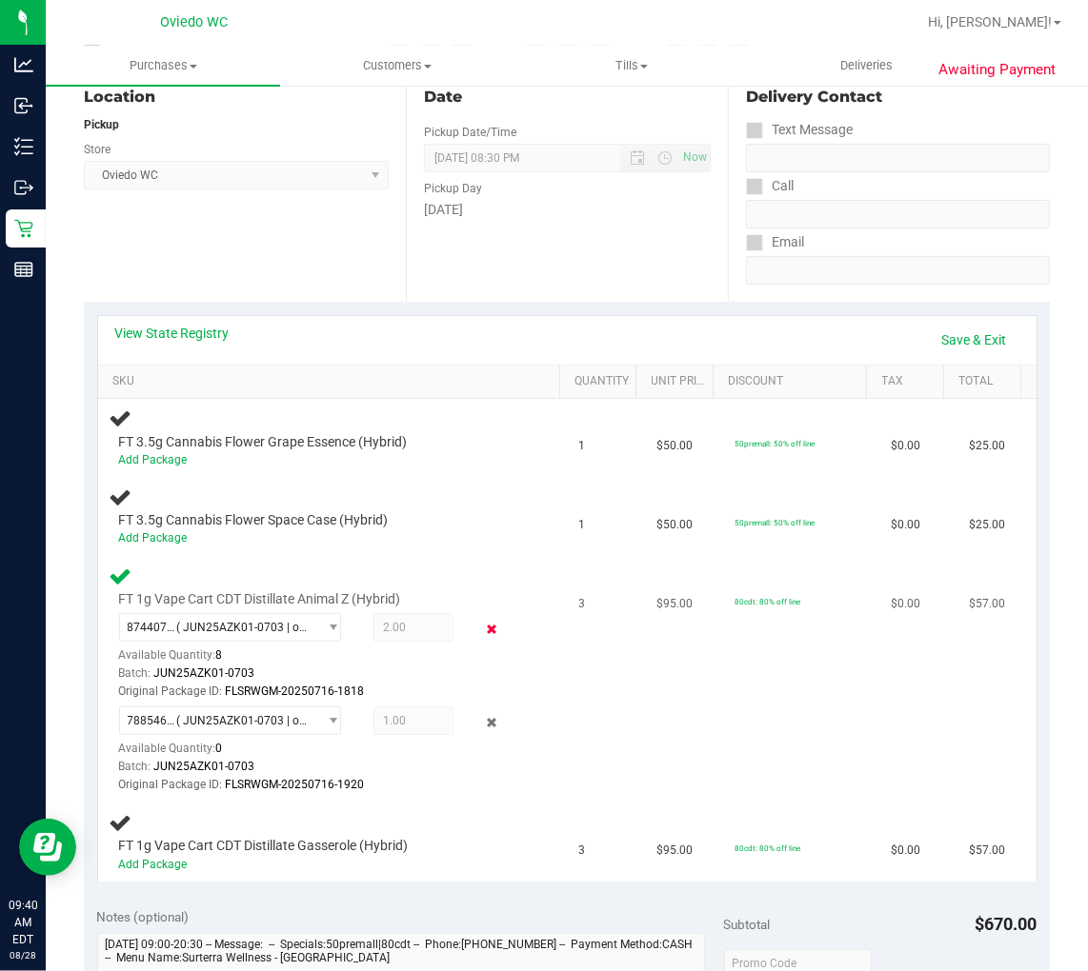
click at [482, 623] on icon at bounding box center [492, 630] width 20 height 22
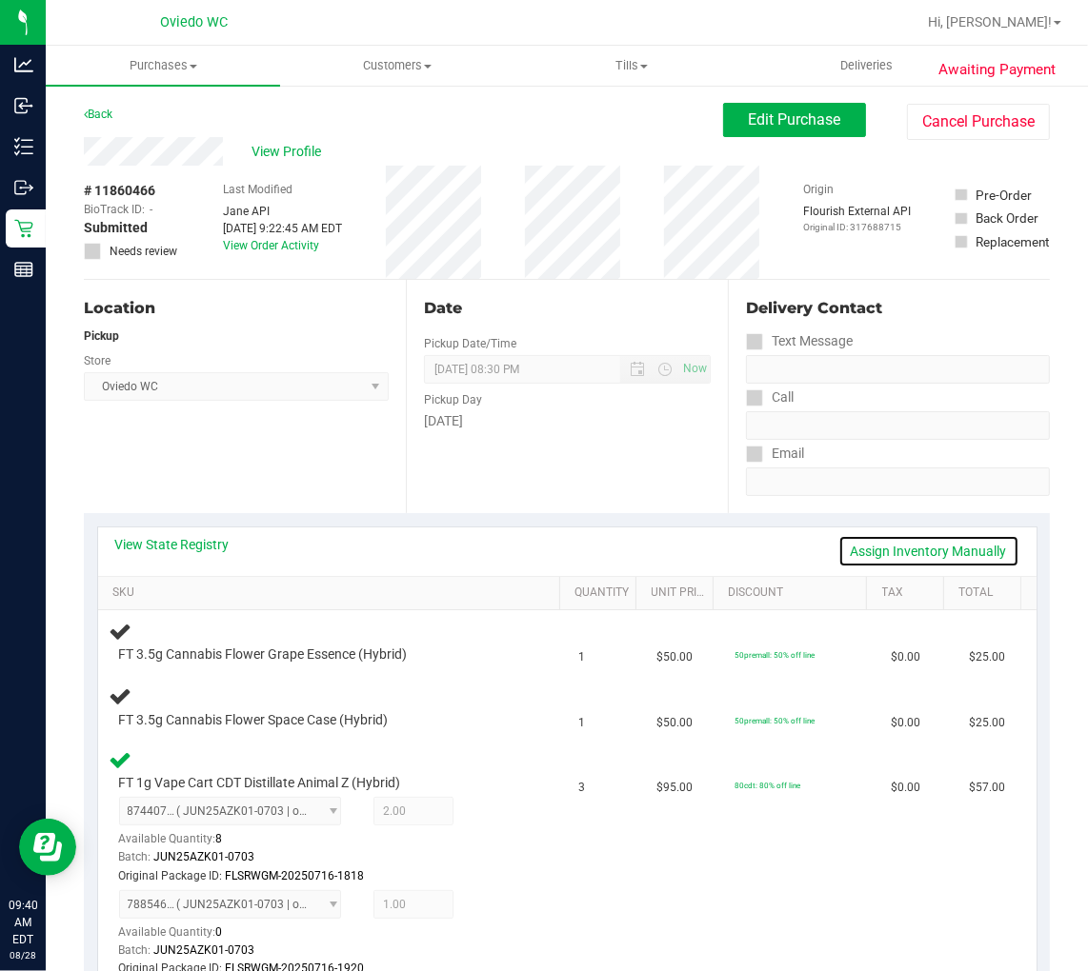
click at [922, 543] on link "Assign Inventory Manually" at bounding box center [928, 551] width 181 height 32
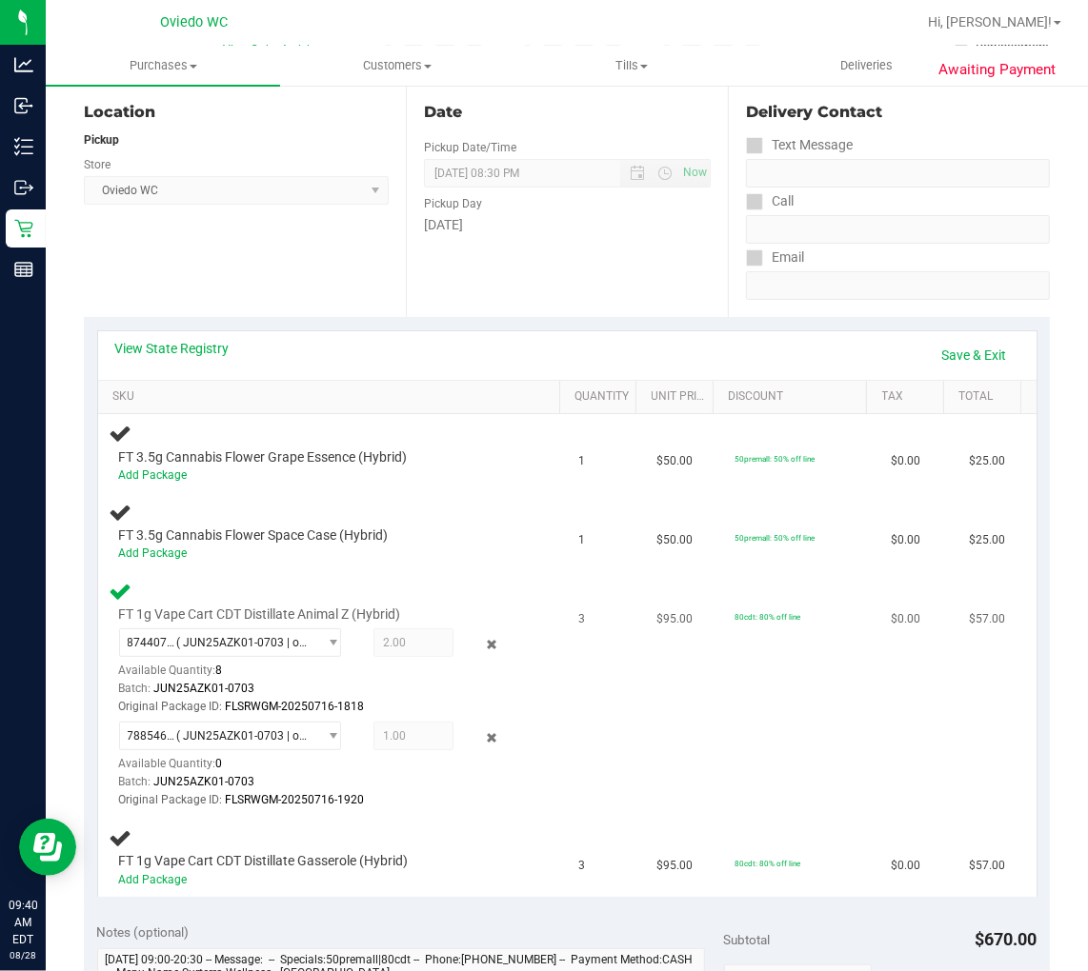
scroll to position [211, 0]
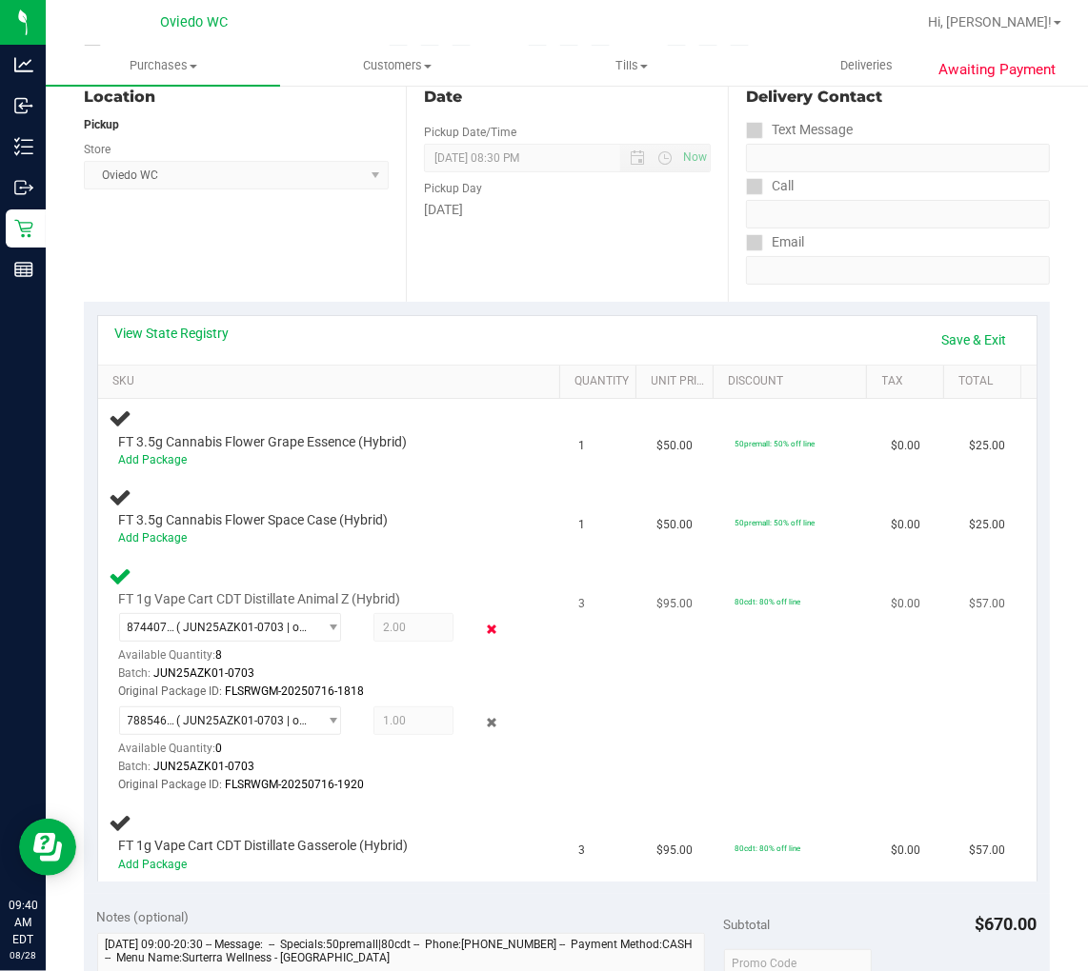
click at [482, 629] on icon at bounding box center [492, 630] width 20 height 22
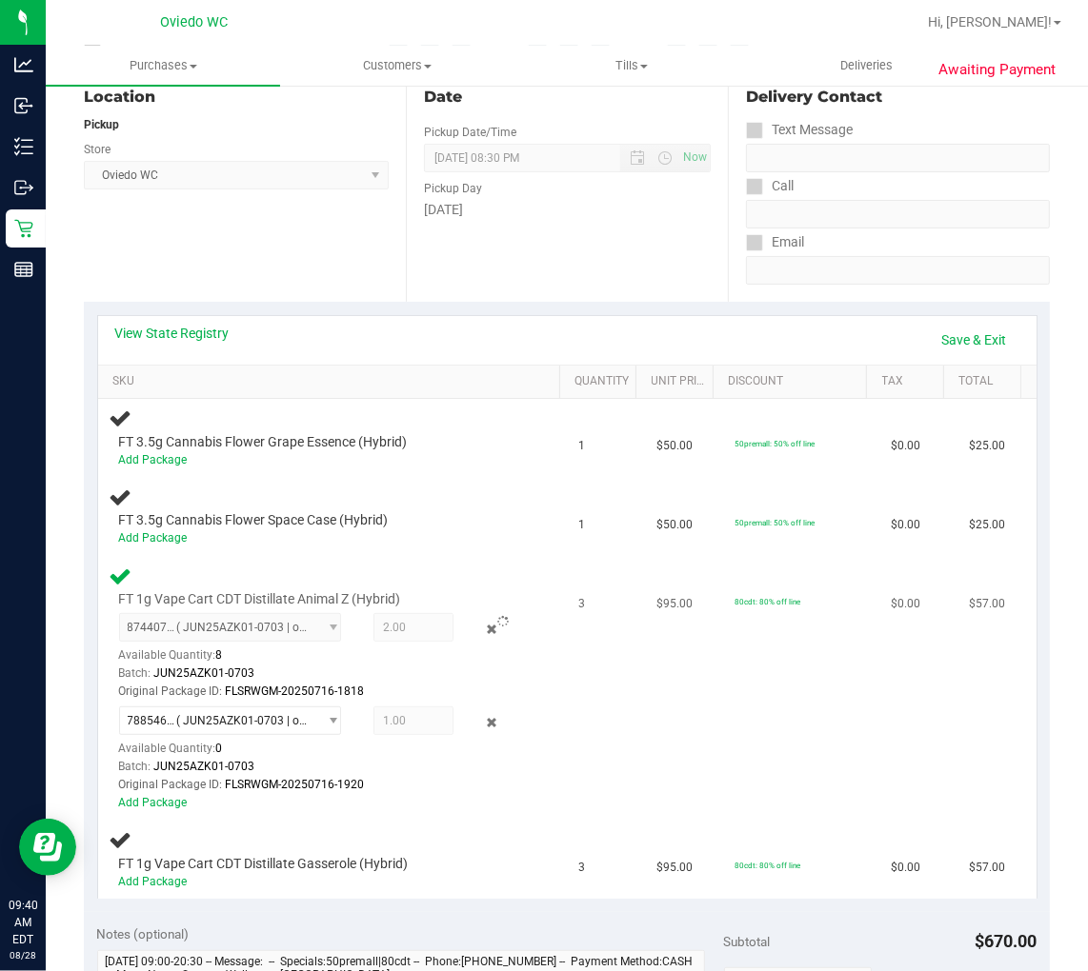
click at [498, 624] on span at bounding box center [503, 621] width 11 height 13
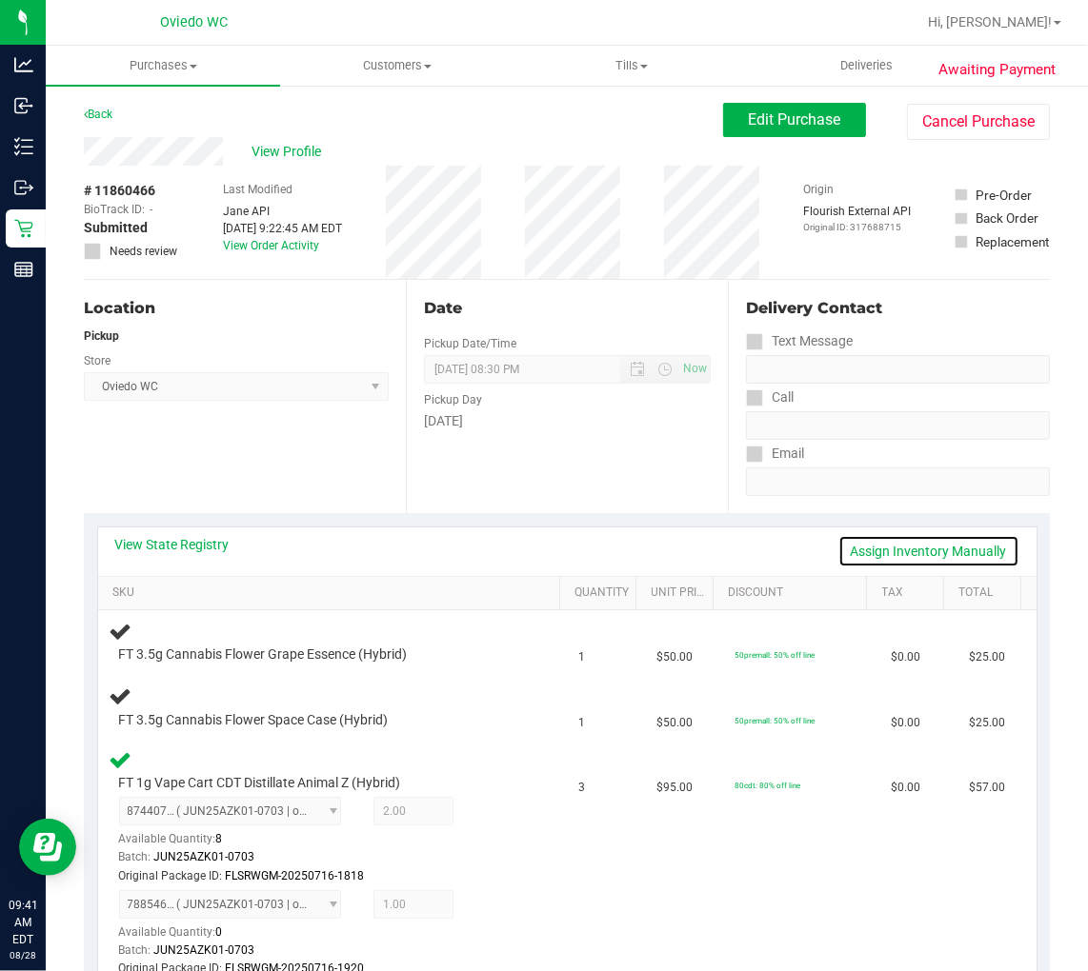
click at [917, 540] on link "Assign Inventory Manually" at bounding box center [928, 551] width 181 height 32
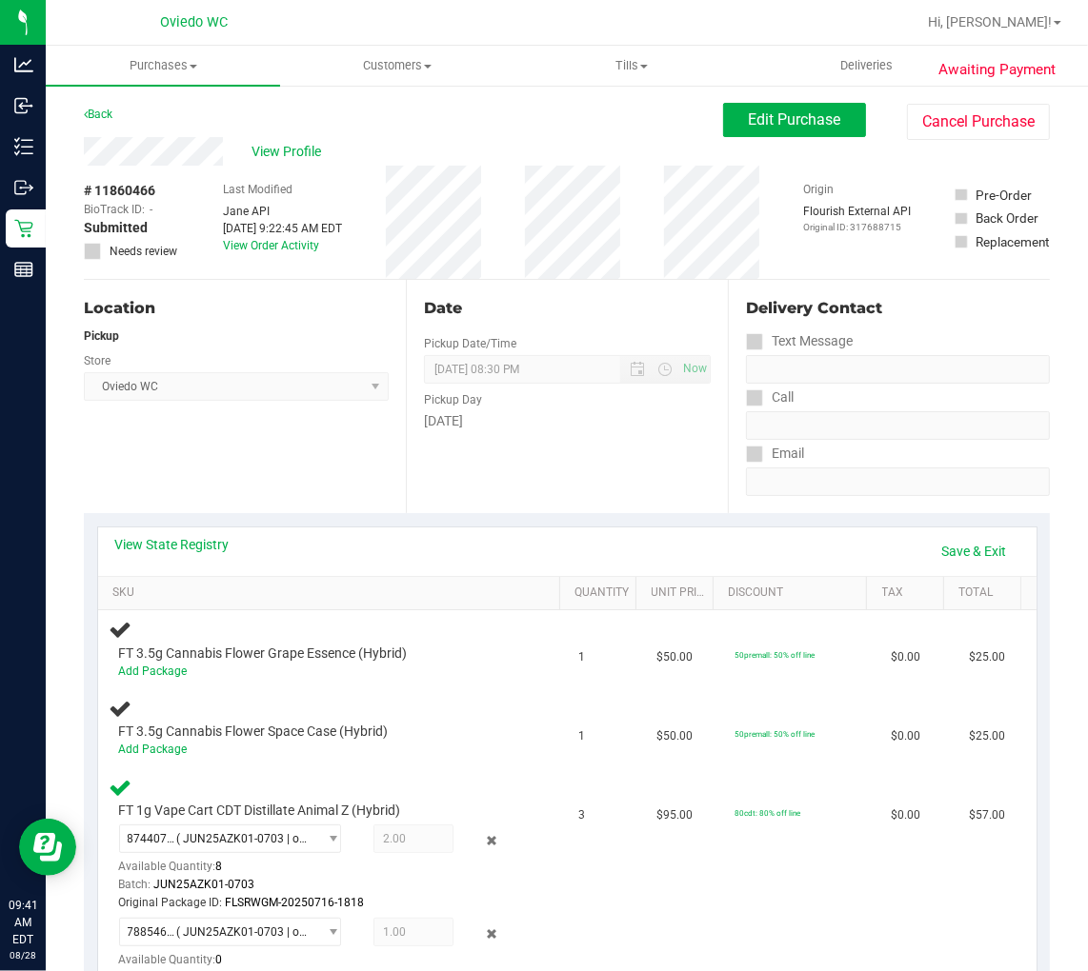
scroll to position [317, 0]
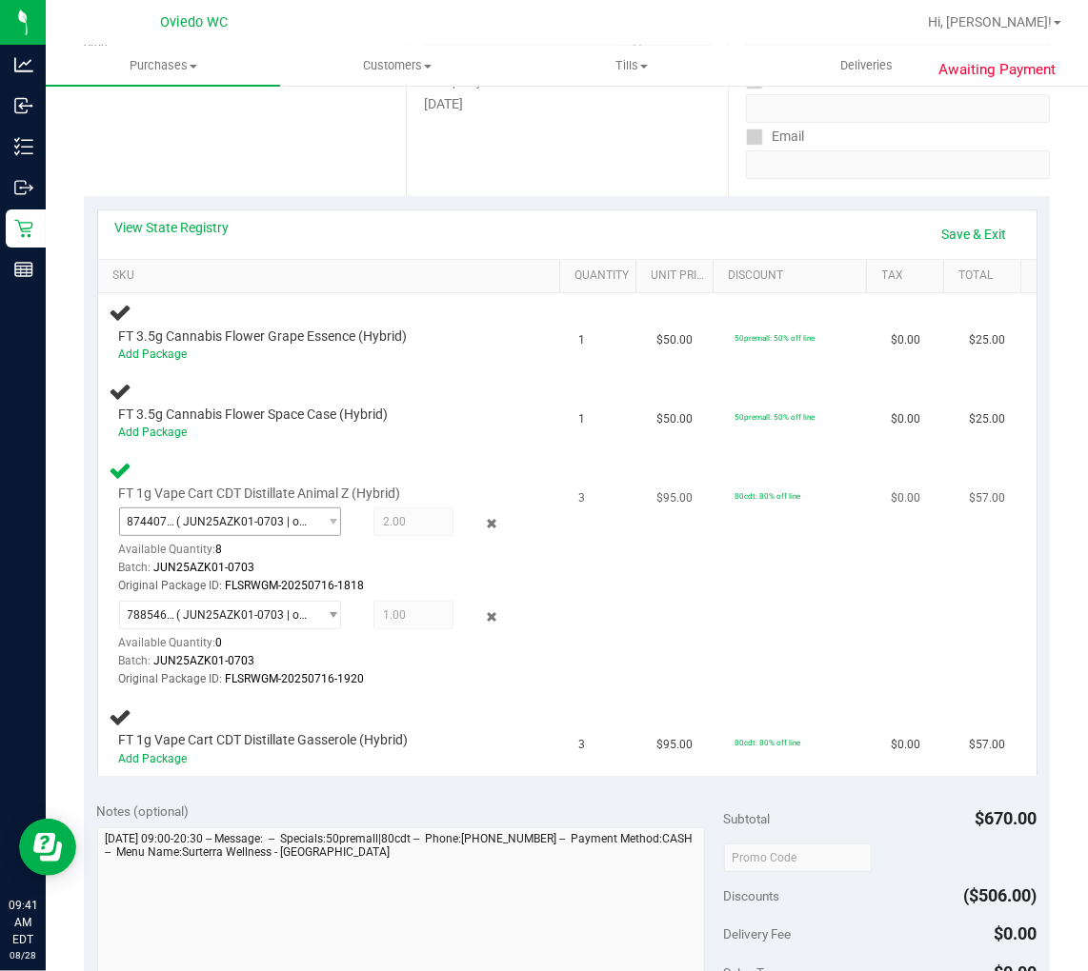
click at [320, 528] on span "select" at bounding box center [328, 522] width 24 height 27
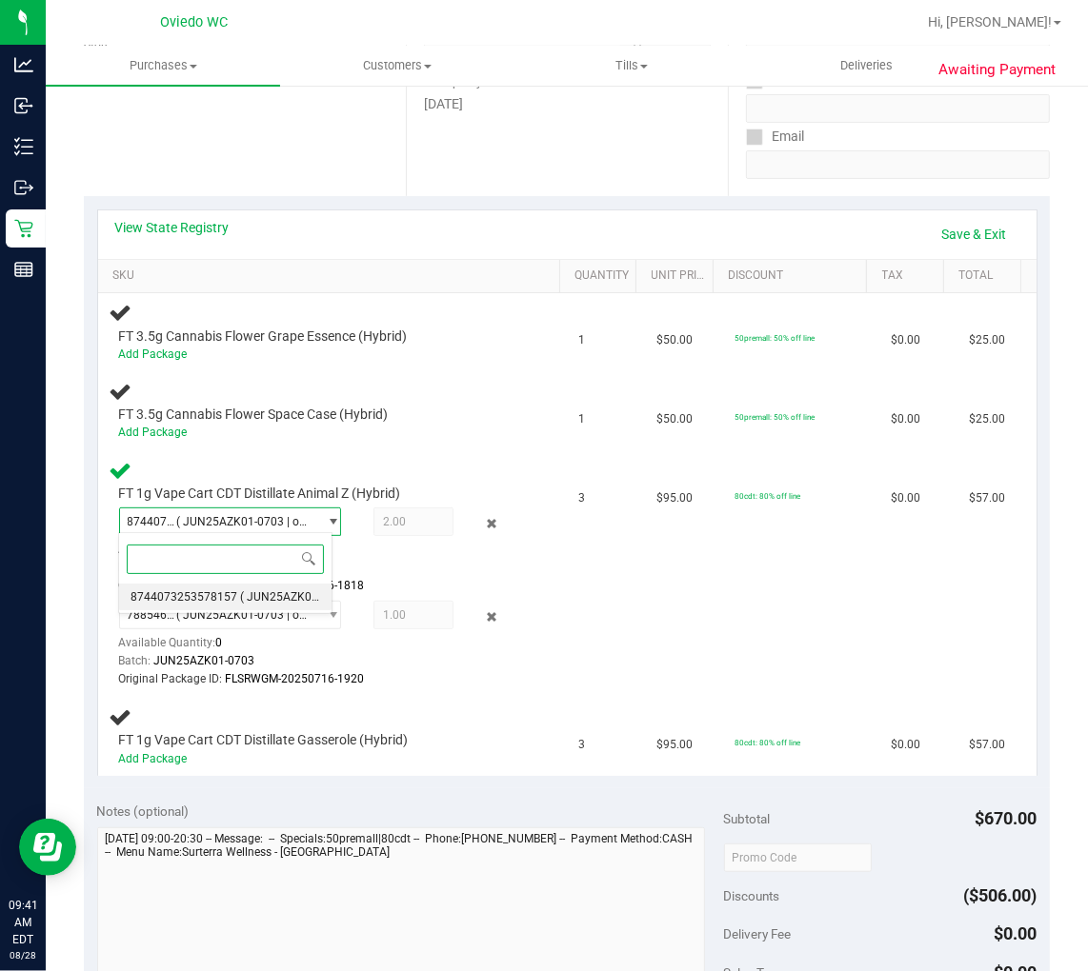
click at [249, 584] on li "8744073253578157 ( JUN25AZK01-0703 | orig: FLSRWGM-20250716-1818 )" at bounding box center [225, 597] width 212 height 27
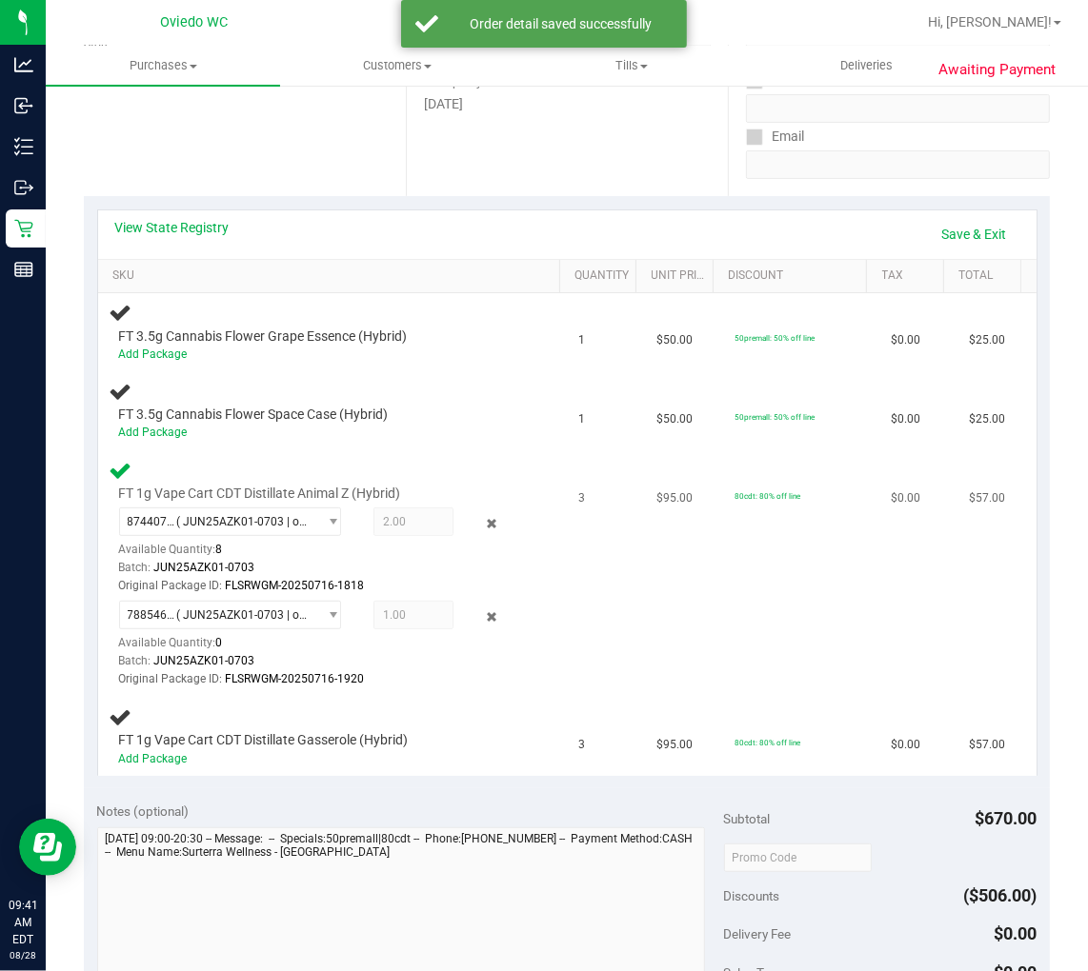
click at [407, 508] on span "2.00 2" at bounding box center [413, 522] width 80 height 29
click at [482, 513] on icon at bounding box center [492, 524] width 20 height 22
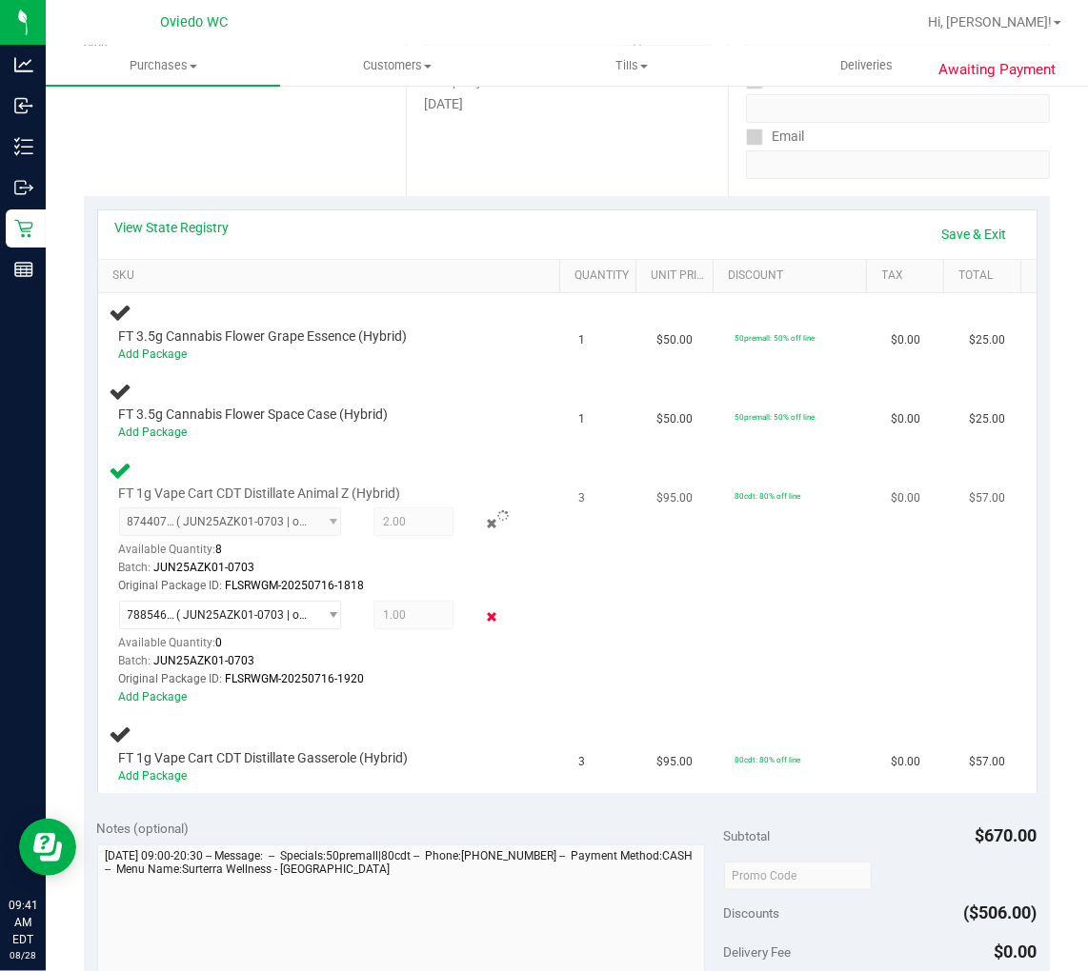
click at [482, 607] on icon at bounding box center [492, 618] width 20 height 22
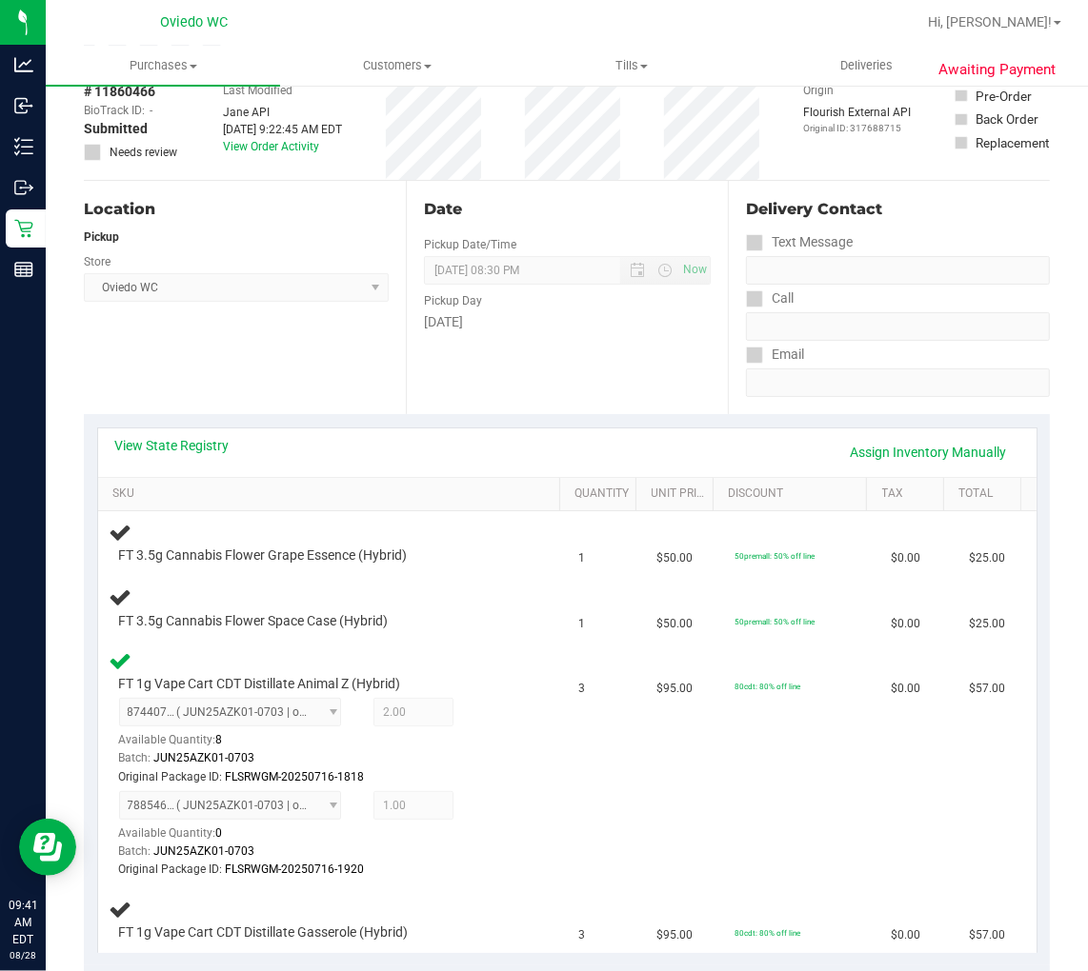
scroll to position [317, 0]
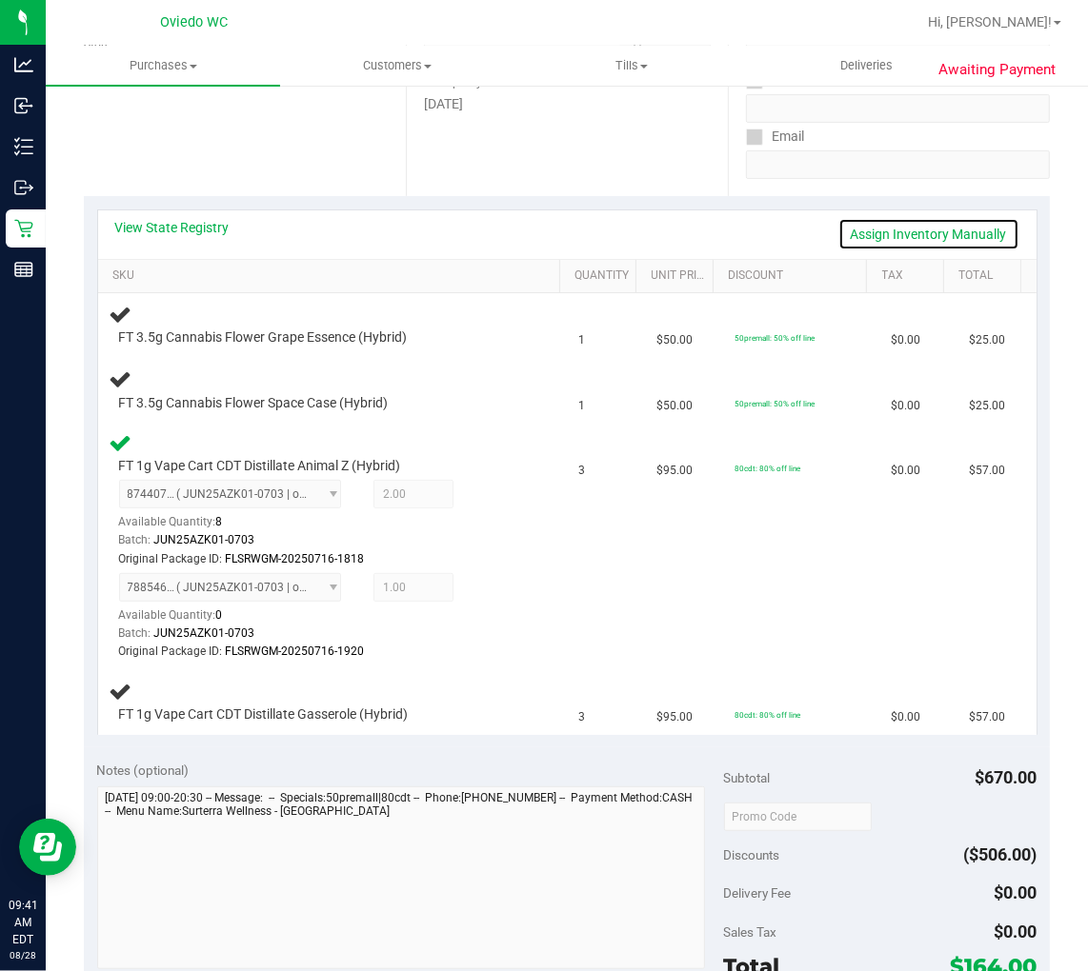
click at [965, 240] on link "Assign Inventory Manually" at bounding box center [928, 234] width 181 height 32
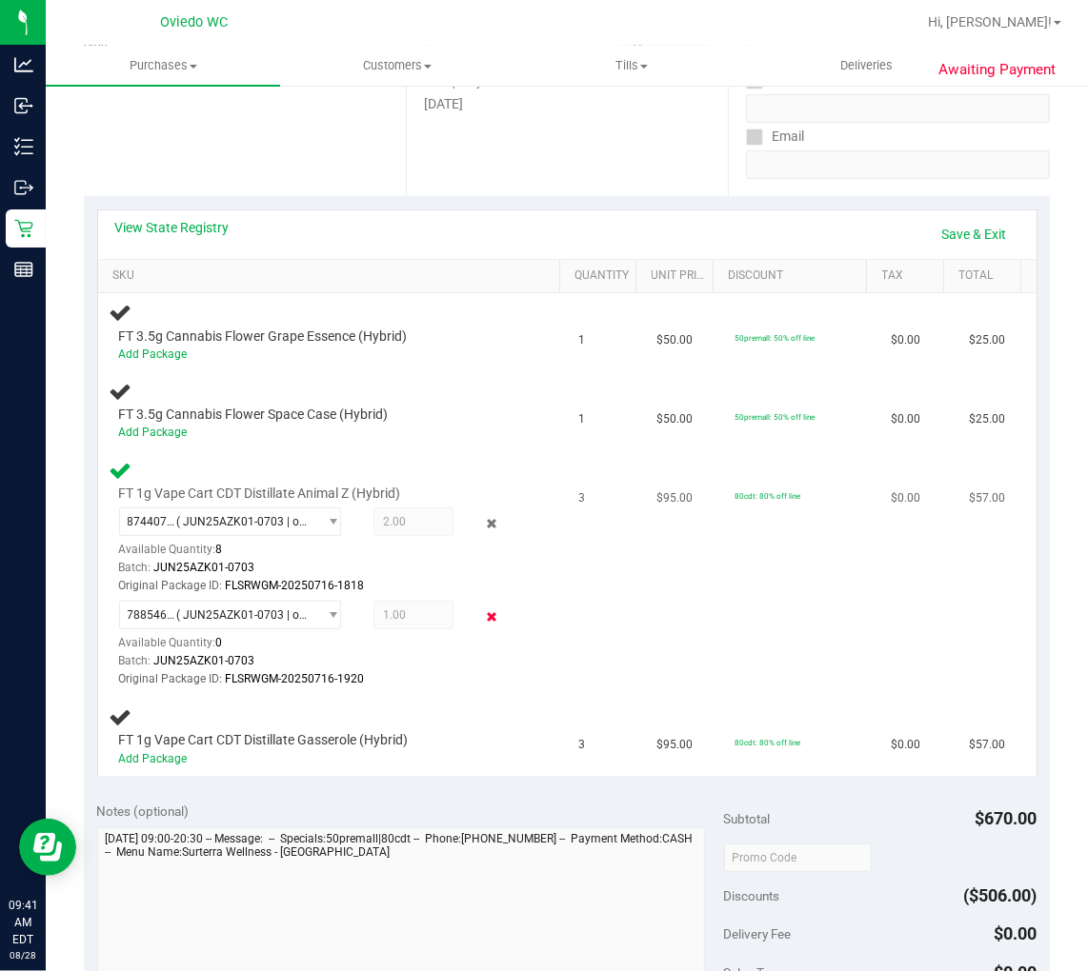
click at [482, 607] on icon at bounding box center [492, 618] width 20 height 22
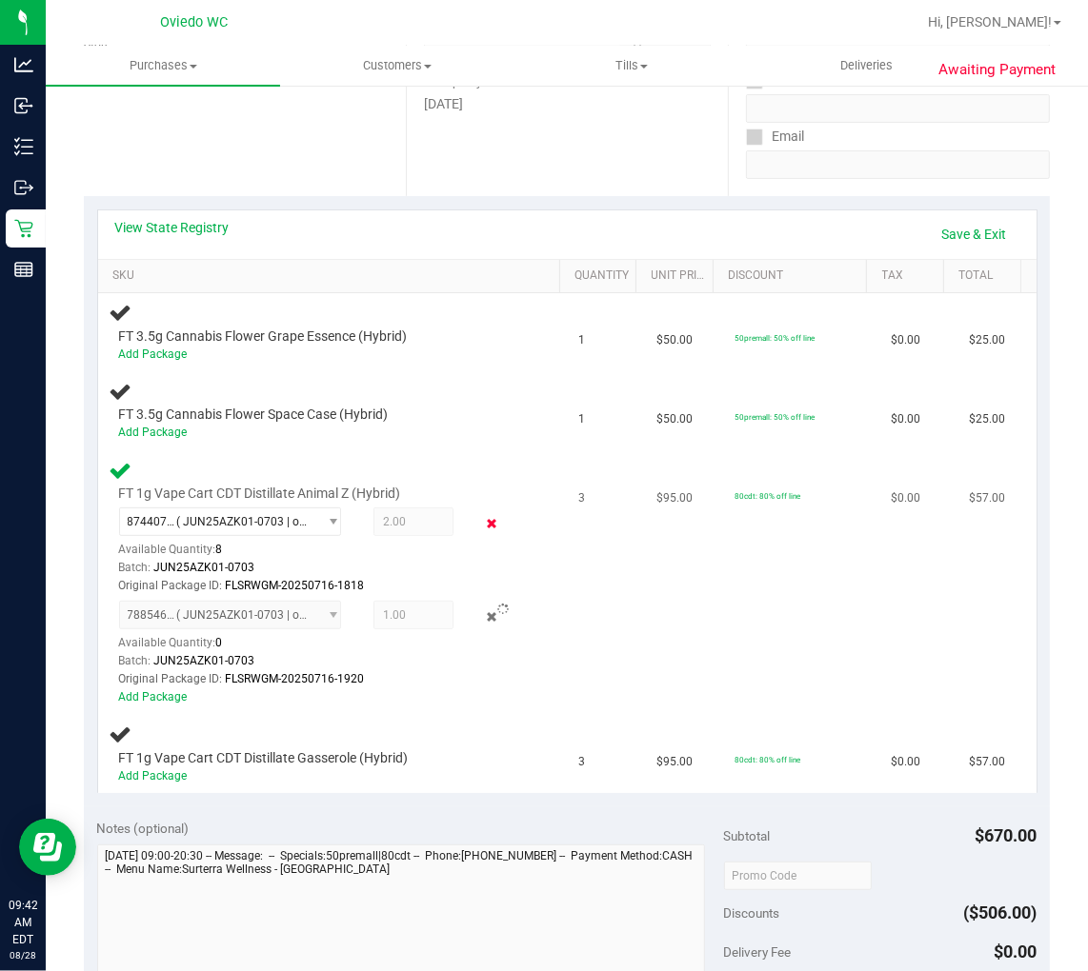
click at [482, 519] on icon at bounding box center [492, 524] width 20 height 22
click at [938, 223] on link "Save & Exit" at bounding box center [975, 234] width 90 height 32
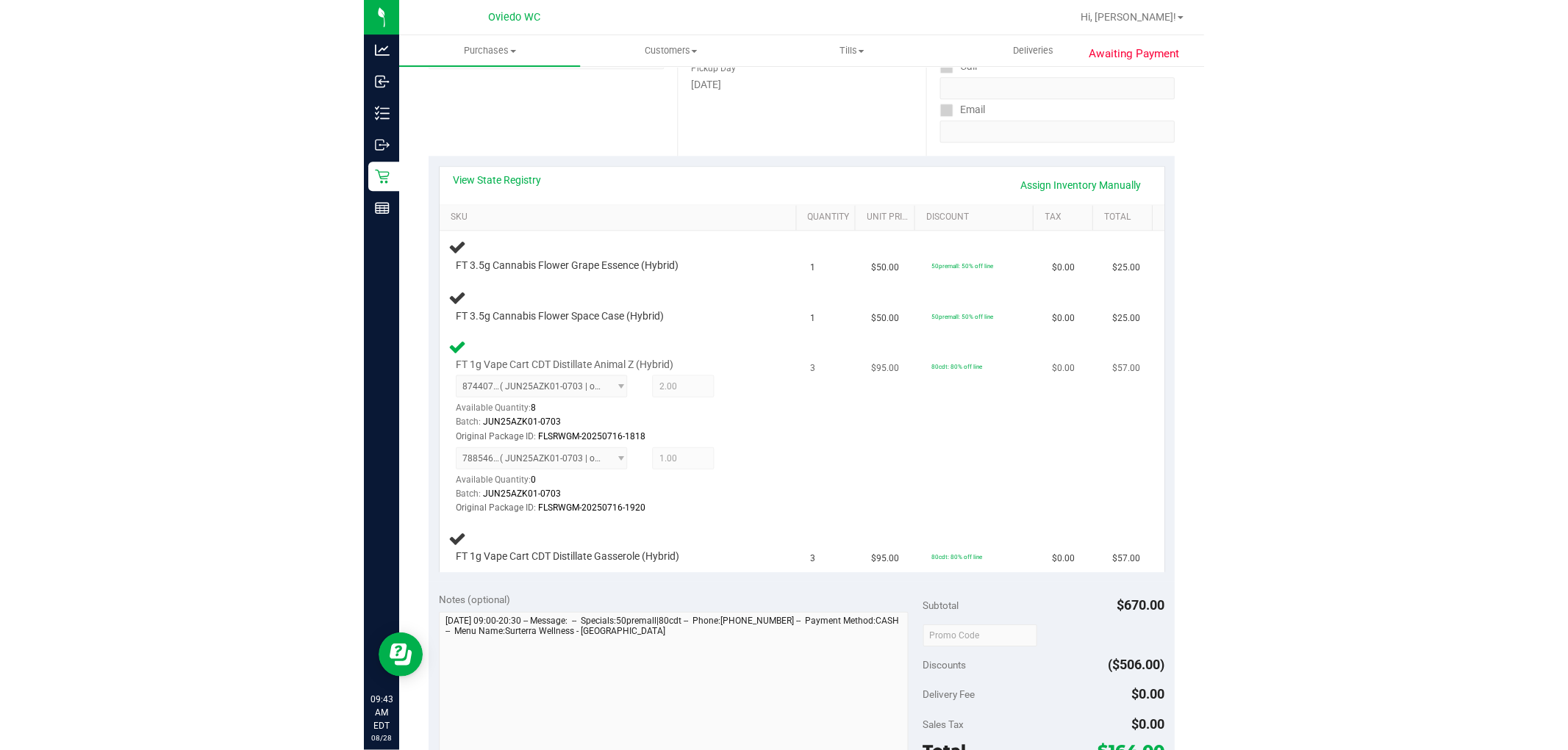
scroll to position [245, 0]
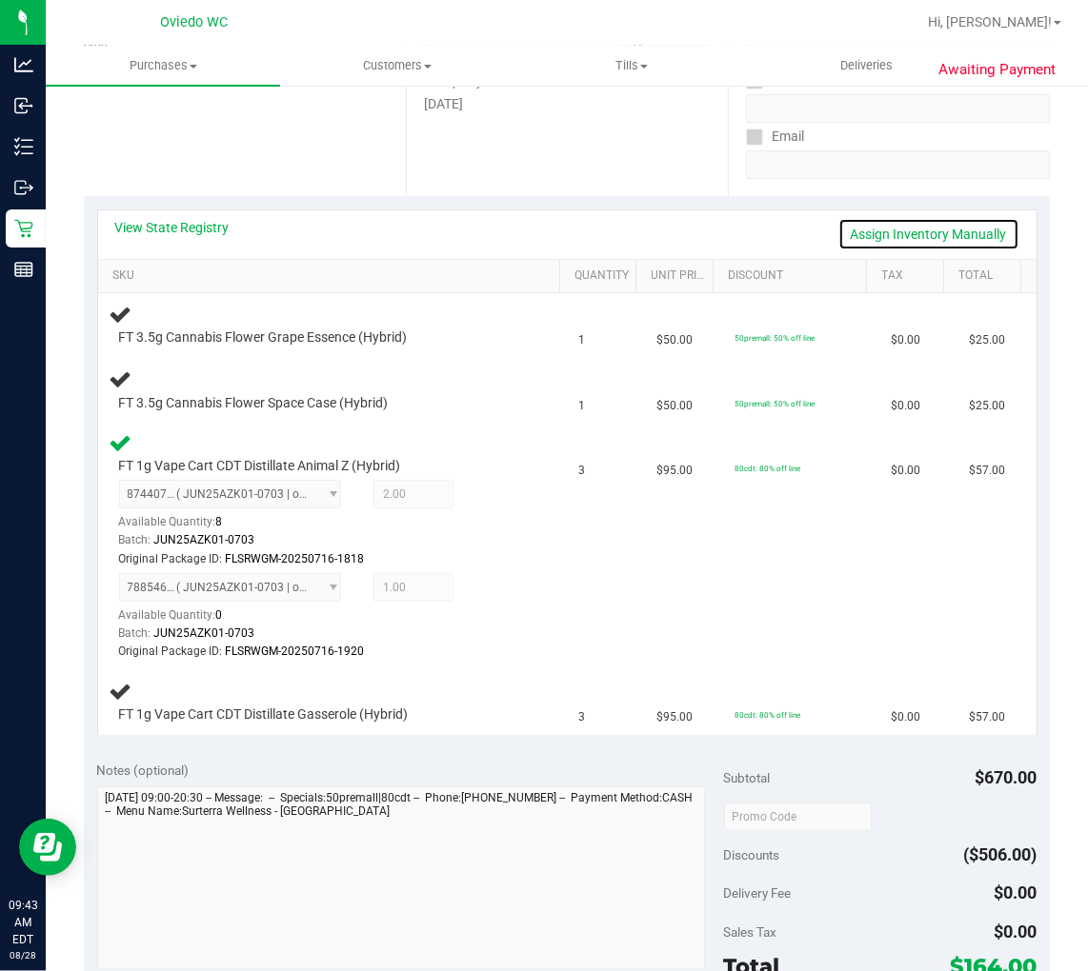
click at [950, 229] on link "Assign Inventory Manually" at bounding box center [928, 234] width 181 height 32
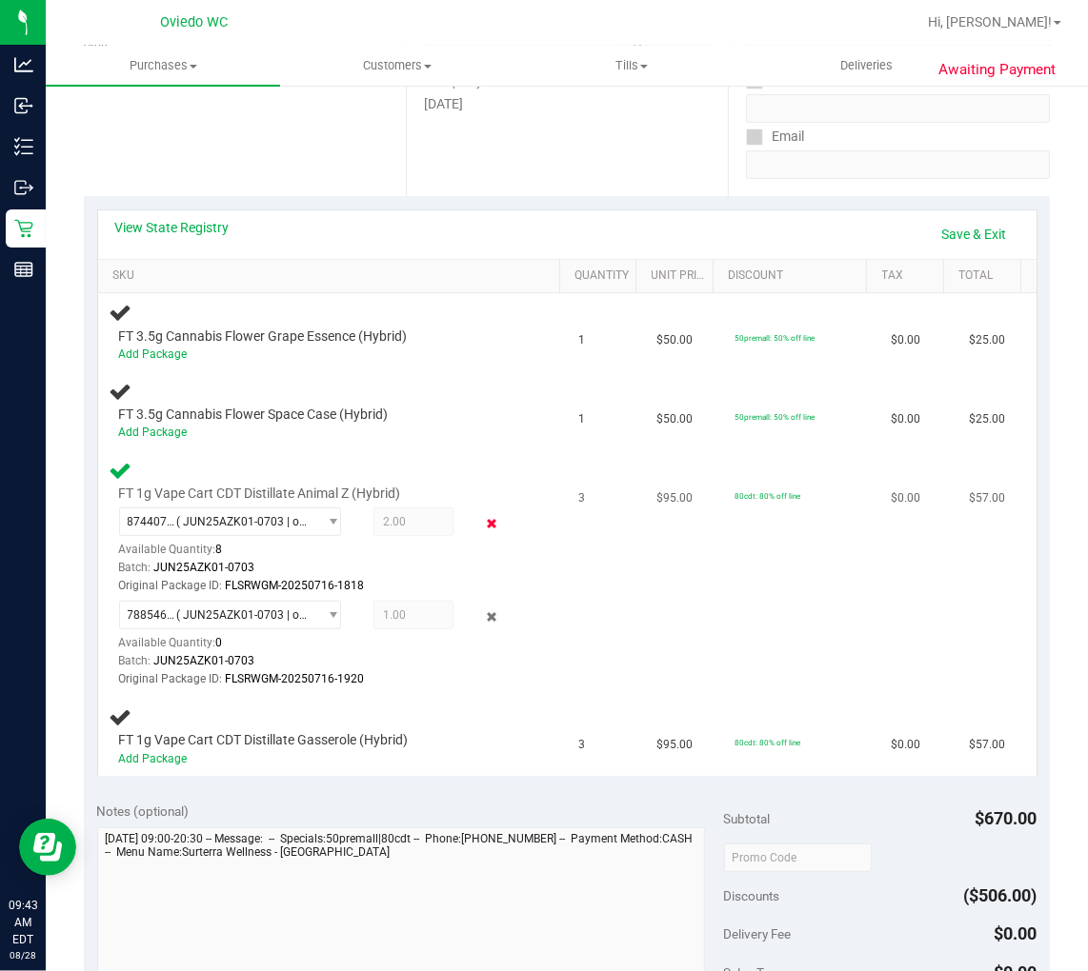
click at [483, 516] on icon at bounding box center [492, 524] width 20 height 22
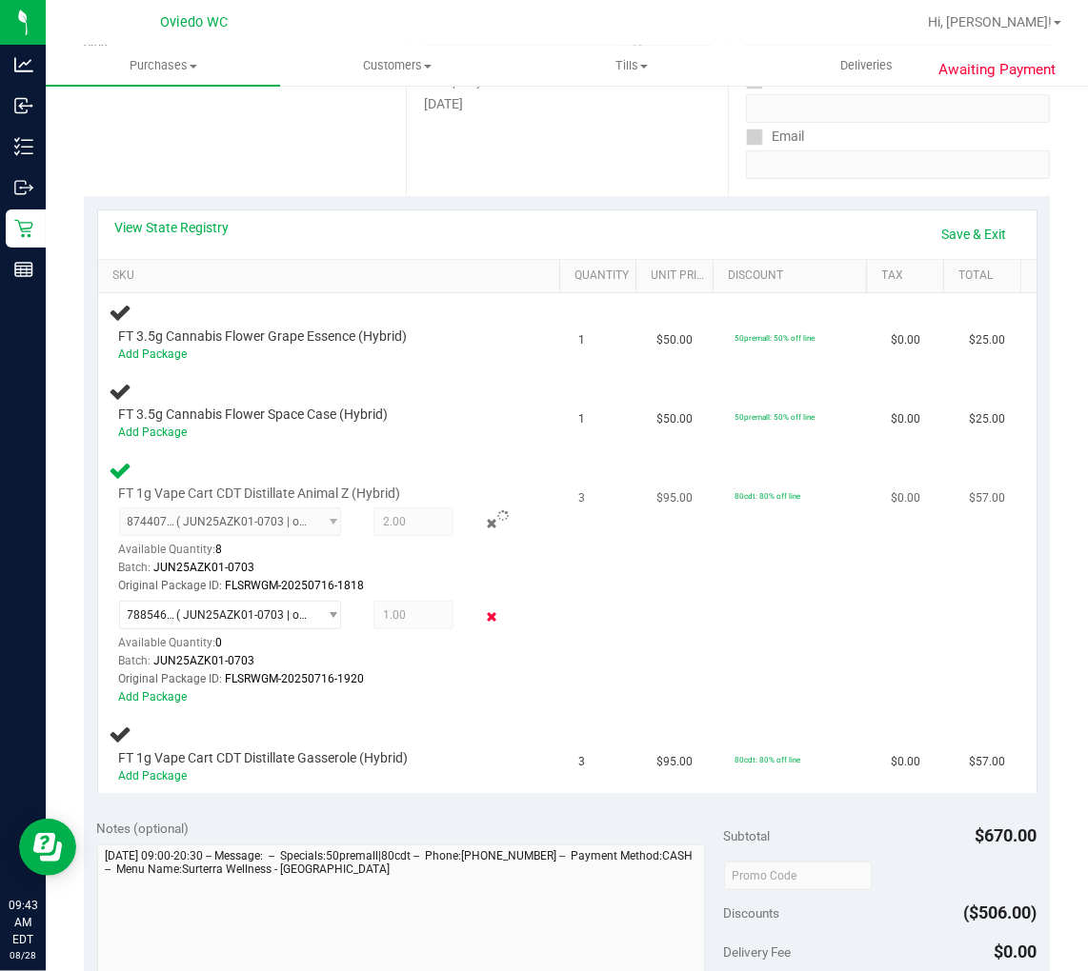
click at [488, 612] on icon at bounding box center [492, 618] width 20 height 22
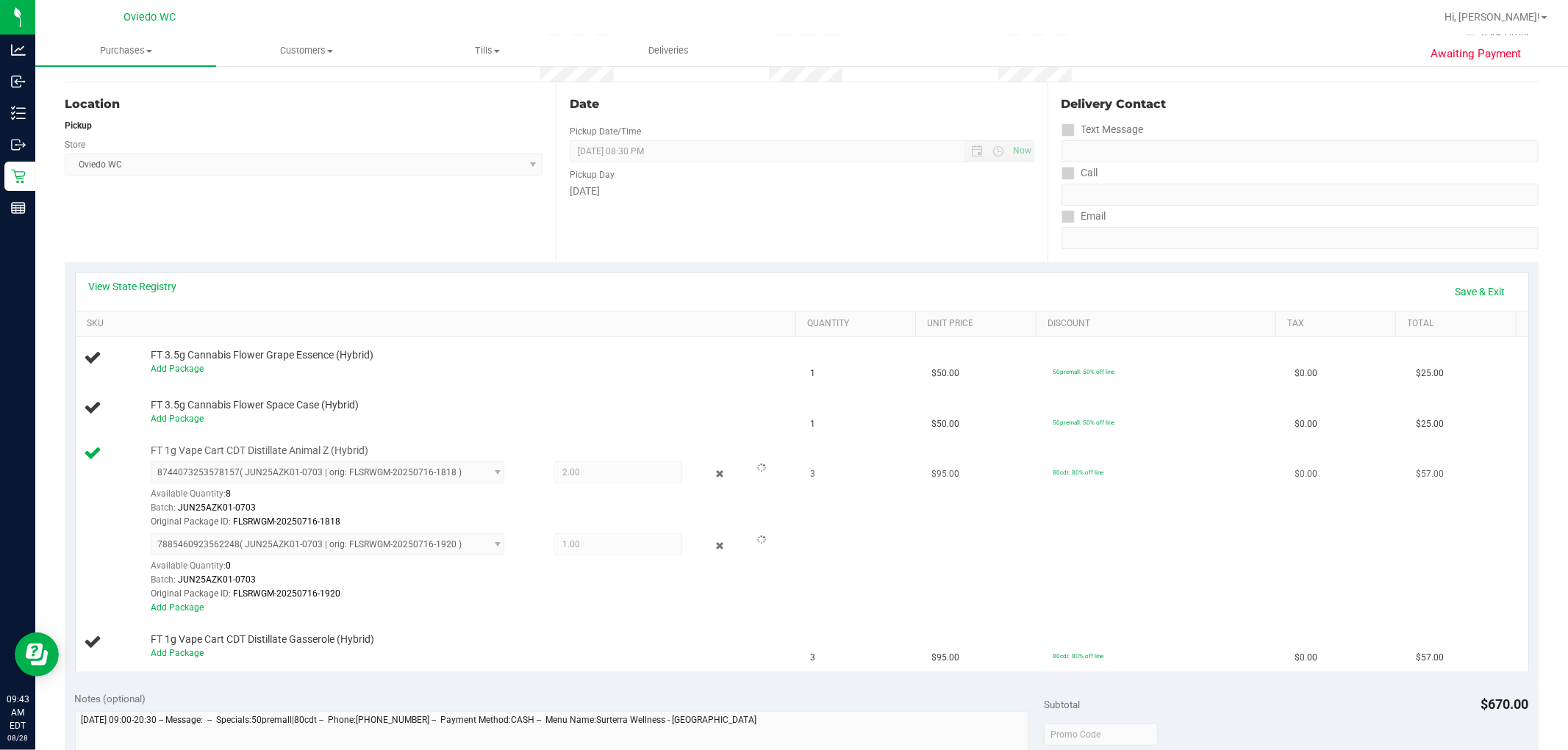
scroll to position [163, 0]
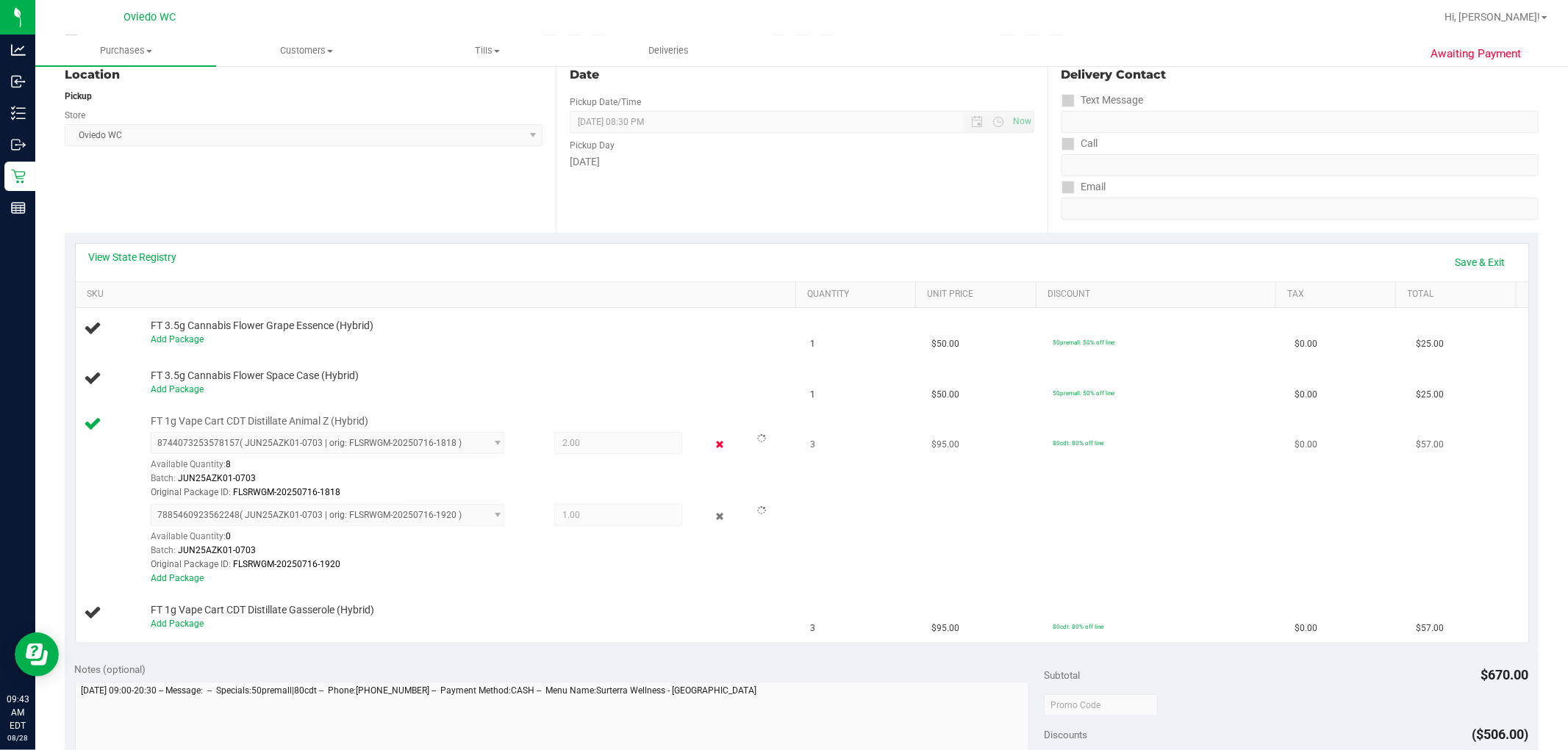
click at [711, 441] on icon at bounding box center [719, 445] width 15 height 17
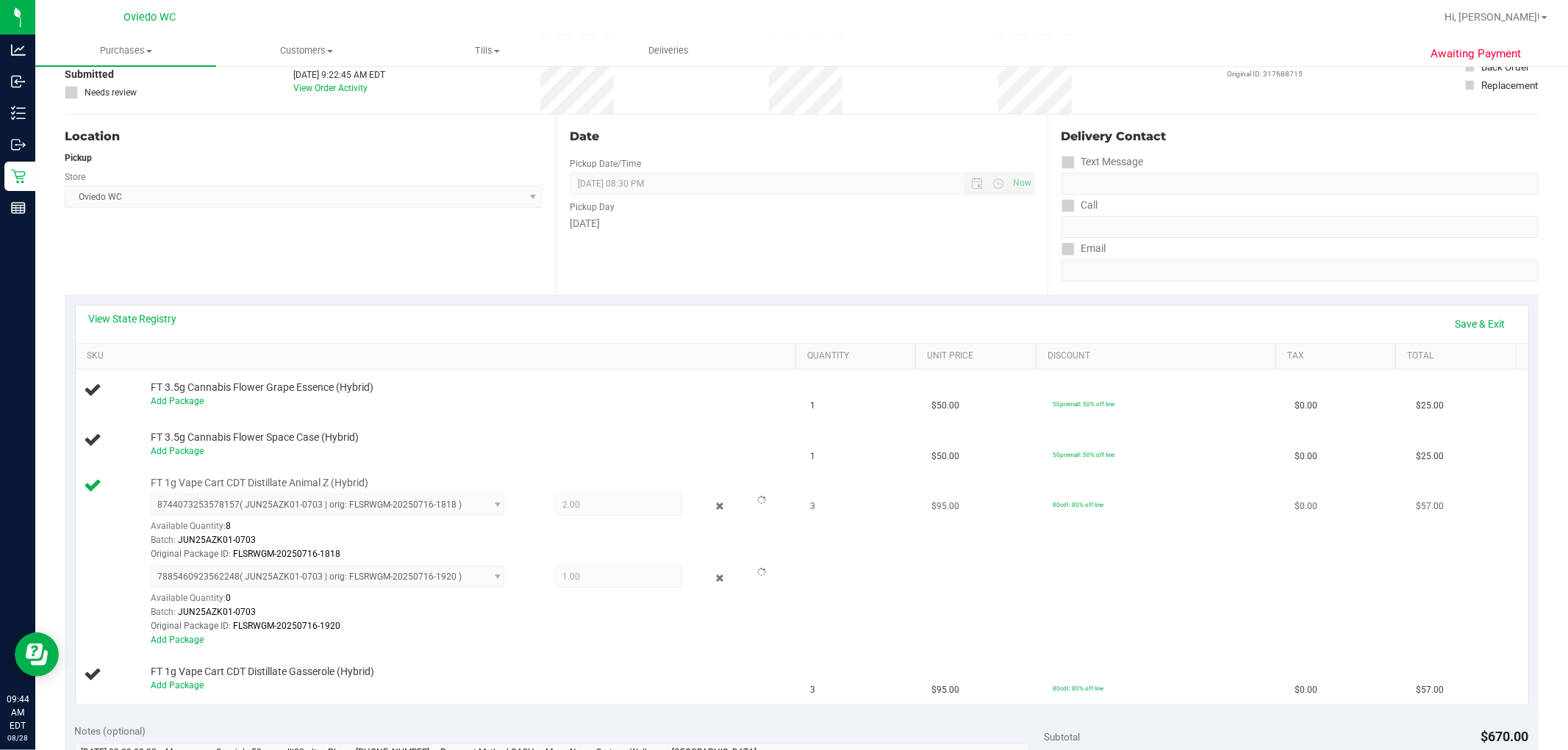
scroll to position [245, 0]
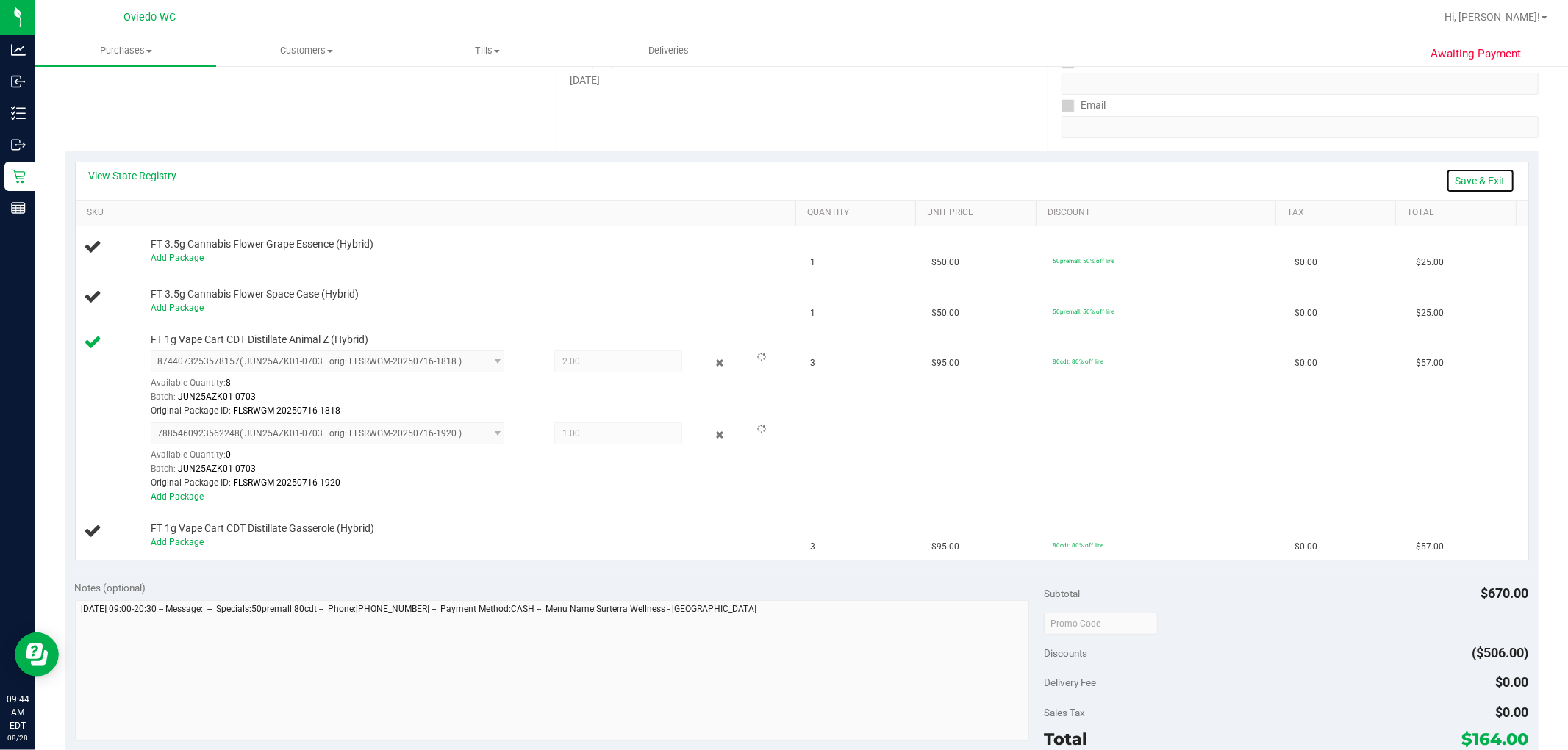
click at [839, 177] on link "Save & Exit" at bounding box center [1480, 181] width 69 height 25
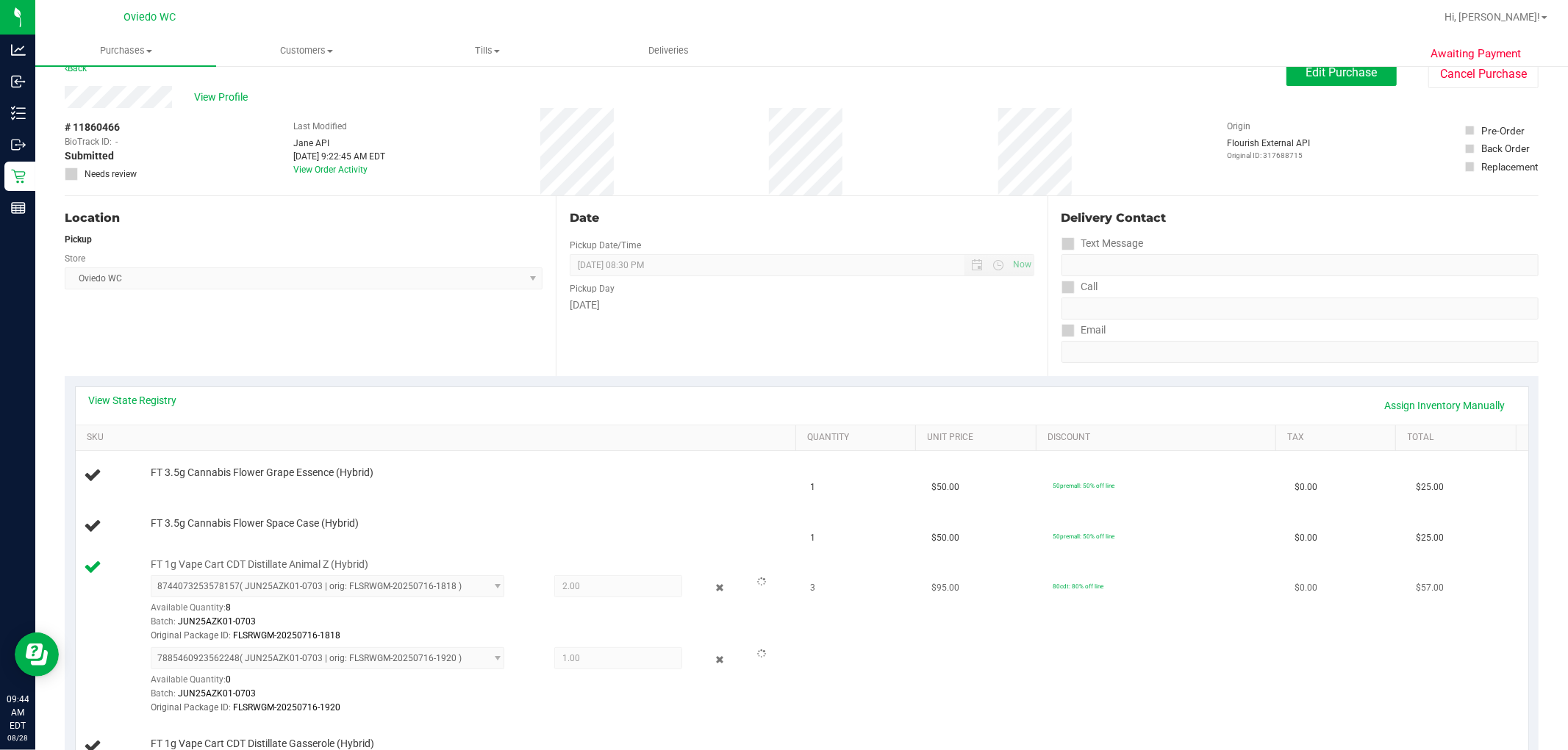
scroll to position [0, 0]
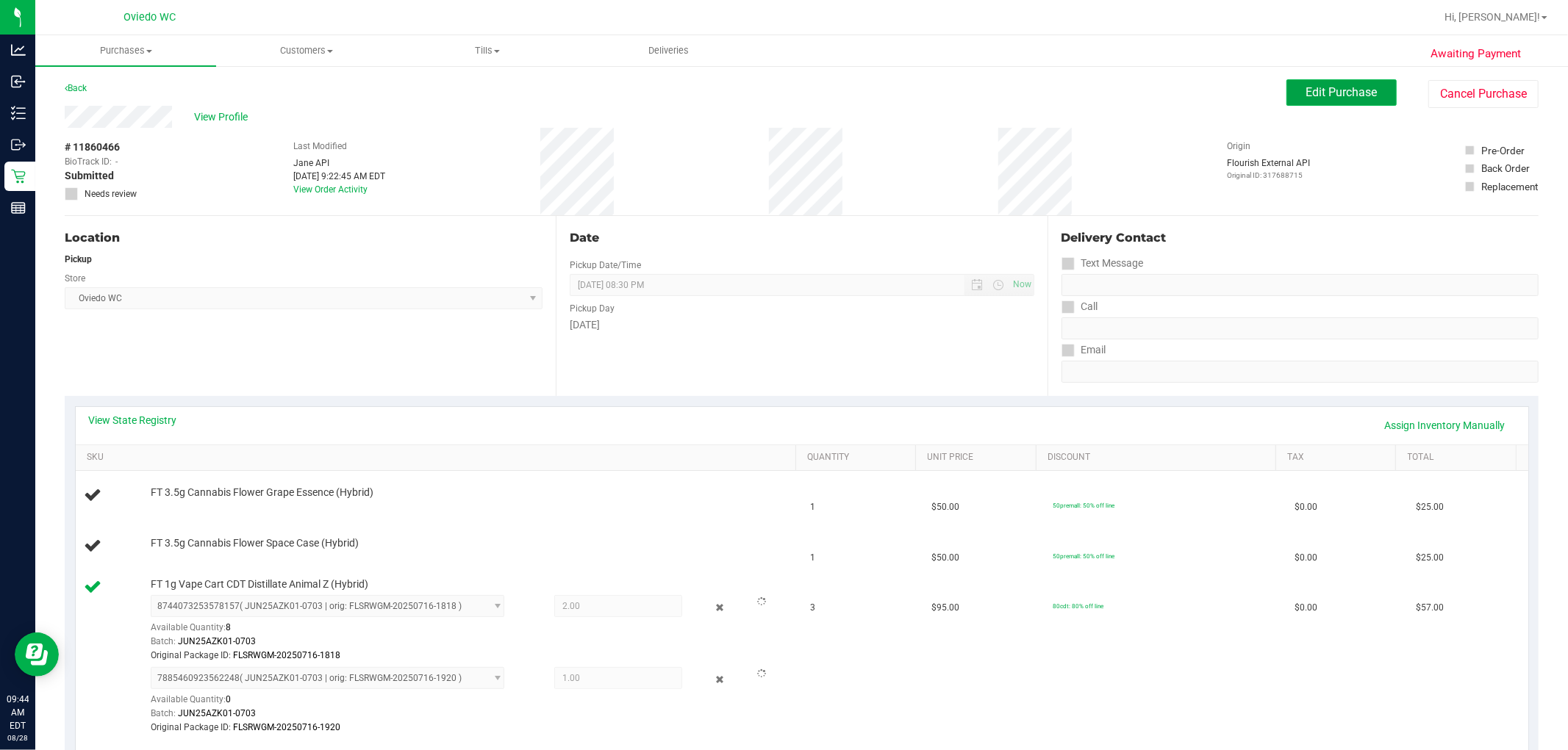
click at [839, 81] on button "Edit Purchase" at bounding box center [1341, 93] width 110 height 26
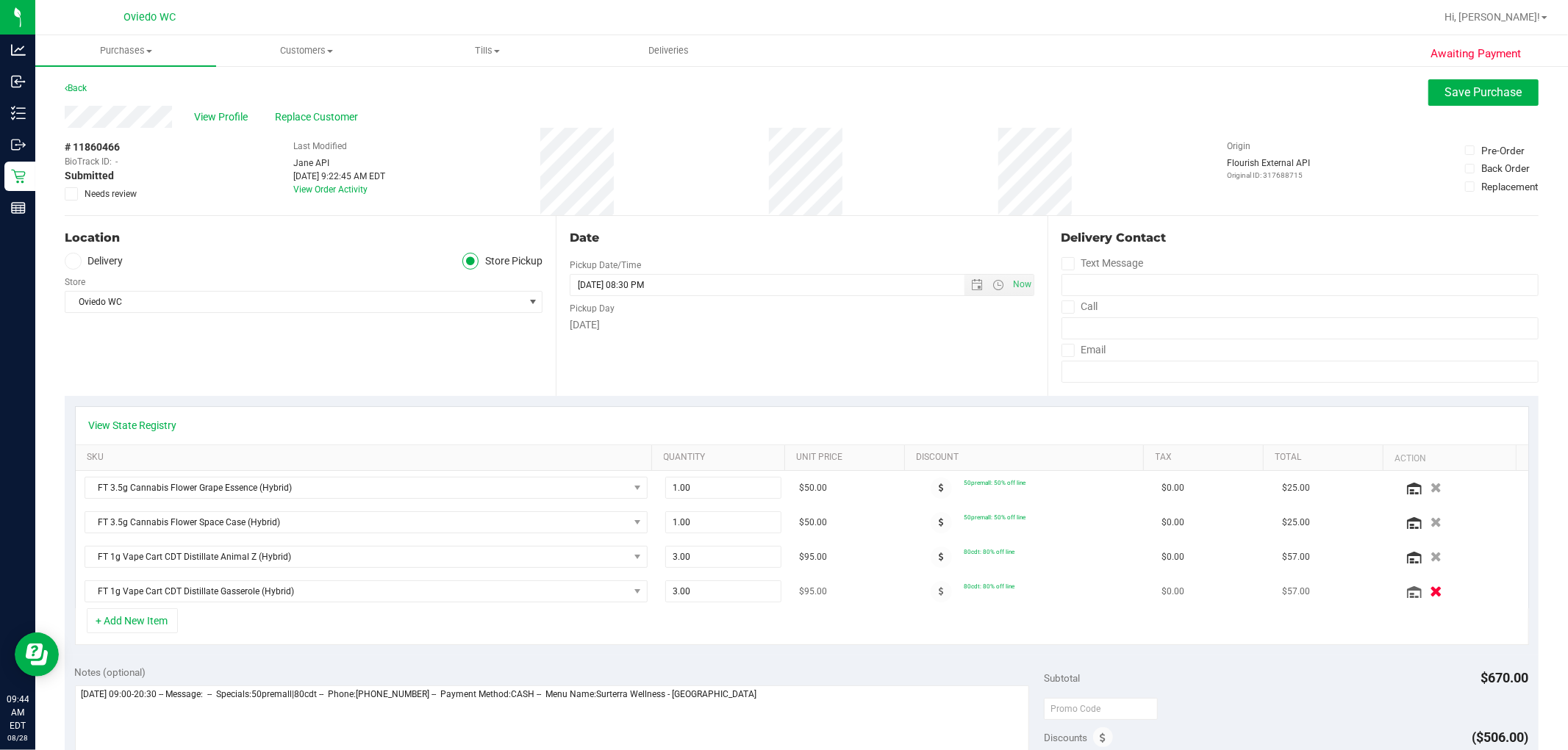
click at [839, 597] on button "button" at bounding box center [1436, 591] width 25 height 15
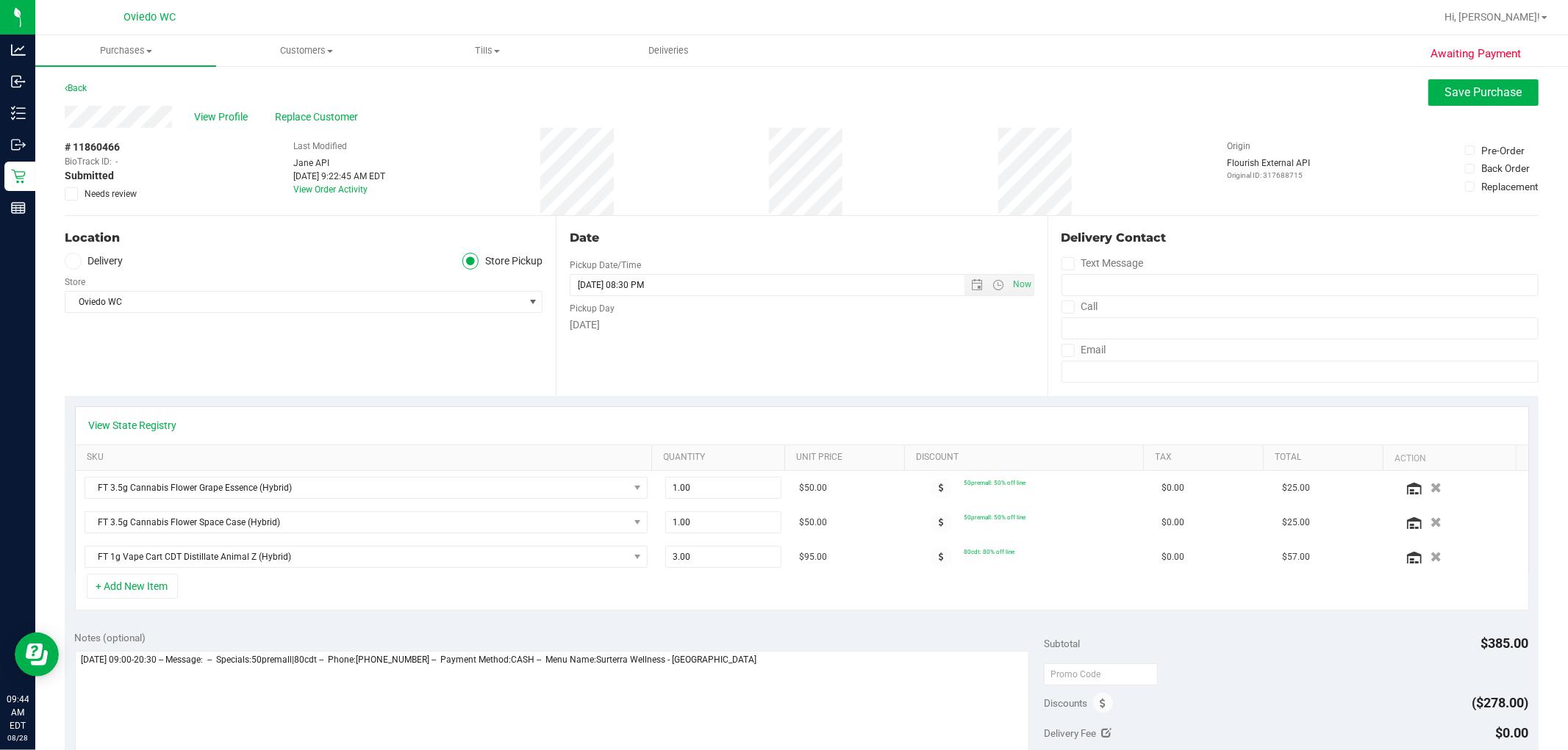
click at [839, 106] on div "View Profile Replace Customer" at bounding box center [802, 117] width 1474 height 22
click at [839, 100] on button "Save Purchase" at bounding box center [1483, 93] width 110 height 26
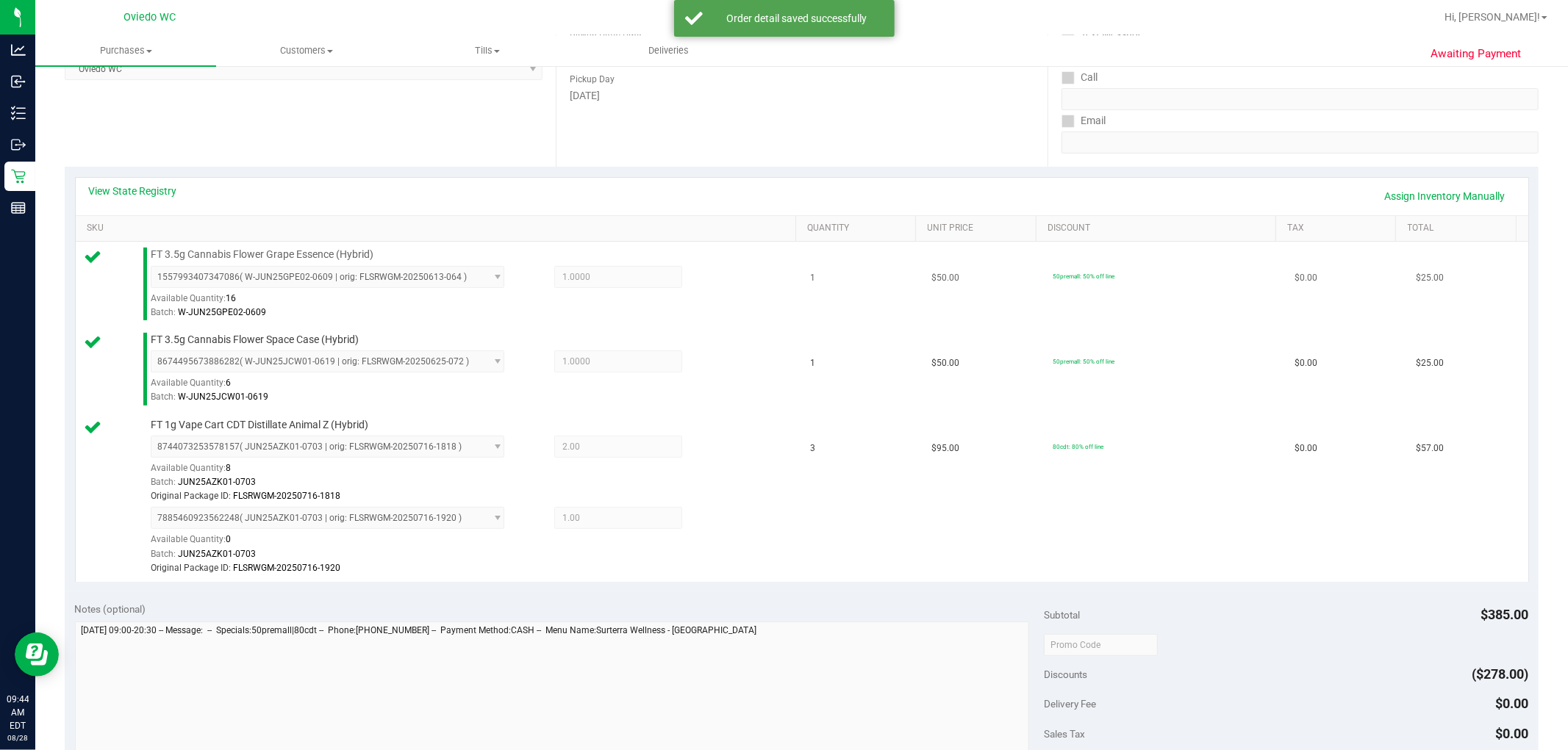
scroll to position [408, 0]
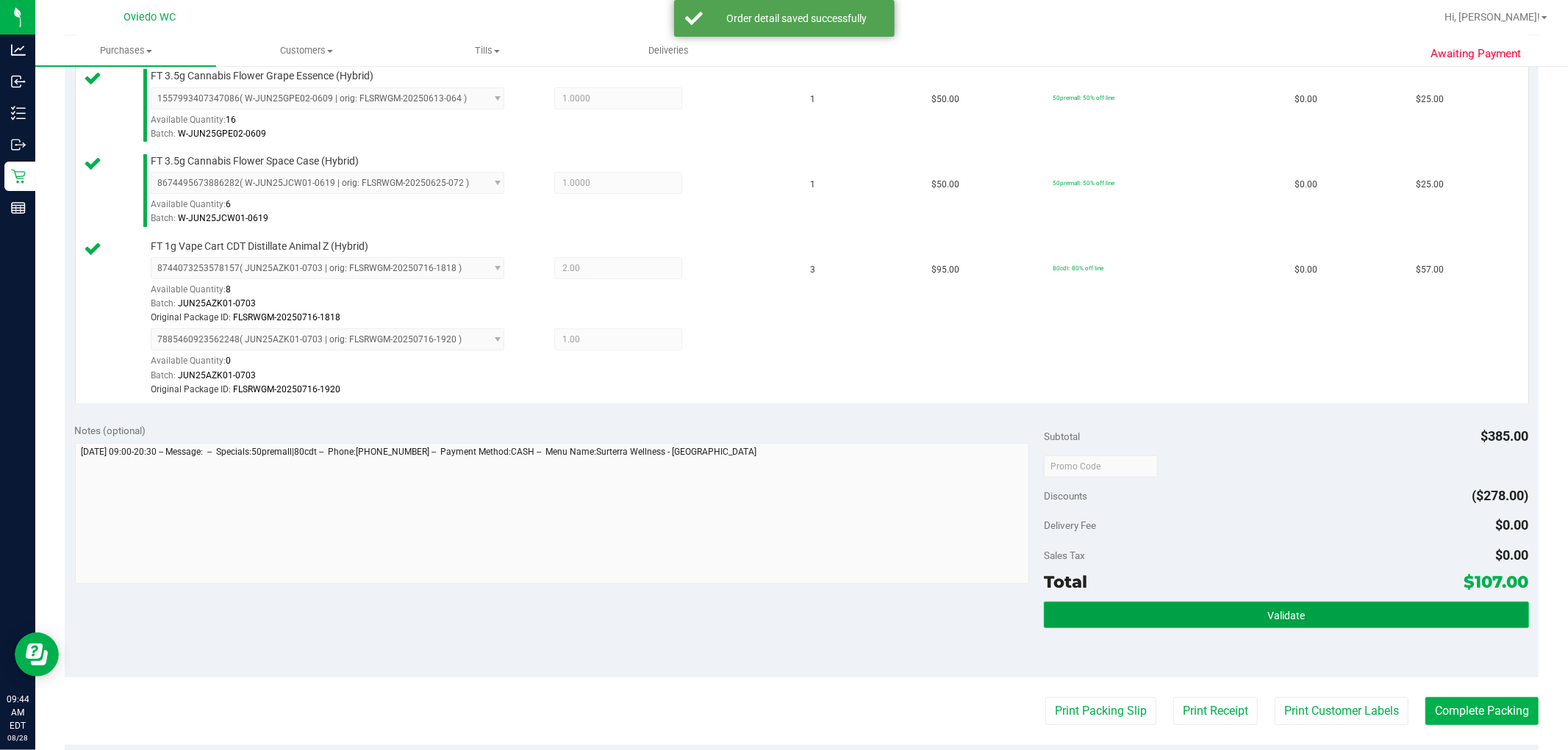
click at [839, 612] on button "Validate" at bounding box center [1286, 615] width 485 height 26
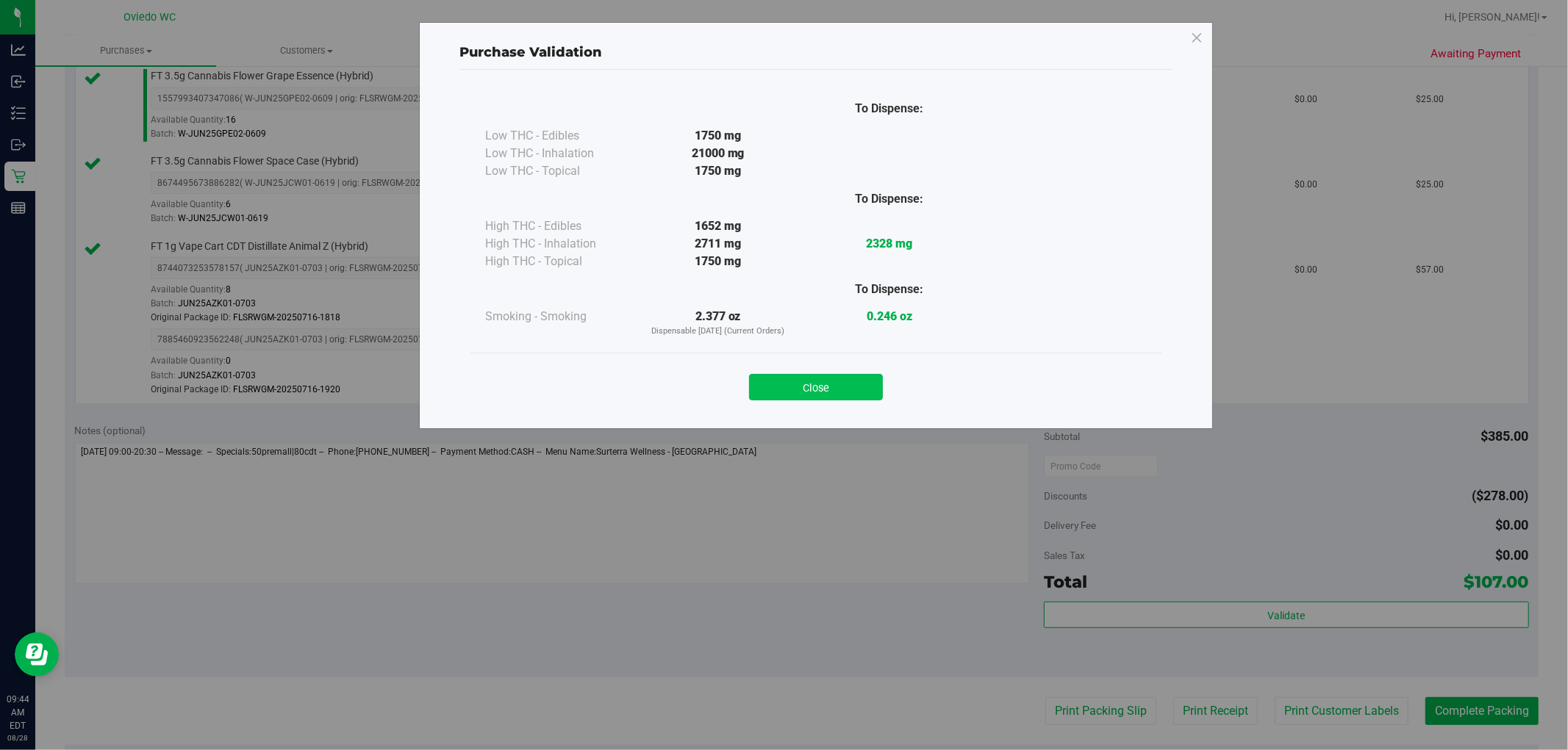
click at [829, 380] on button "Close" at bounding box center [816, 387] width 133 height 26
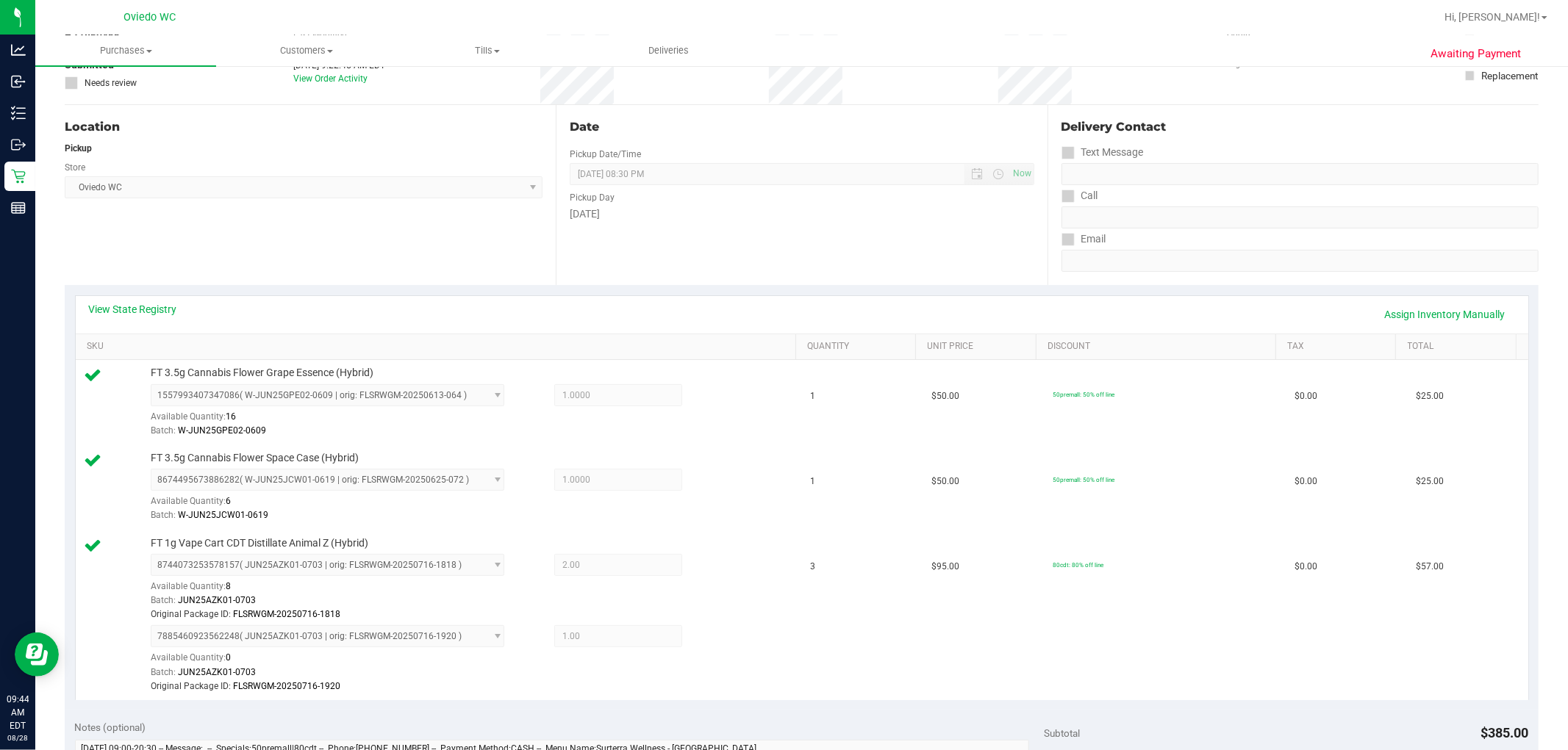
scroll to position [0, 0]
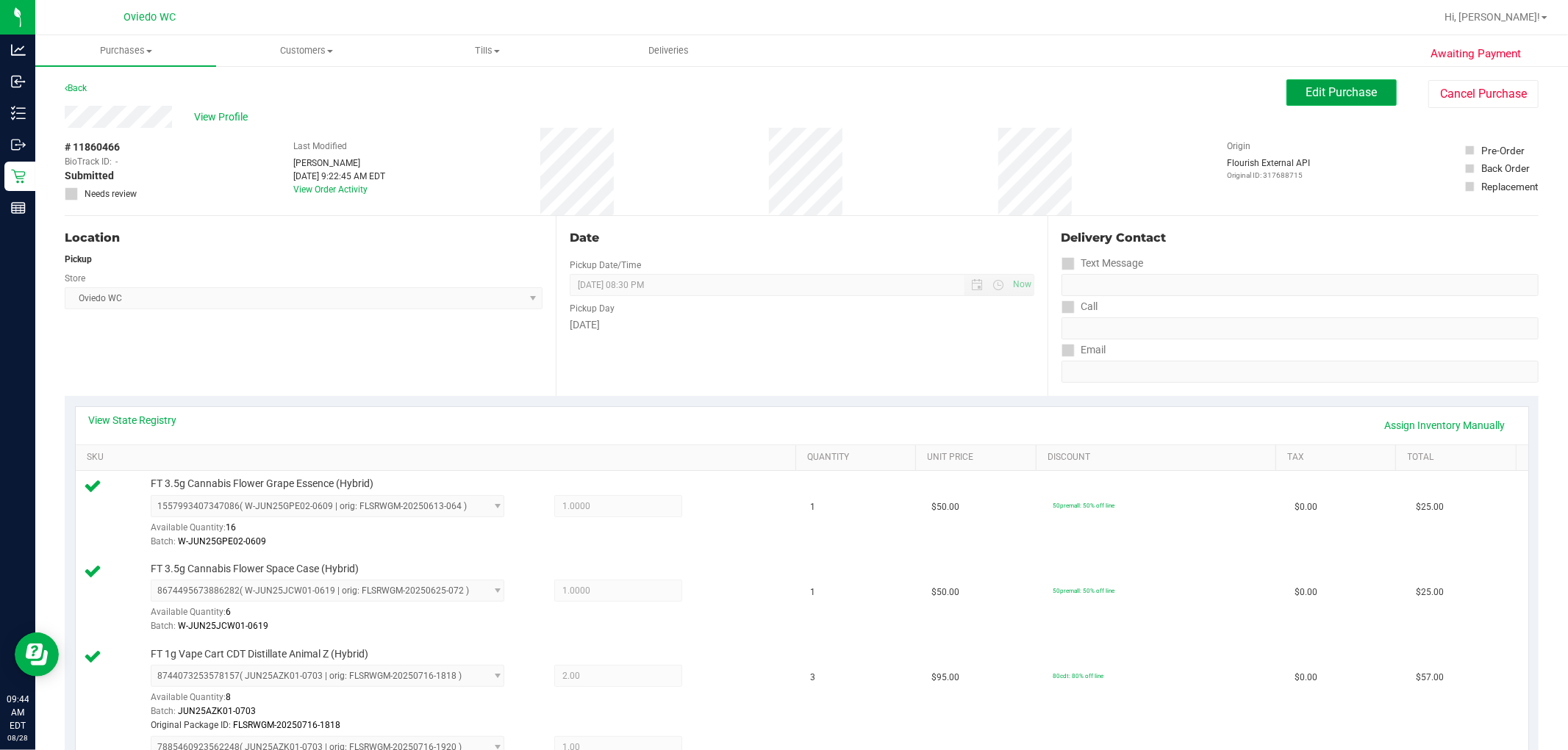
click at [839, 100] on button "Edit Purchase" at bounding box center [1341, 93] width 110 height 26
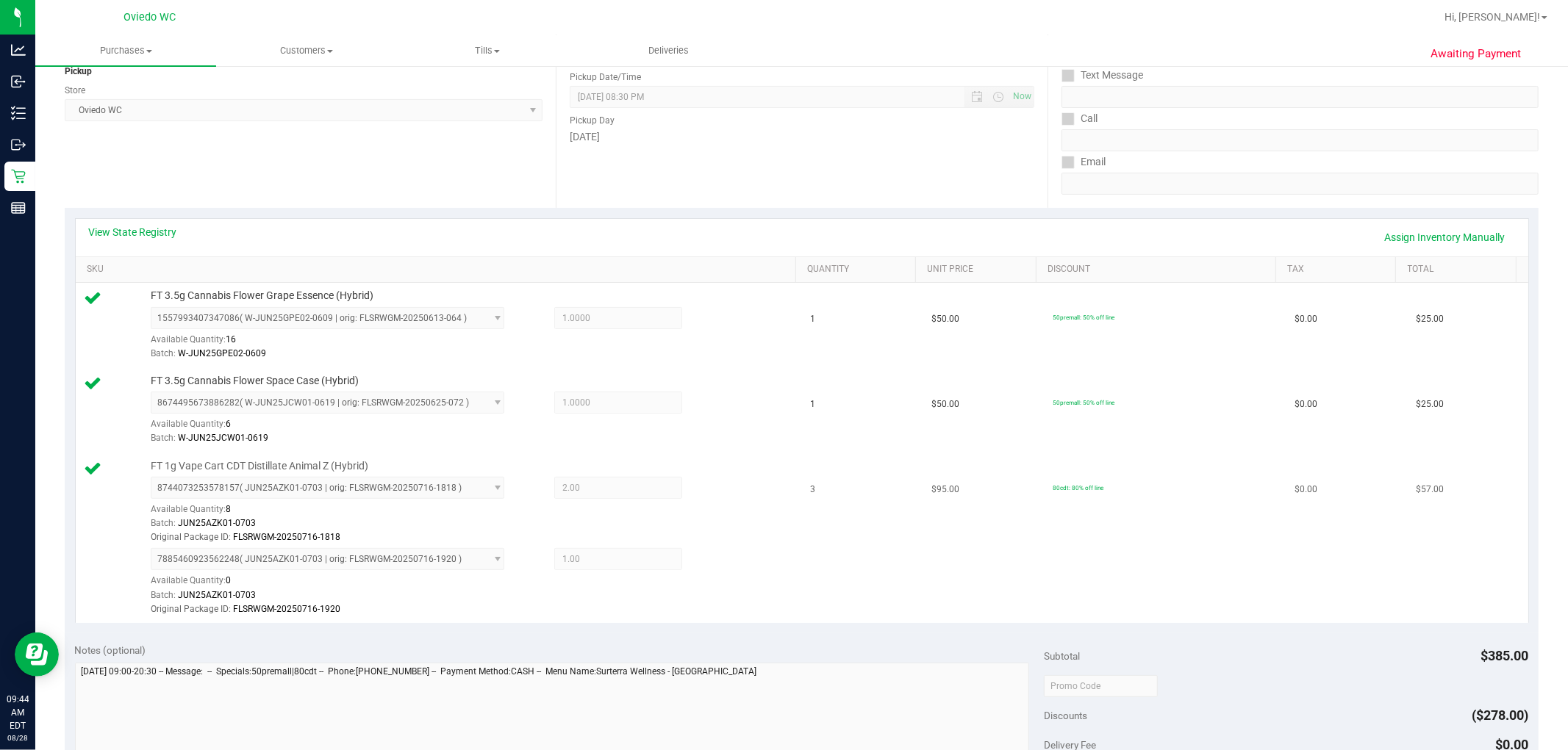
scroll to position [326, 0]
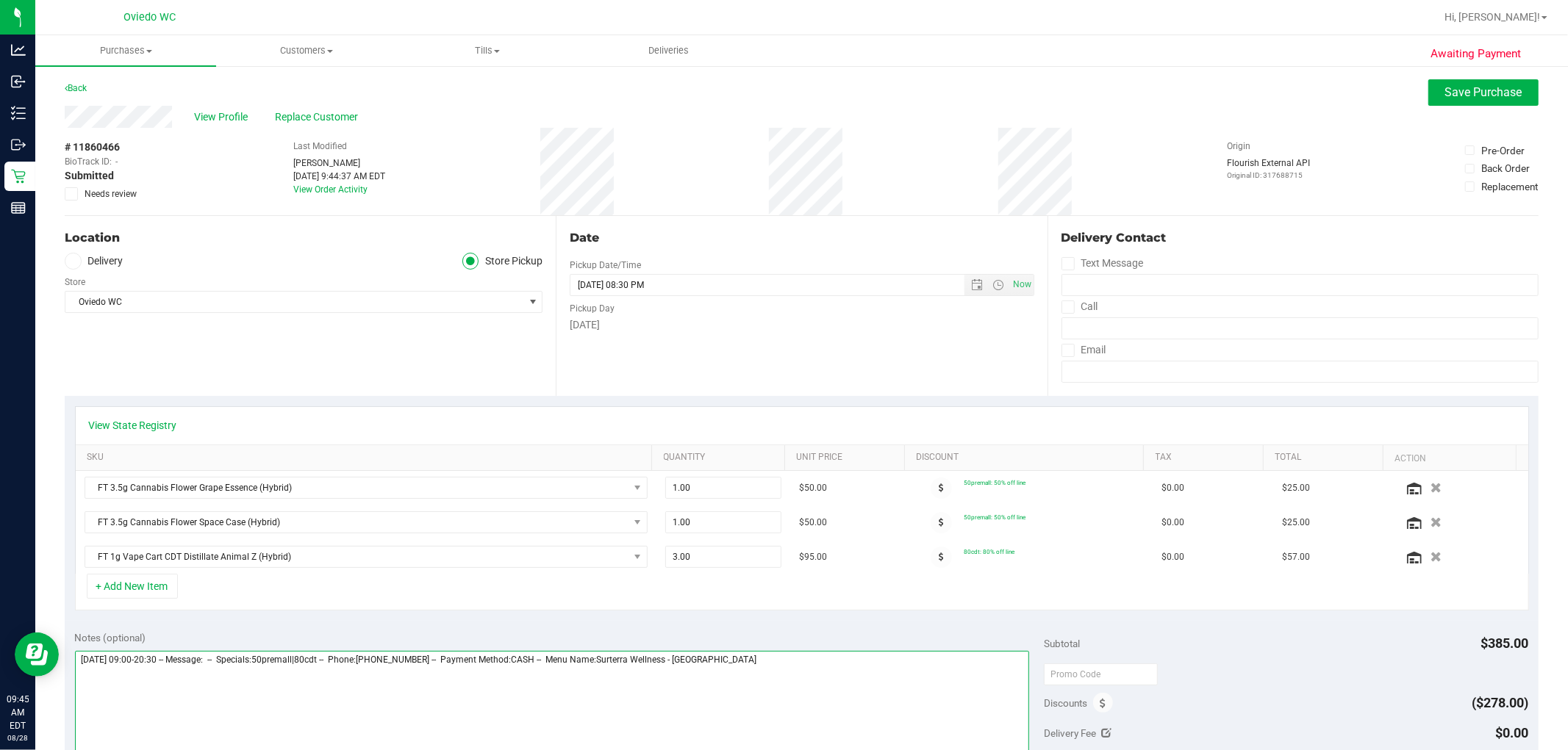
click at [804, 669] on textarea at bounding box center [552, 721] width 955 height 141
type textarea "[DATE] 09:00-20:30 -- Message: -- Specials:50premall|80cdt -- Phone:[PHONE_NUMB…"
click at [839, 93] on span "Save Purchase" at bounding box center [1483, 92] width 77 height 14
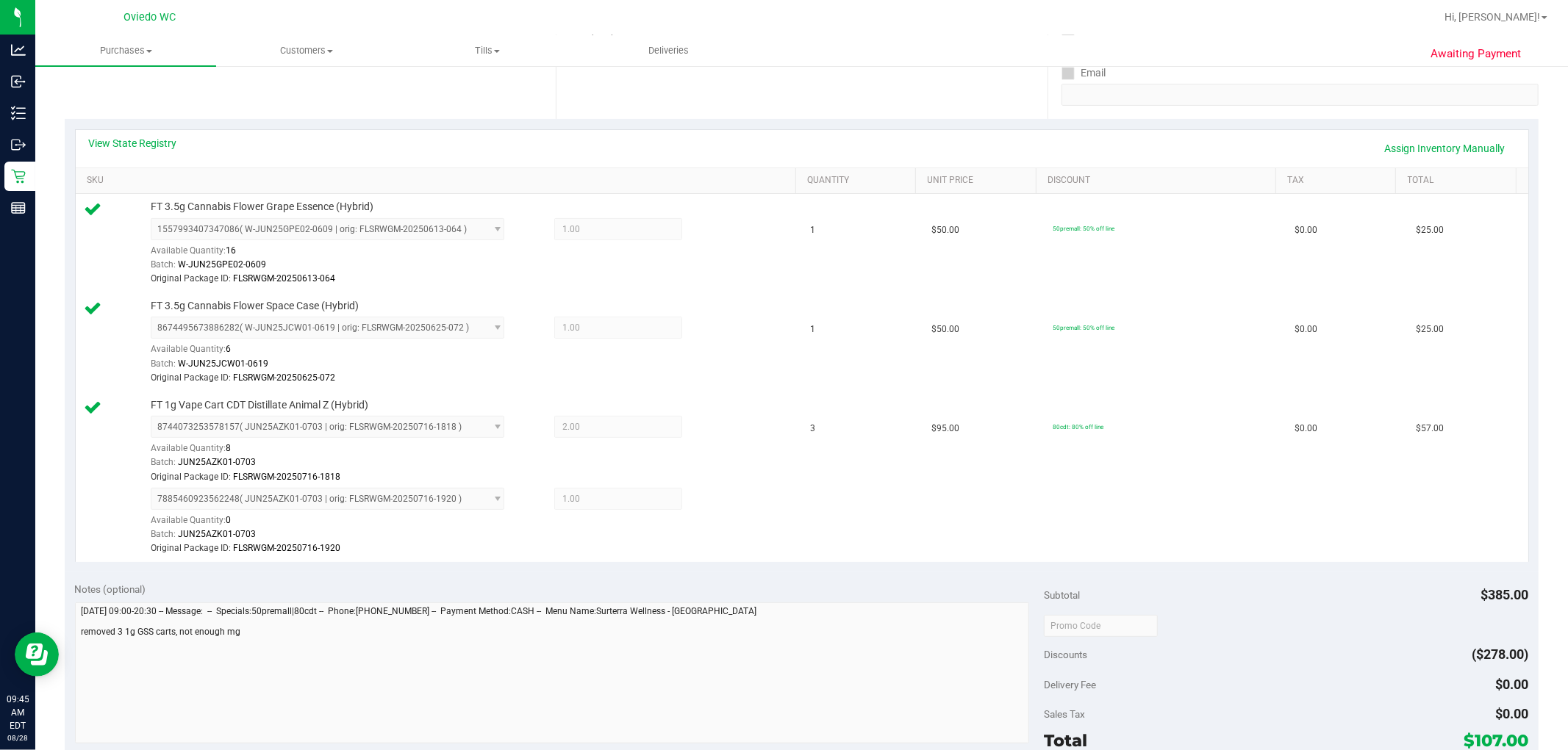
scroll to position [489, 0]
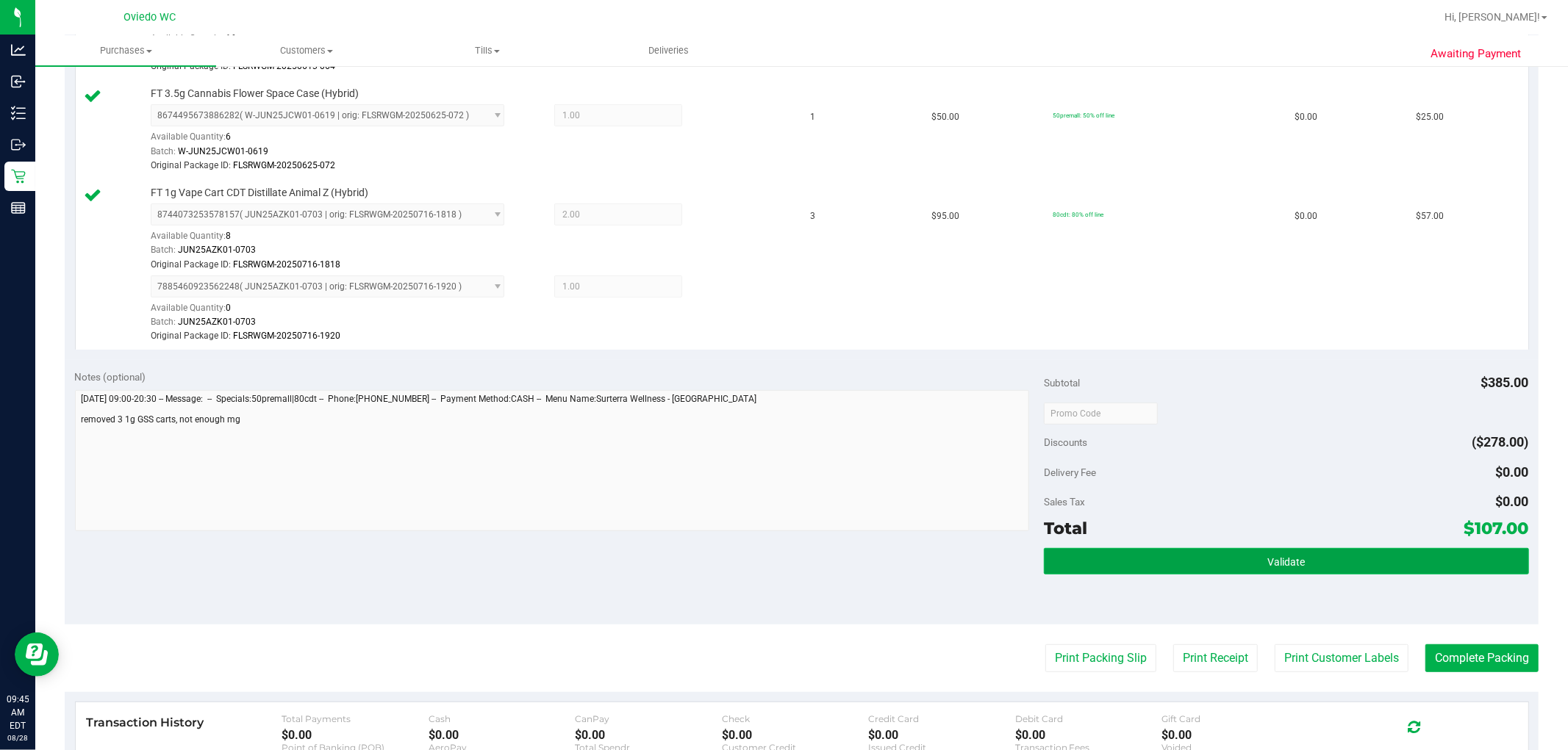
click at [839, 571] on button "Validate" at bounding box center [1286, 562] width 485 height 26
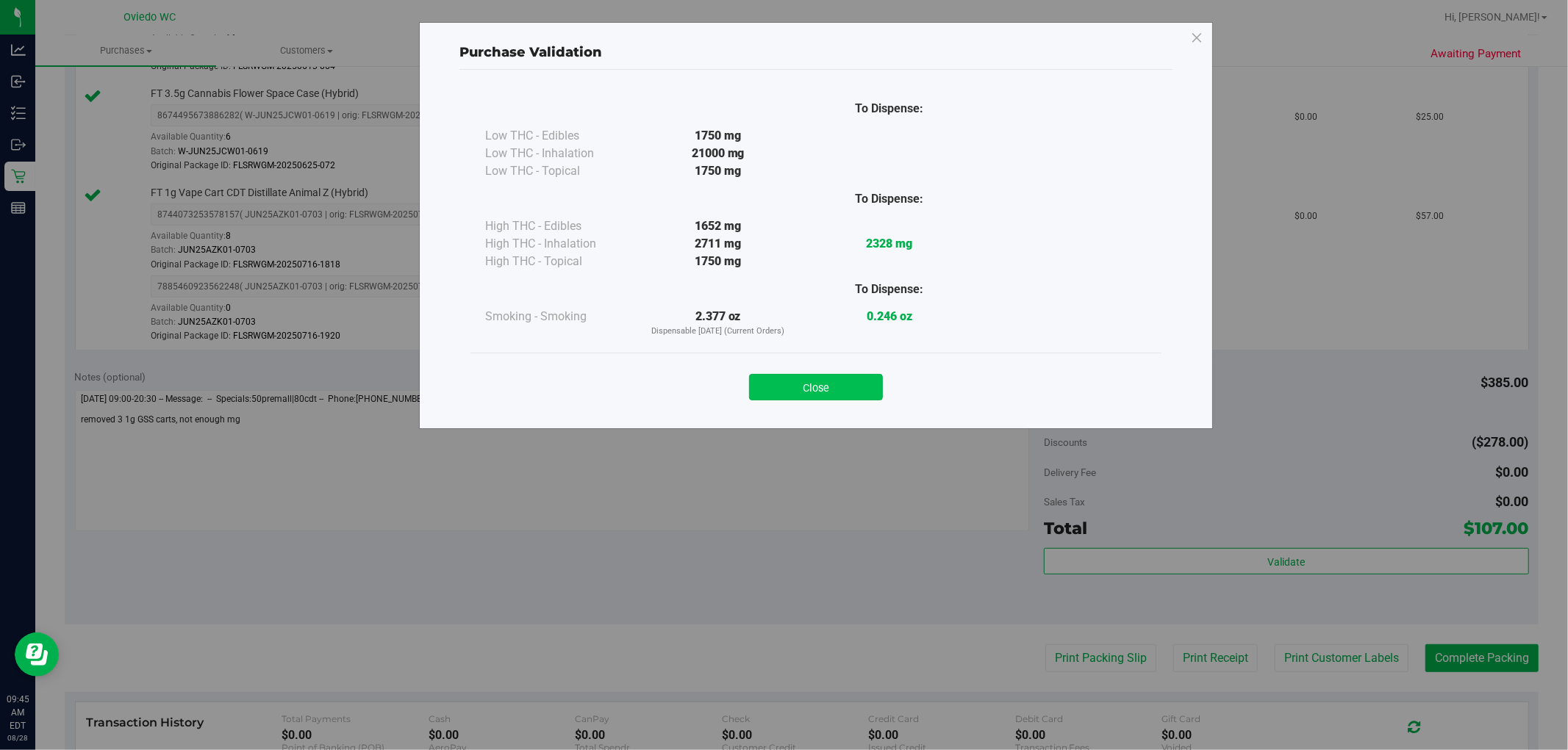
click at [792, 388] on button "Close" at bounding box center [816, 387] width 133 height 26
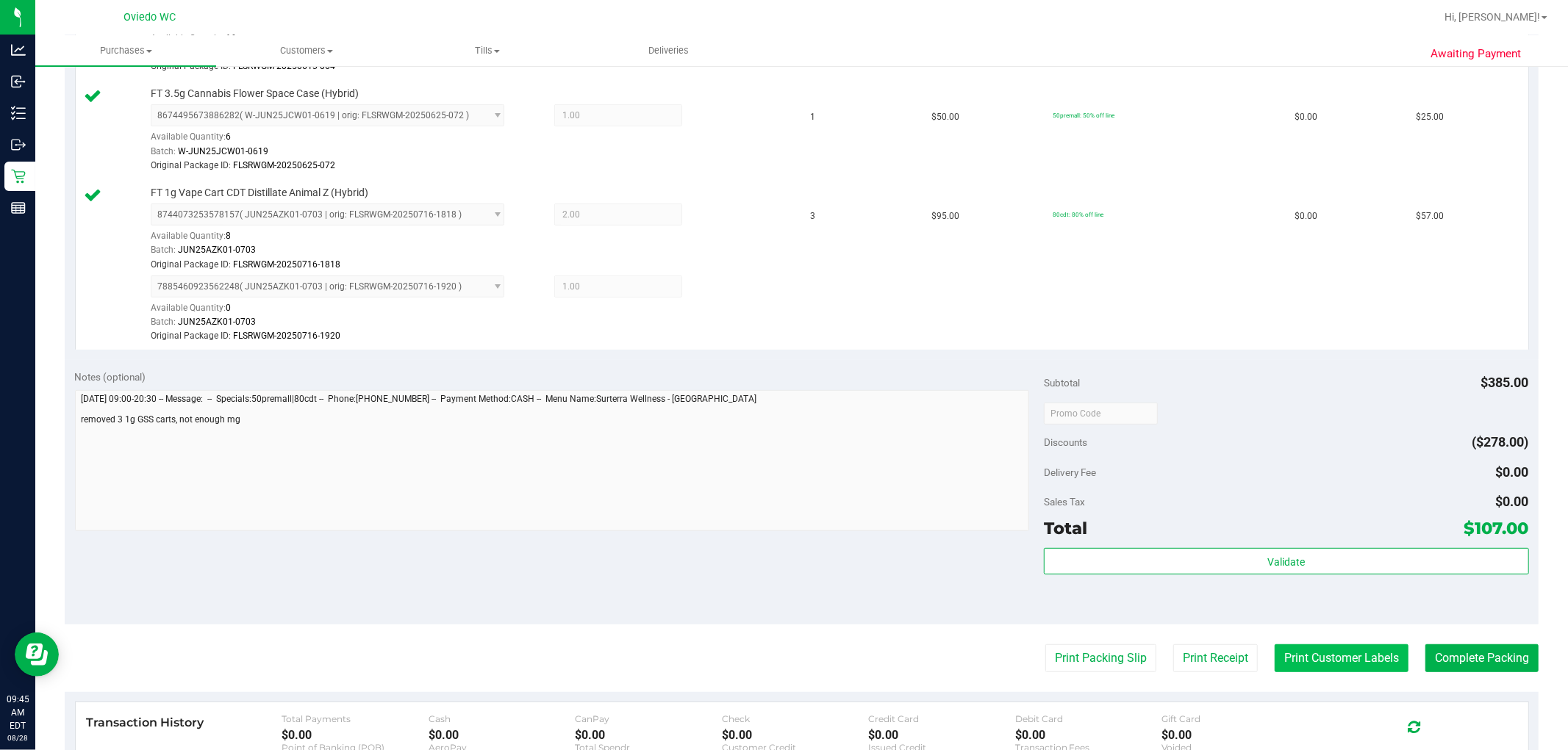
click at [839, 657] on button "Print Customer Labels" at bounding box center [1341, 658] width 133 height 28
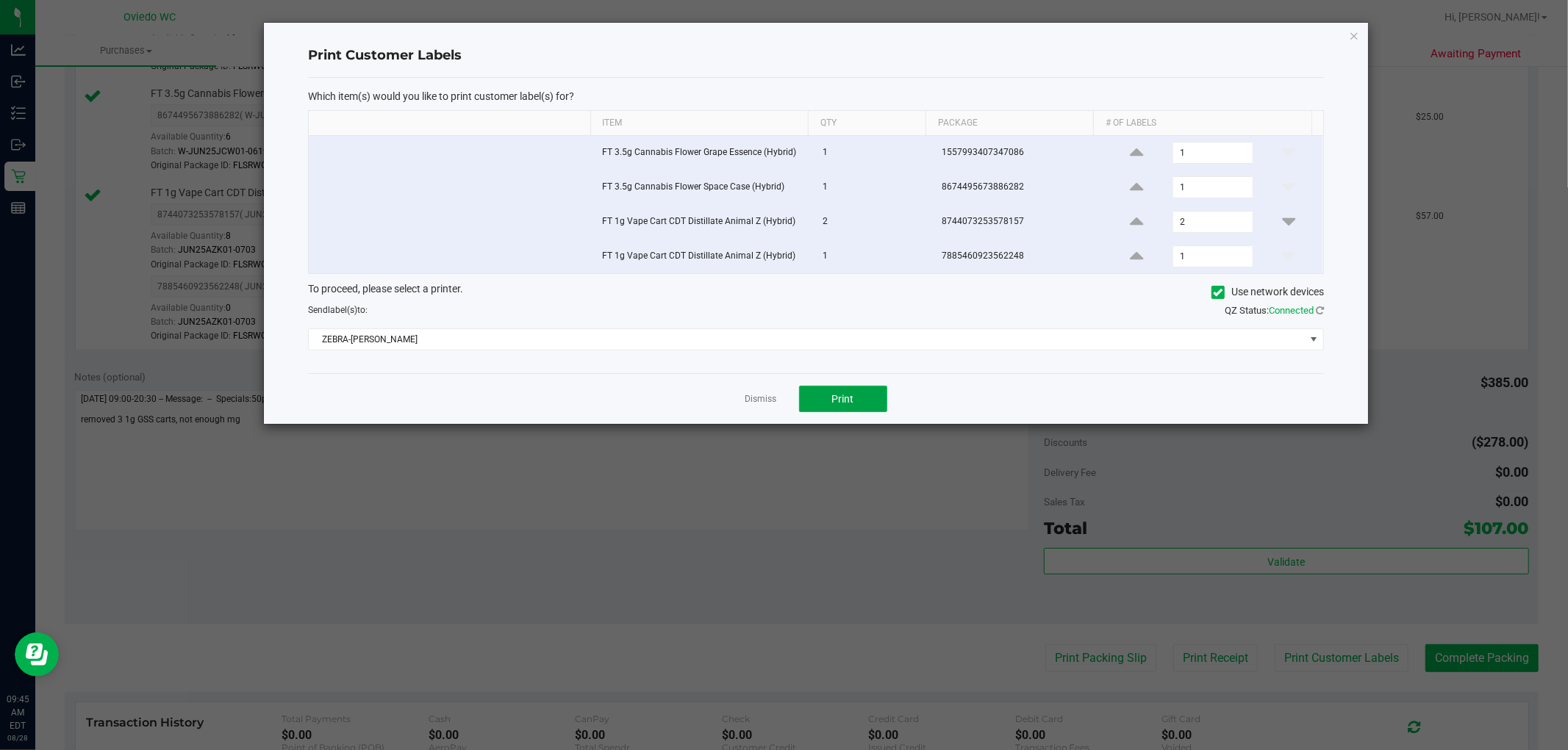
click at [826, 400] on button "Print" at bounding box center [843, 399] width 88 height 26
click at [767, 394] on link "Dismiss" at bounding box center [761, 400] width 32 height 12
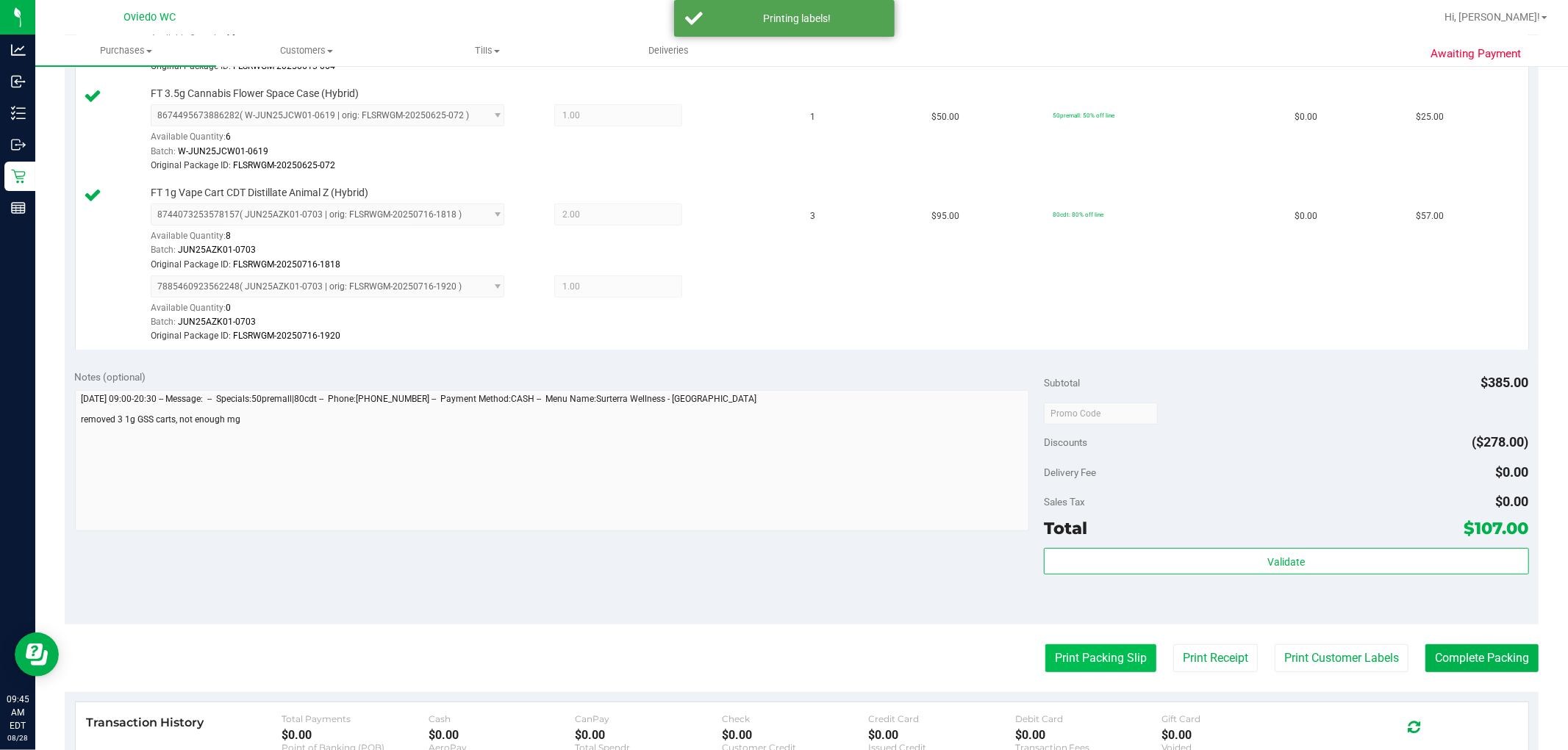
click at [839, 652] on button "Print Packing Slip" at bounding box center [1100, 658] width 111 height 28
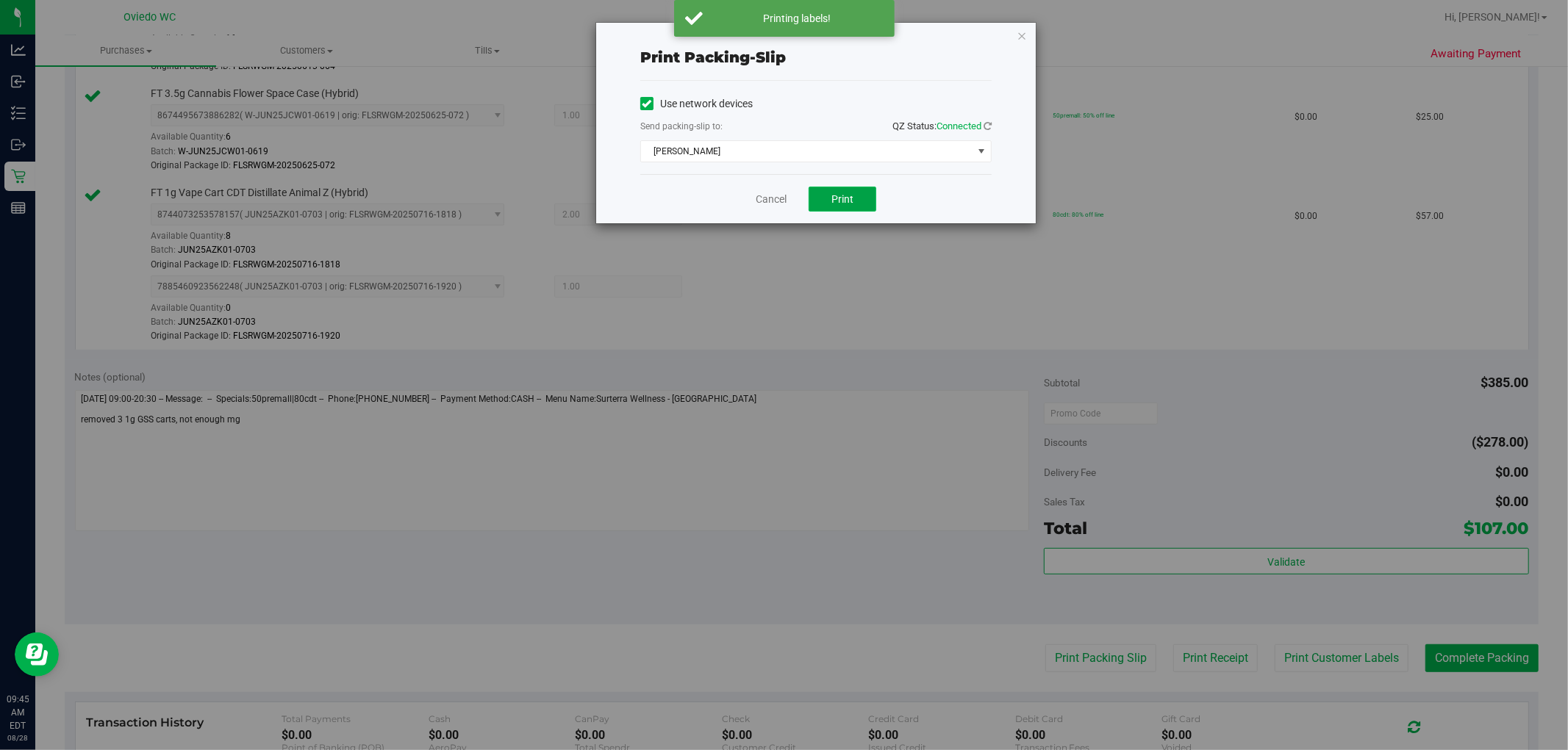
click at [839, 198] on button "Print" at bounding box center [843, 199] width 68 height 25
click at [774, 193] on link "Cancel" at bounding box center [771, 200] width 31 height 15
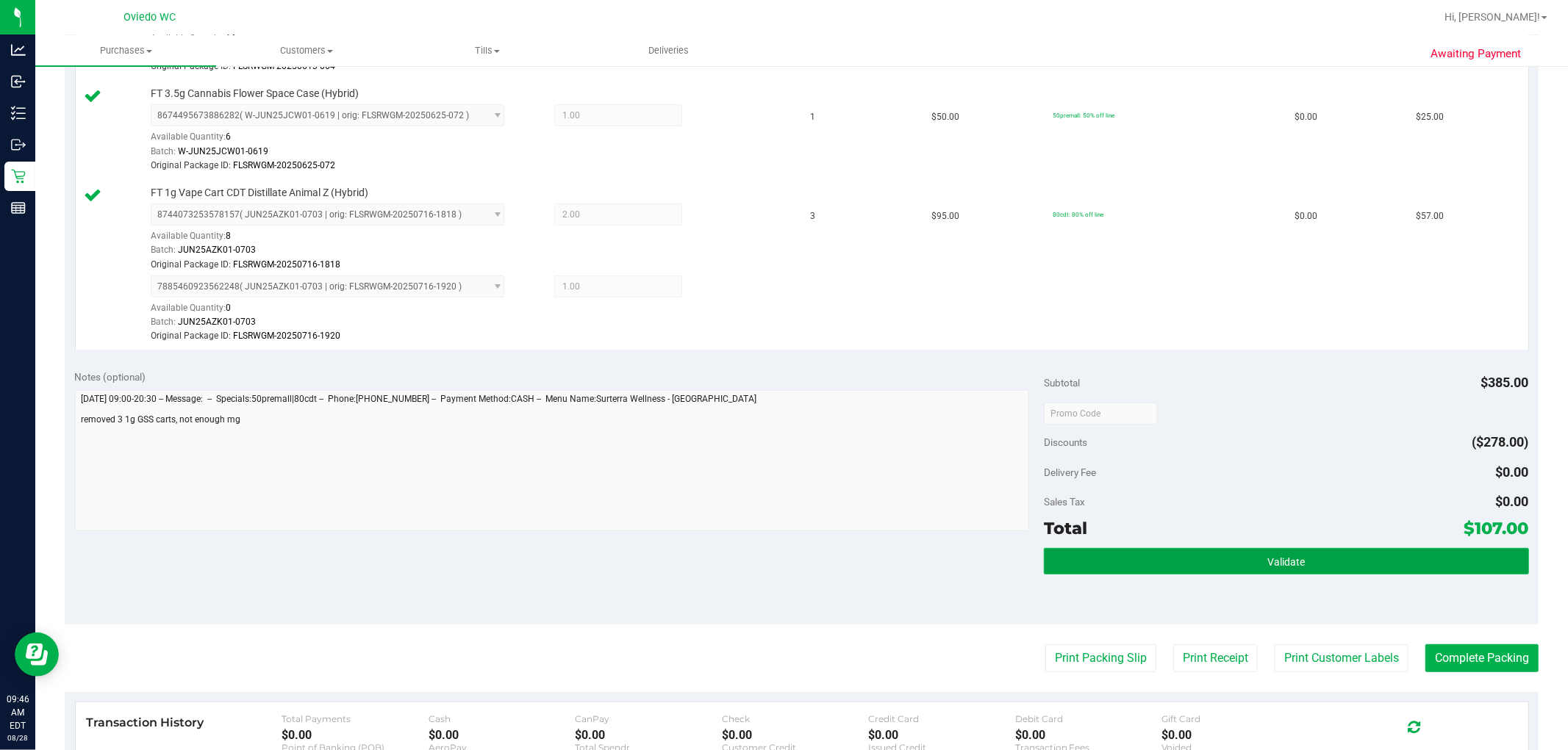
click at [839, 566] on button "Validate" at bounding box center [1286, 562] width 485 height 26
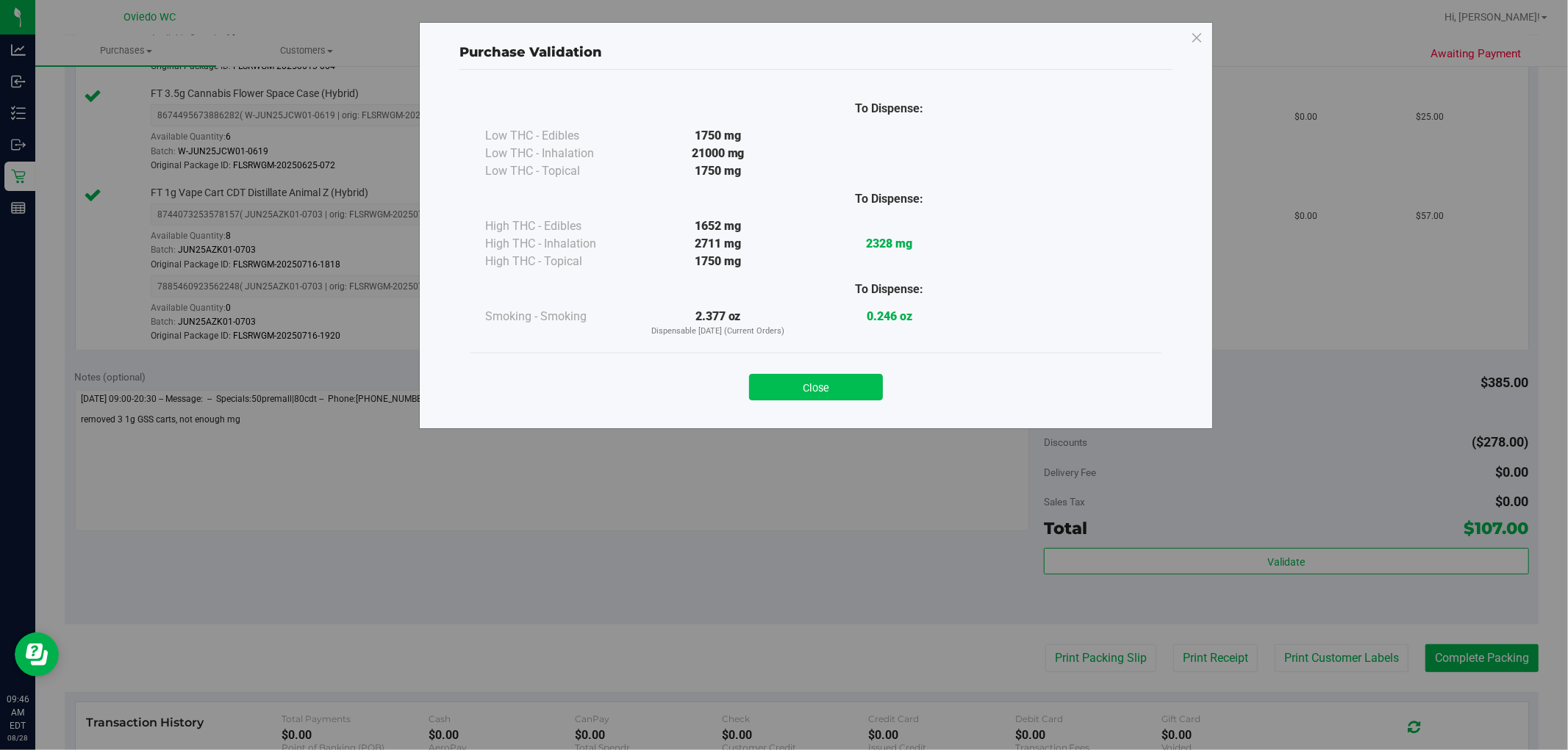
click at [836, 390] on button "Close" at bounding box center [816, 387] width 133 height 26
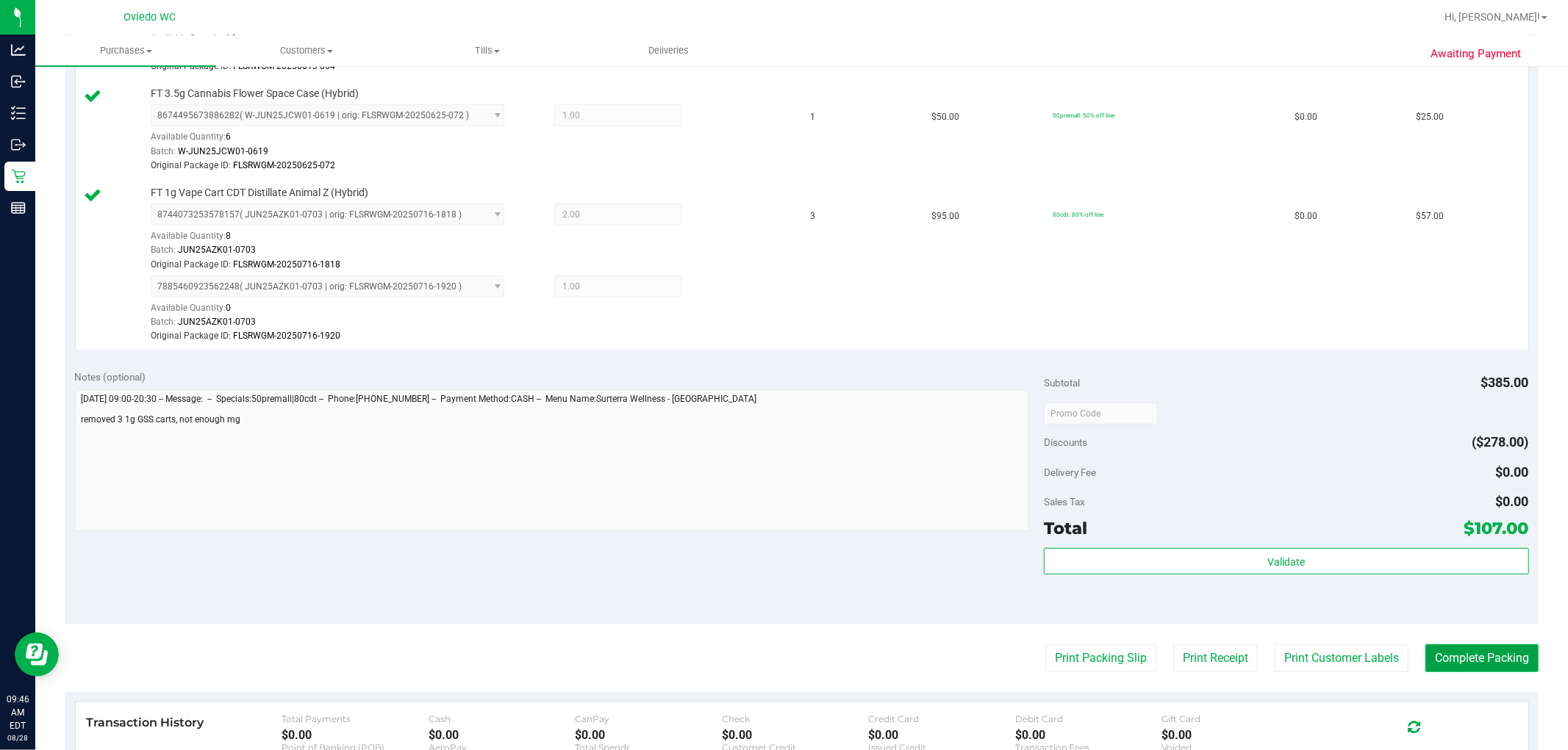
click at [839, 670] on button "Complete Packing" at bounding box center [1482, 658] width 113 height 28
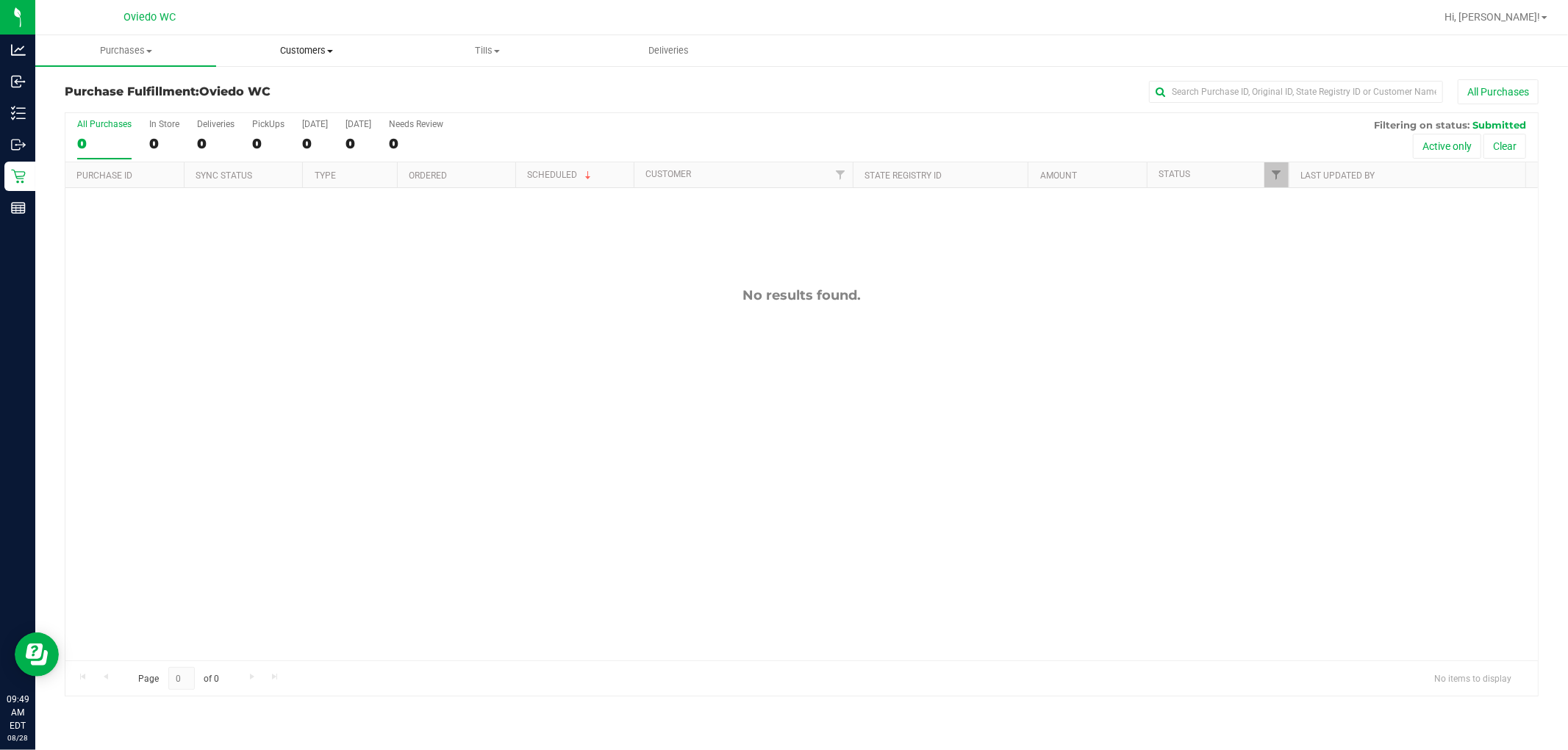
click at [298, 54] on span "Customers" at bounding box center [306, 50] width 179 height 13
click at [310, 104] on span "Add a new customer" at bounding box center [285, 106] width 138 height 12
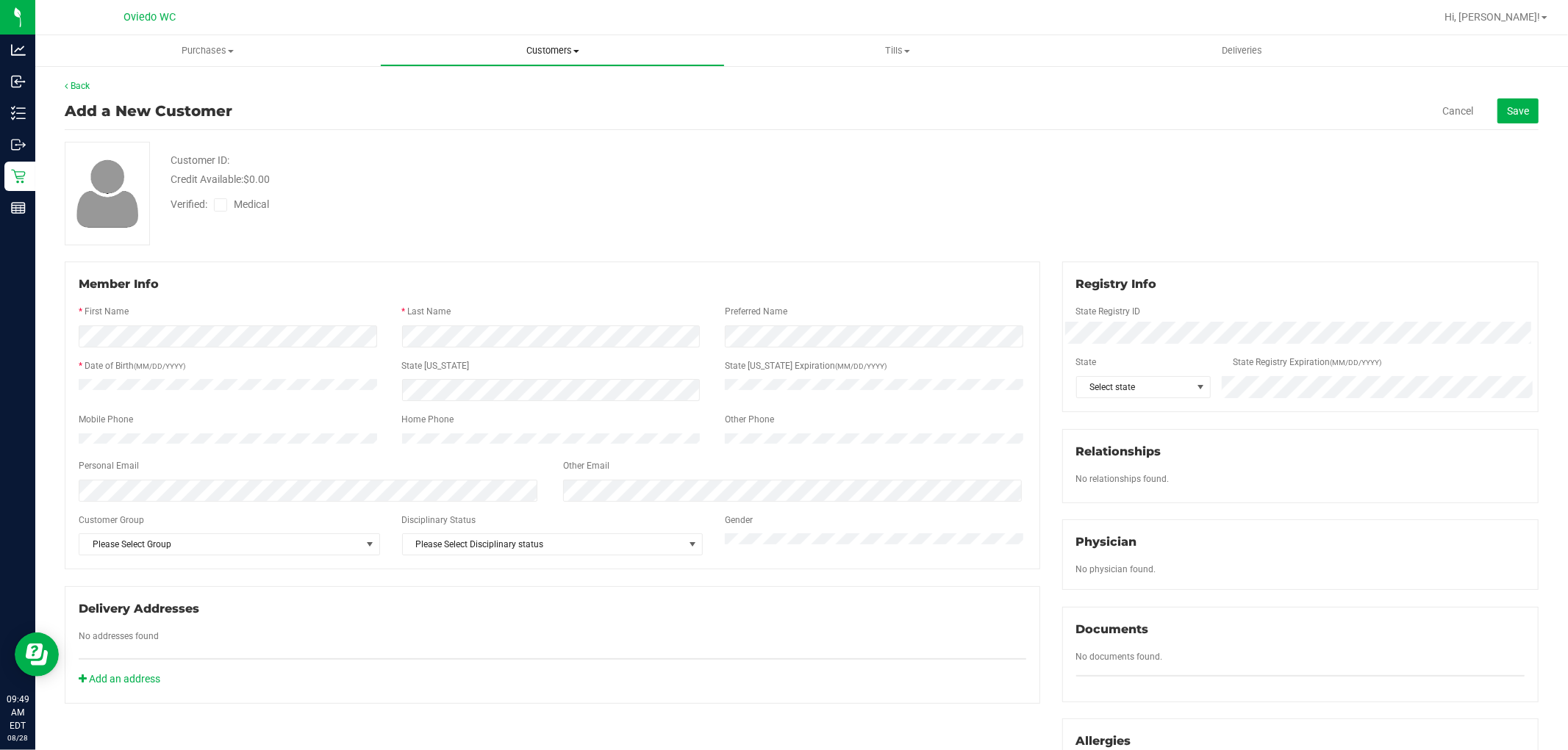
click at [574, 50] on span at bounding box center [576, 52] width 6 height 3
click at [509, 86] on li "All customers" at bounding box center [552, 89] width 345 height 18
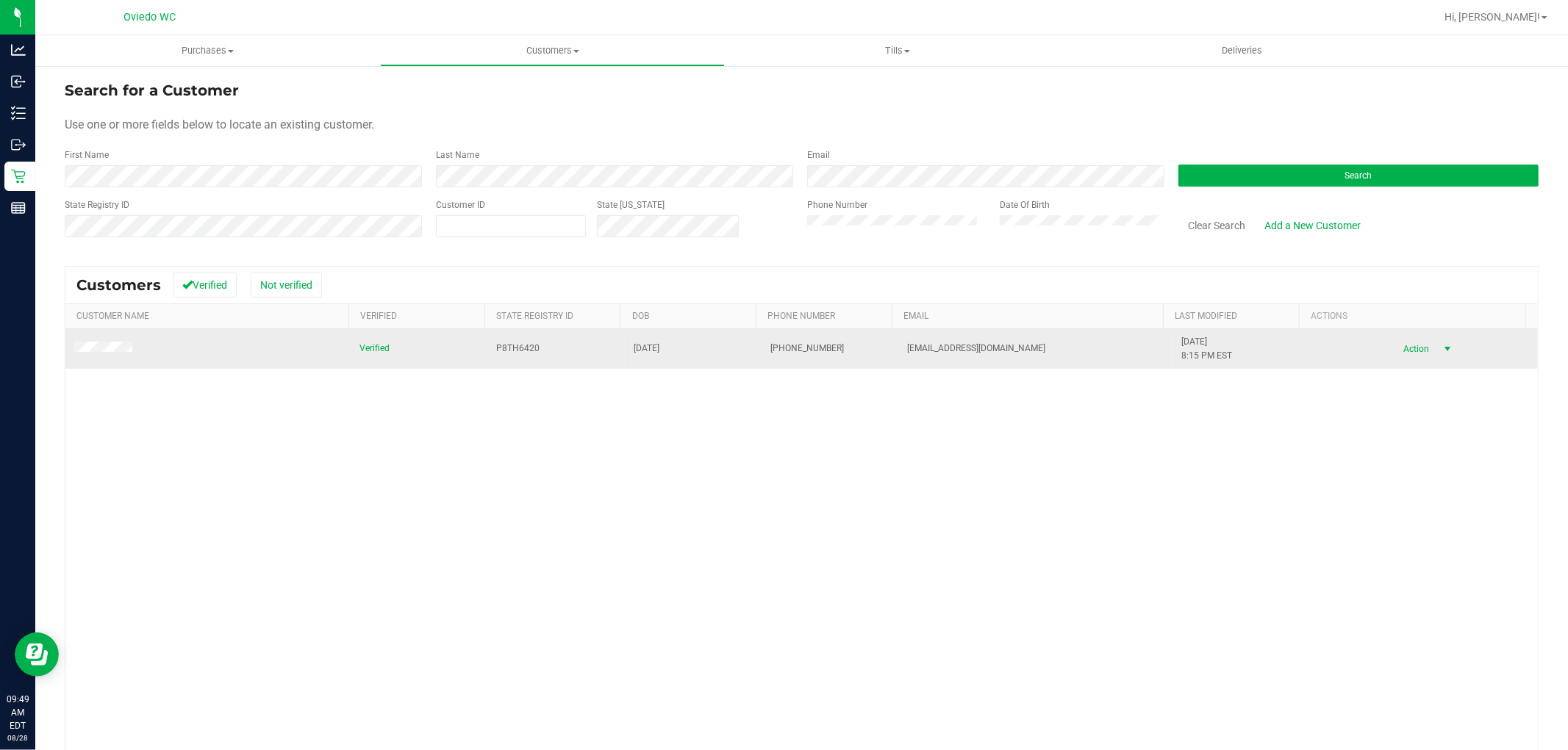
click at [839, 357] on span "select" at bounding box center [1448, 349] width 19 height 21
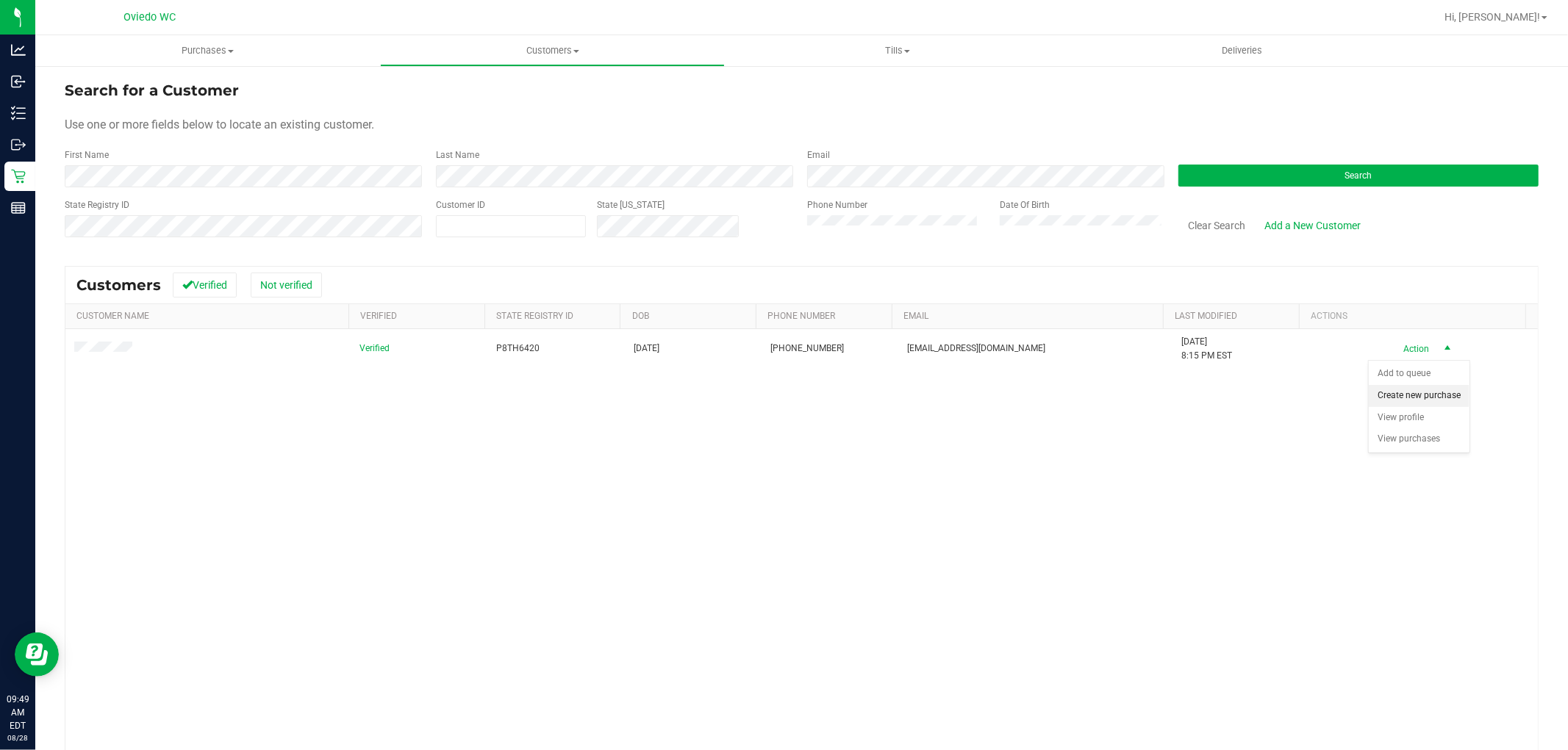
click at [839, 400] on li "Create new purchase" at bounding box center [1418, 396] width 100 height 22
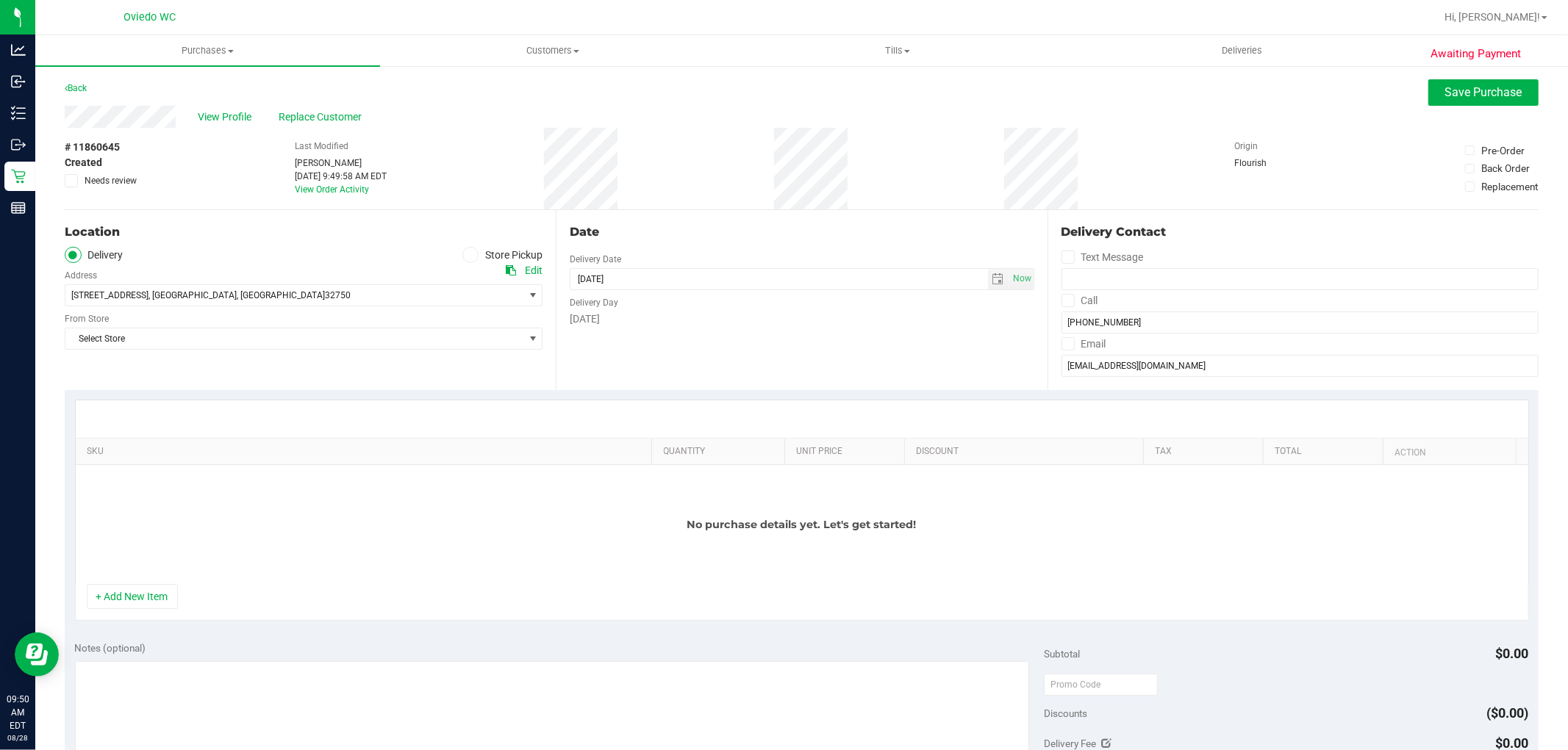
click at [466, 255] on icon at bounding box center [470, 255] width 8 height 0
click at [0, 0] on input "Store Pickup" at bounding box center [0, 0] width 0 height 0
click at [398, 292] on span "Select Store" at bounding box center [294, 296] width 458 height 21
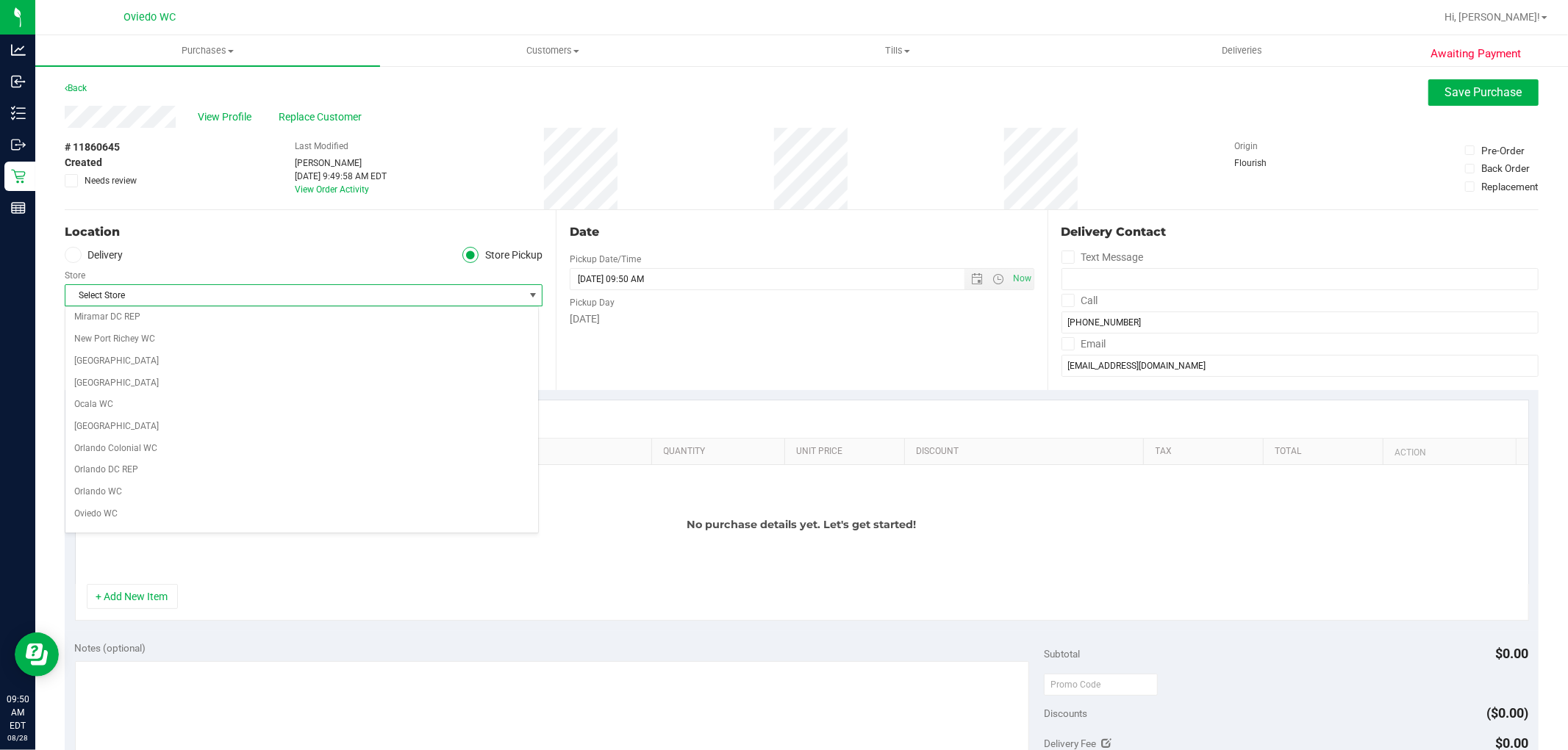
scroll to position [653, 0]
click at [173, 434] on li "Oviedo WC" at bounding box center [302, 433] width 472 height 22
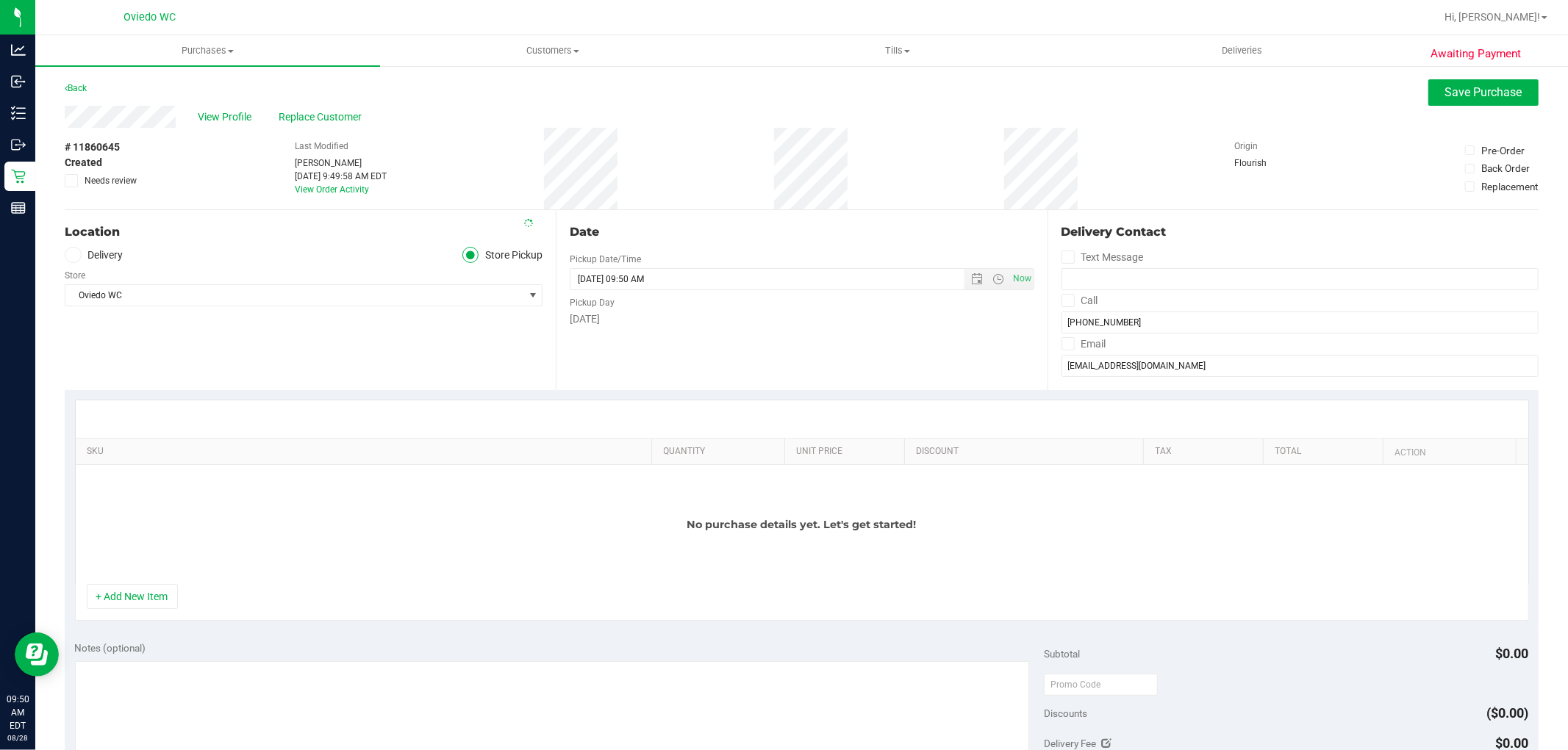
click at [343, 368] on div "Location Delivery Store Pickup Store [GEOGRAPHIC_DATA][PERSON_NAME] Select Stor…" at bounding box center [310, 299] width 491 height 180
click at [157, 605] on button "+ Add New Item" at bounding box center [132, 596] width 91 height 25
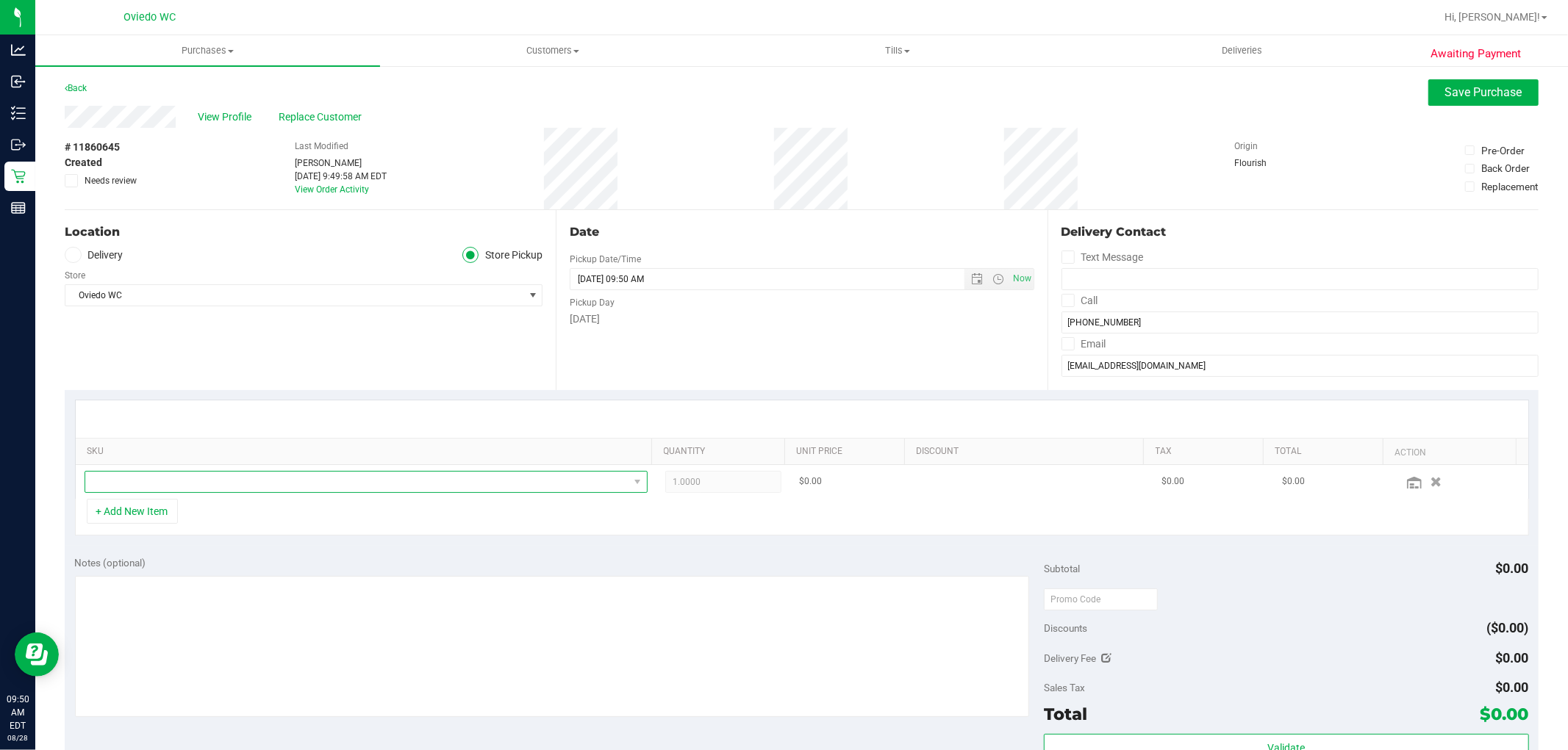
click at [296, 479] on span "NO DATA FOUND" at bounding box center [357, 481] width 543 height 21
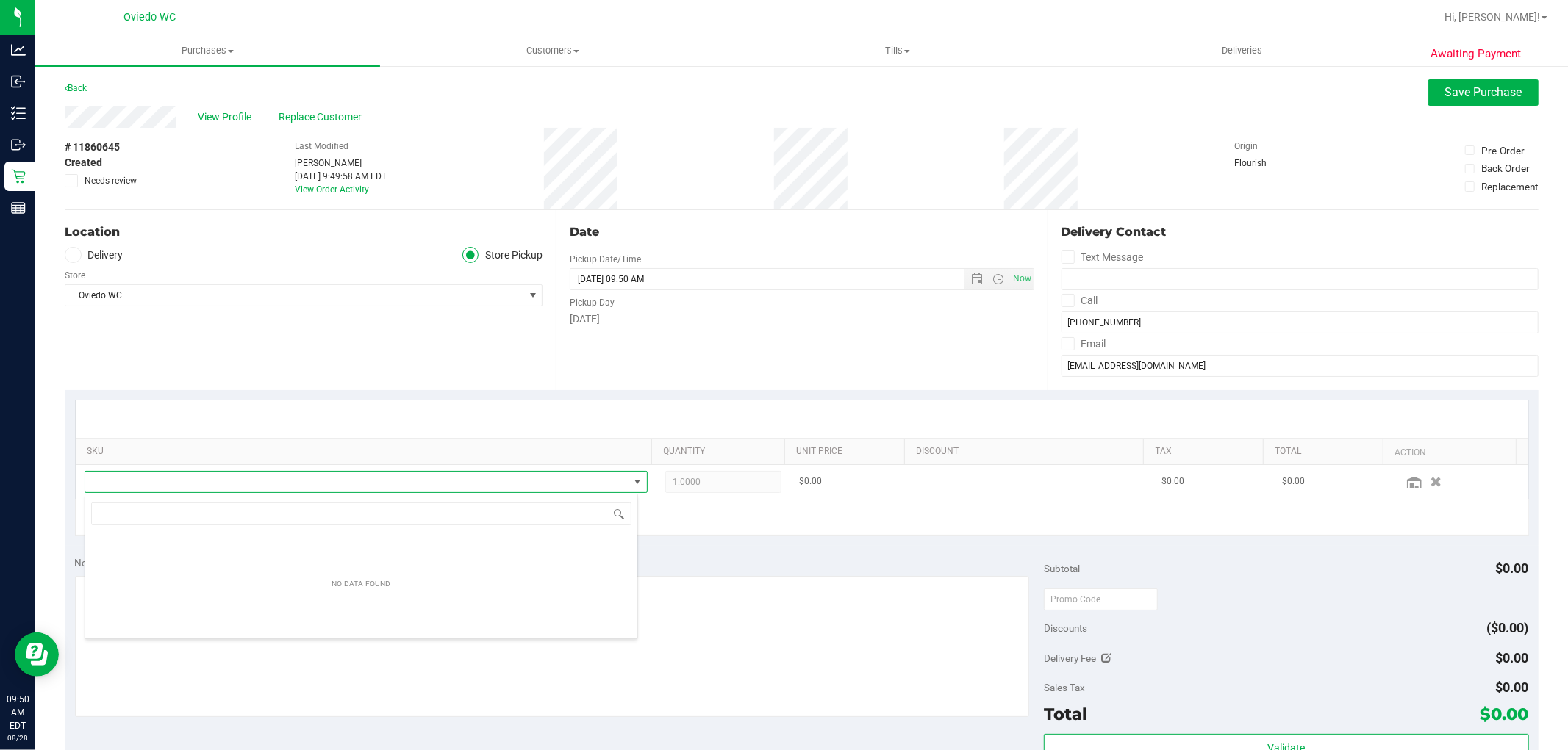
scroll to position [22, 549]
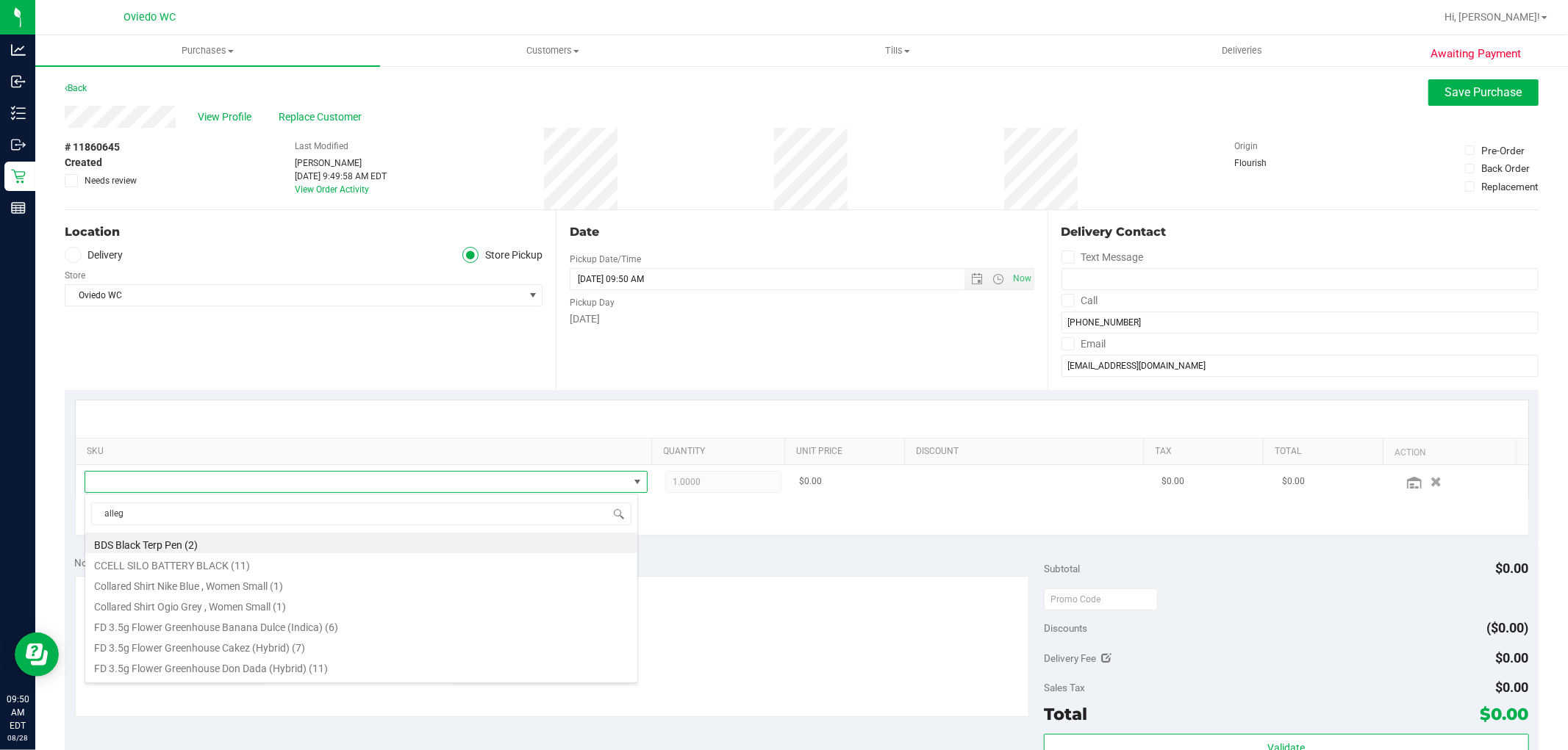
type input "allege"
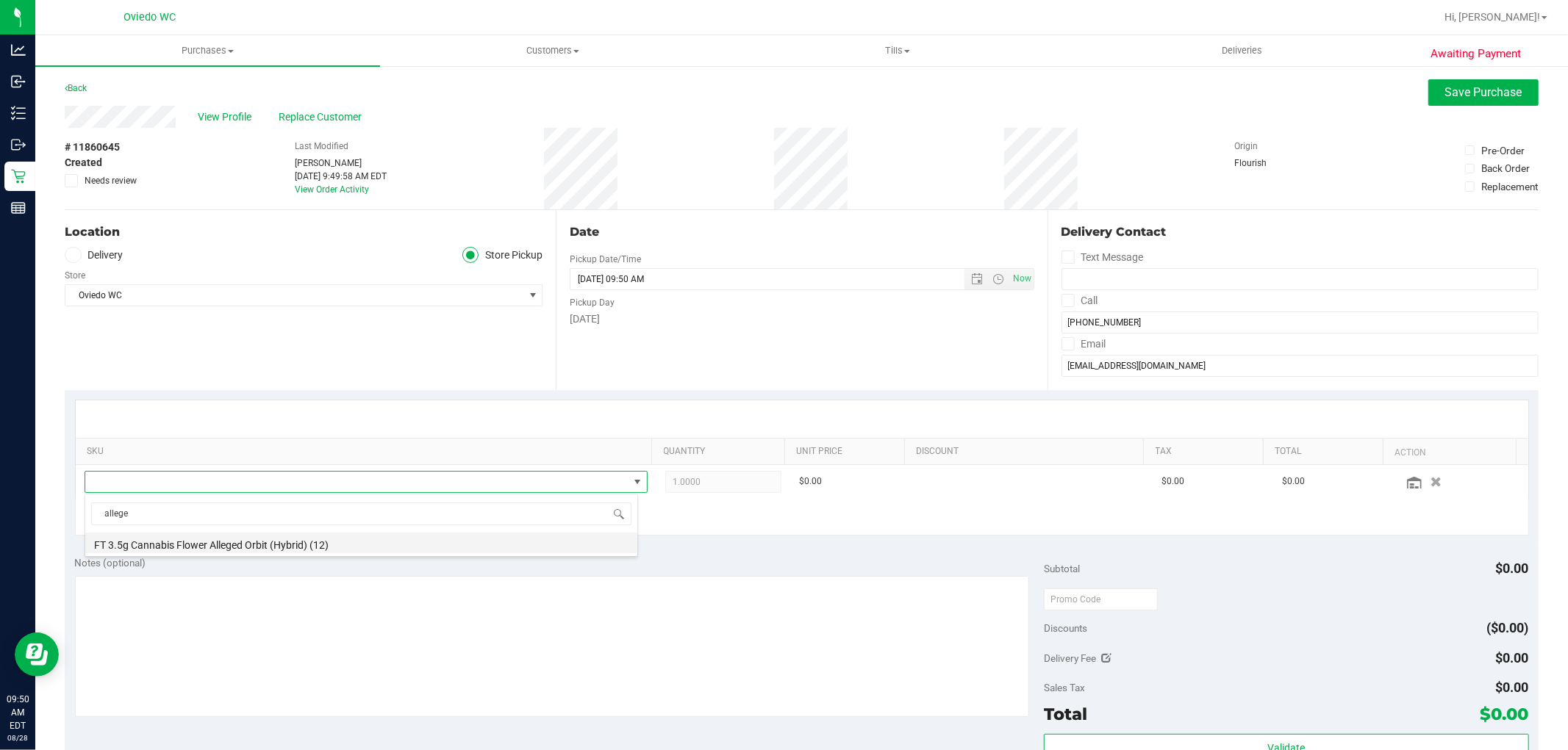
click at [269, 552] on li "FT 3.5g Cannabis Flower Alleged Orbit (Hybrid) (12)" at bounding box center [360, 543] width 552 height 21
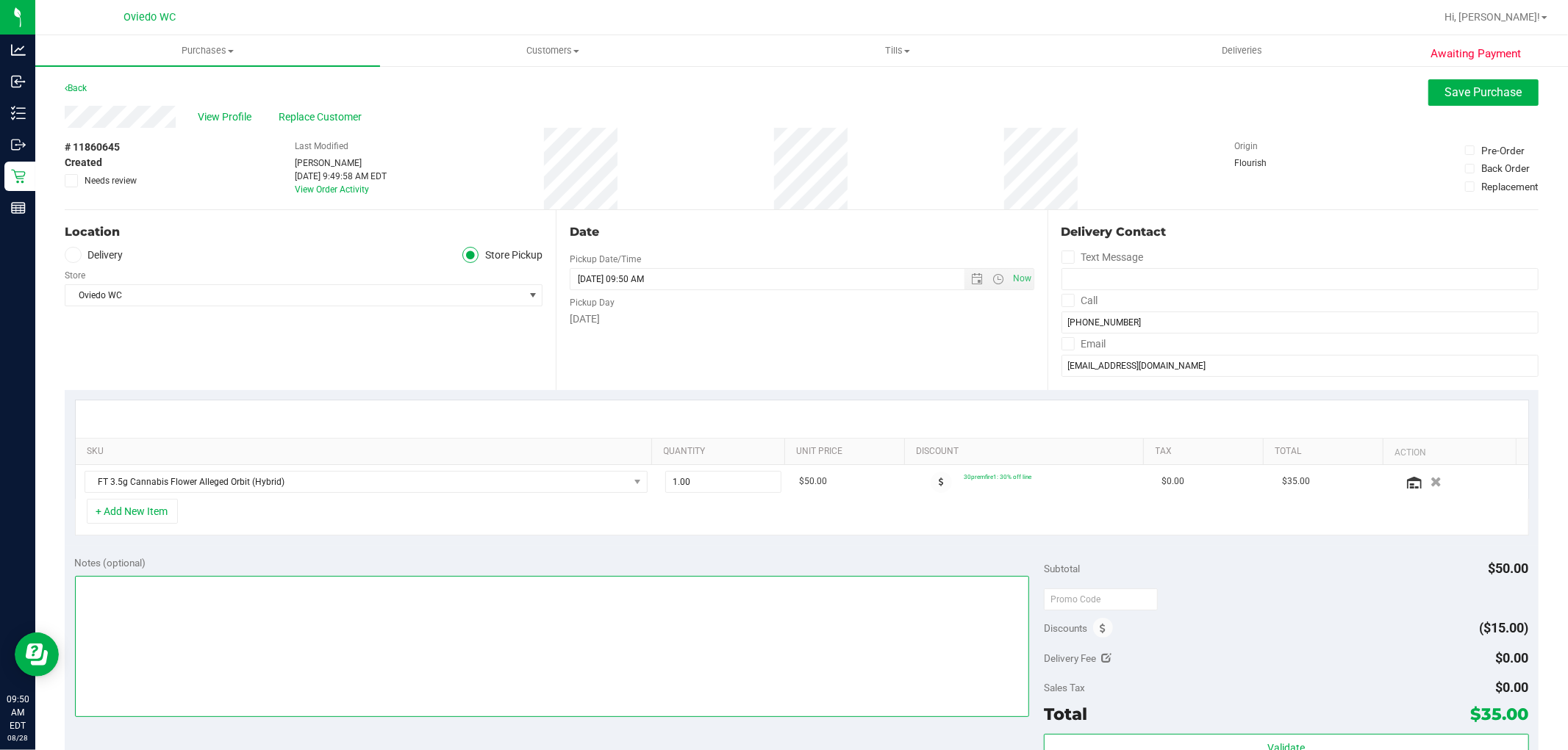
click at [635, 596] on textarea at bounding box center [552, 647] width 955 height 141
type textarea "**EMPLOYEE**"
click at [839, 545] on div "SKU Quantity Unit Price Discount Tax Total Action FT 3.5g Cannabis Flower Alleg…" at bounding box center [802, 468] width 1474 height 156
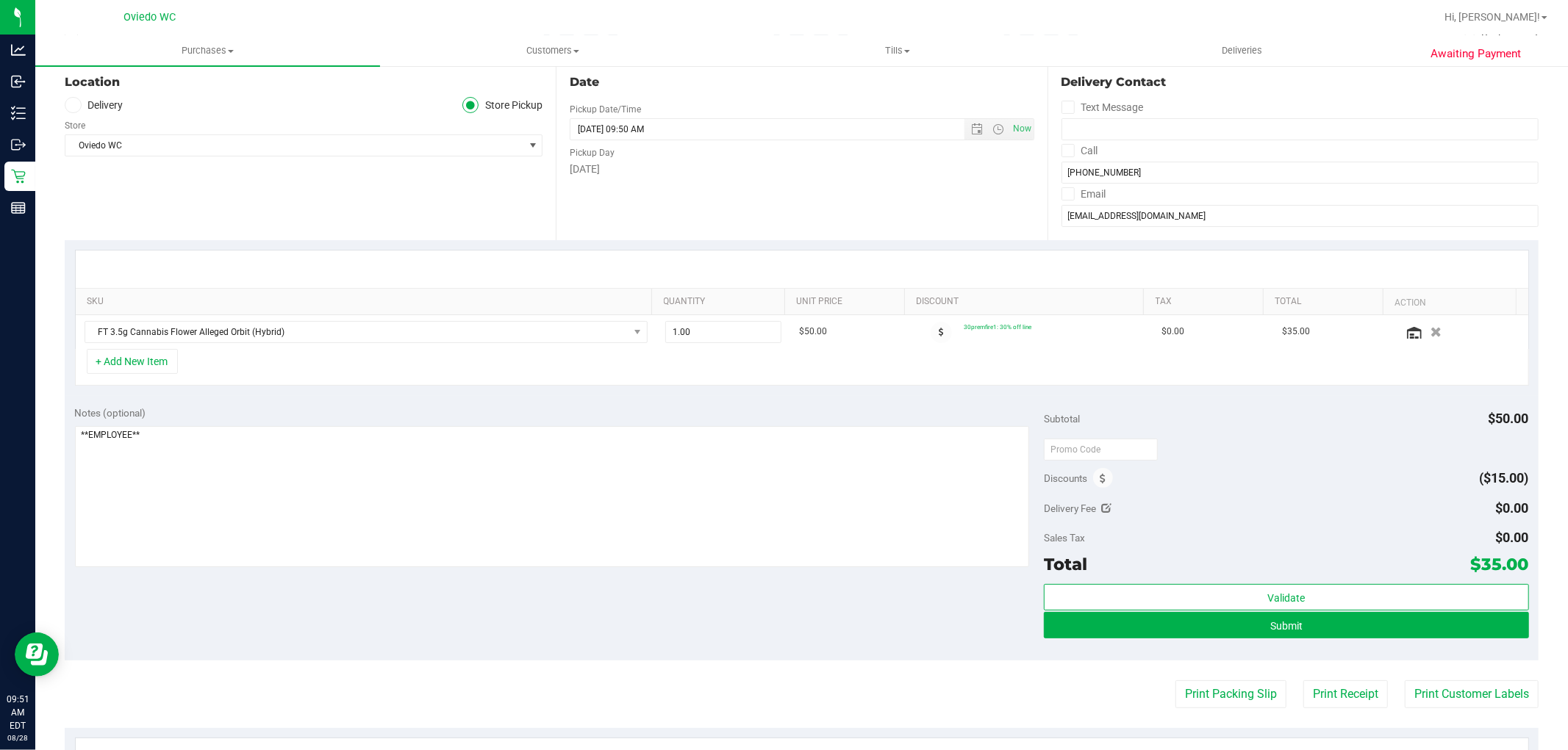
scroll to position [163, 0]
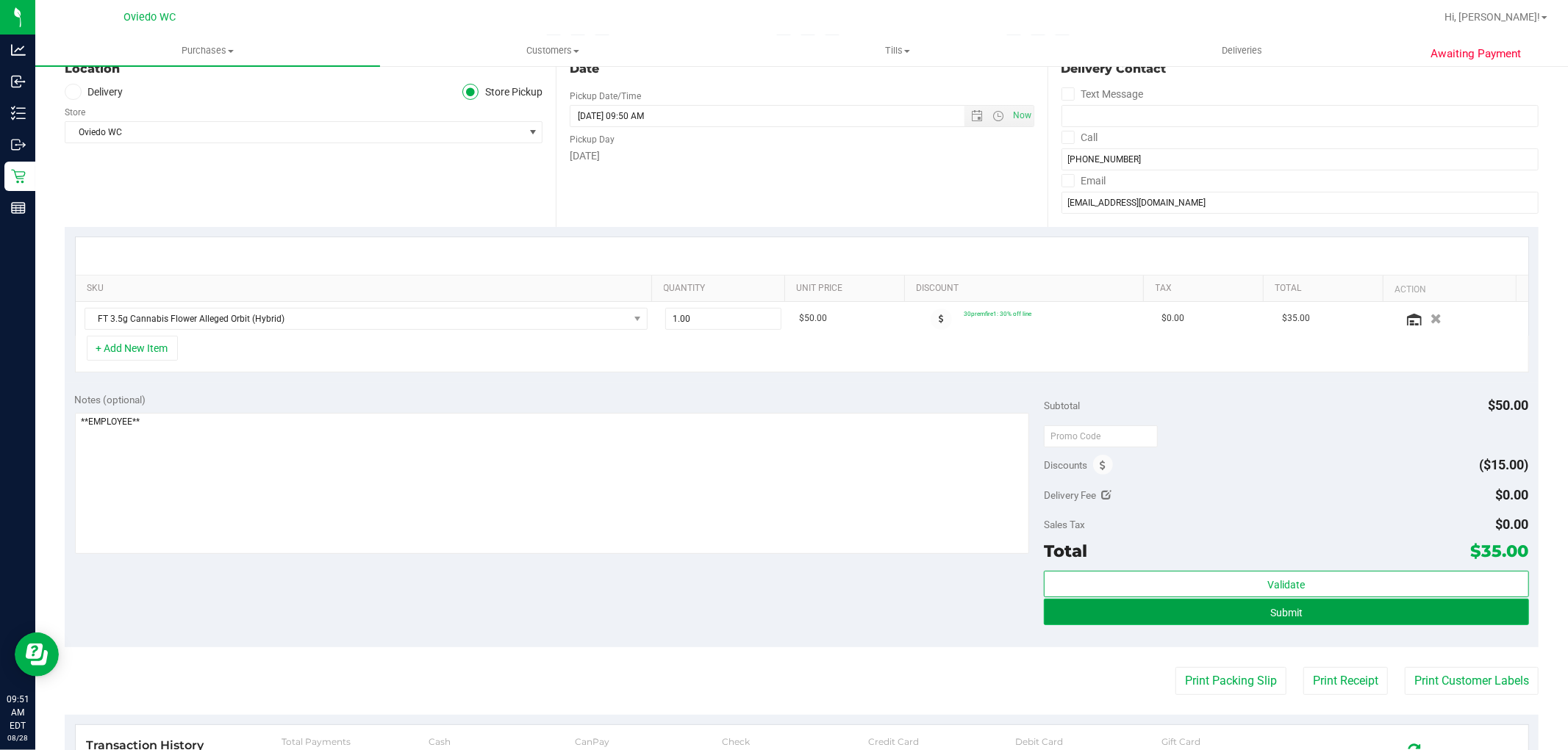
click at [839, 621] on button "Submit" at bounding box center [1286, 612] width 485 height 26
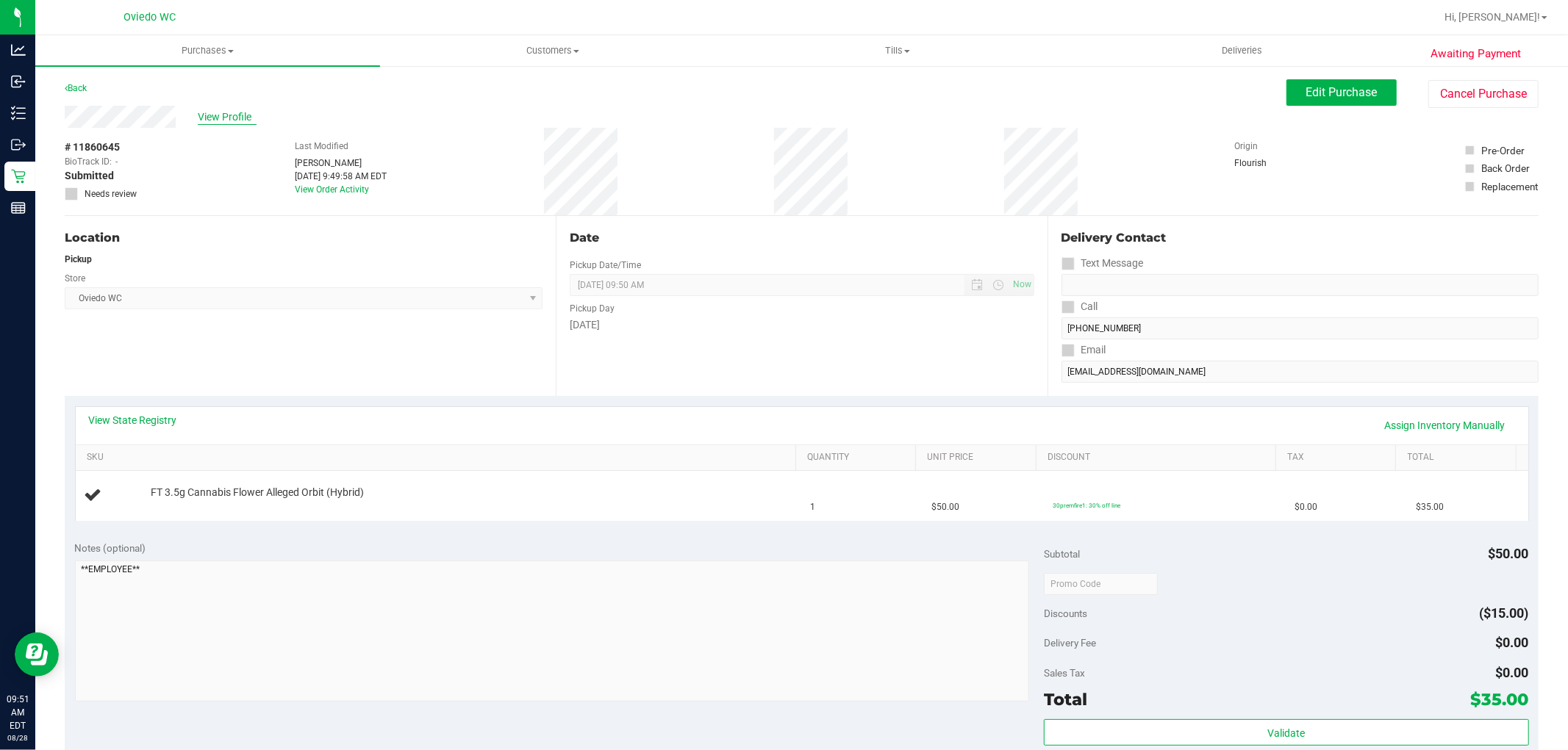
click at [246, 116] on span "View Profile" at bounding box center [227, 117] width 59 height 15
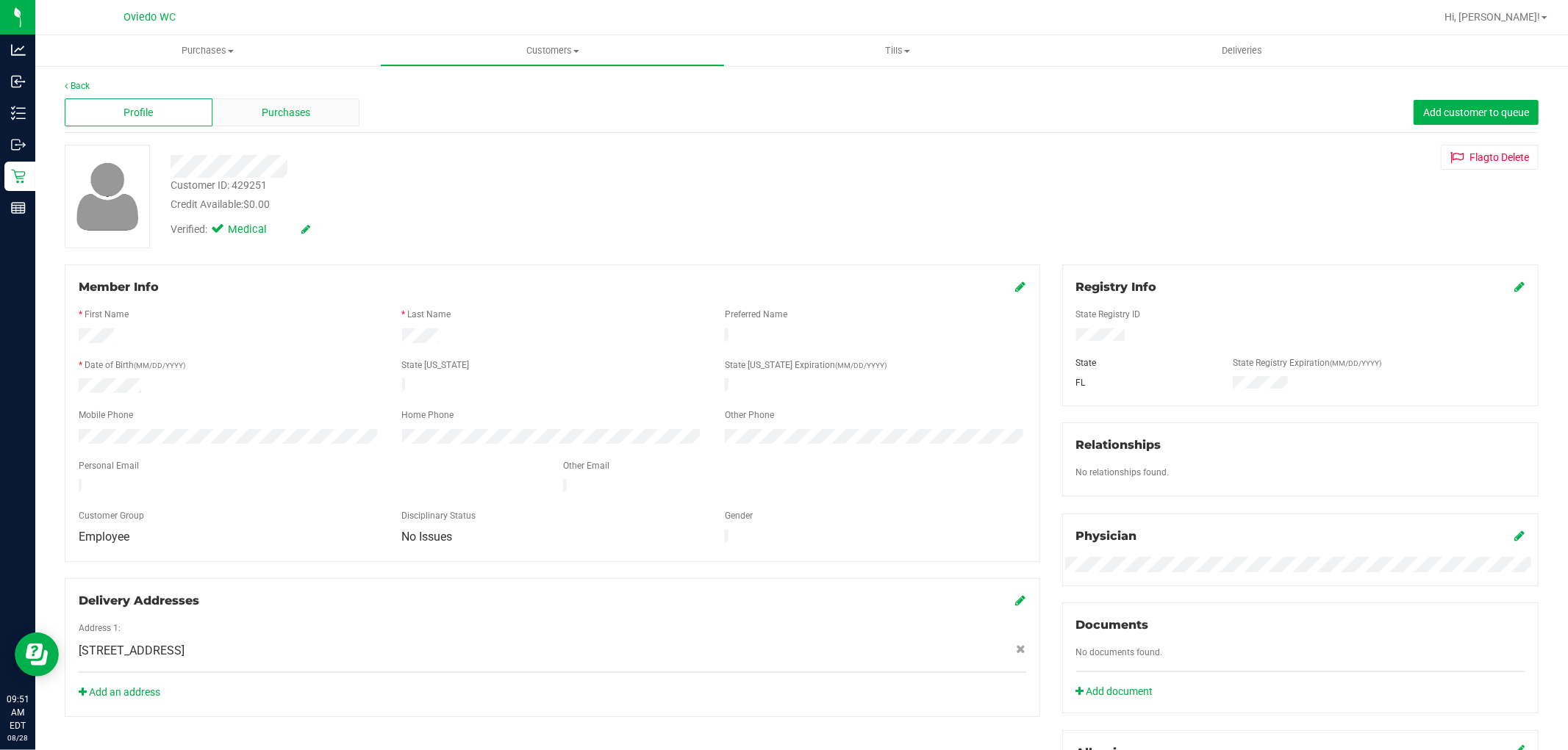
click at [296, 110] on span "Purchases" at bounding box center [286, 113] width 49 height 15
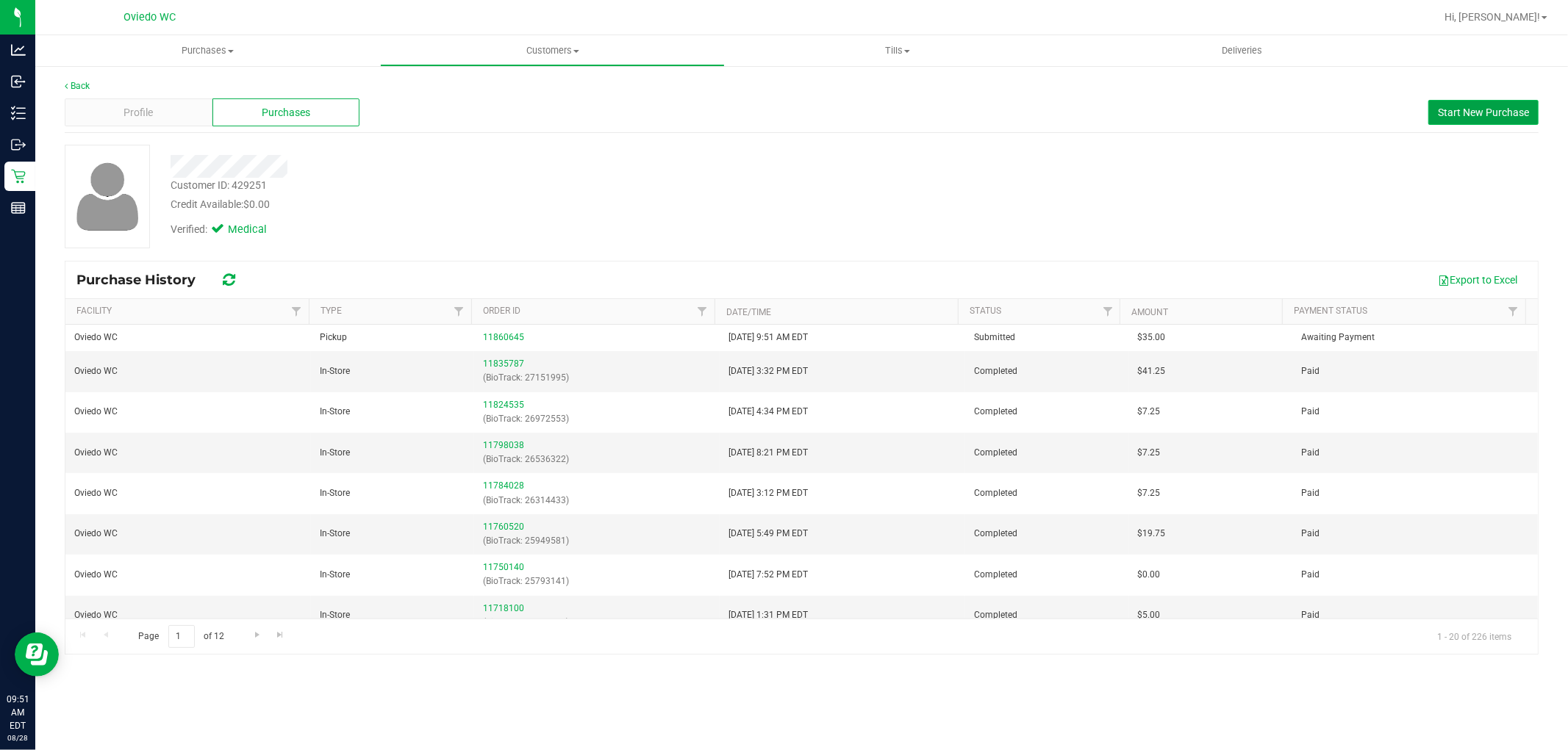
click at [839, 107] on span "Start New Purchase" at bounding box center [1483, 112] width 91 height 12
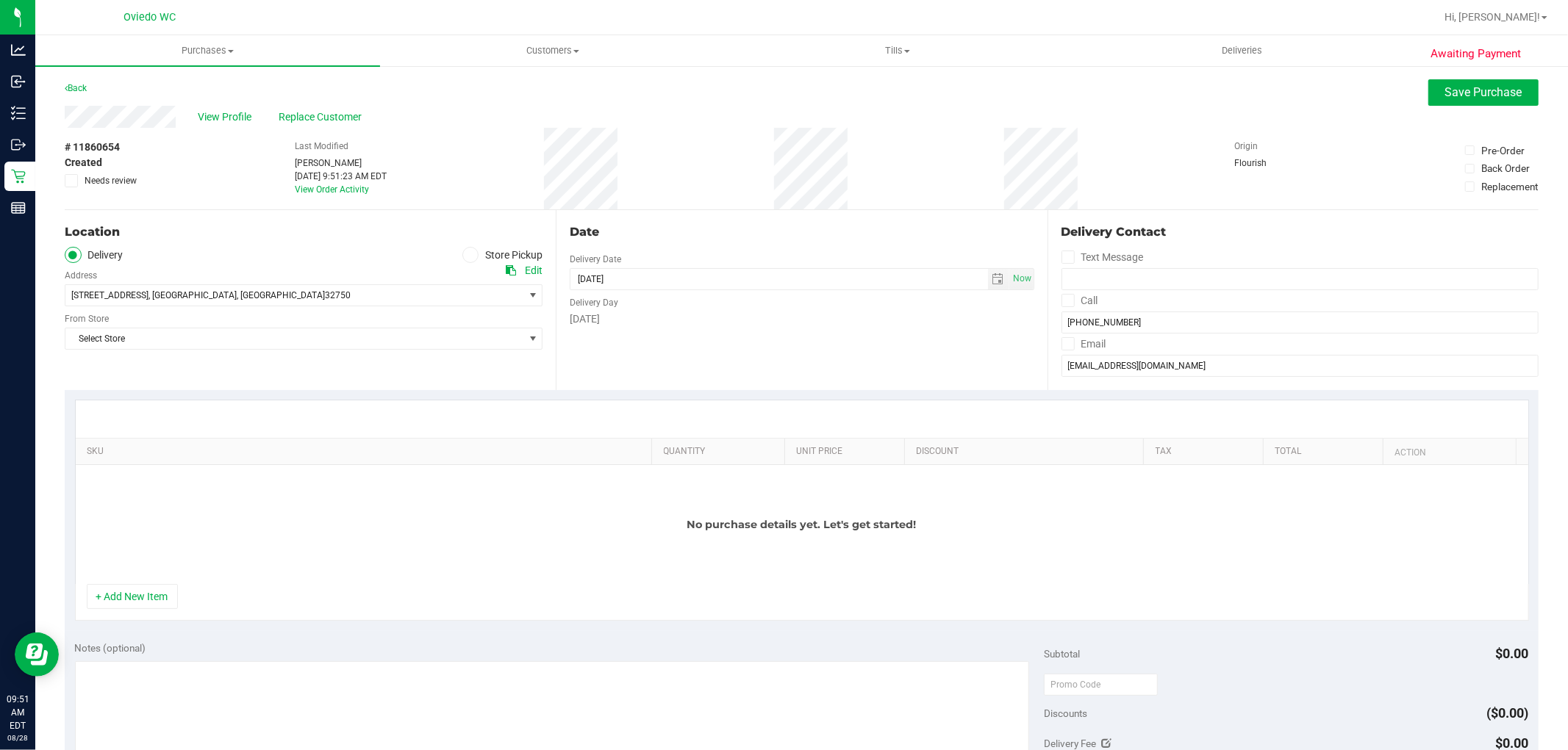
click at [488, 255] on label "Store Pickup" at bounding box center [502, 255] width 81 height 17
click at [0, 0] on input "Store Pickup" at bounding box center [0, 0] width 0 height 0
click at [427, 289] on span "Select Store" at bounding box center [294, 296] width 458 height 21
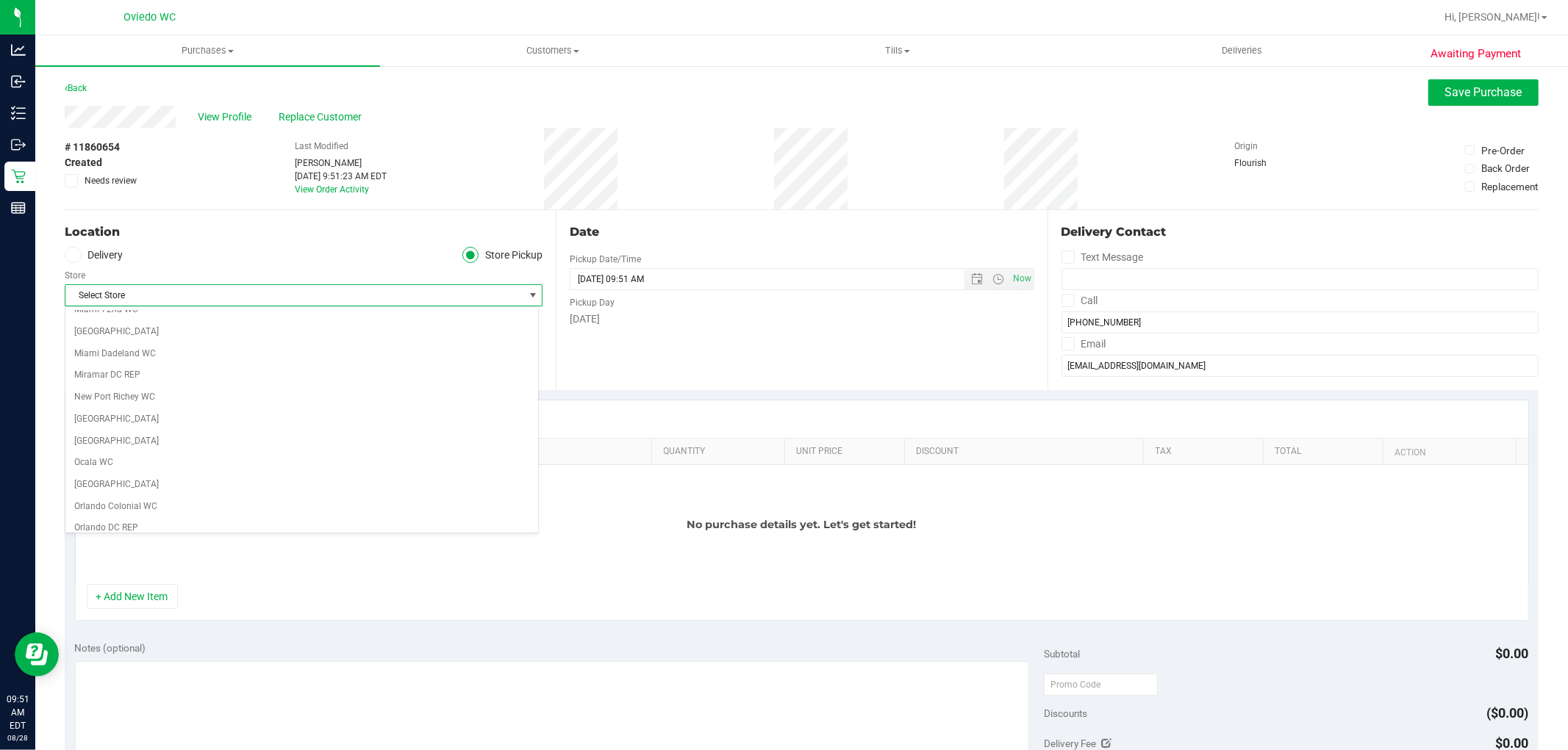
scroll to position [571, 0]
click at [137, 518] on li "Oviedo WC" at bounding box center [302, 514] width 472 height 22
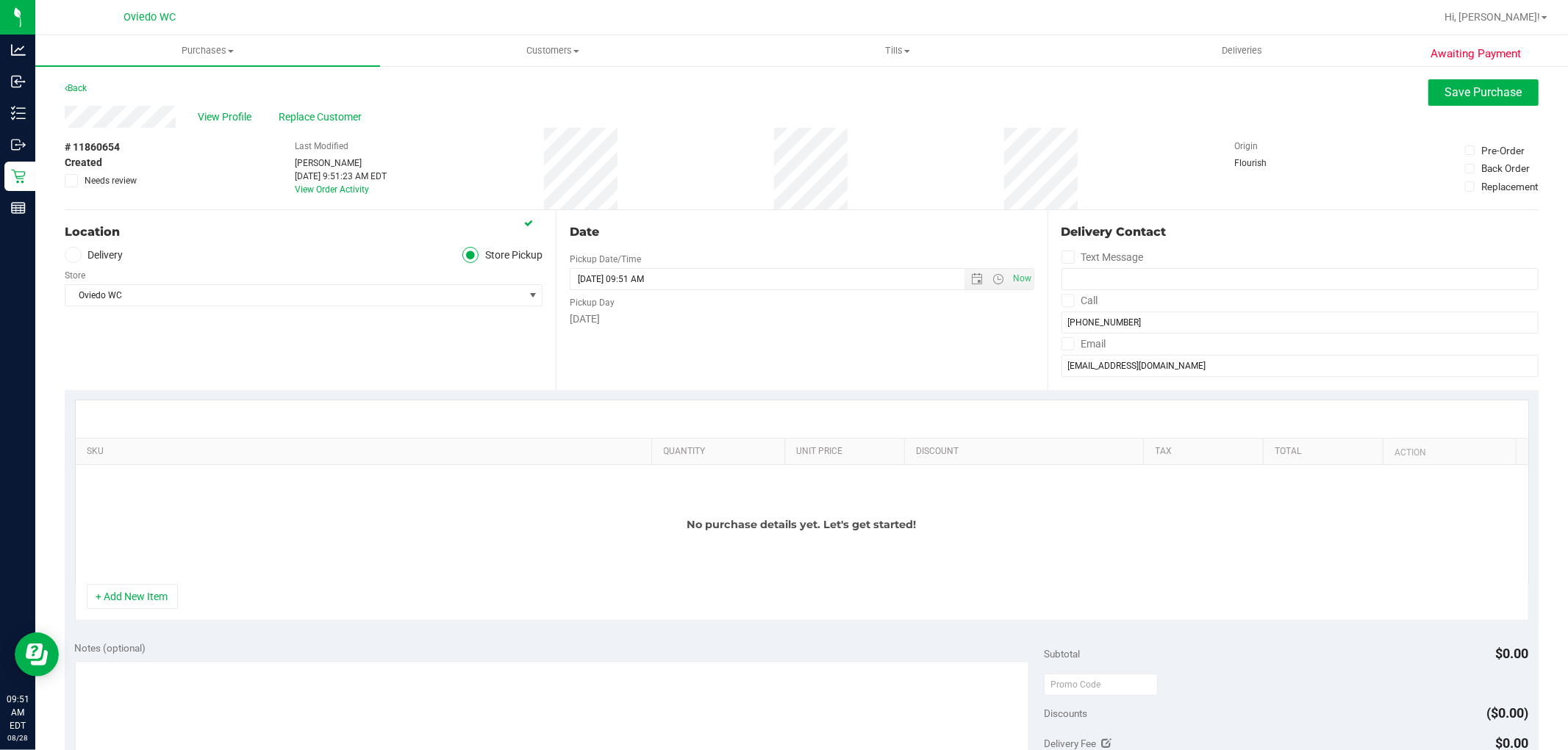
click at [316, 377] on div "Location Delivery Store Pickup Store [GEOGRAPHIC_DATA][PERSON_NAME] Select Stor…" at bounding box center [310, 299] width 491 height 180
click at [142, 593] on button "+ Add New Item" at bounding box center [132, 596] width 91 height 25
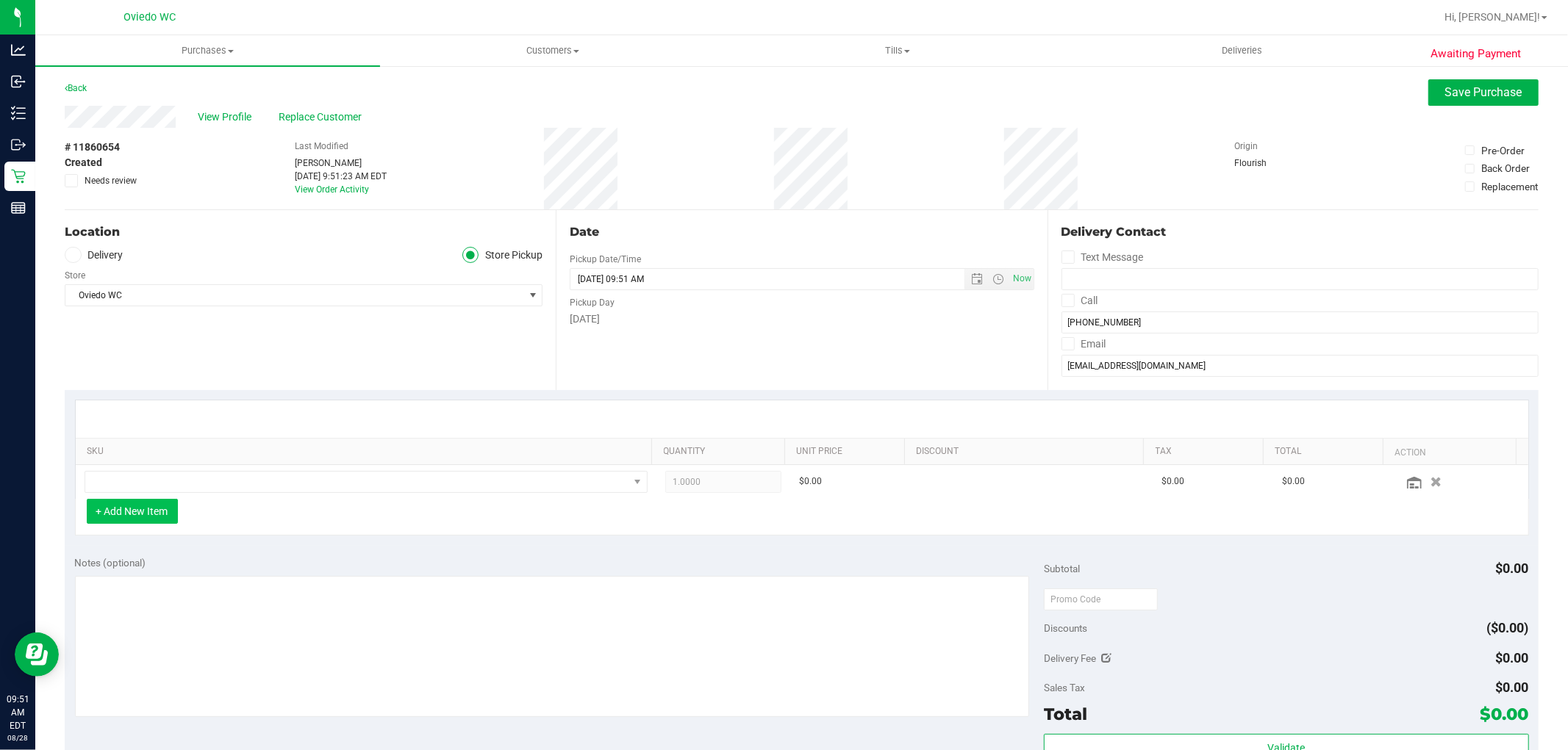
click at [152, 509] on button "+ Add New Item" at bounding box center [132, 512] width 91 height 25
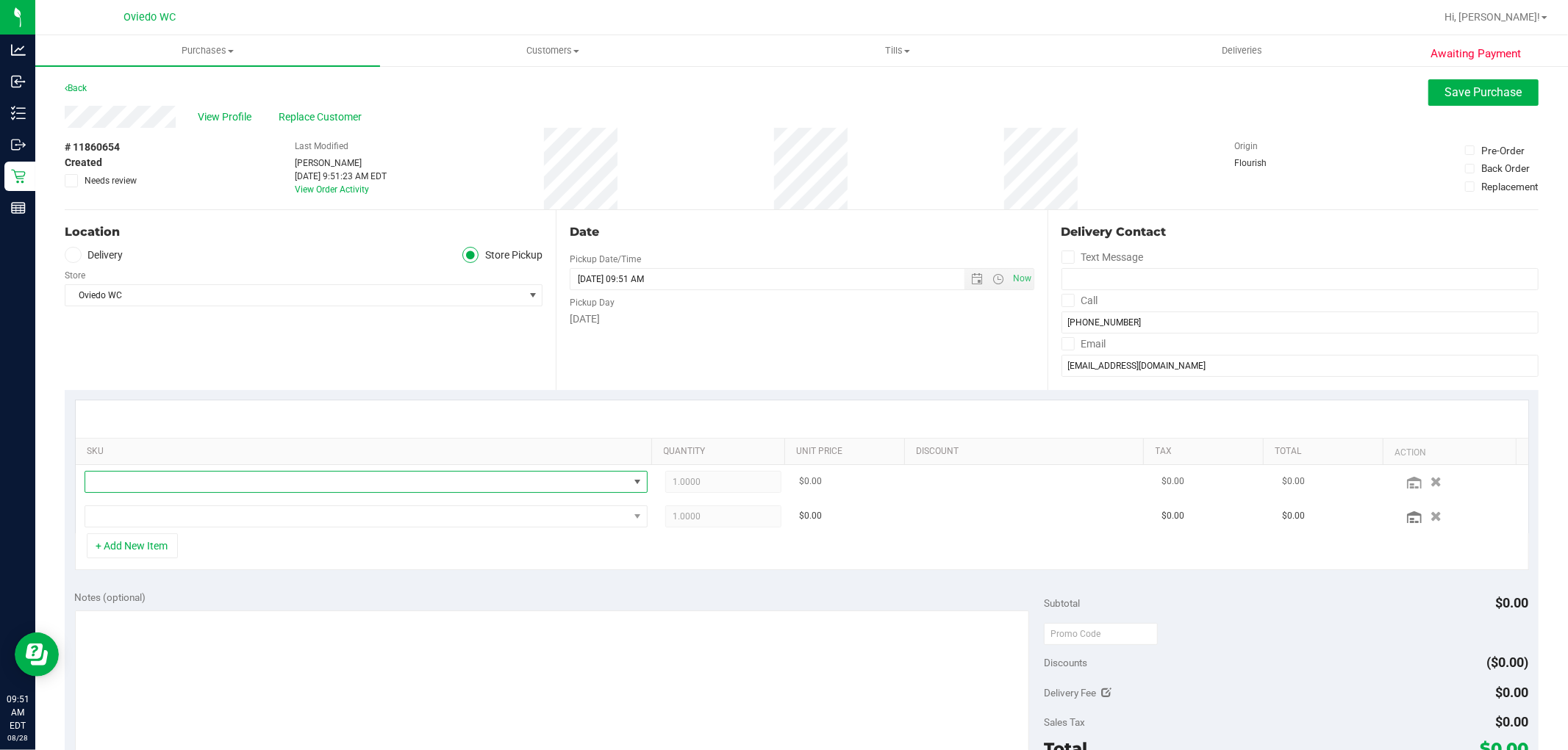
click at [188, 479] on span "NO DATA FOUND" at bounding box center [357, 481] width 543 height 21
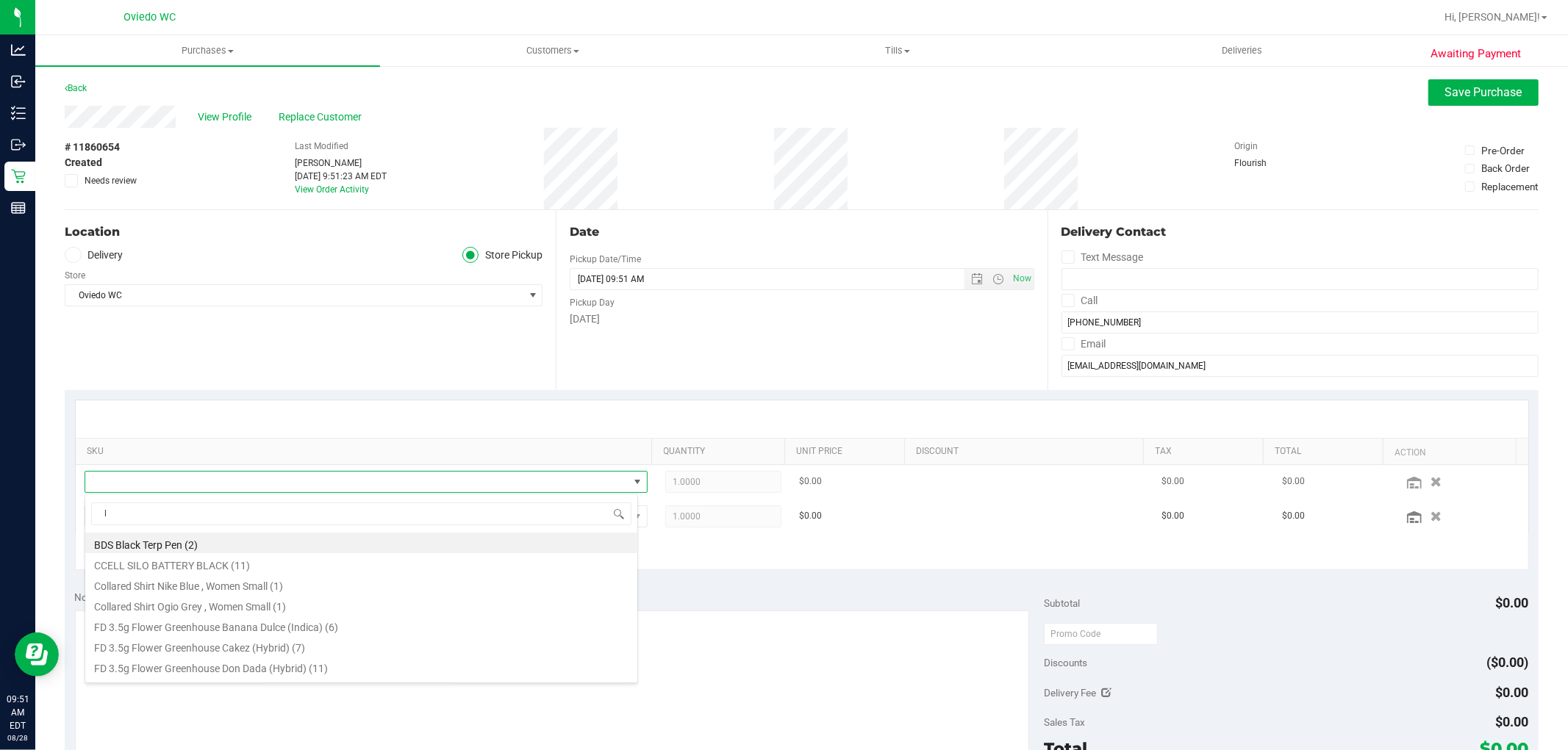
scroll to position [22, 549]
type input "lmn"
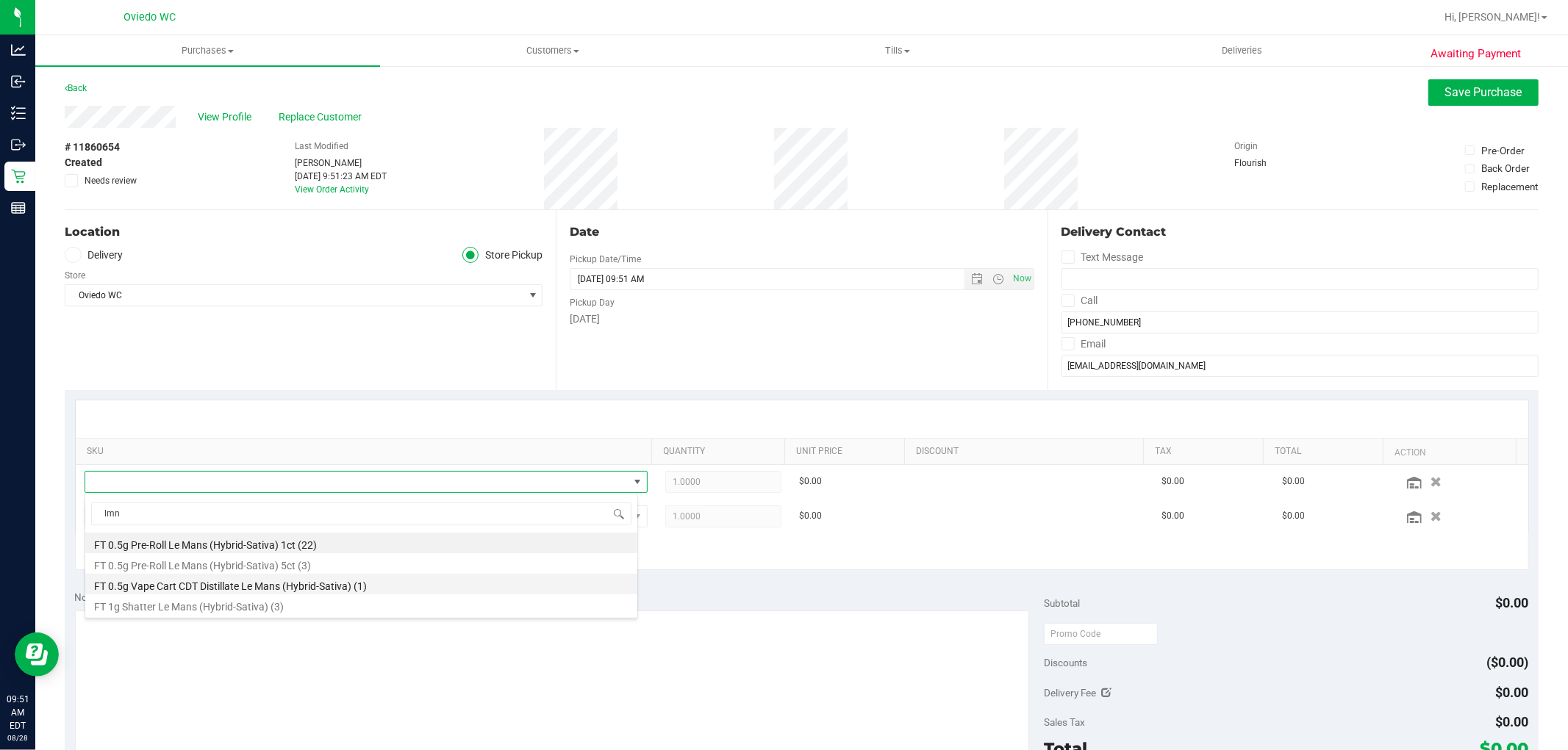
click at [272, 588] on li "FT 0.5g Vape Cart CDT Distillate Le Mans (Hybrid-Sativa) (1)" at bounding box center [360, 584] width 552 height 21
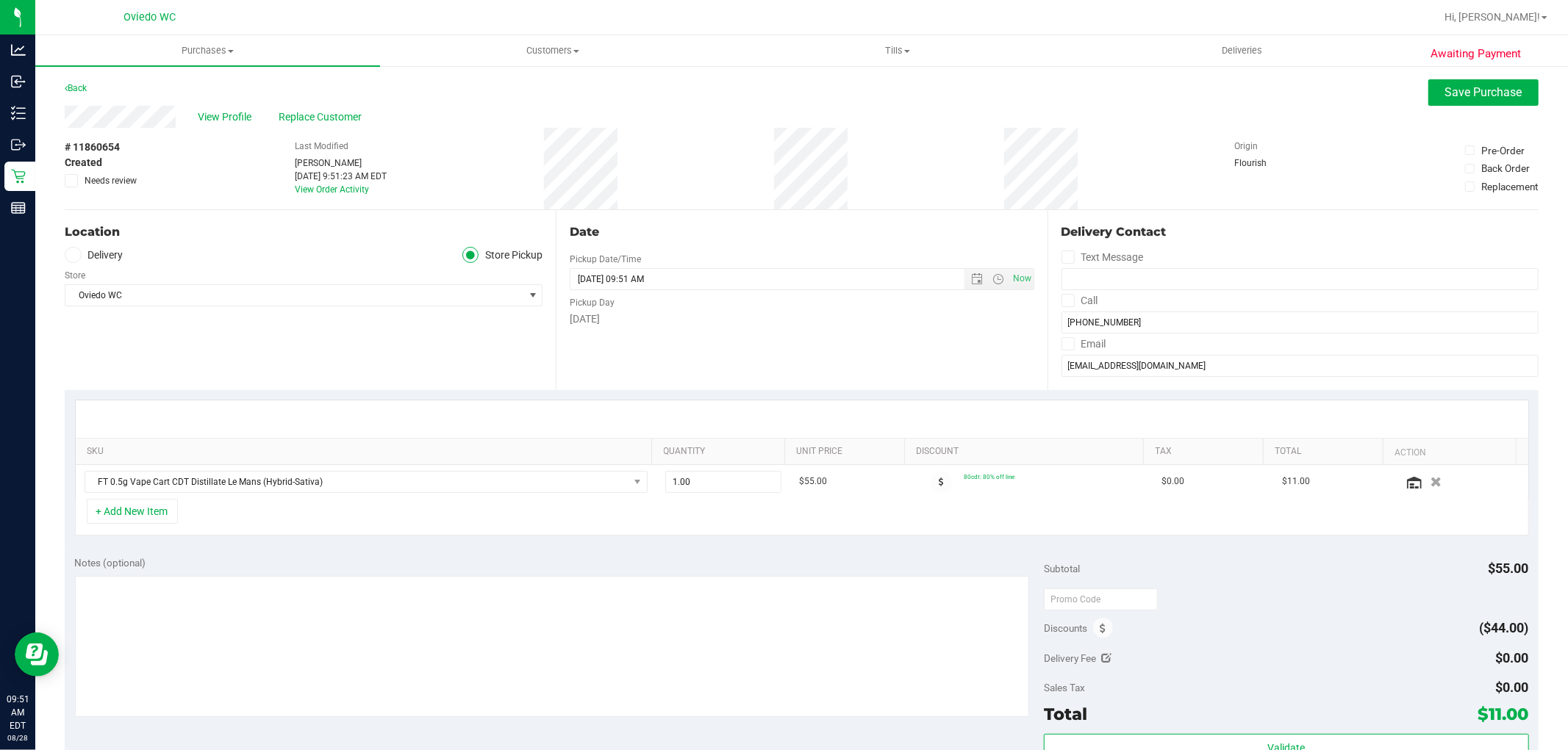
click at [265, 518] on div "+ Add New Item" at bounding box center [802, 518] width 1454 height 37
click at [138, 513] on button "+ Add New Item" at bounding box center [132, 512] width 91 height 25
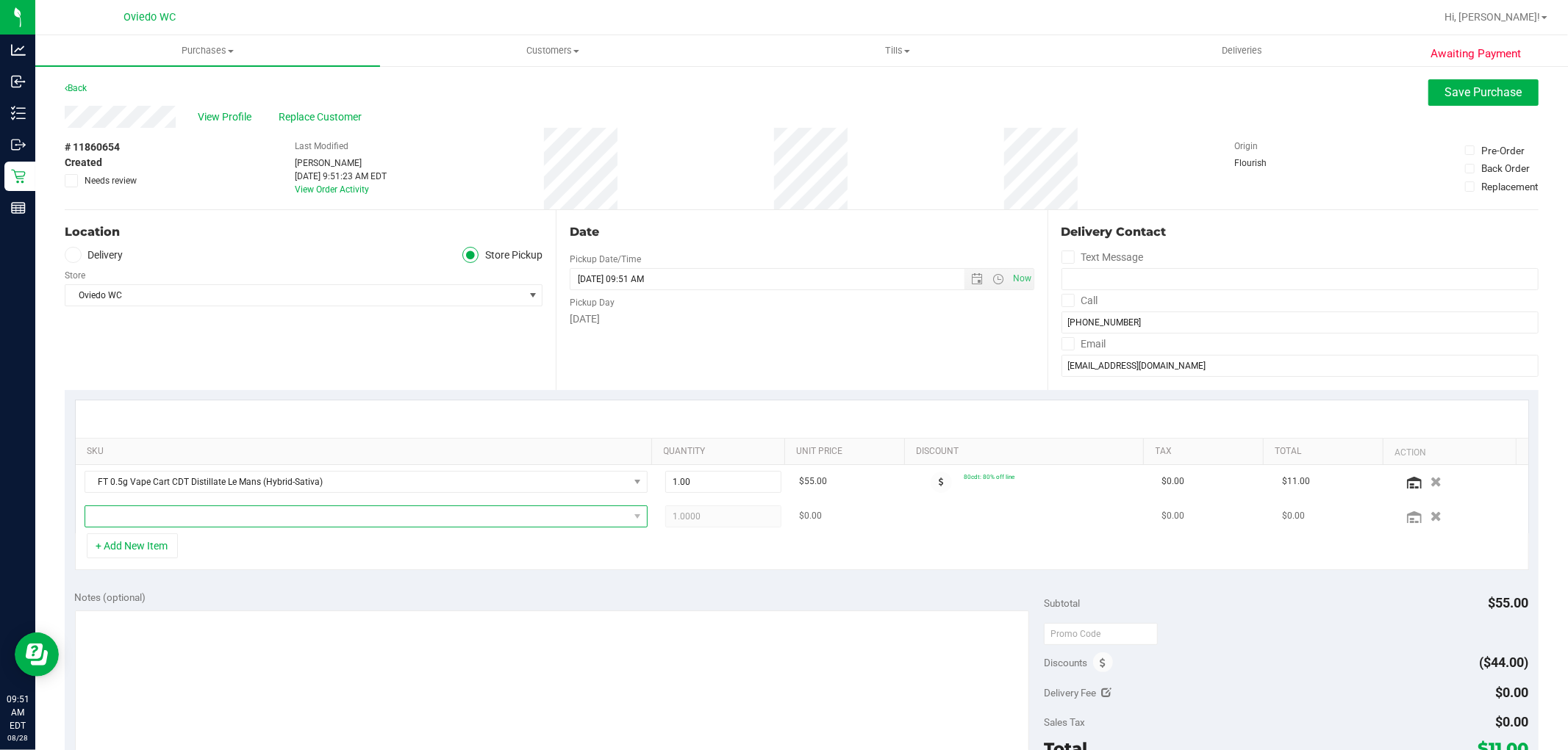
click at [147, 519] on span "NO DATA FOUND" at bounding box center [357, 516] width 543 height 21
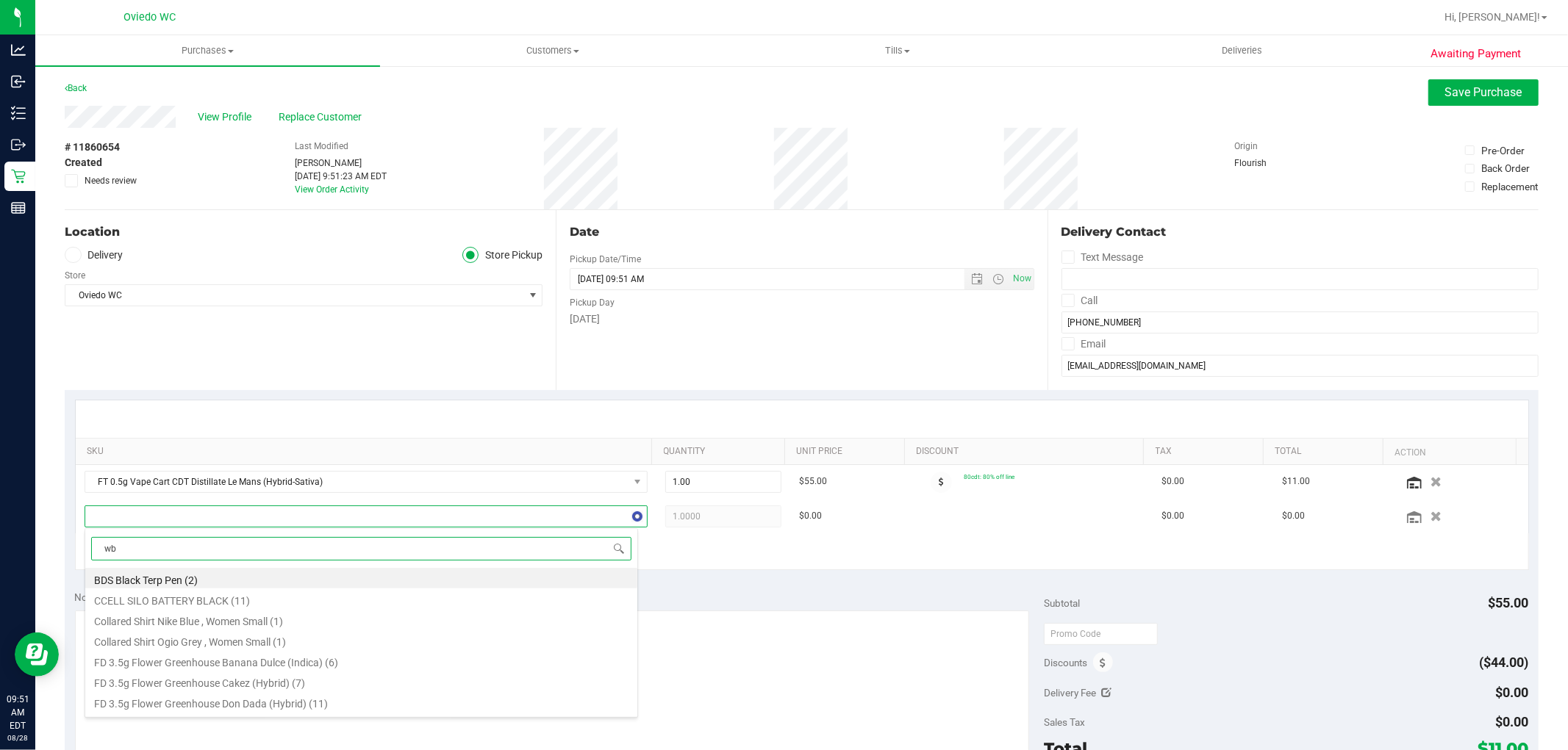
type input "wbv"
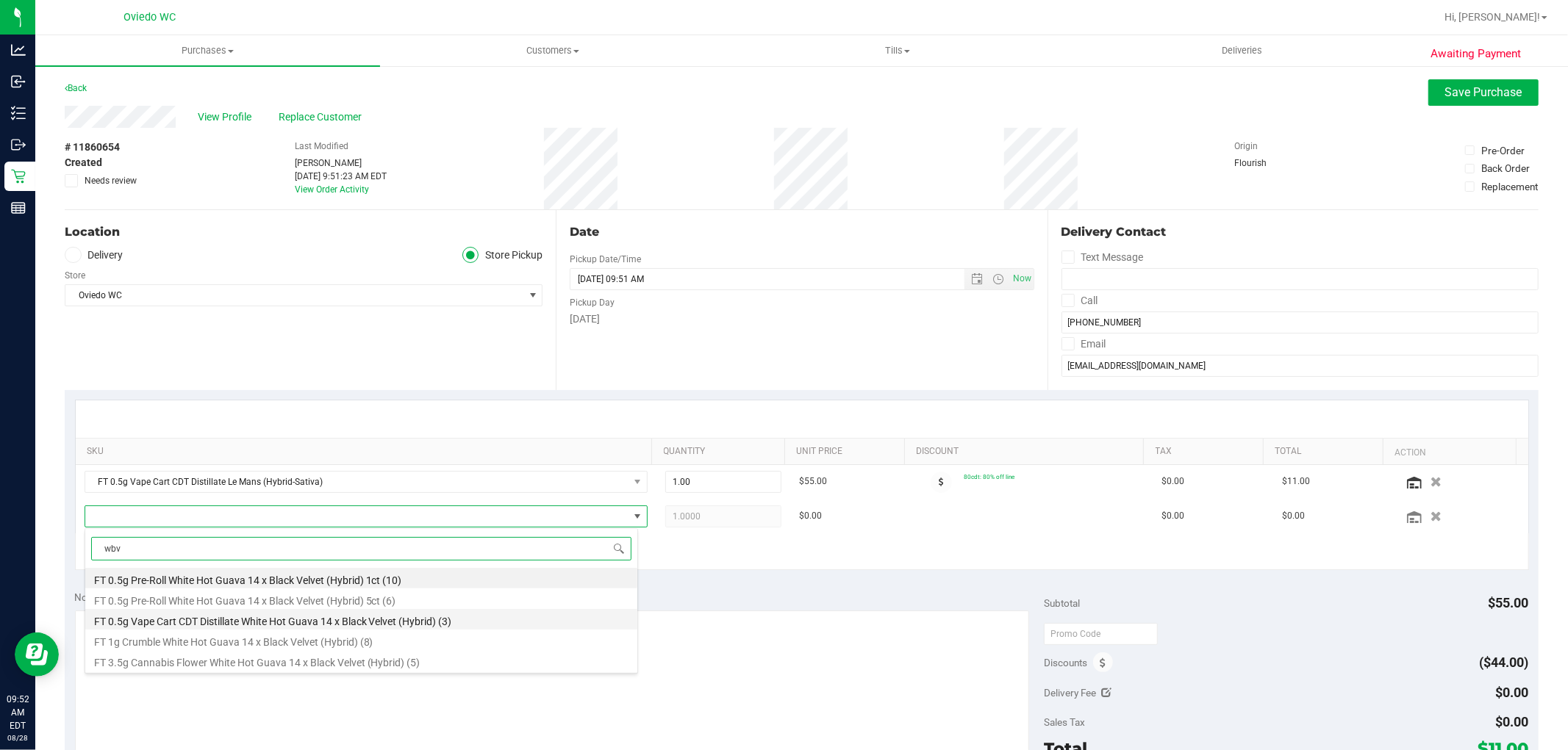
click at [296, 617] on li "FT 0.5g Vape Cart CDT Distillate White Hot Guava 14 x Black Velvet (Hybrid) (3)" at bounding box center [360, 620] width 552 height 21
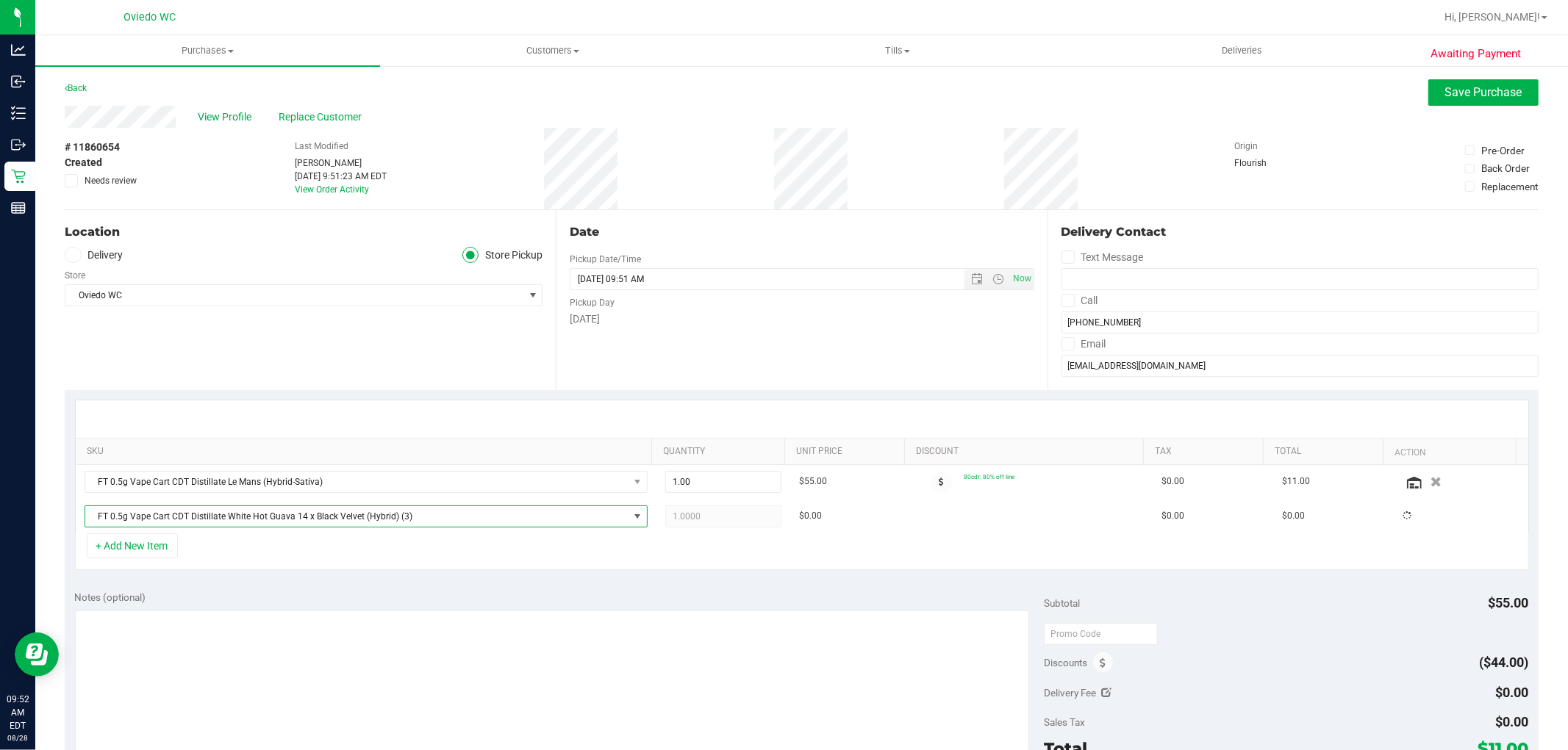
click at [316, 583] on div "Notes (optional) Subtotal $55.00 Discounts ($44.00) Delivery Fee $0.00 Sales Ta…" at bounding box center [802, 712] width 1474 height 265
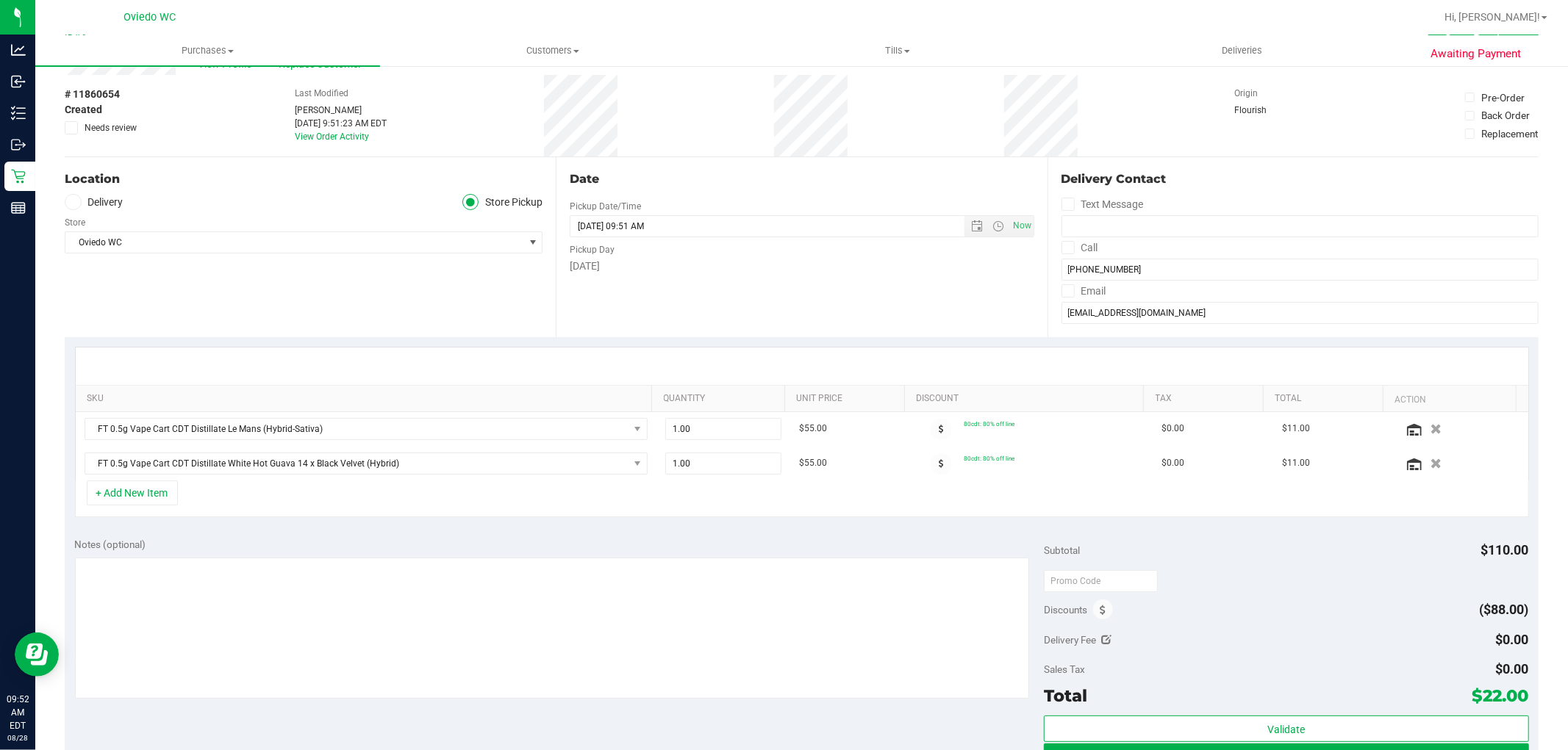
scroll to position [163, 0]
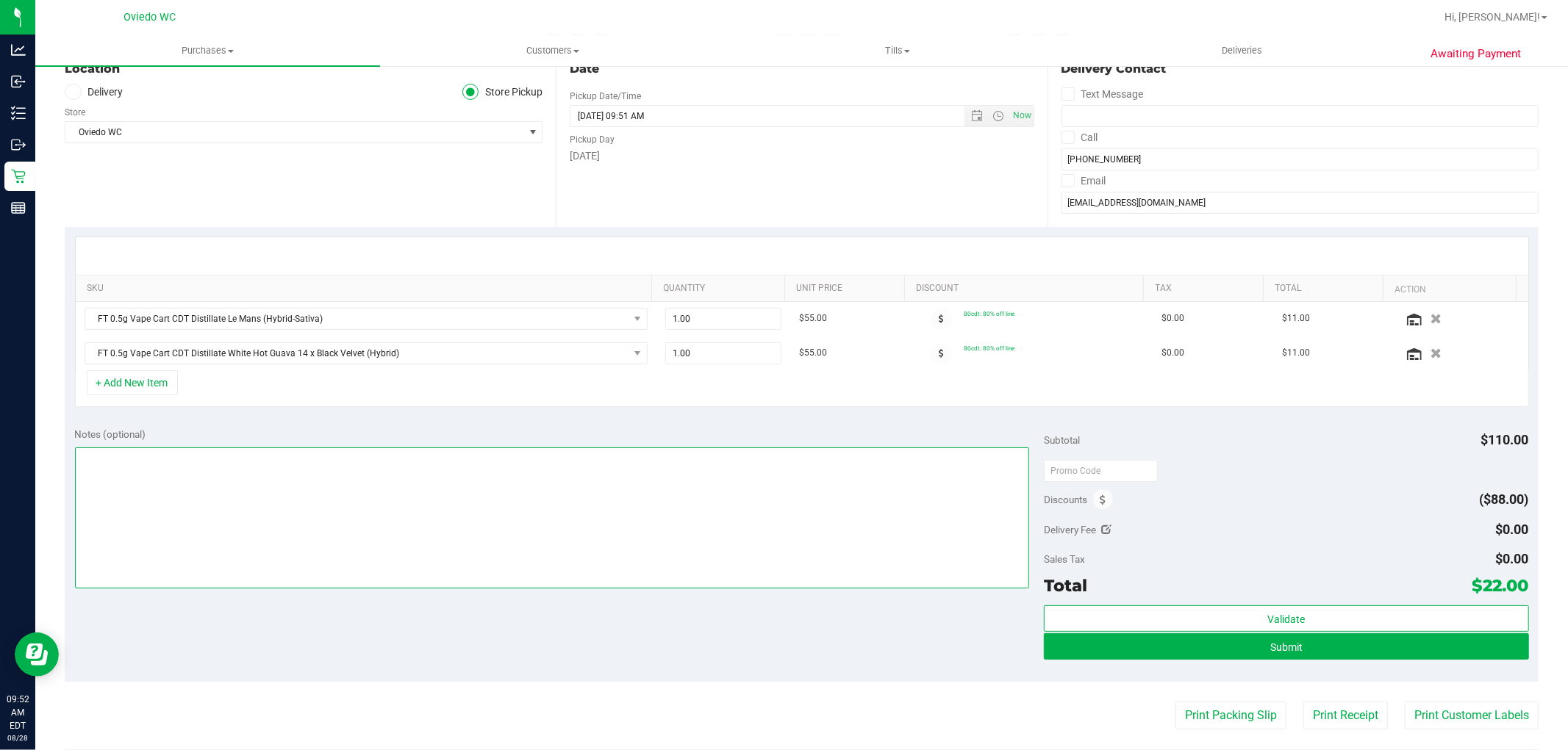
click at [348, 482] on textarea at bounding box center [552, 518] width 955 height 141
type textarea "regular sale prices :)"
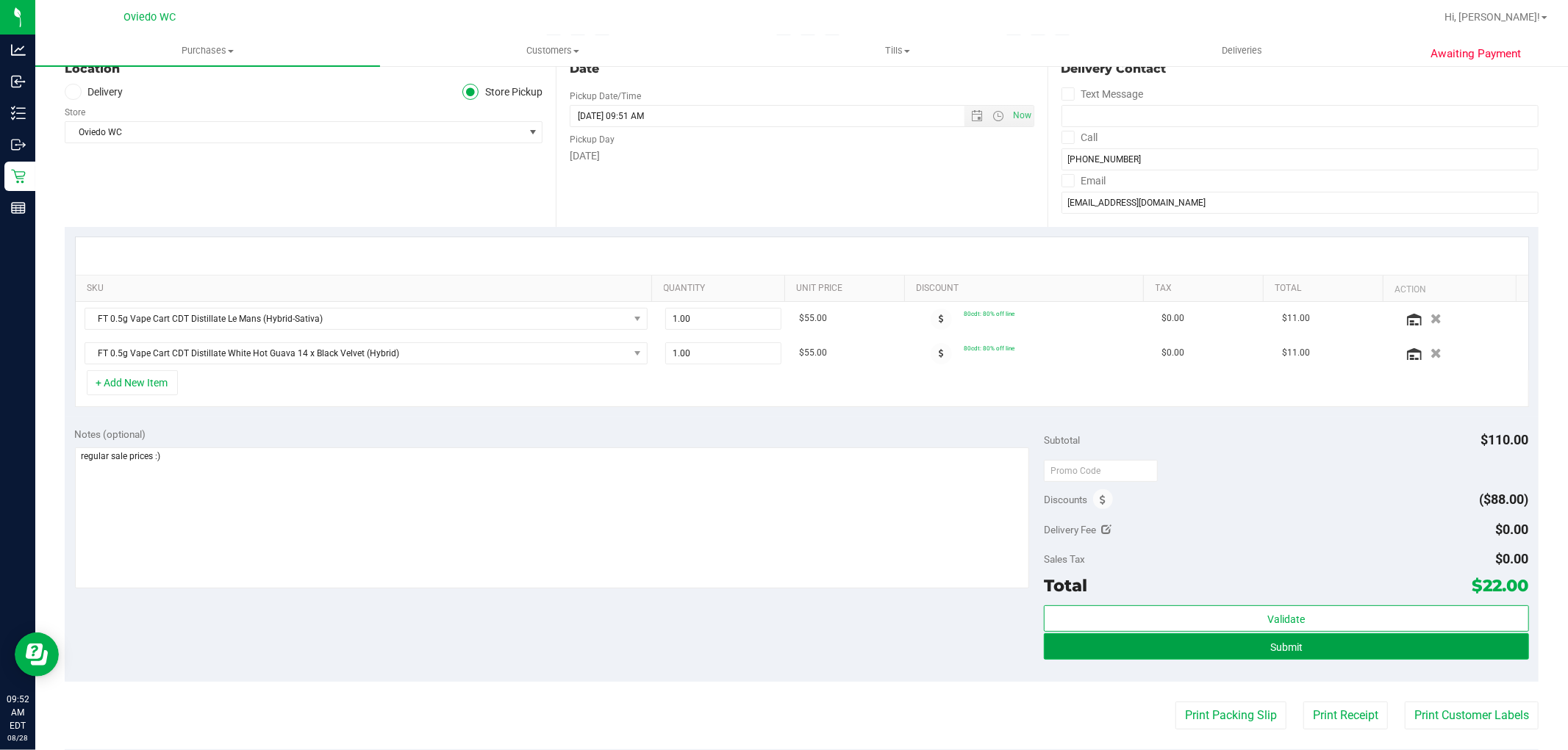
click at [839, 644] on button "Submit" at bounding box center [1286, 647] width 485 height 26
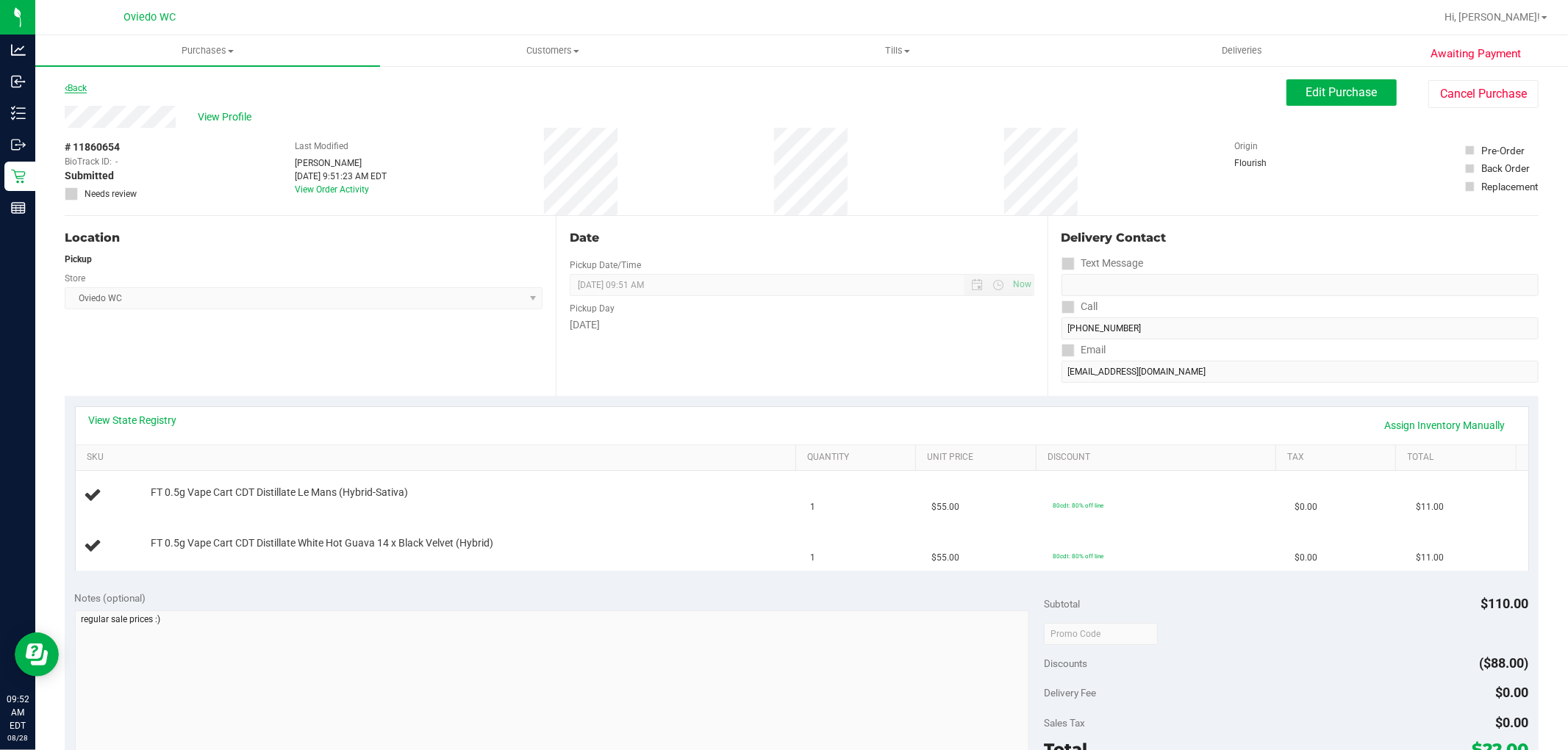
click at [77, 90] on link "Back" at bounding box center [76, 88] width 22 height 10
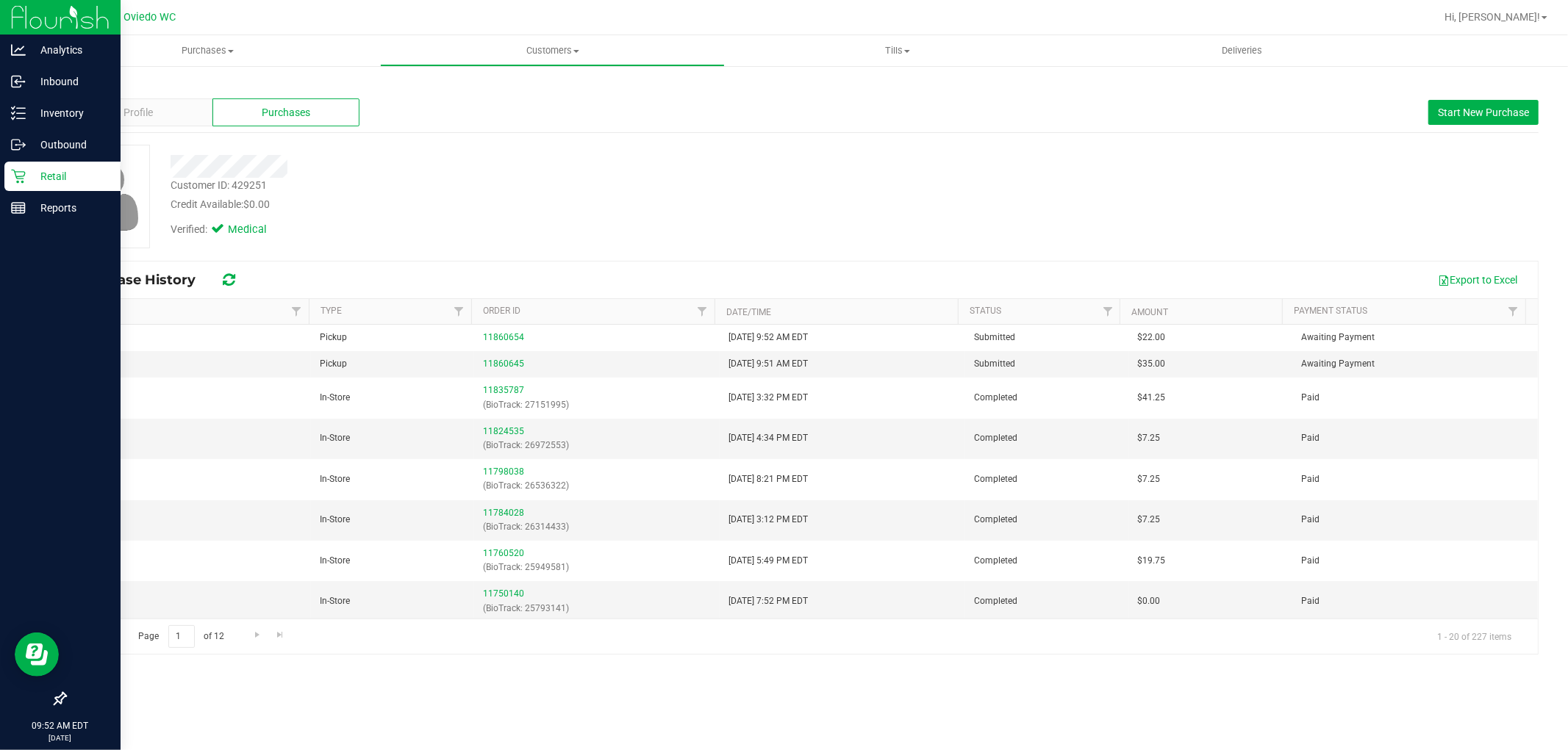
click at [30, 178] on p "Retail" at bounding box center [69, 176] width 88 height 18
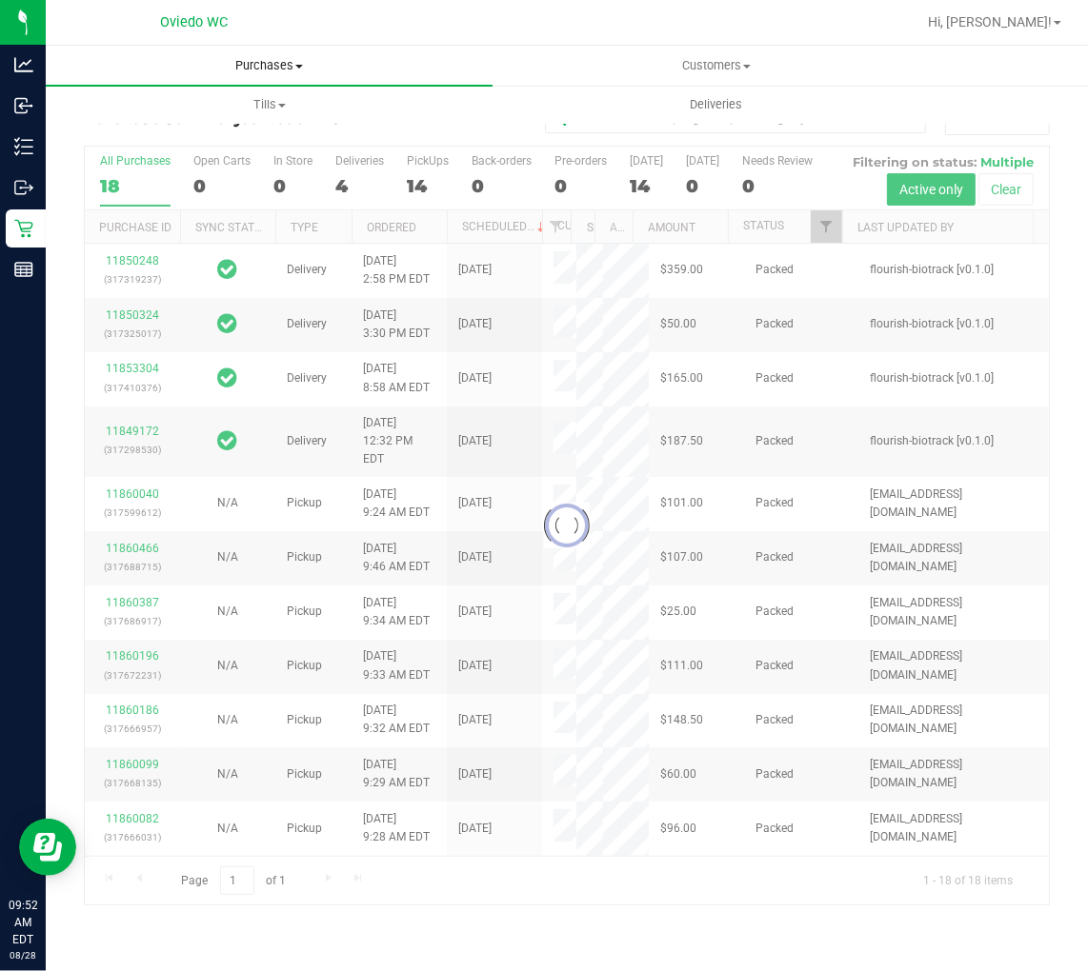
click at [281, 52] on uib-tab-heading "Purchases Summary of purchases Fulfillment All purchases" at bounding box center [269, 66] width 447 height 40
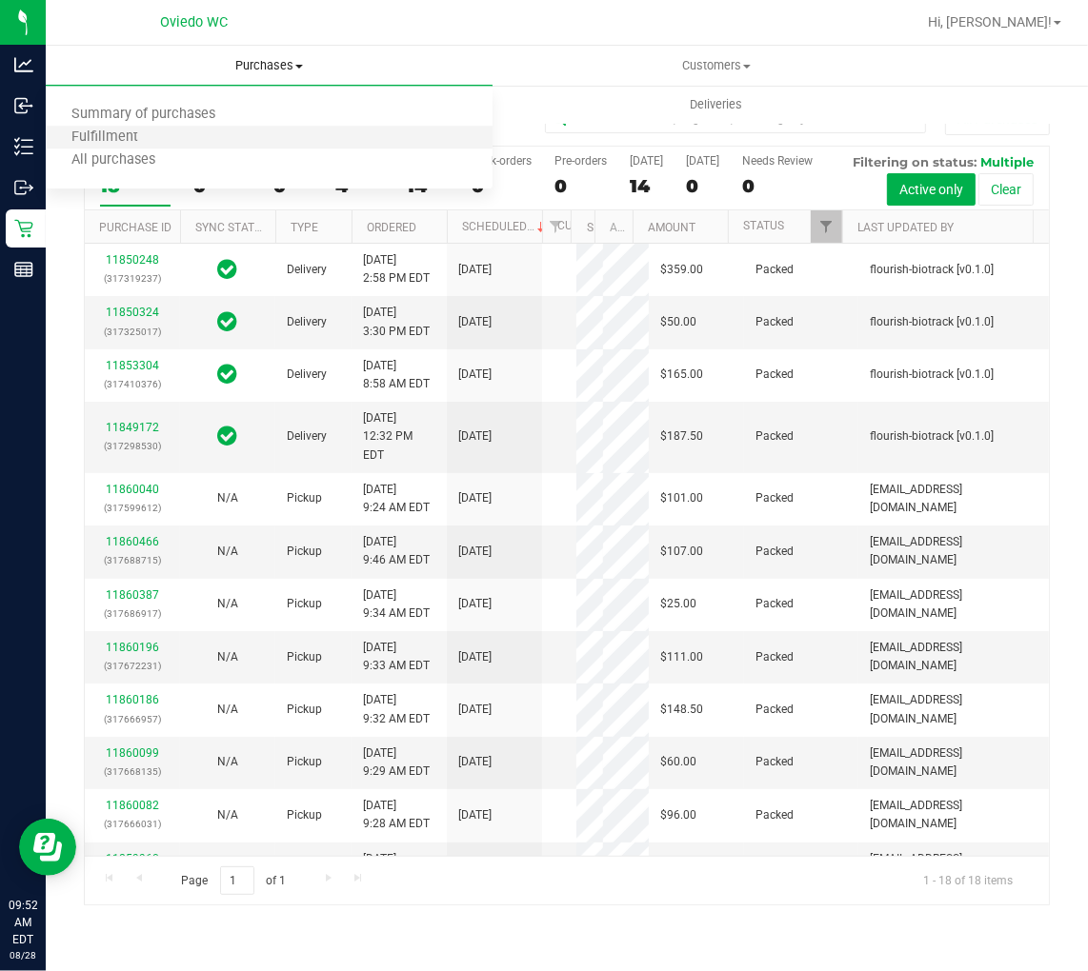
click at [178, 129] on li "Fulfillment" at bounding box center [269, 138] width 447 height 23
